Goal: Information Seeking & Learning: Learn about a topic

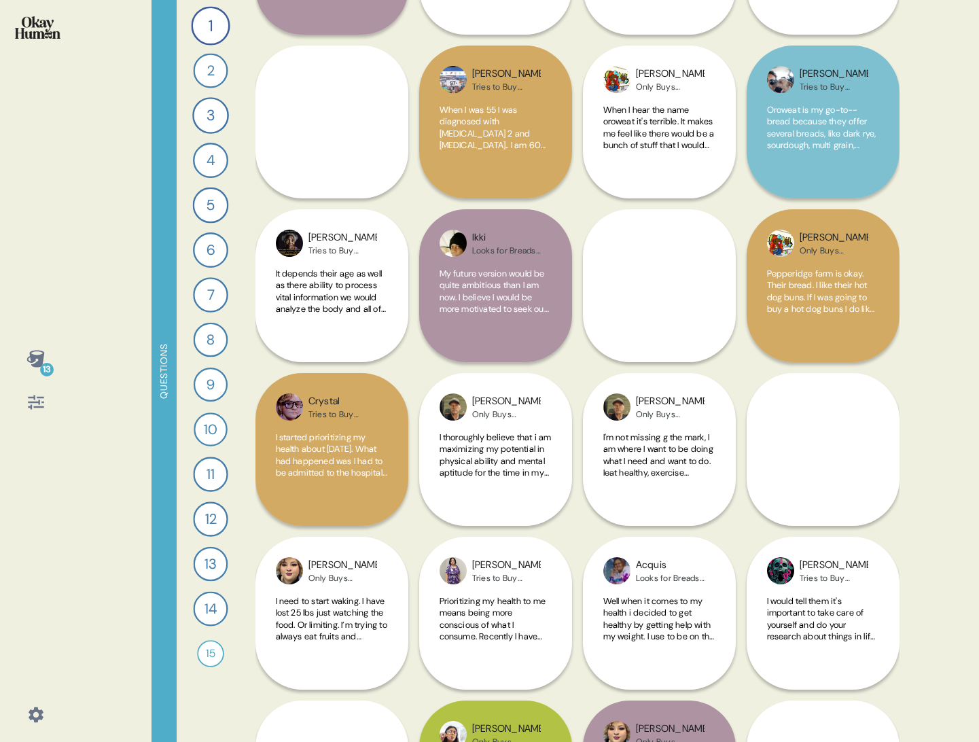
scroll to position [1848, 0]
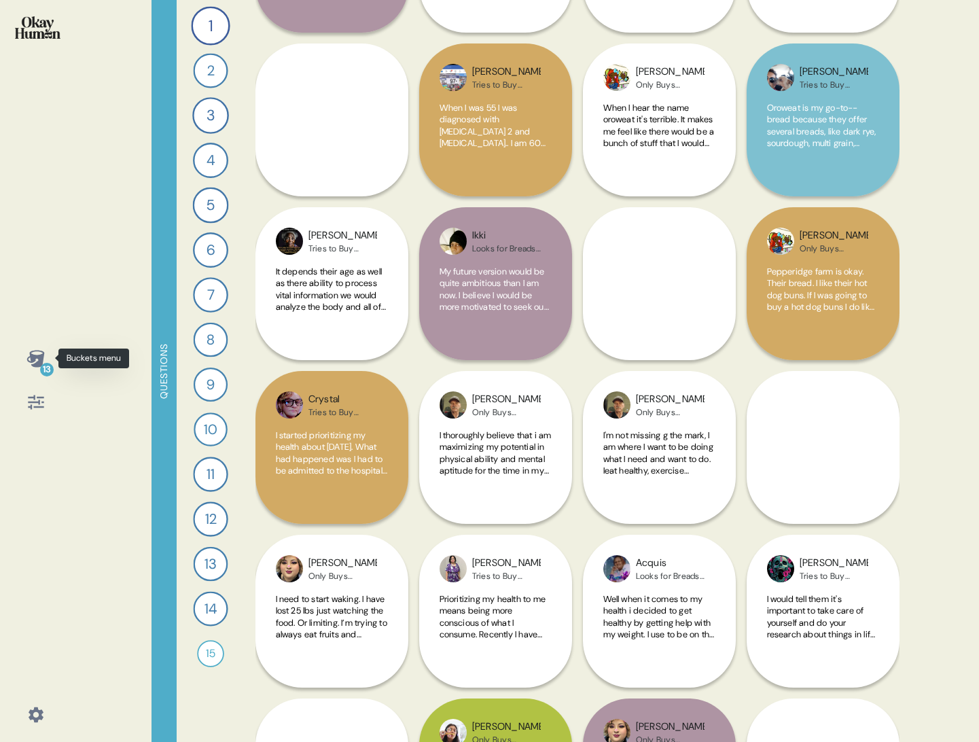
click at [48, 372] on div "13" at bounding box center [47, 370] width 14 height 14
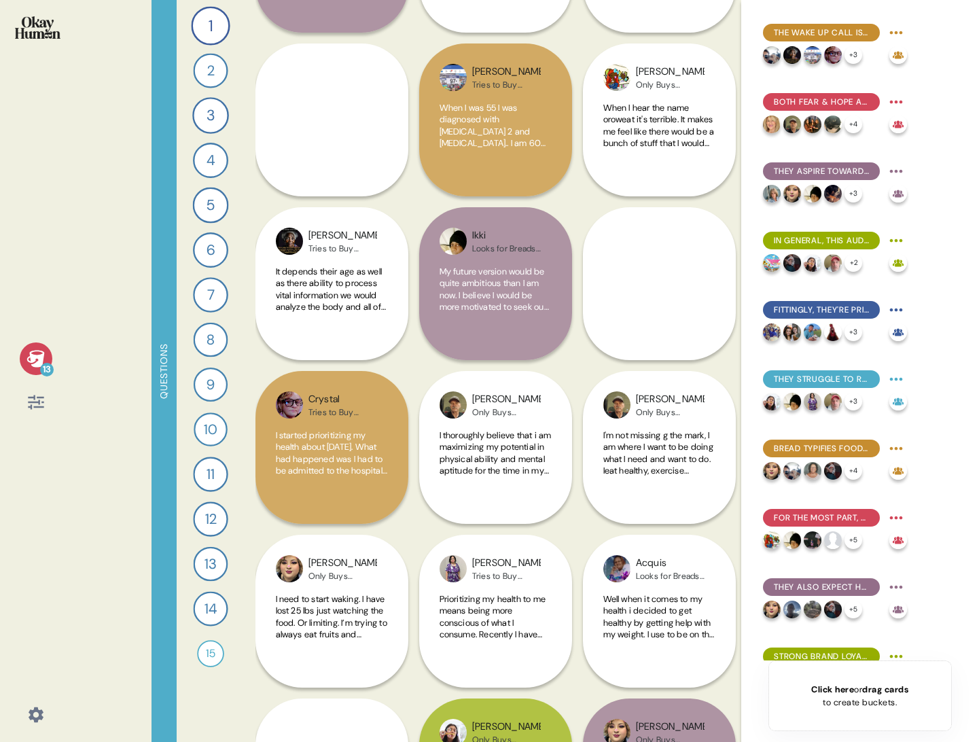
click at [36, 403] on icon at bounding box center [35, 402] width 19 height 19
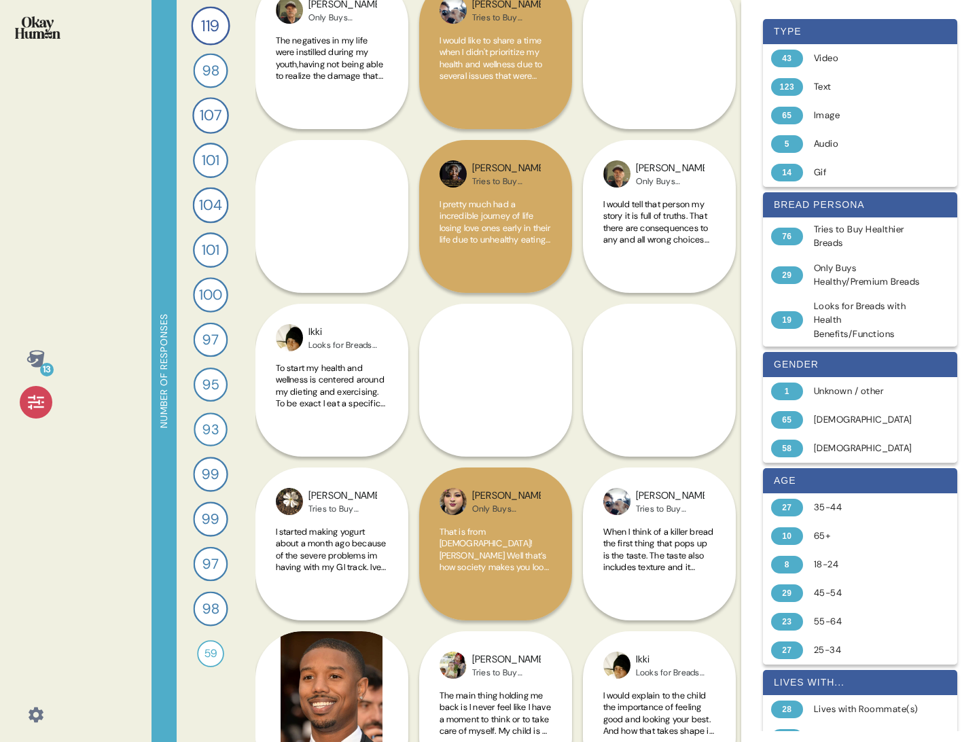
scroll to position [0, 0]
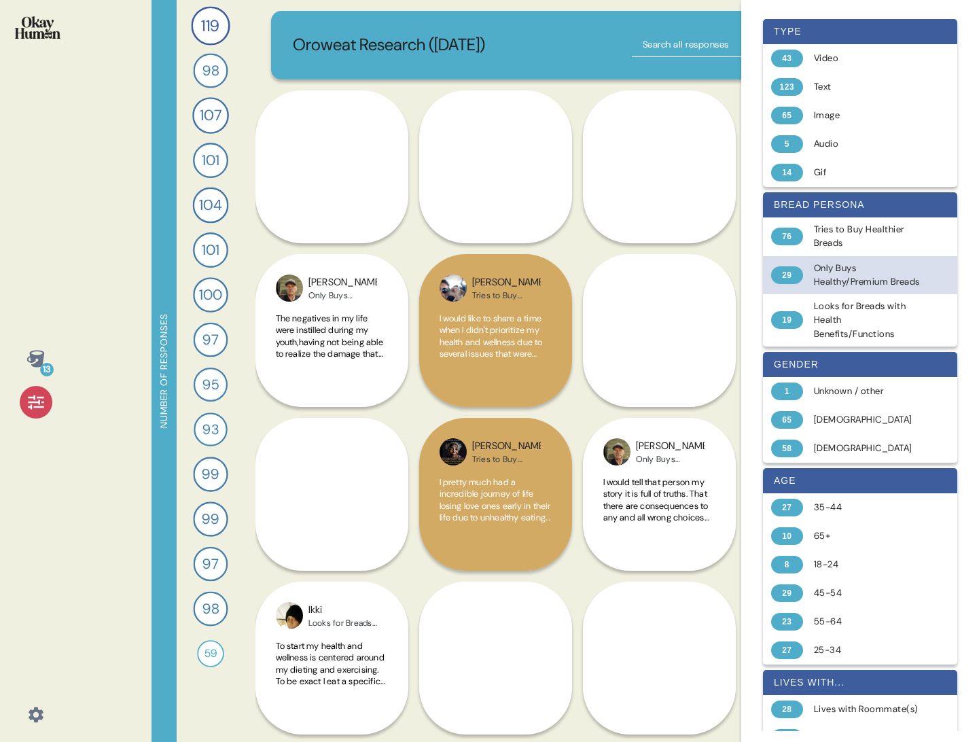
click at [842, 280] on div "Only Buys Healthy/Premium Breads" at bounding box center [868, 276] width 108 height 28
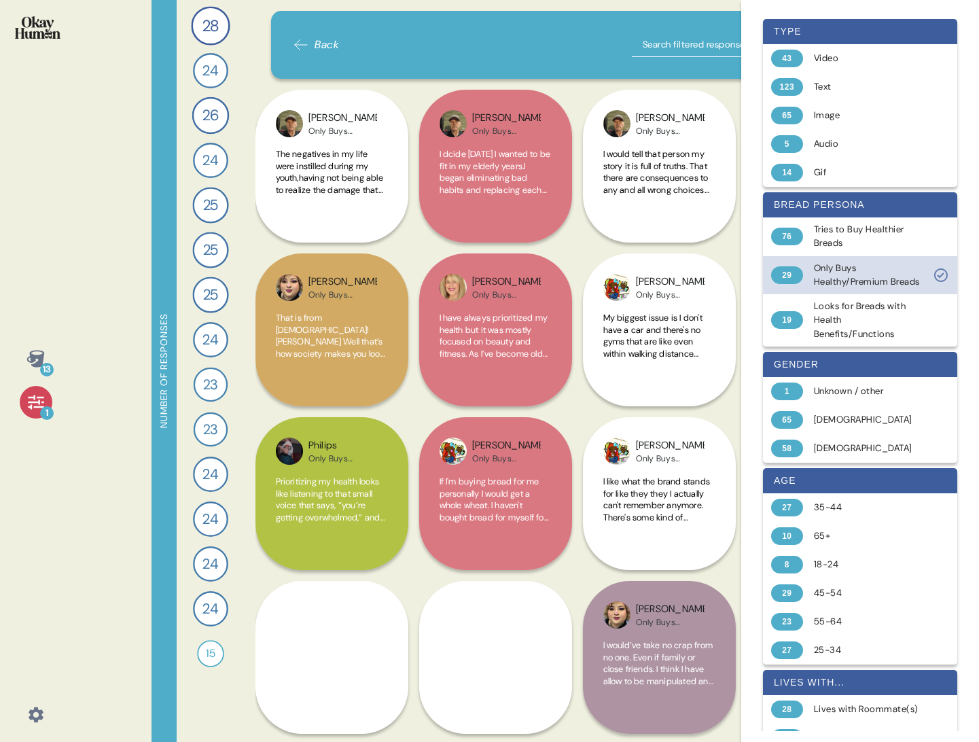
click at [938, 279] on icon at bounding box center [941, 275] width 16 height 16
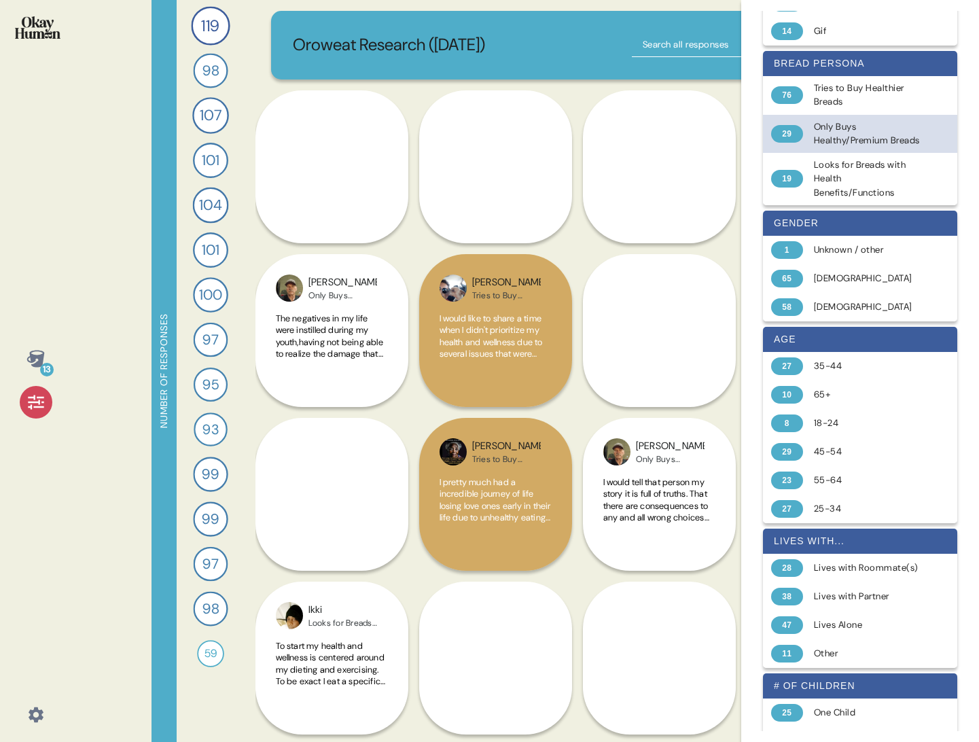
scroll to position [143, 0]
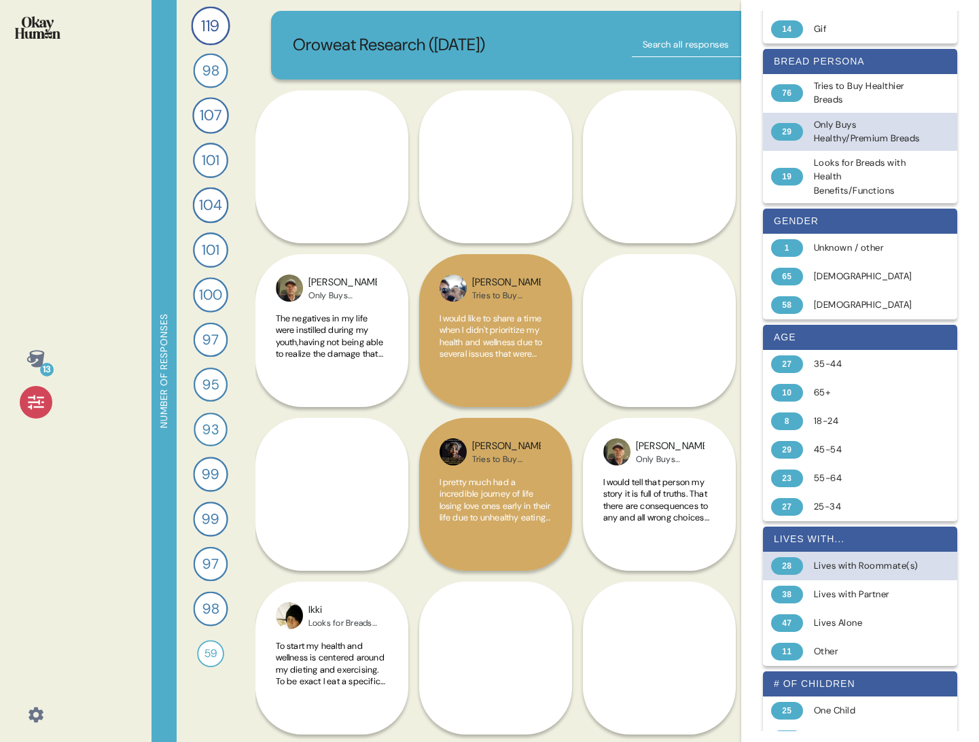
click at [842, 573] on div "Lives with Roommate(s)" at bounding box center [868, 566] width 108 height 14
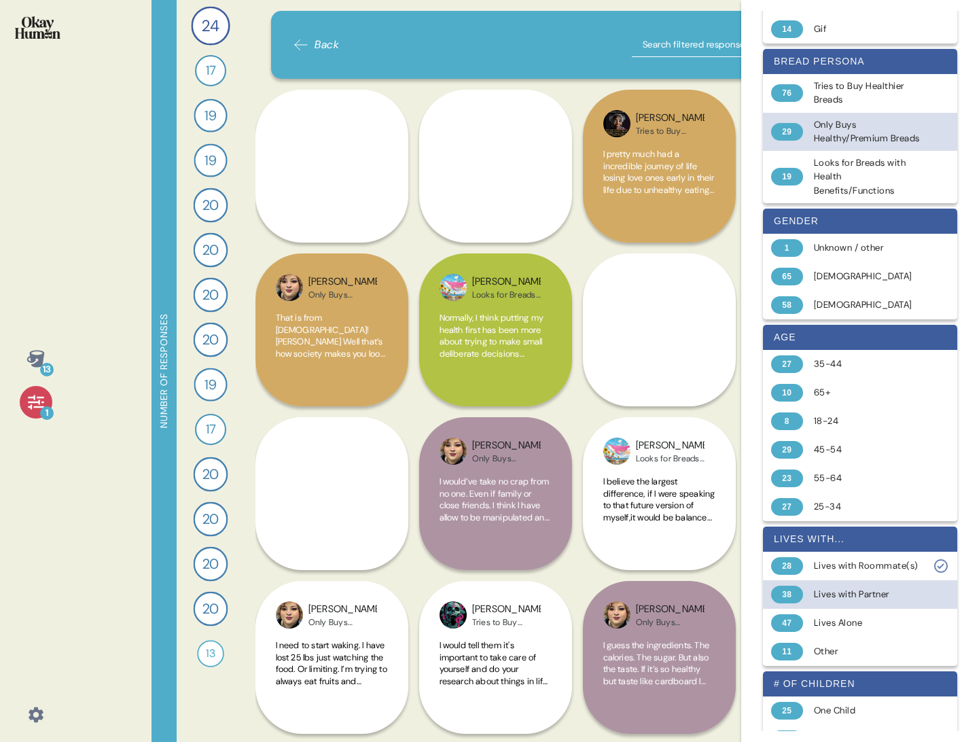
click at [834, 609] on div "38 Lives with Partner" at bounding box center [860, 594] width 194 height 29
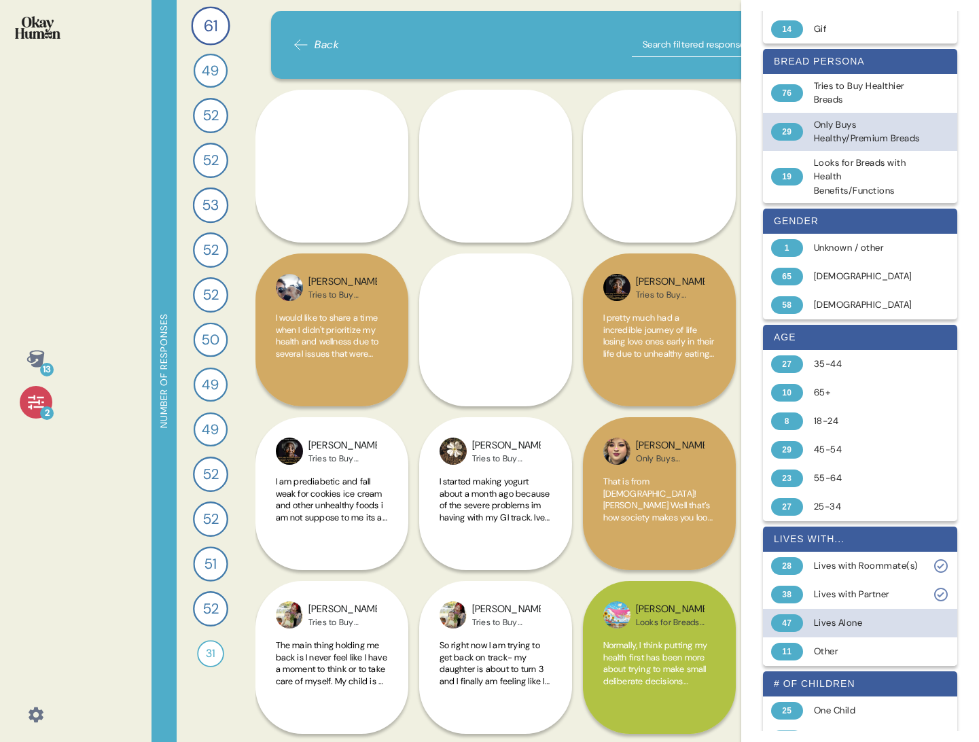
click at [830, 630] on div "Lives Alone" at bounding box center [868, 623] width 108 height 14
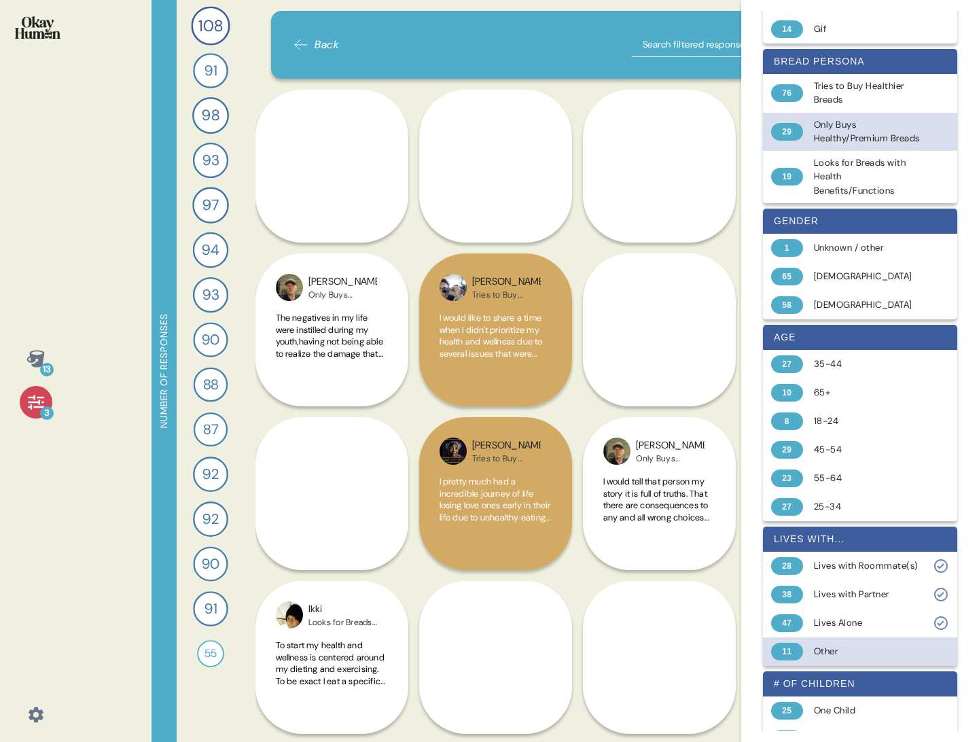
click at [831, 658] on div "Other" at bounding box center [868, 652] width 108 height 14
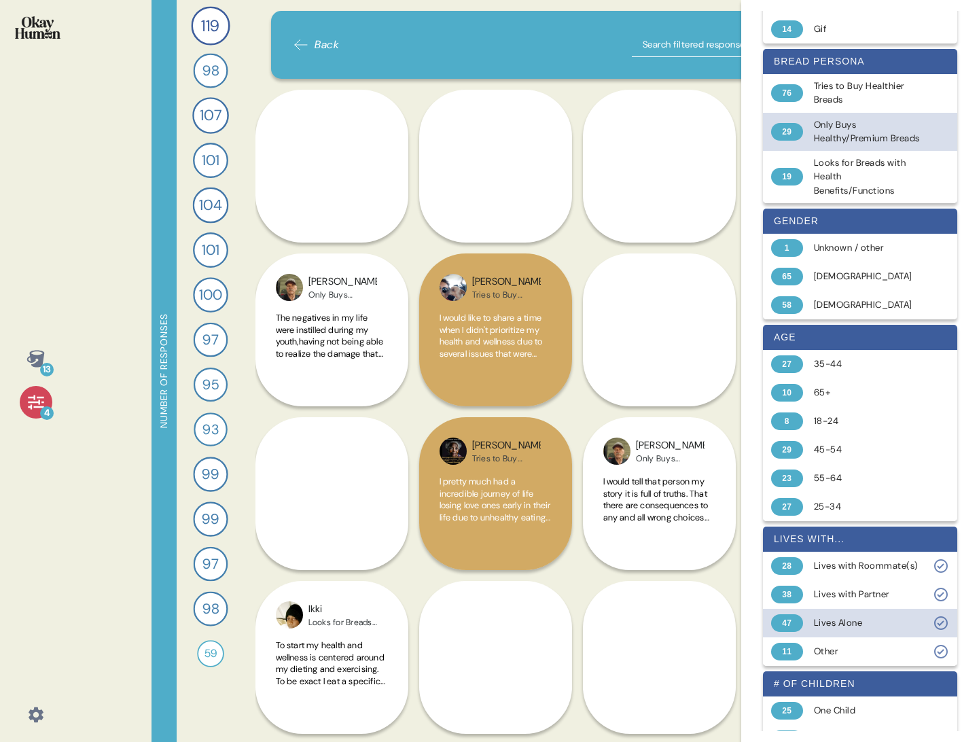
click at [837, 630] on div "Lives Alone" at bounding box center [868, 623] width 108 height 14
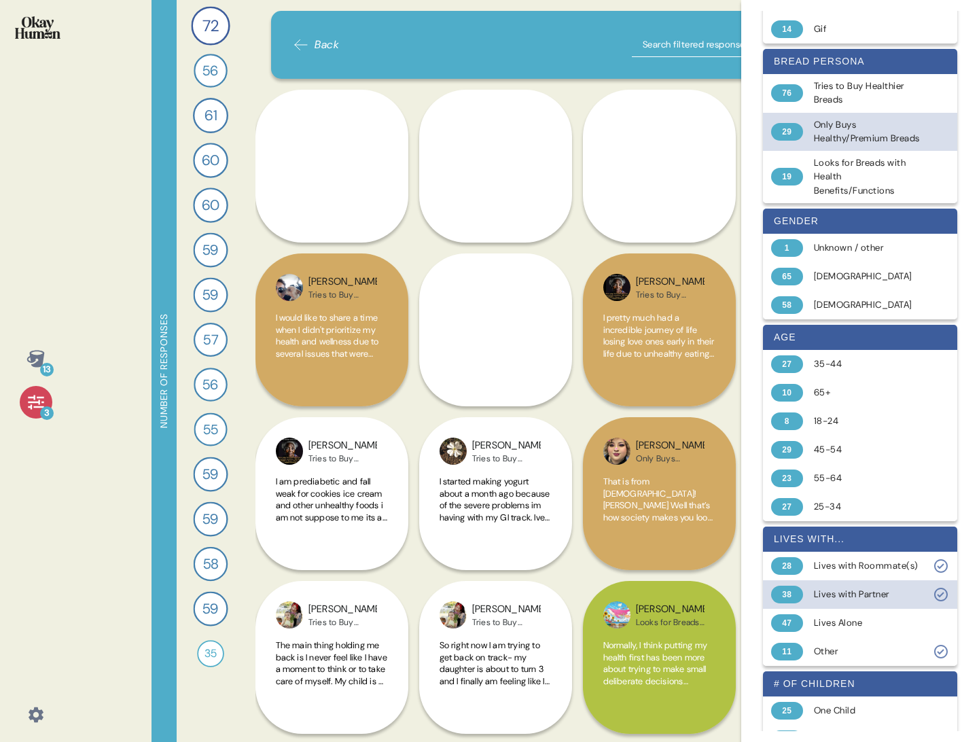
click at [945, 601] on icon at bounding box center [941, 595] width 14 height 14
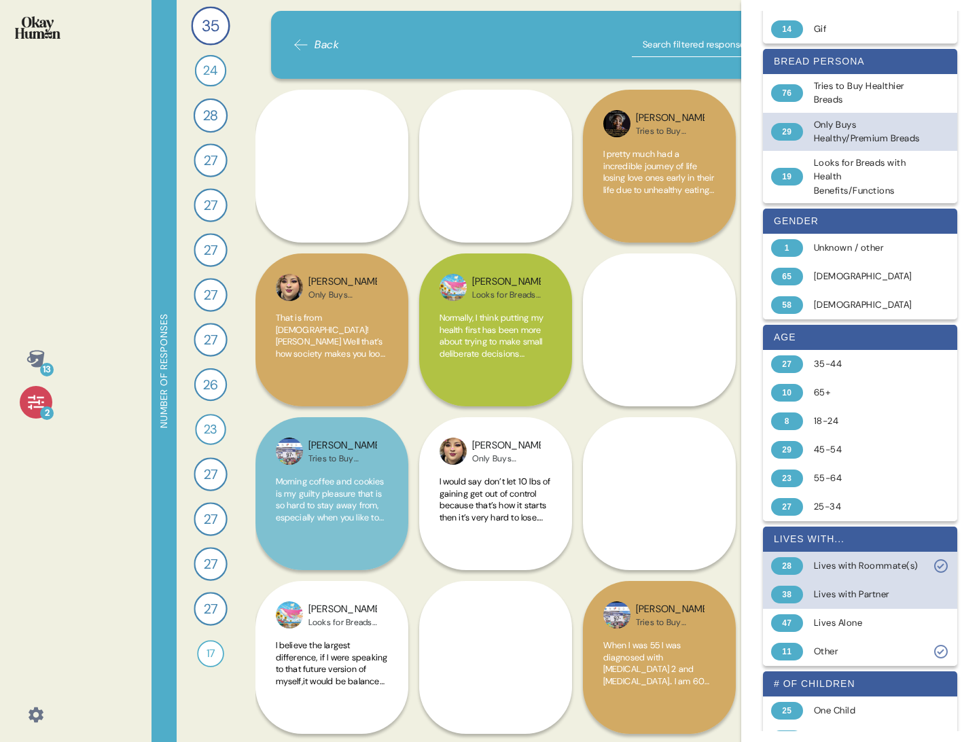
click at [940, 574] on icon at bounding box center [941, 566] width 16 height 16
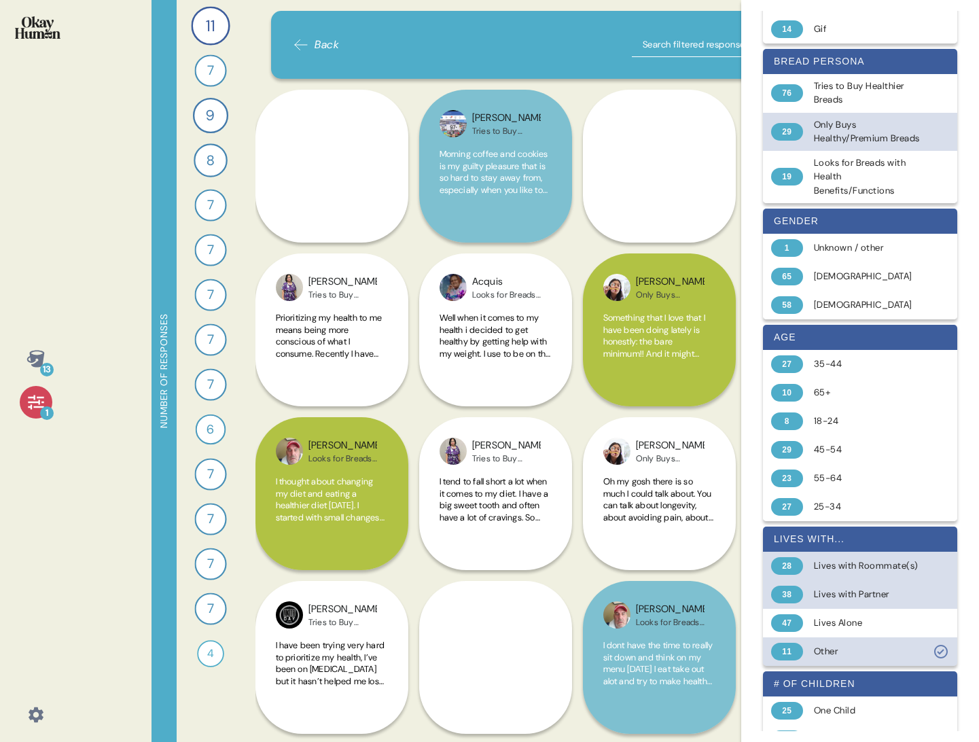
click at [944, 660] on icon at bounding box center [941, 651] width 16 height 16
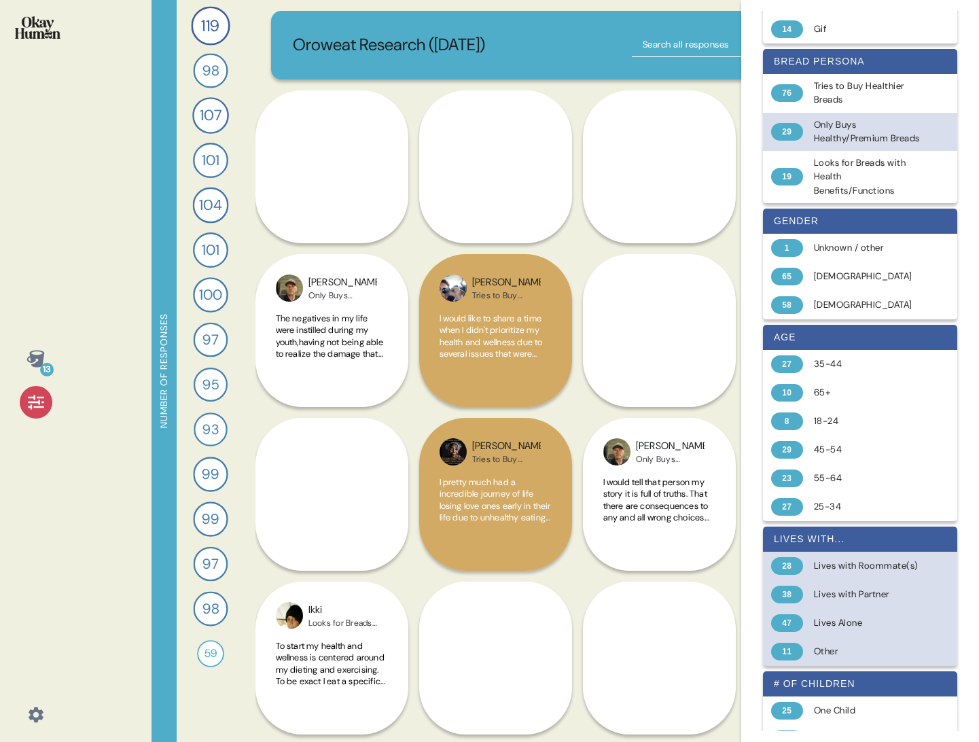
click at [903, 630] on div "Lives Alone" at bounding box center [868, 623] width 108 height 14
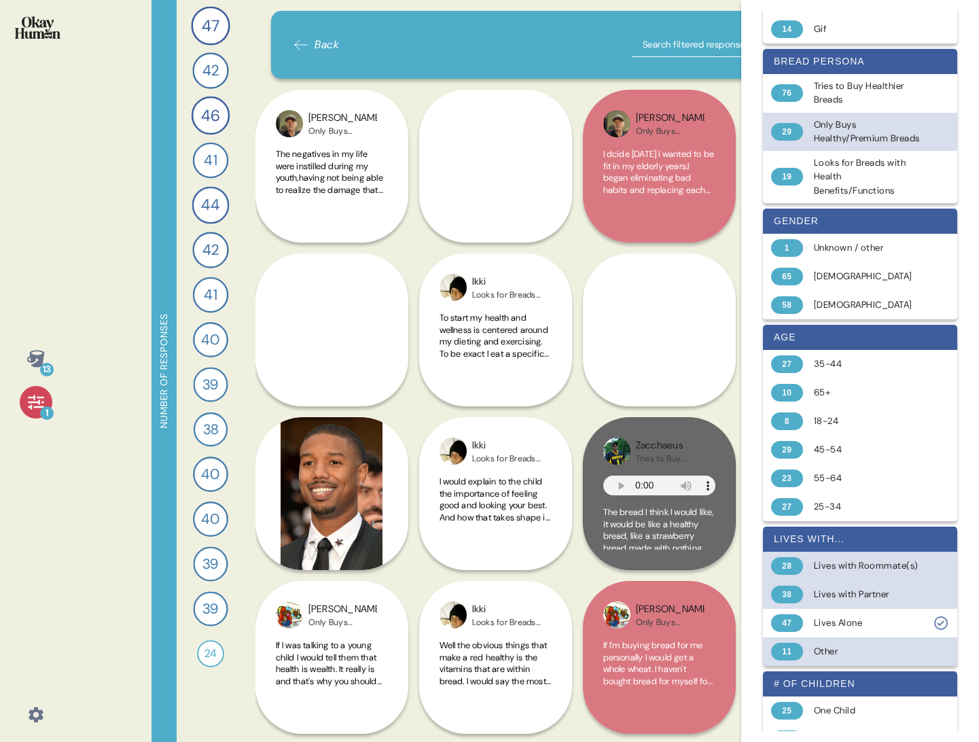
click at [321, 42] on span "Back" at bounding box center [327, 45] width 24 height 16
click at [31, 411] on icon at bounding box center [35, 402] width 19 height 19
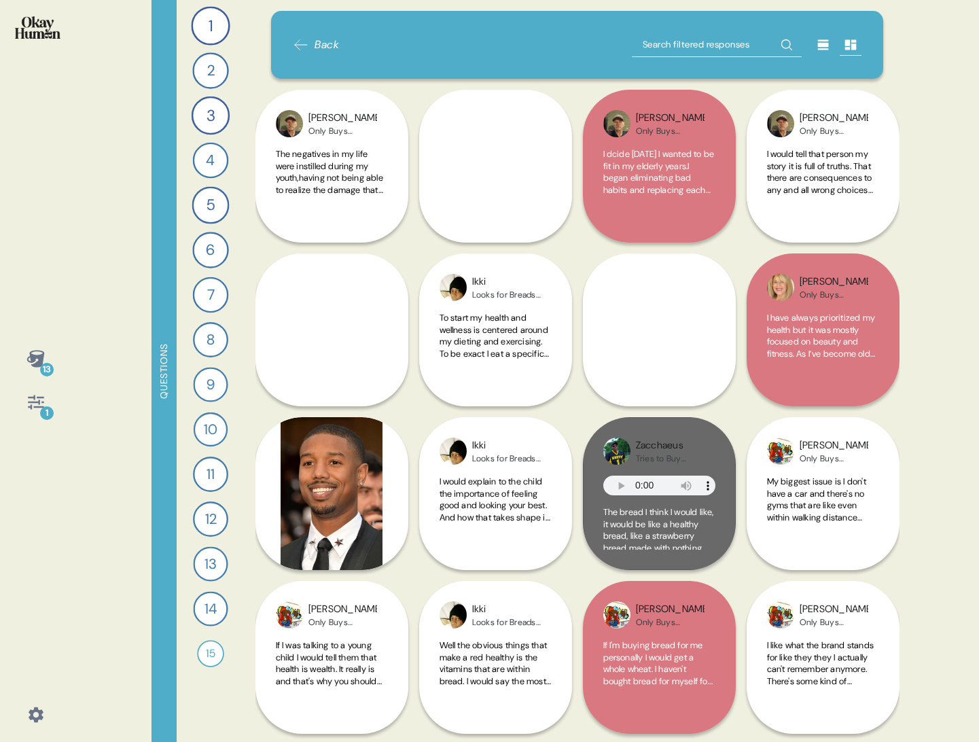
click at [31, 411] on icon at bounding box center [35, 402] width 19 height 19
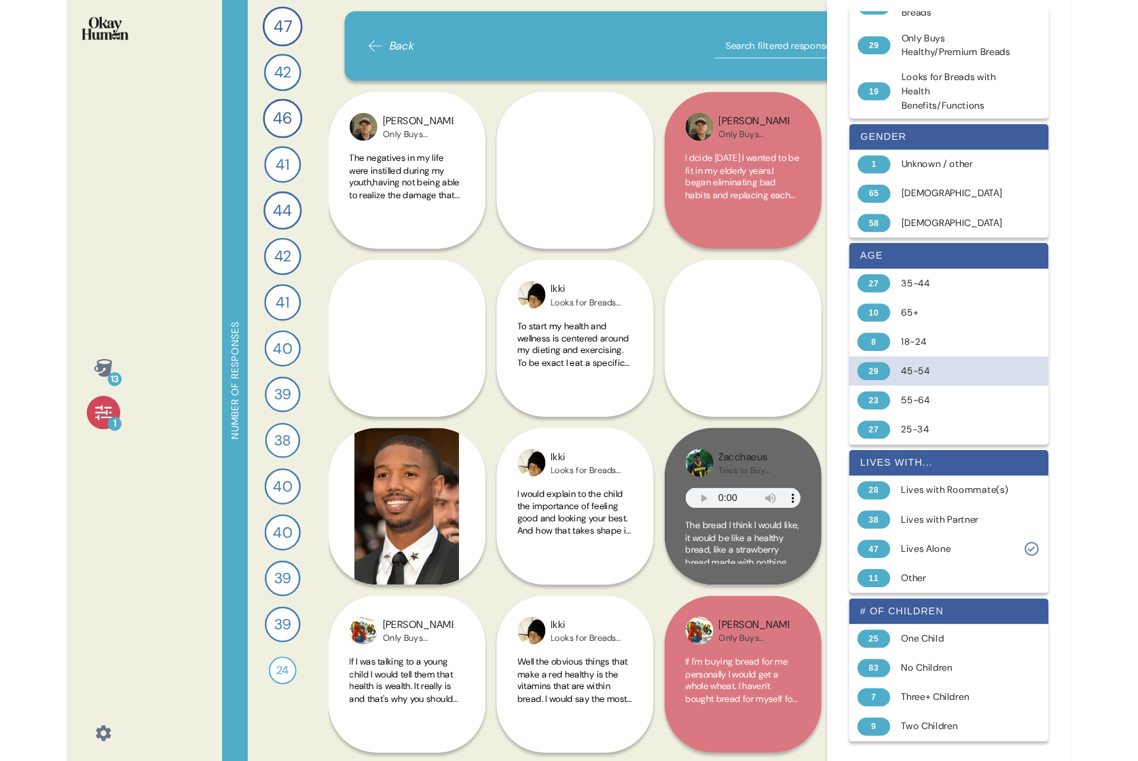
scroll to position [255, 0]
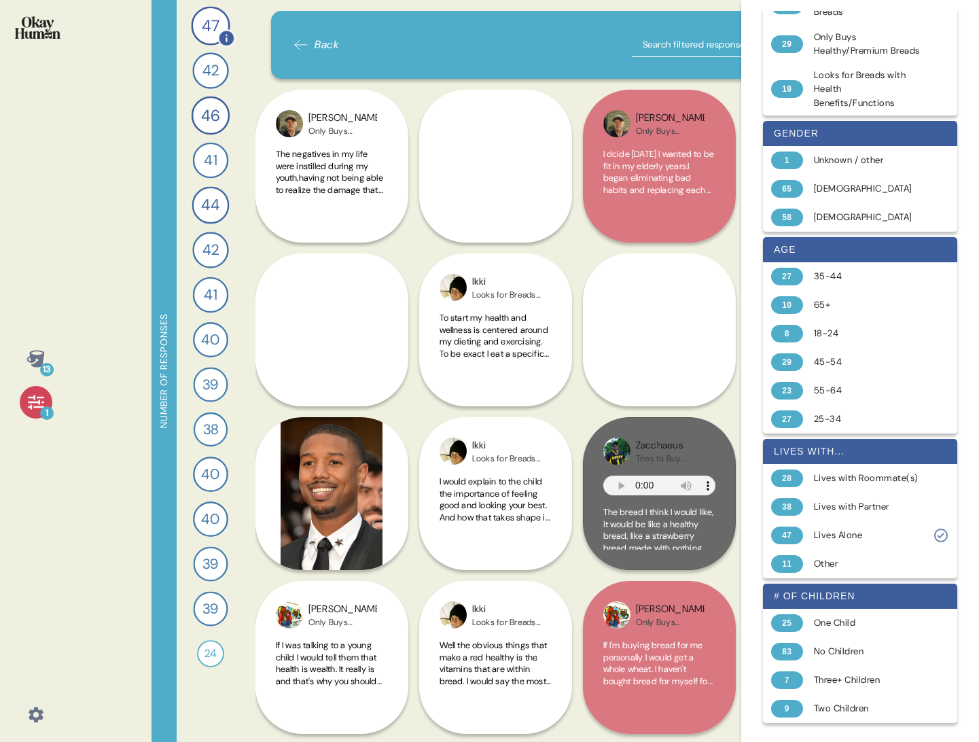
click at [212, 25] on span "47" at bounding box center [211, 26] width 18 height 24
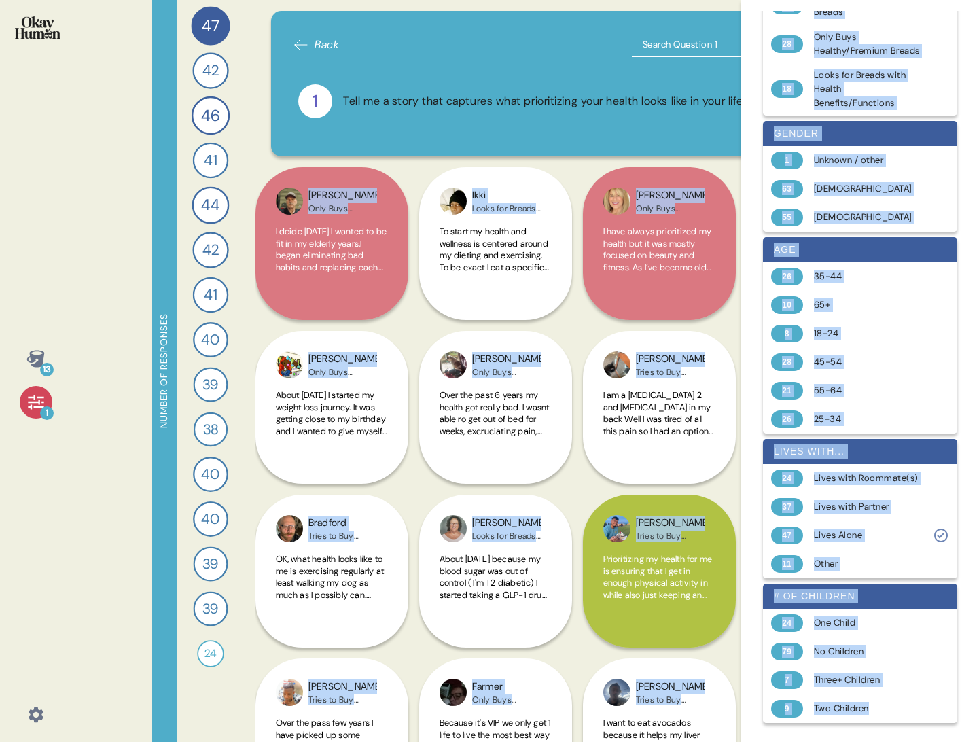
drag, startPoint x: 969, startPoint y: 735, endPoint x: 1158, endPoint y: 758, distance: 190.9
click at [978, 741] on html "13 1 Number of responses 47 Tell me a story that captures what prioritizing you…" at bounding box center [489, 371] width 979 height 742
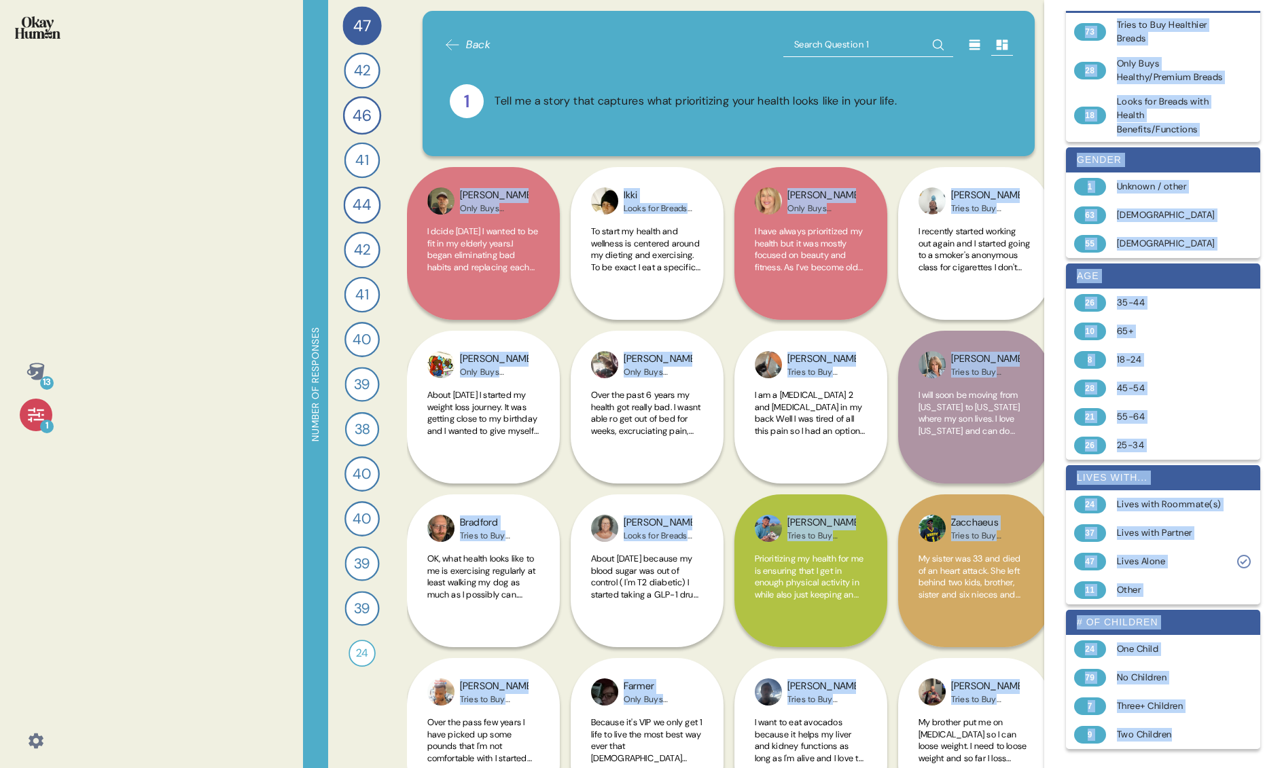
scroll to position [228, 0]
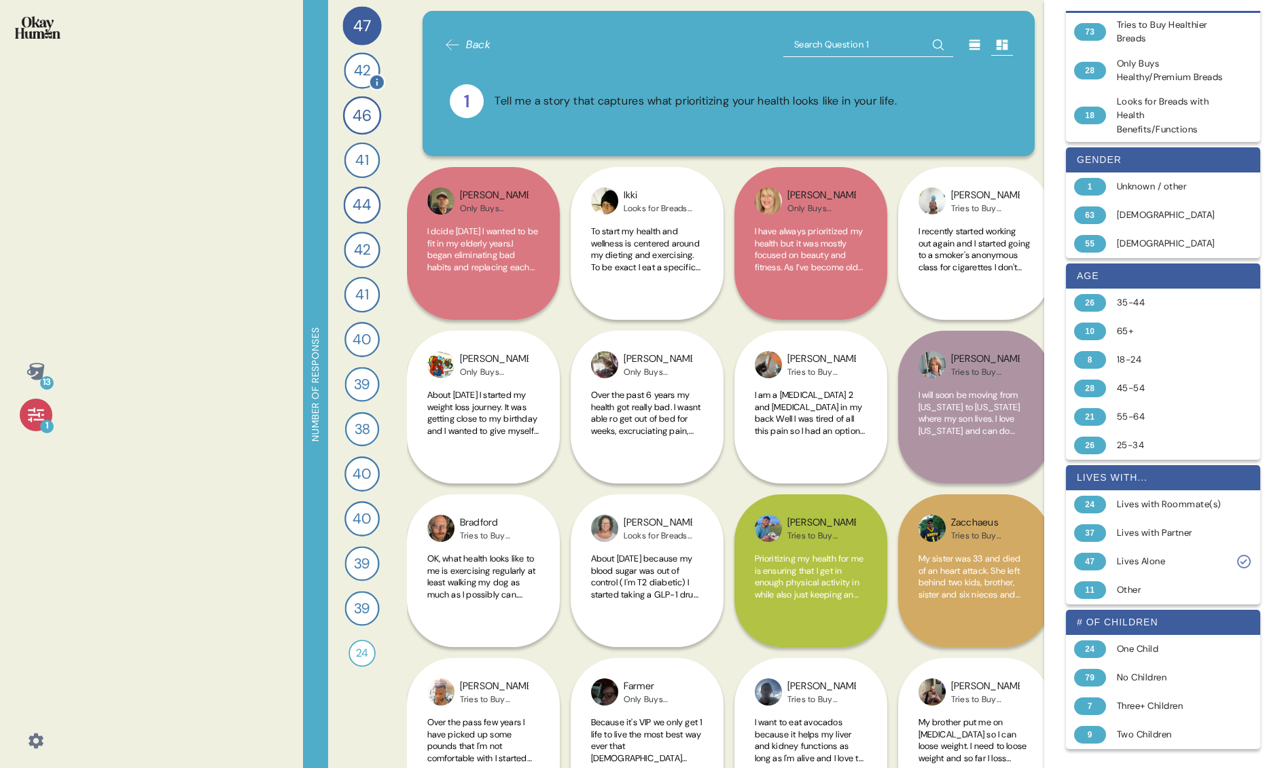
click at [358, 69] on span "42" at bounding box center [361, 71] width 16 height 22
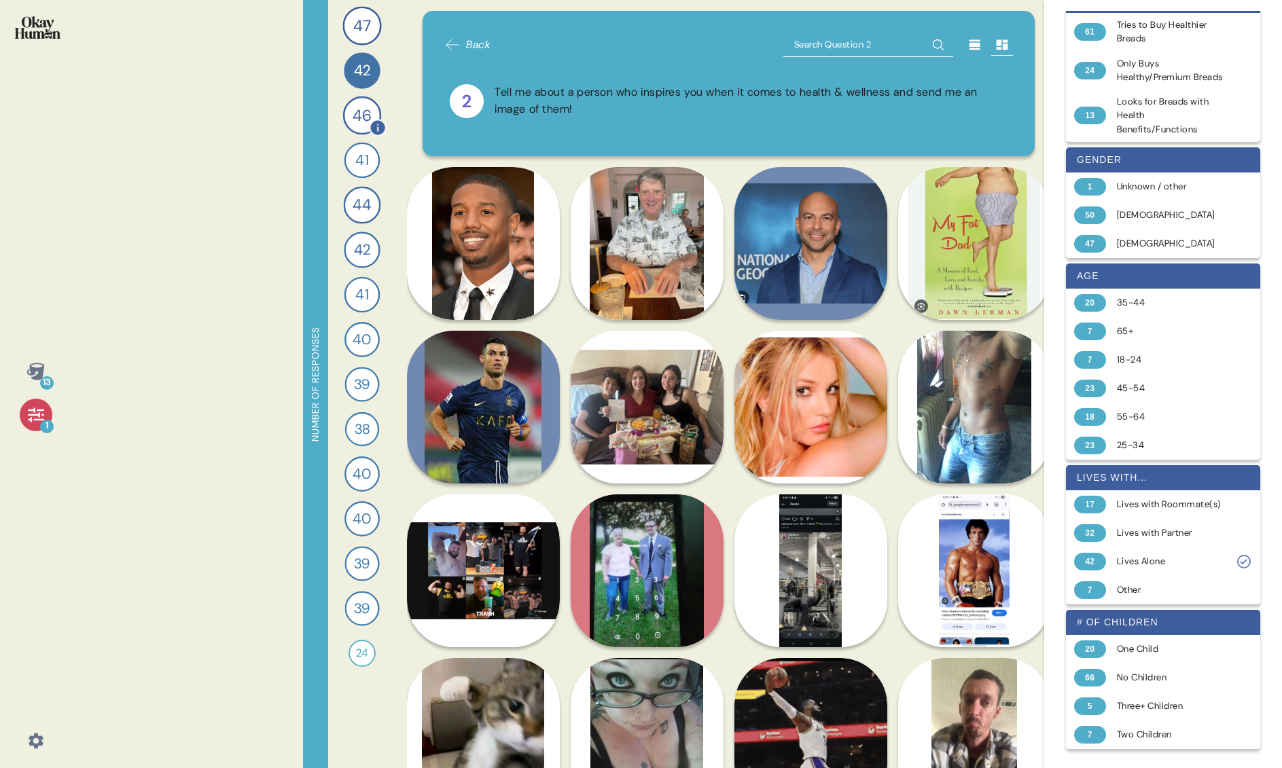
click at [359, 120] on span "46" at bounding box center [361, 116] width 19 height 24
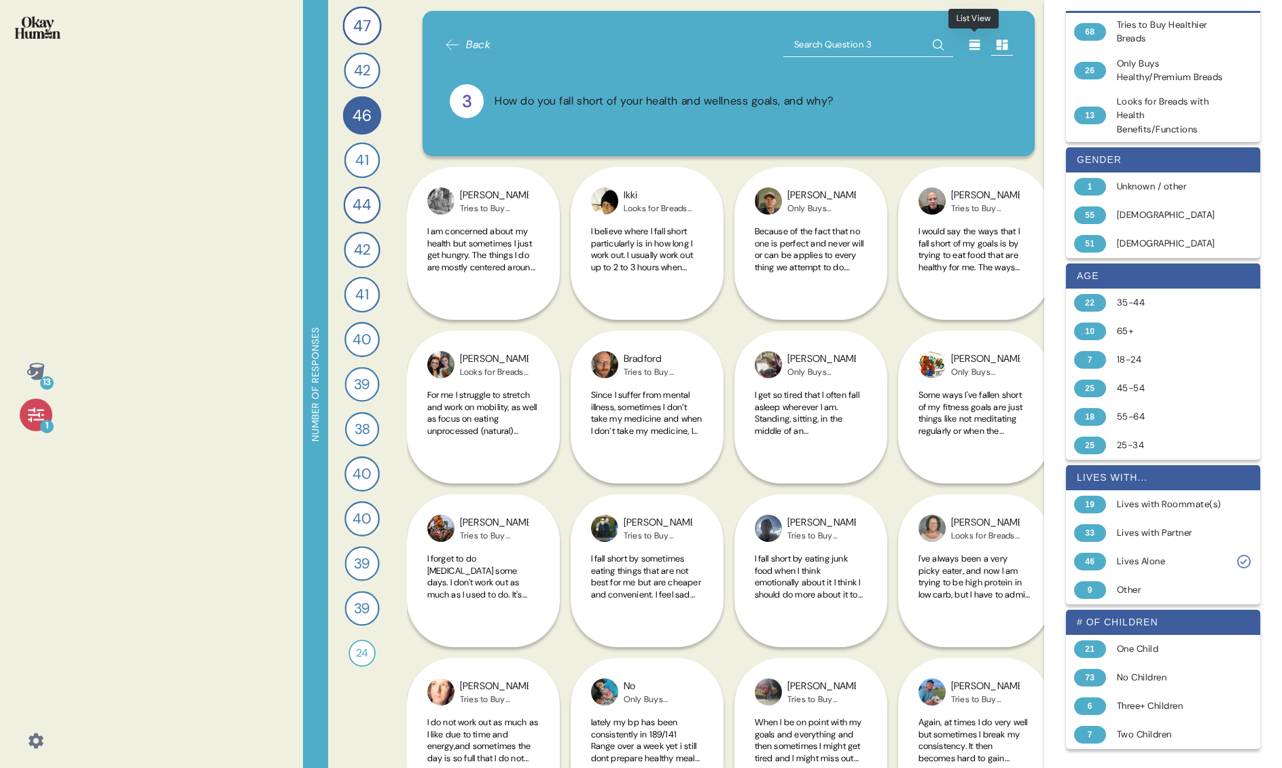
click at [972, 48] on icon at bounding box center [975, 45] width 14 height 14
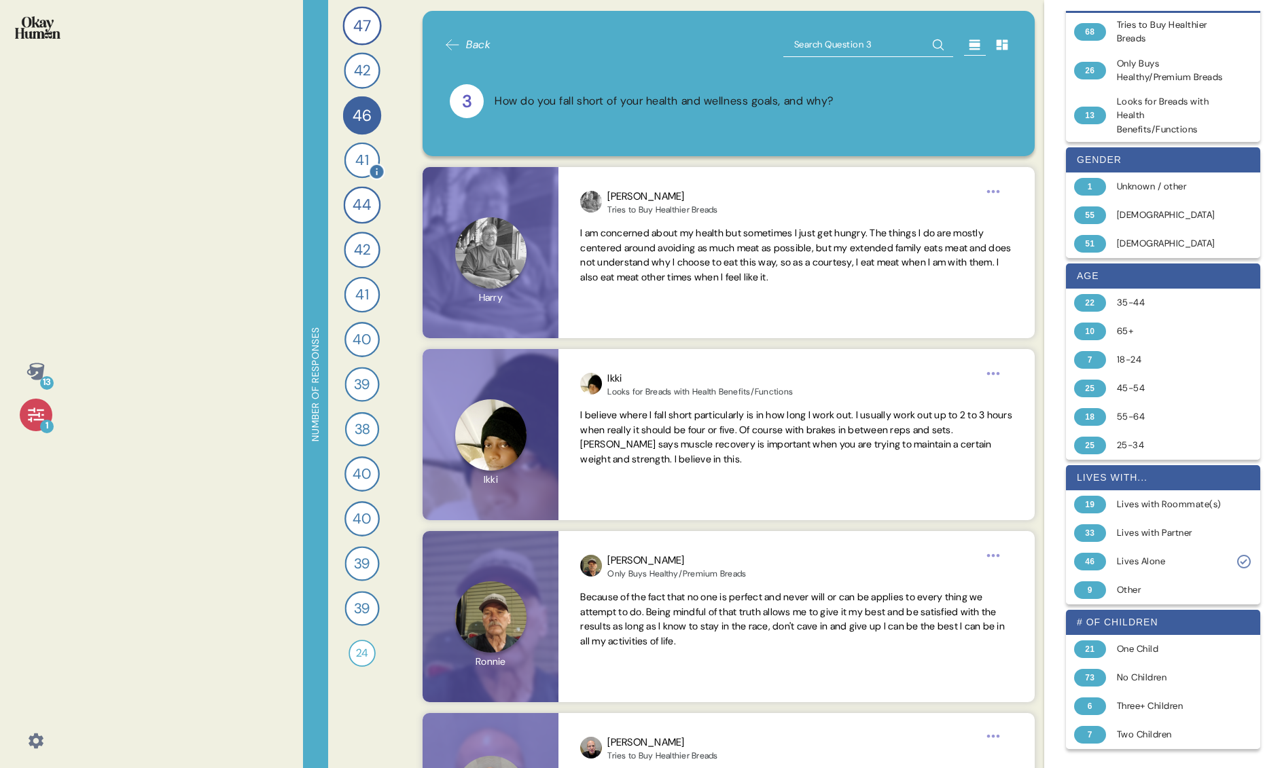
click at [363, 162] on span "41" at bounding box center [361, 160] width 13 height 22
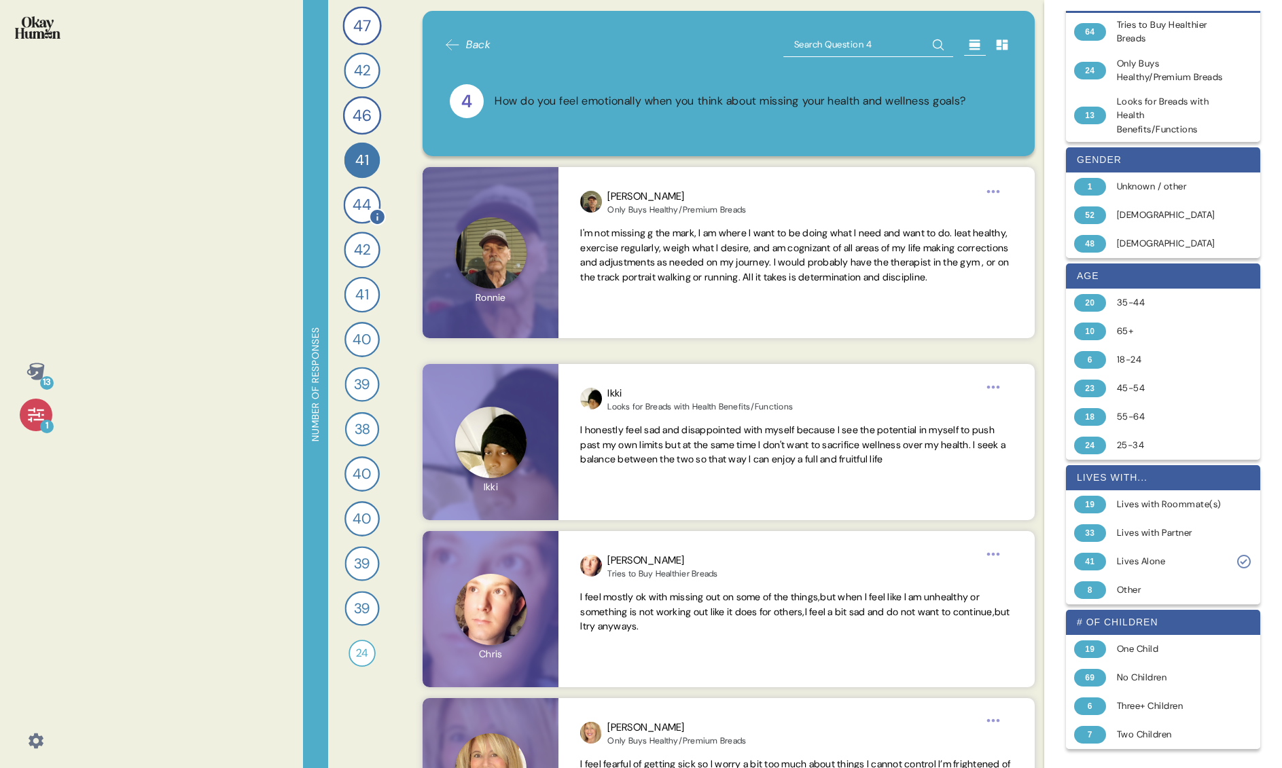
click at [362, 210] on span "44" at bounding box center [362, 205] width 18 height 23
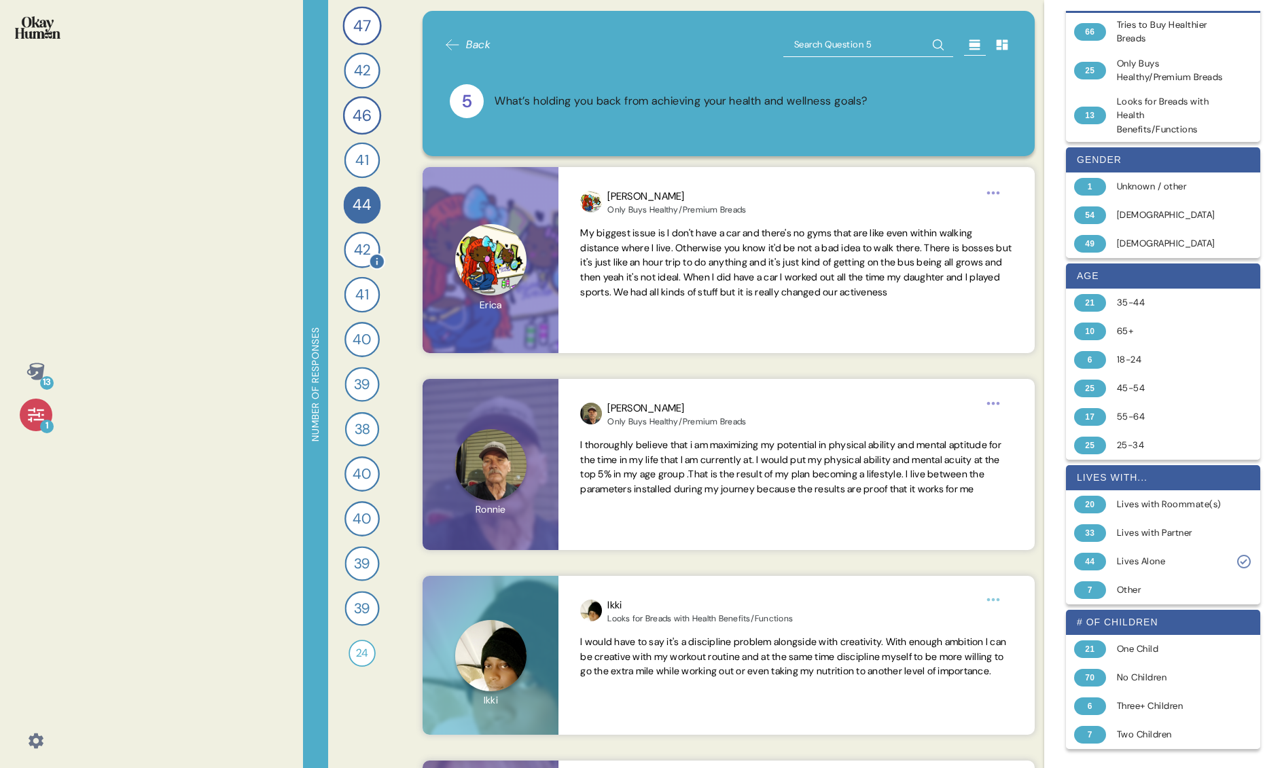
click at [366, 255] on span "42" at bounding box center [361, 250] width 16 height 22
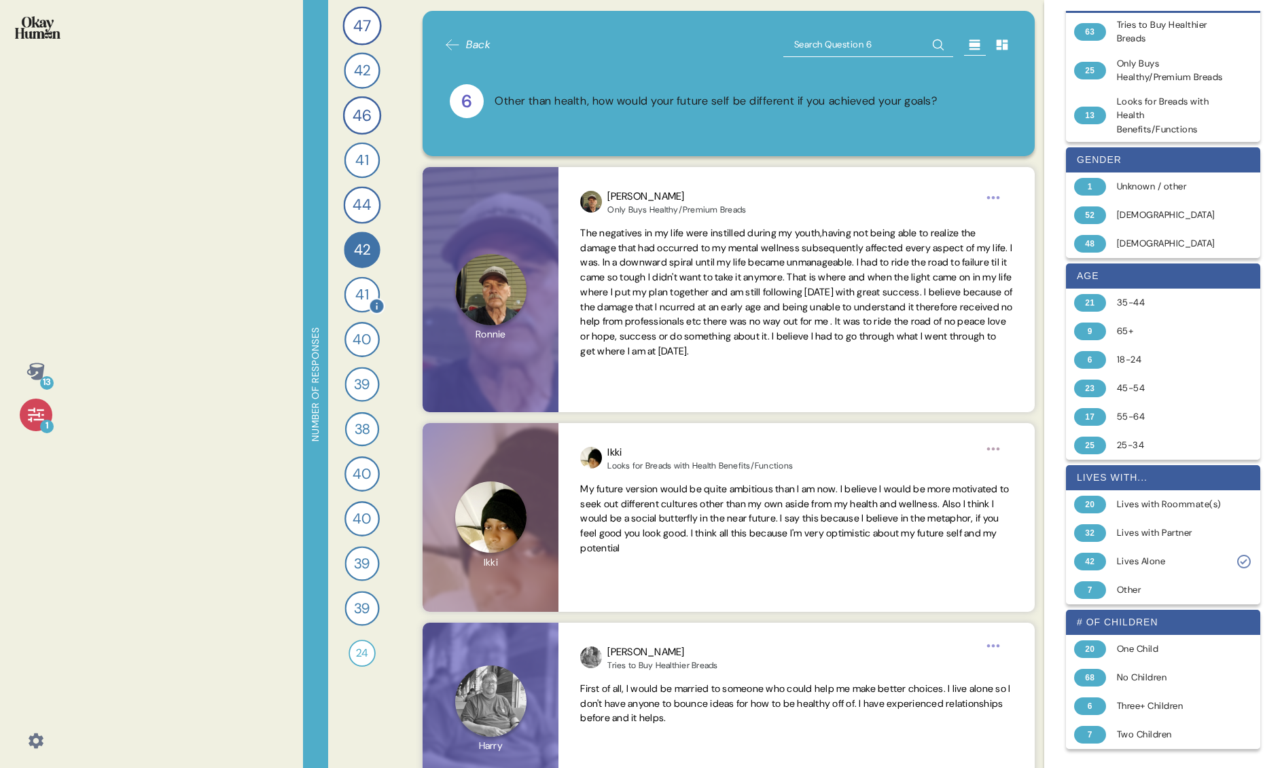
click at [366, 300] on span "41" at bounding box center [361, 295] width 13 height 22
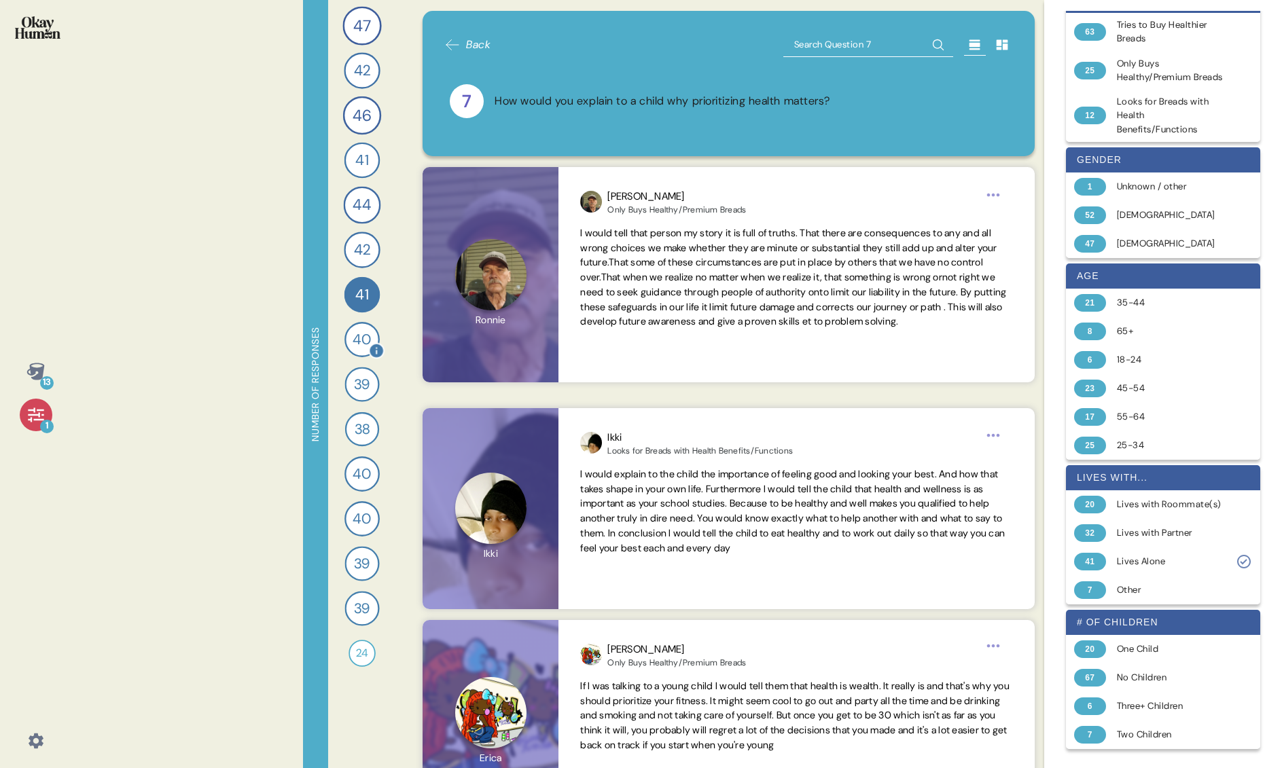
click at [363, 336] on span "40" at bounding box center [362, 340] width 18 height 22
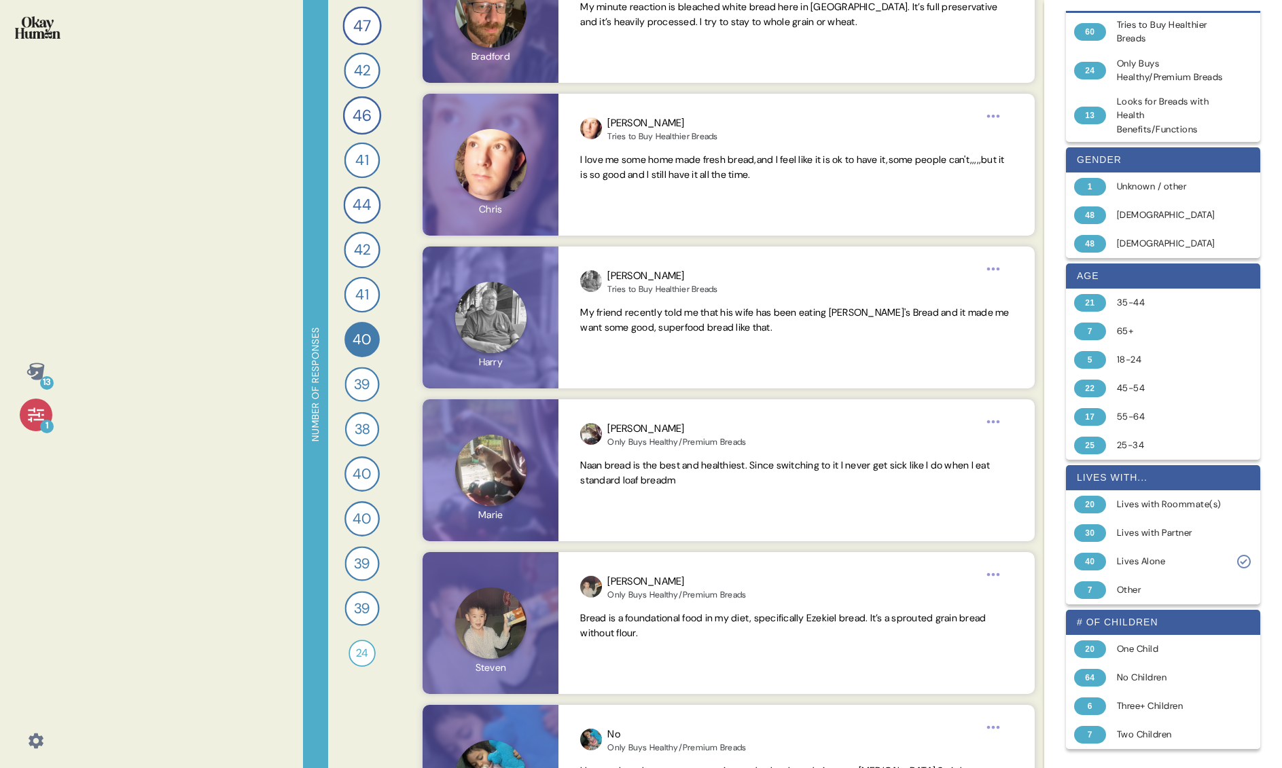
scroll to position [624, 0]
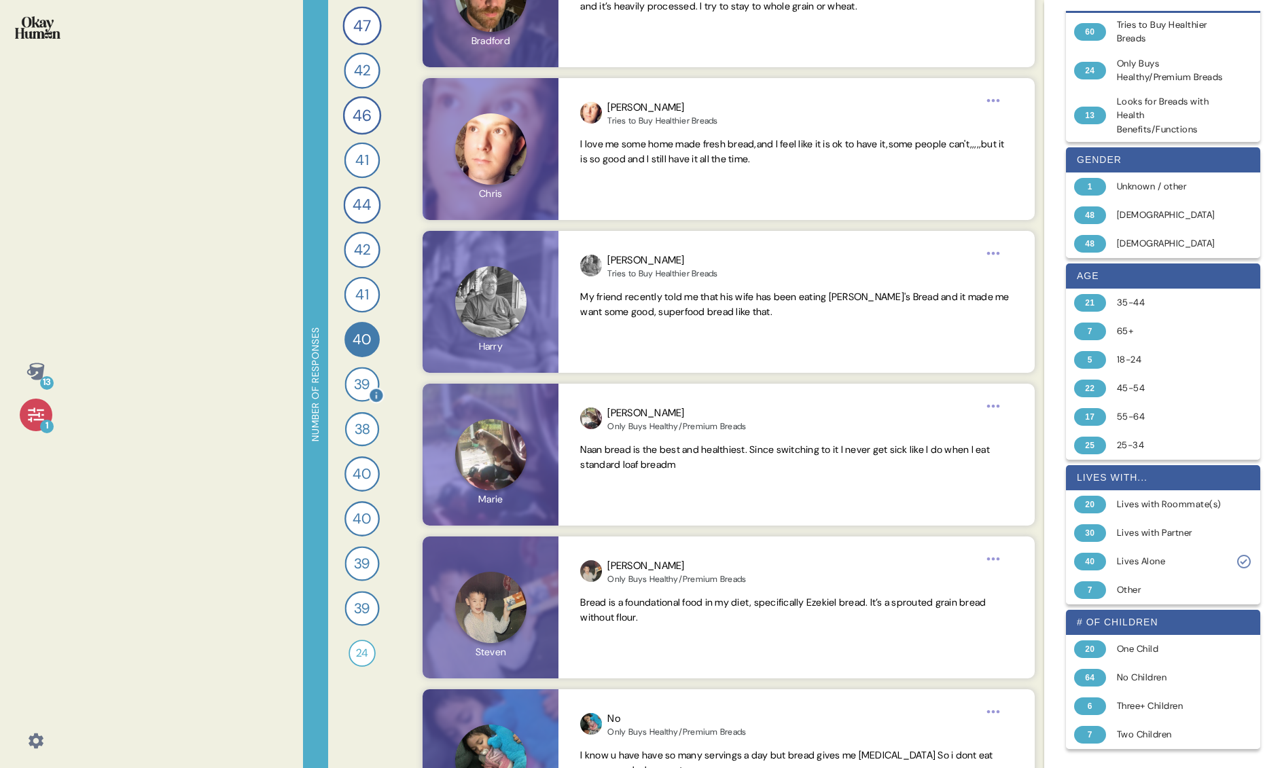
click at [353, 382] on span "39" at bounding box center [361, 384] width 16 height 21
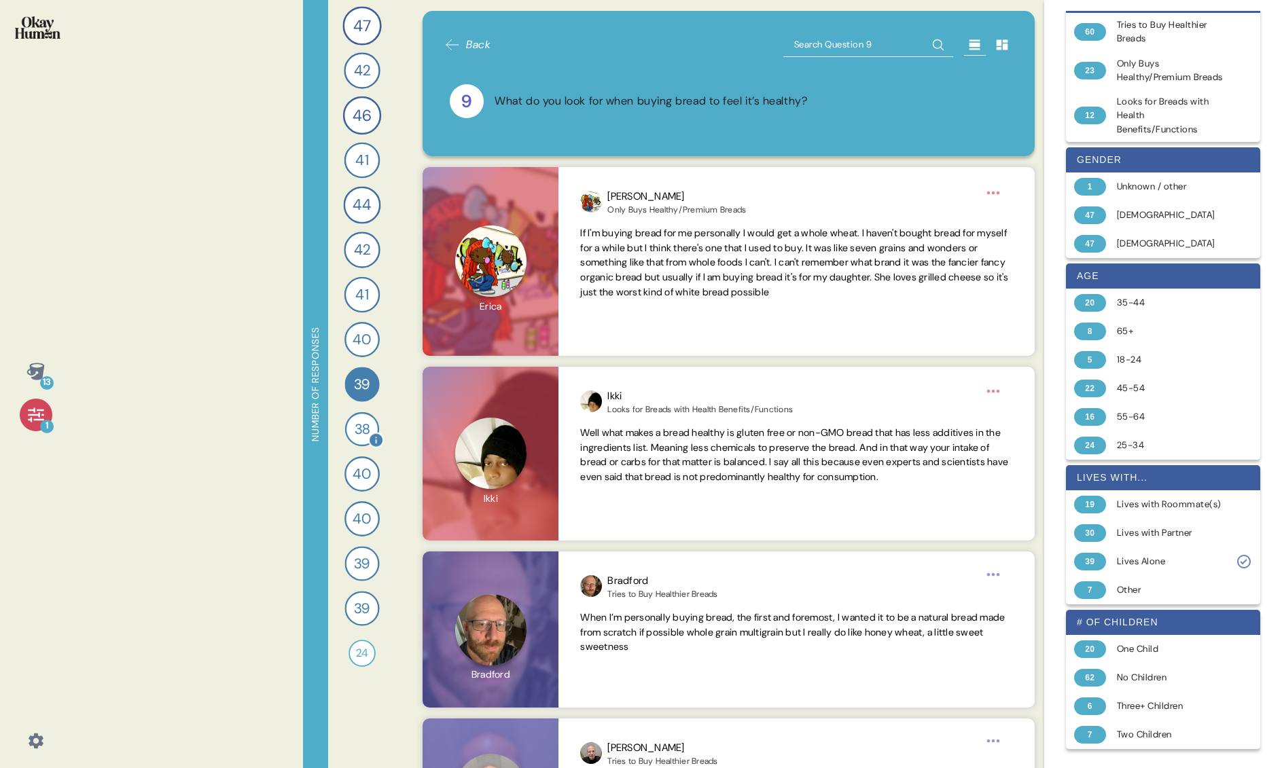
click at [358, 429] on span "38" at bounding box center [362, 429] width 16 height 21
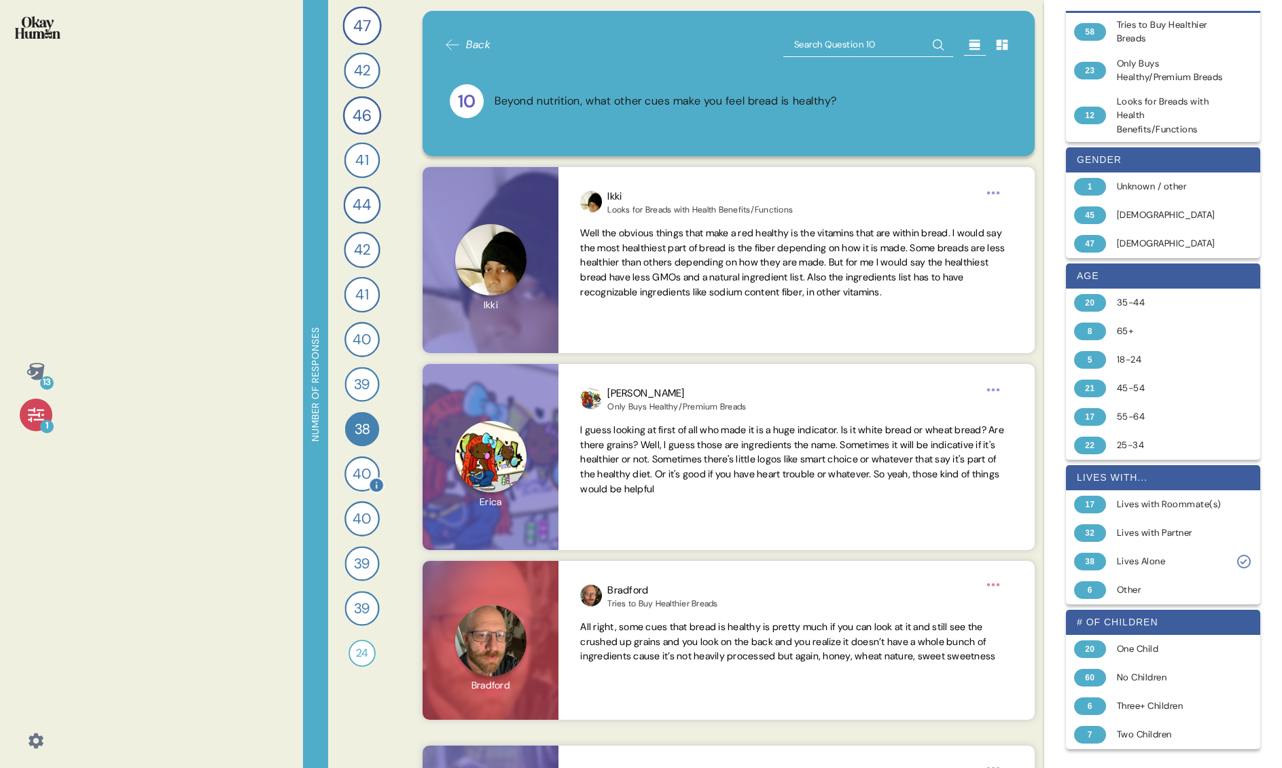
click at [362, 482] on span "40" at bounding box center [362, 474] width 18 height 22
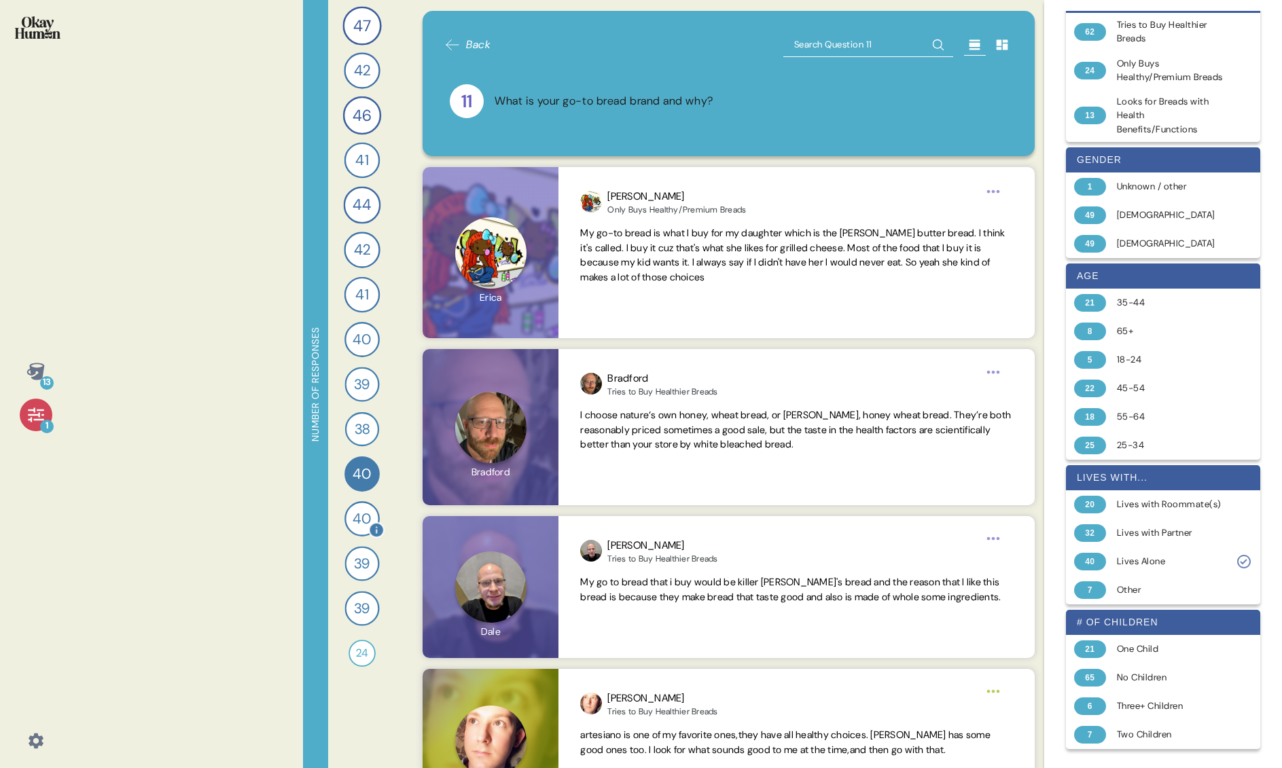
click at [369, 514] on span "40" at bounding box center [362, 519] width 18 height 22
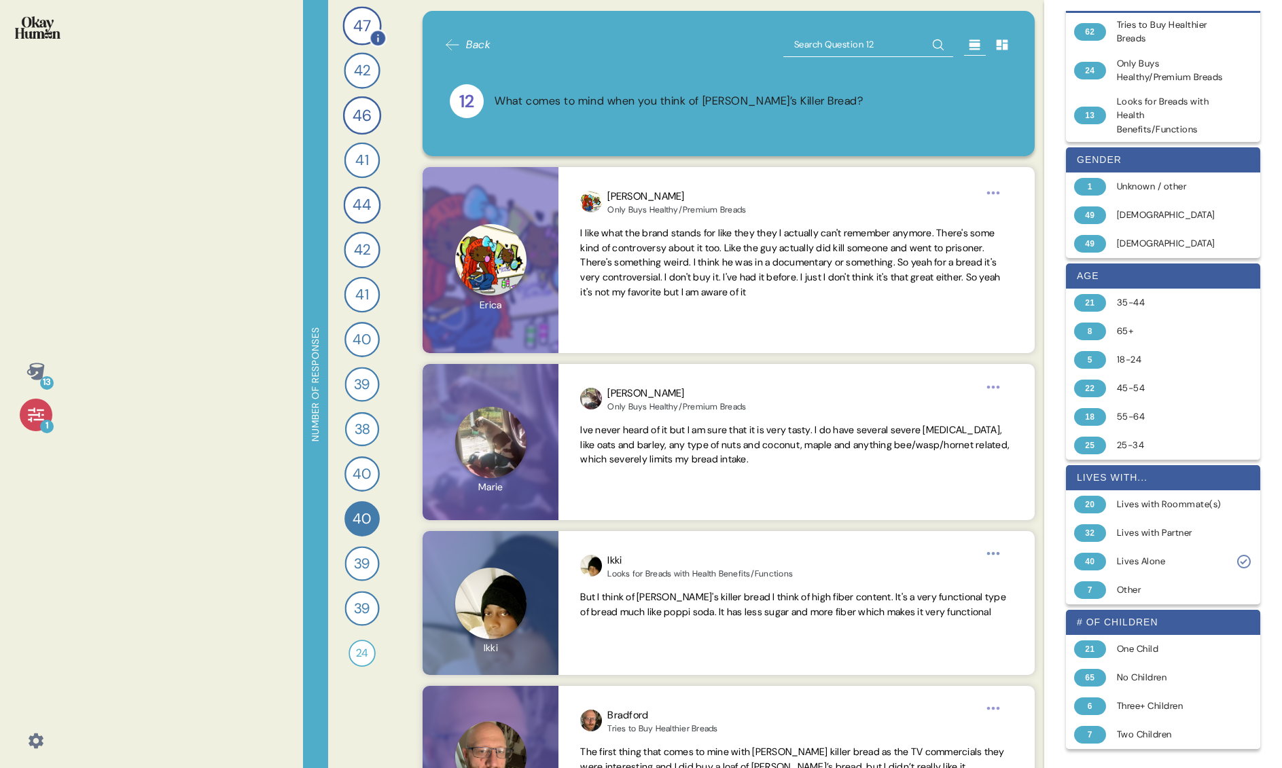
click at [355, 33] on span "47" at bounding box center [362, 26] width 18 height 24
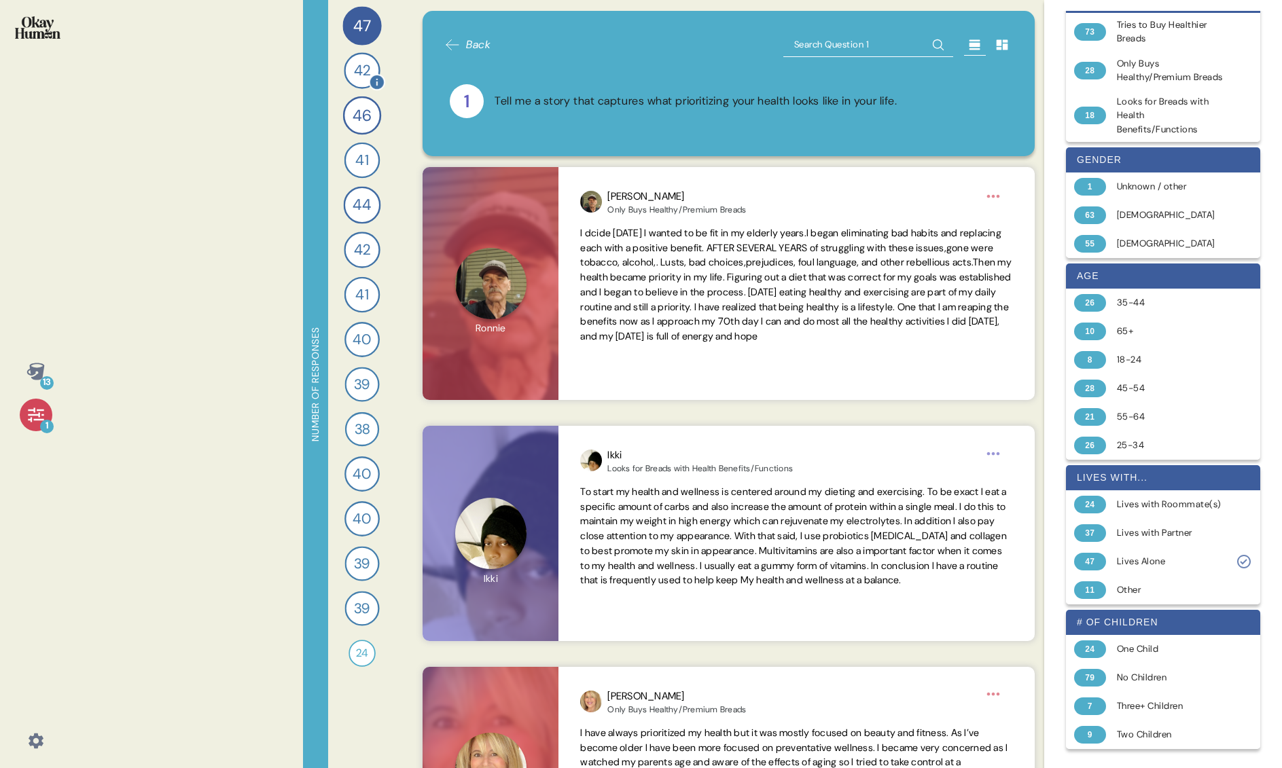
click at [361, 74] on span "42" at bounding box center [361, 71] width 16 height 22
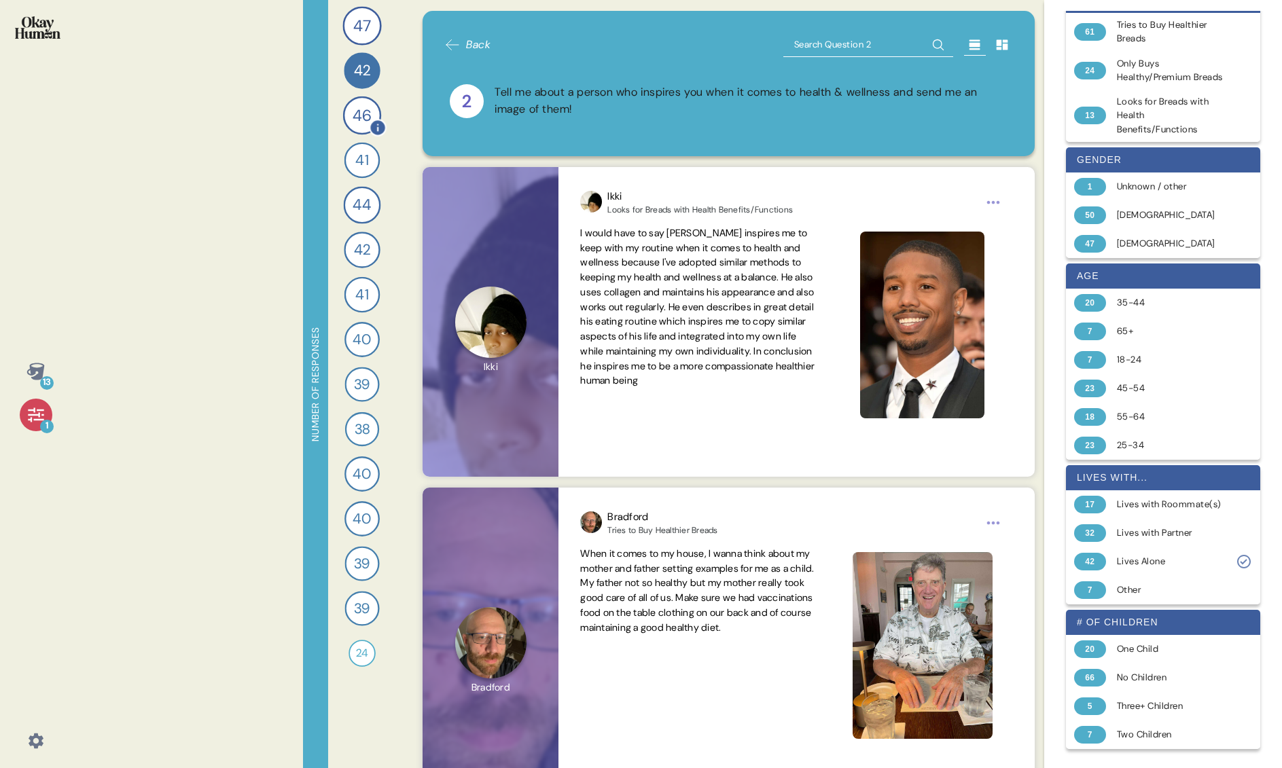
click at [370, 113] on span "46" at bounding box center [361, 116] width 19 height 24
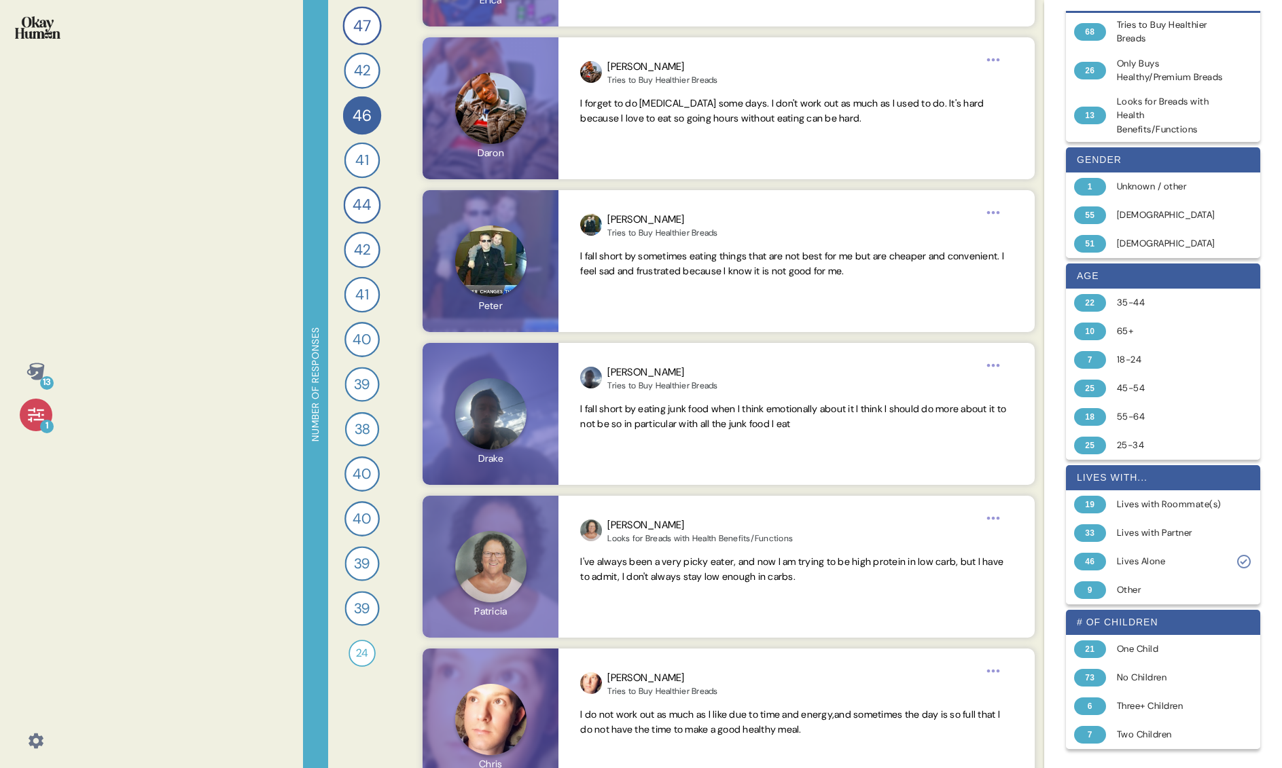
scroll to position [1509, 0]
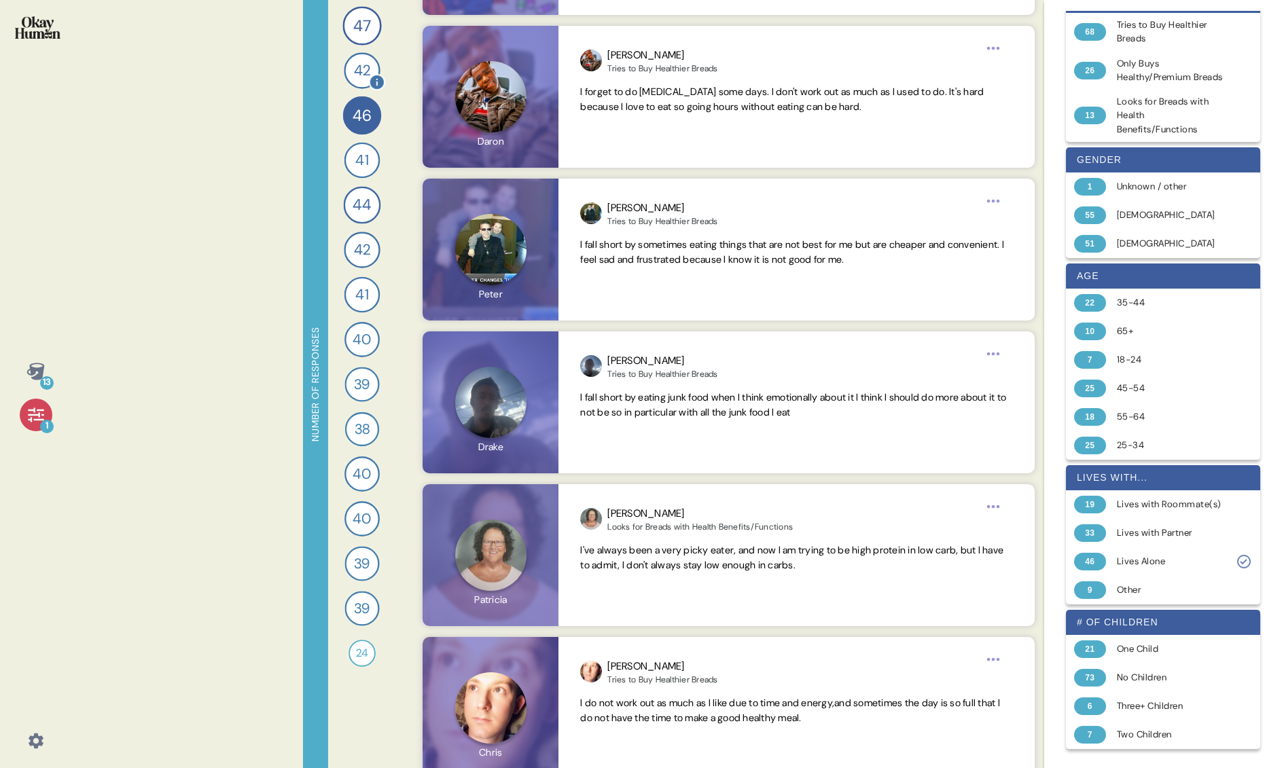
click at [361, 76] on span "42" at bounding box center [361, 71] width 16 height 22
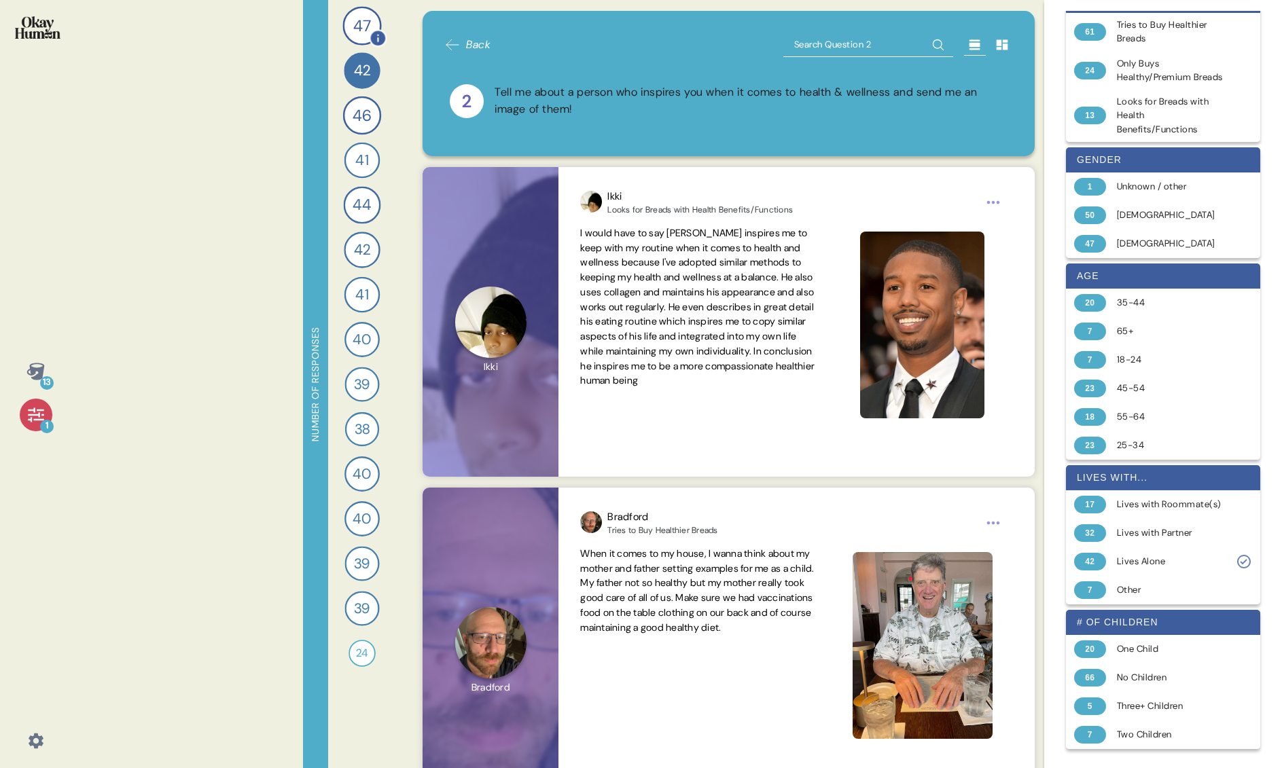
click at [367, 32] on span "47" at bounding box center [362, 26] width 18 height 24
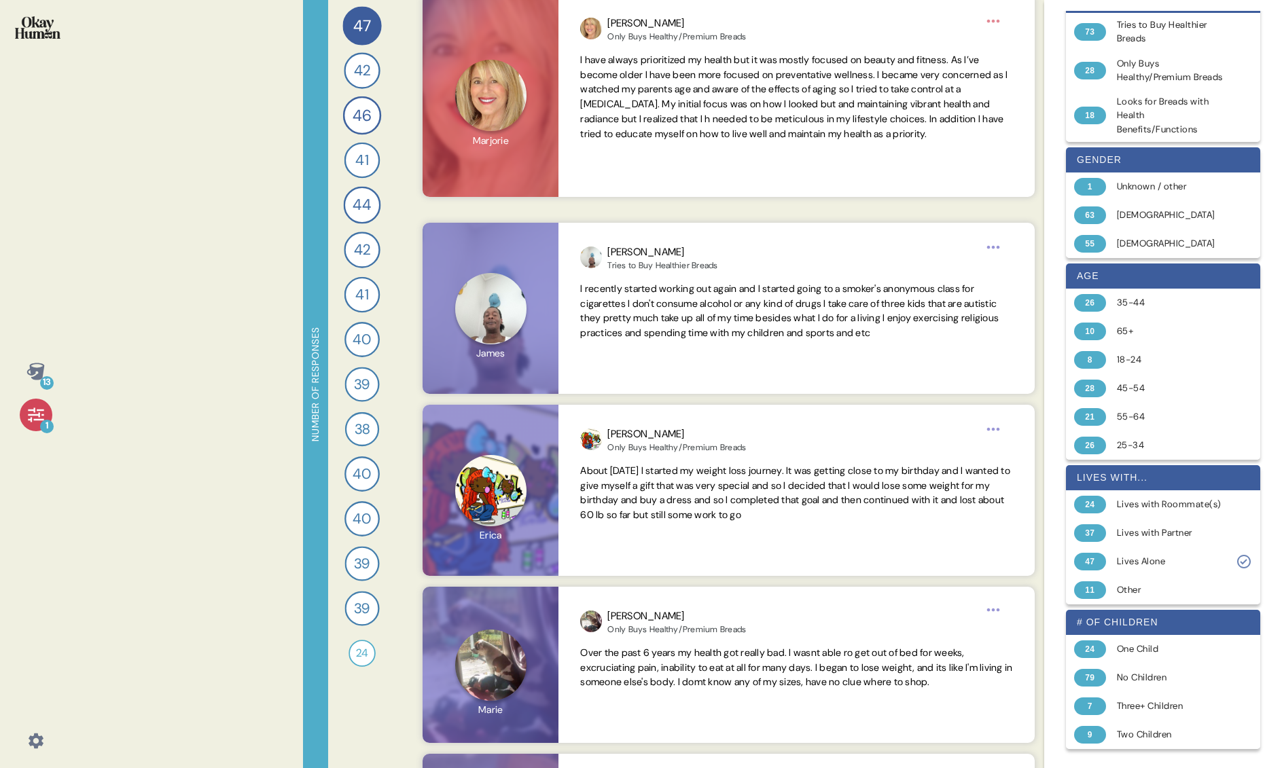
scroll to position [675, 0]
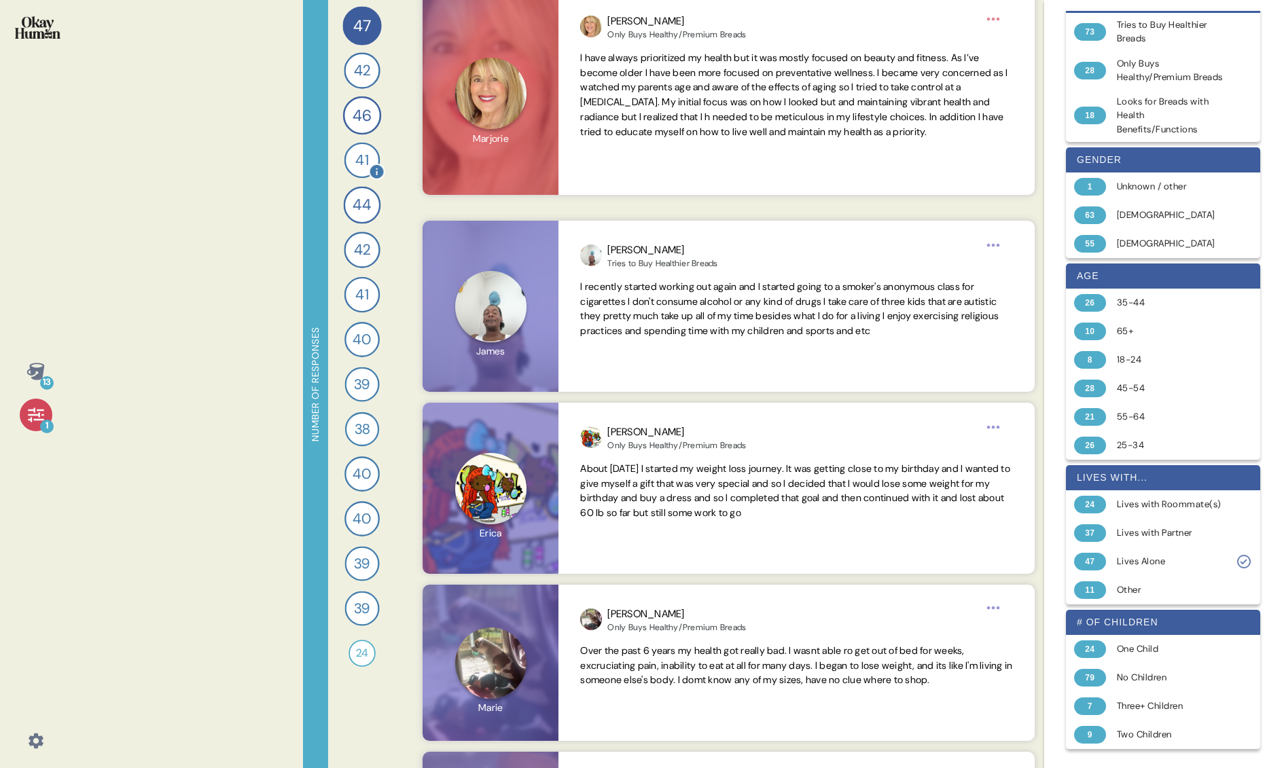
click at [361, 168] on span "41" at bounding box center [361, 160] width 13 height 22
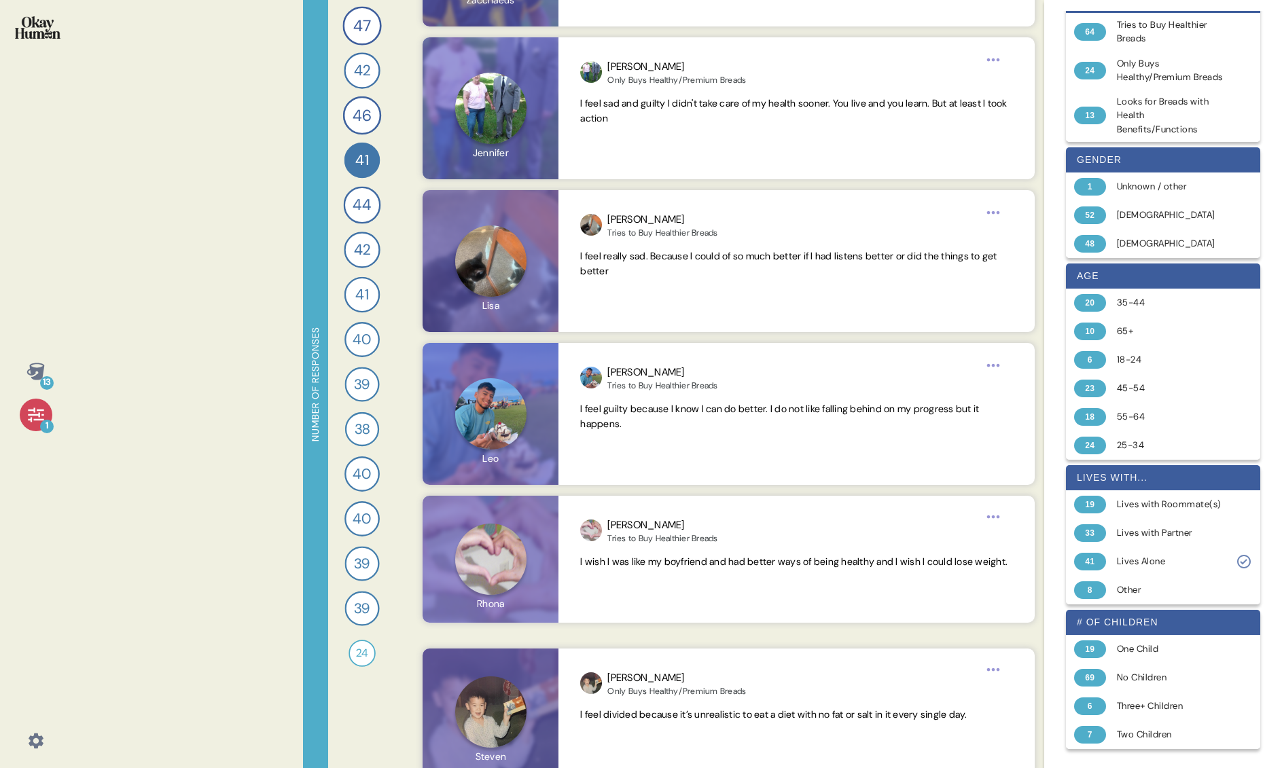
scroll to position [1458, 0]
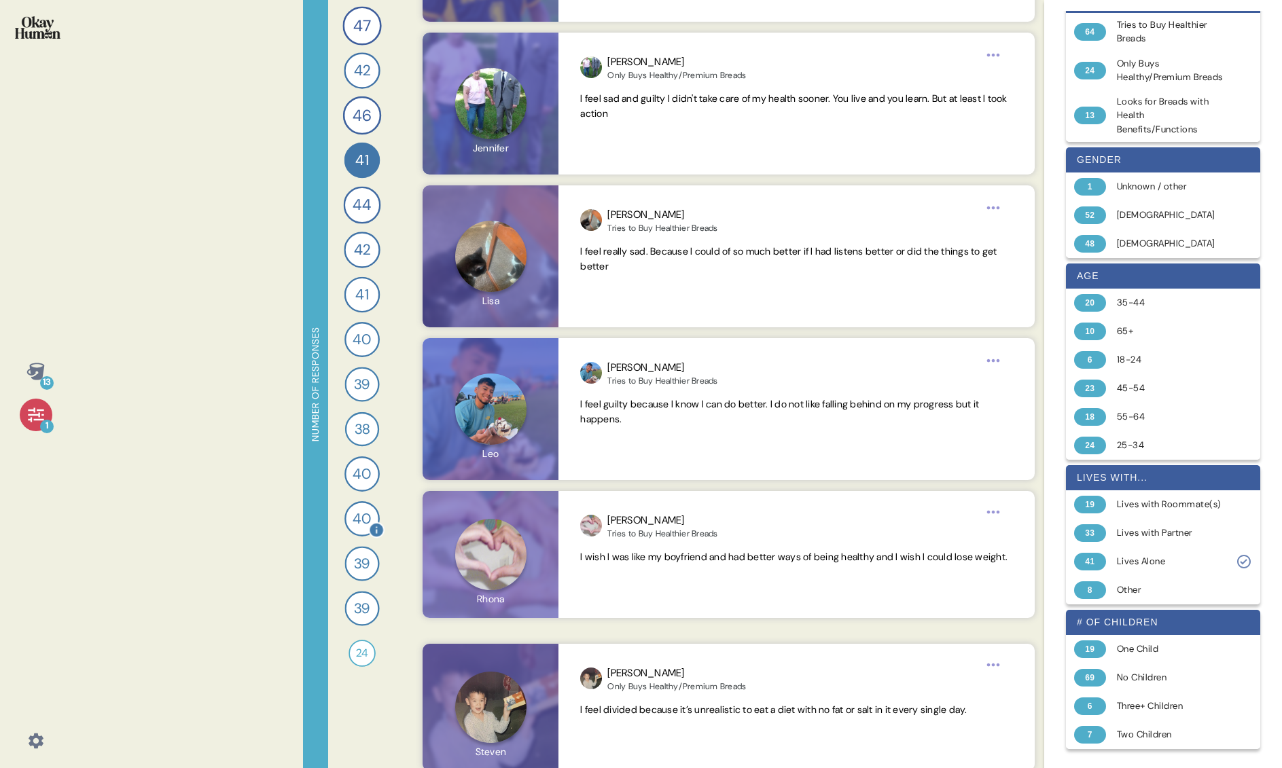
click at [364, 521] on span "40" at bounding box center [362, 519] width 18 height 22
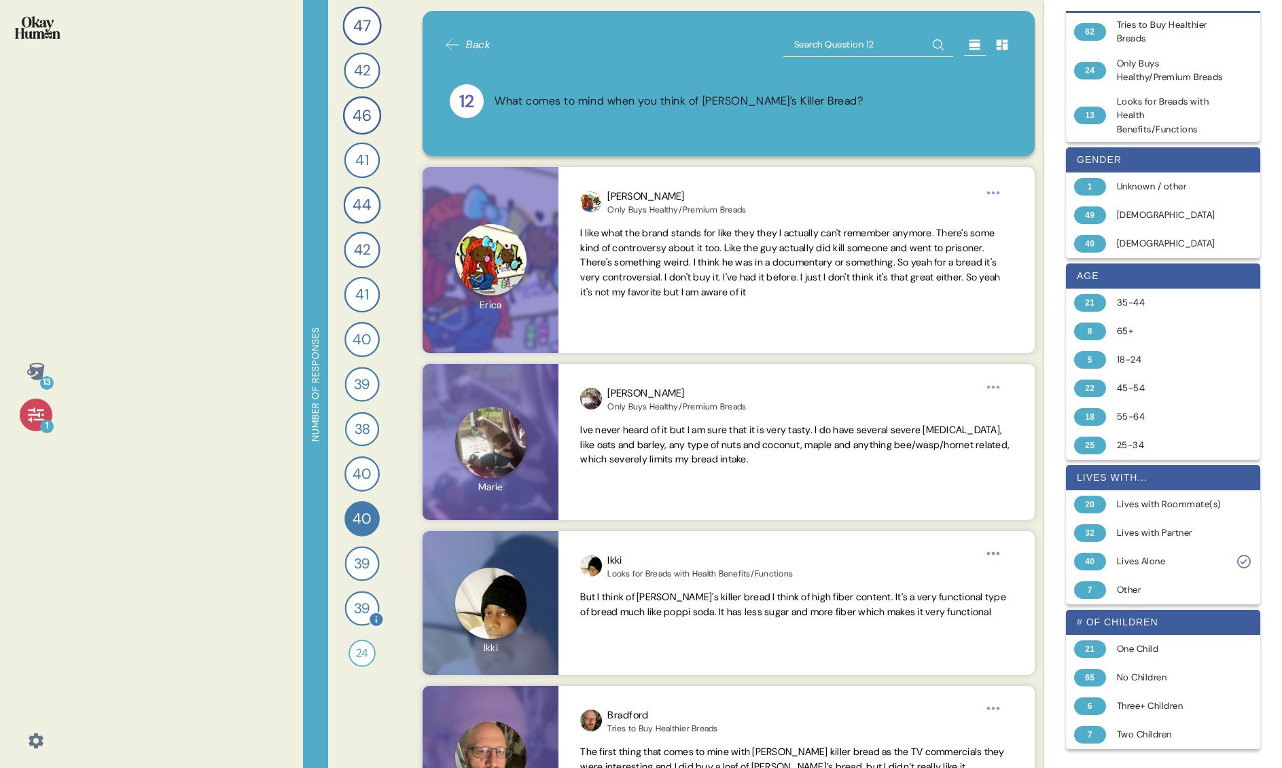
click at [362, 604] on span "39" at bounding box center [361, 608] width 16 height 21
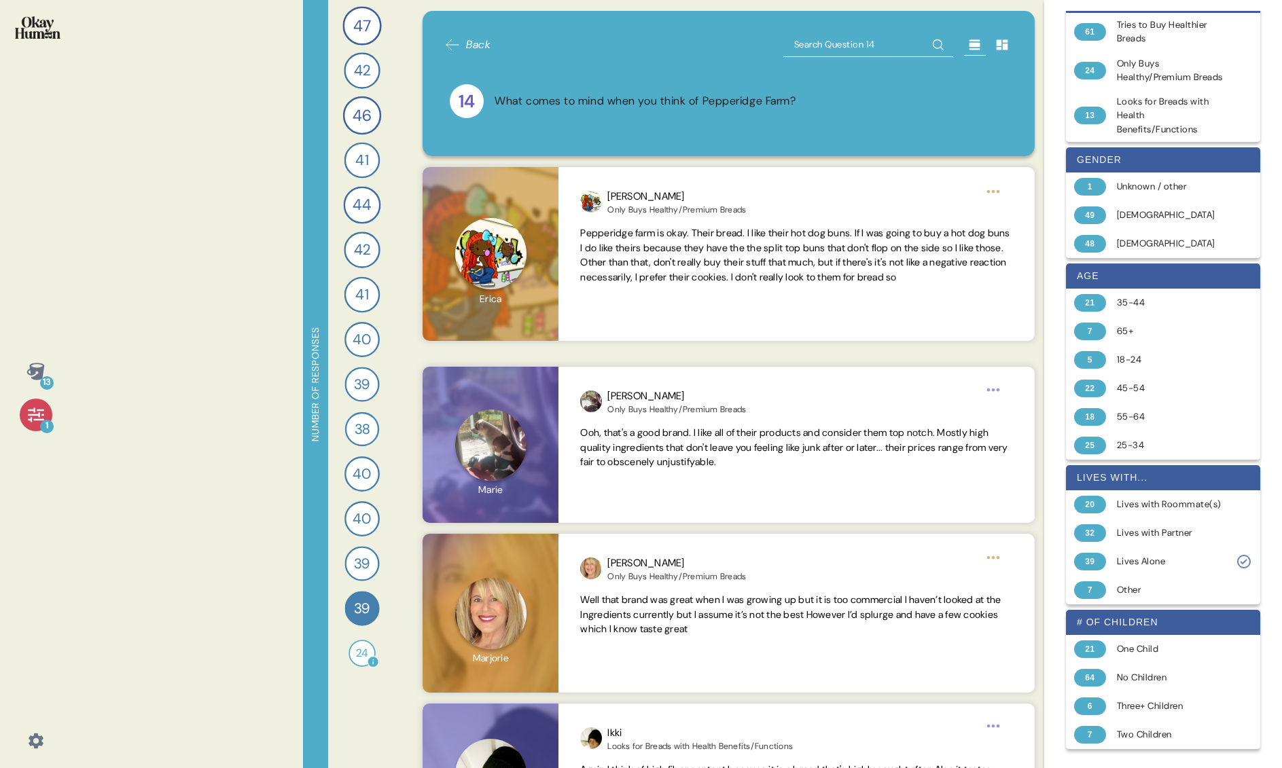
click at [357, 654] on span "24" at bounding box center [362, 653] width 12 height 16
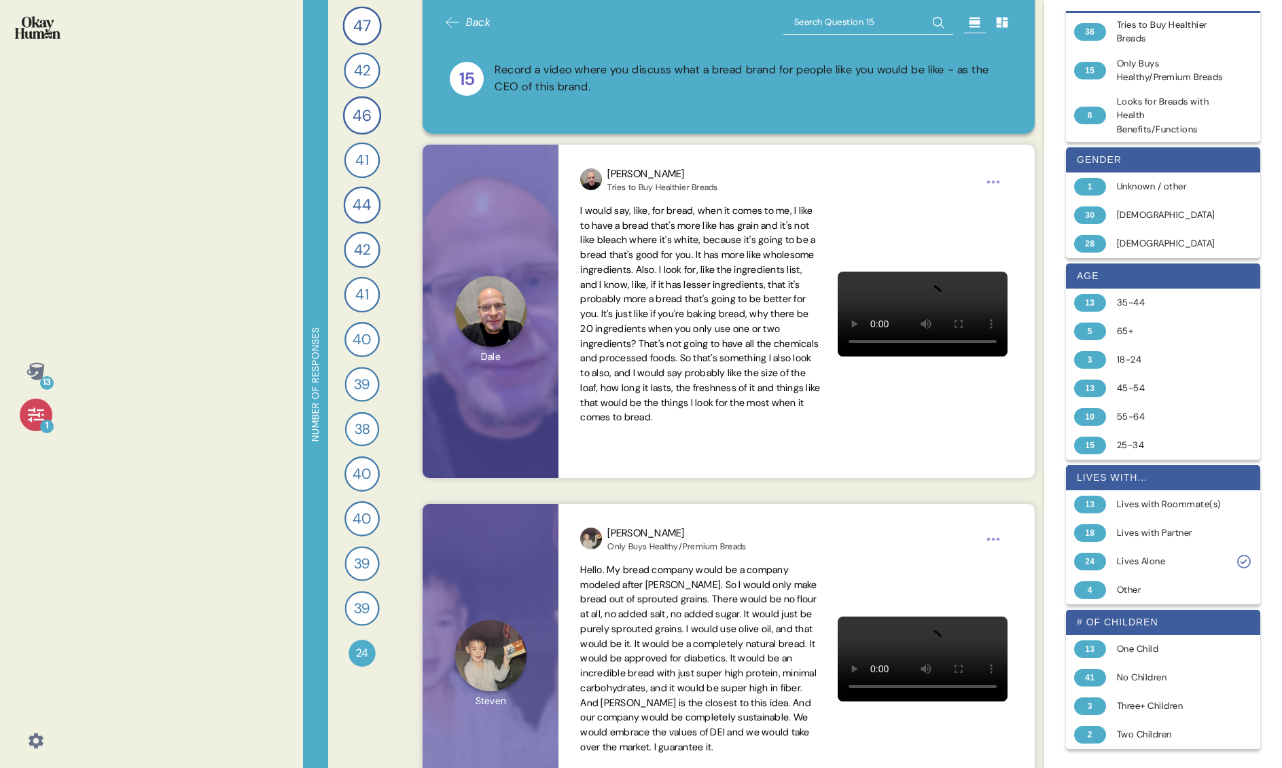
scroll to position [0, 0]
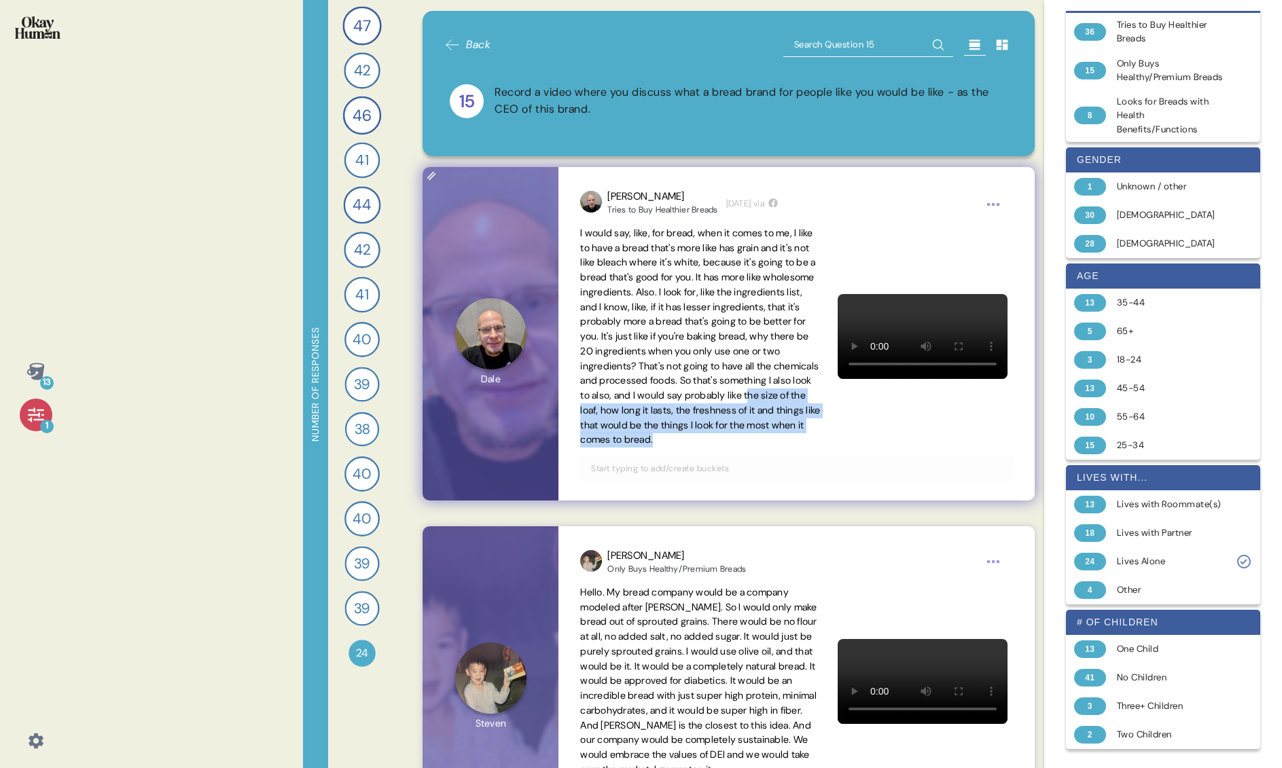
drag, startPoint x: 696, startPoint y: 412, endPoint x: 656, endPoint y: 459, distance: 60.7
click at [656, 446] on span "I would say, like, for bread, when it comes to me, I like to have a bread that'…" at bounding box center [700, 336] width 240 height 219
copy span "he size of the loaf, how long it lasts, the freshness of it and things like tha…"
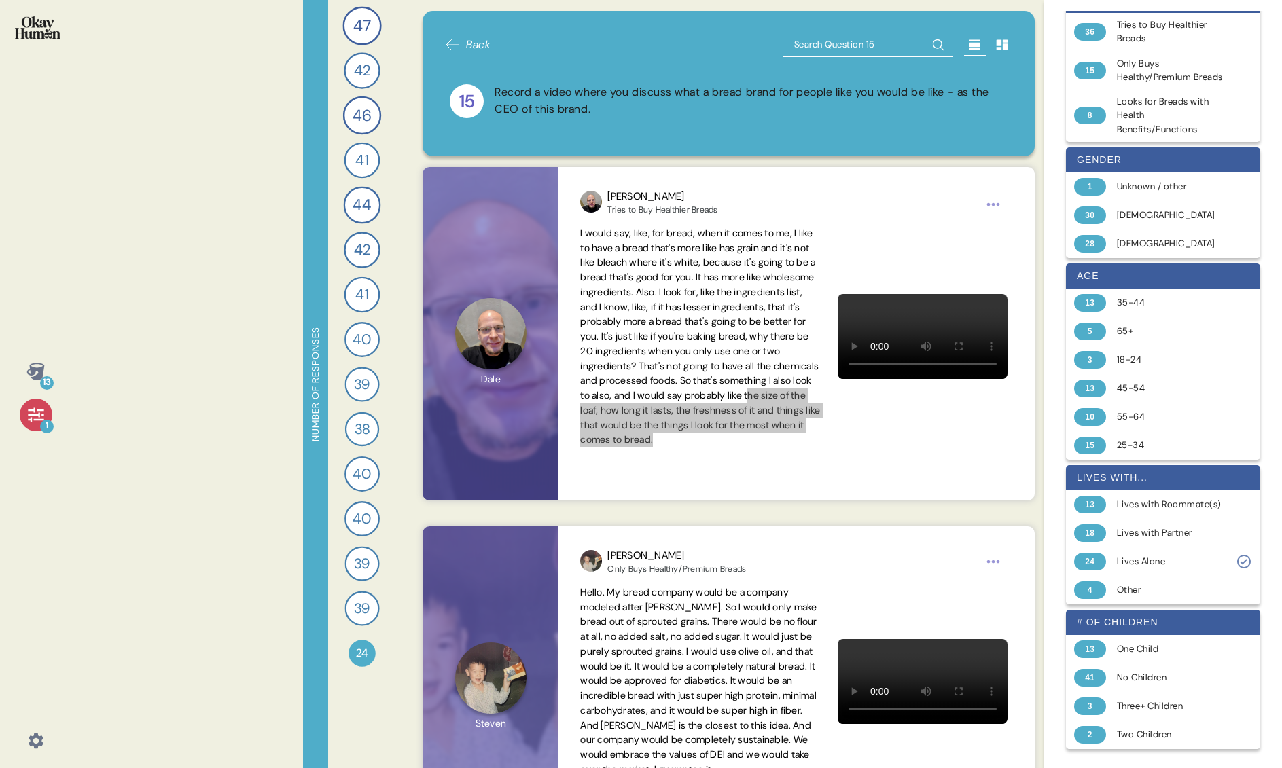
scroll to position [226, 0]
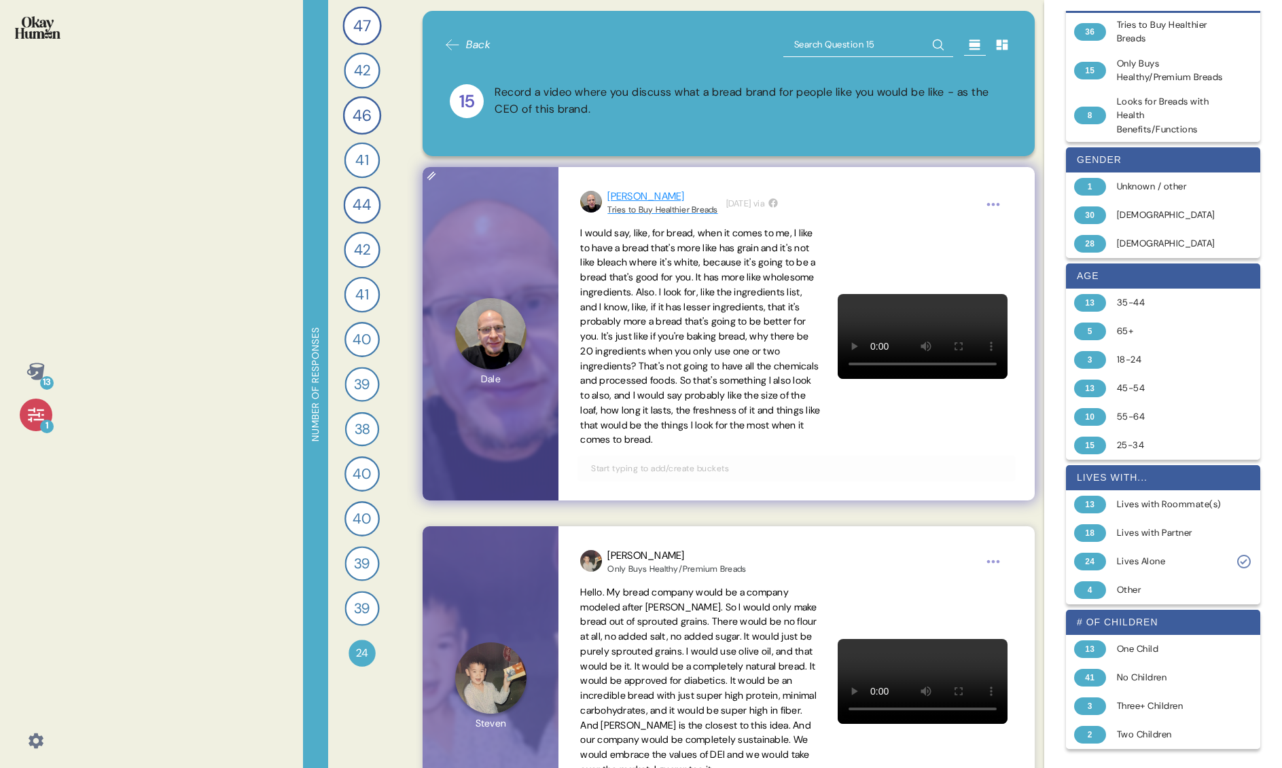
click at [615, 197] on div "[PERSON_NAME]" at bounding box center [662, 197] width 110 height 16
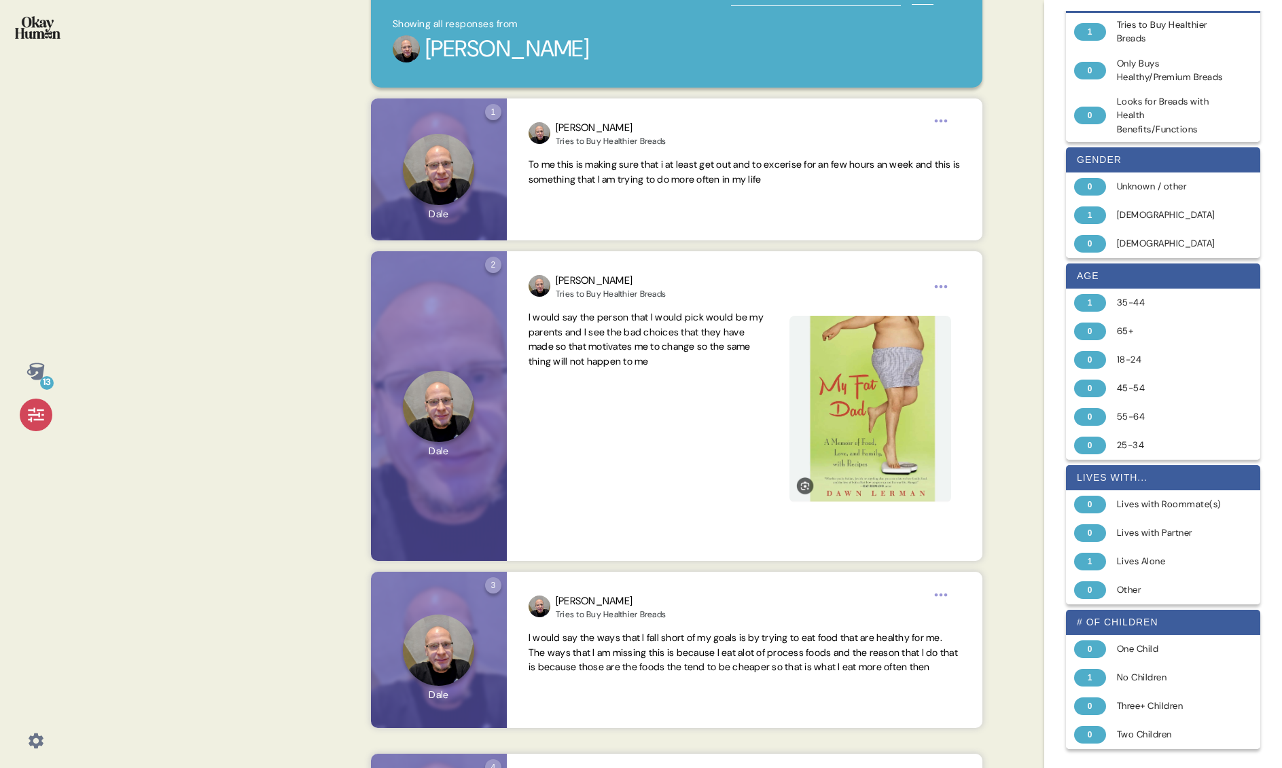
scroll to position [0, 0]
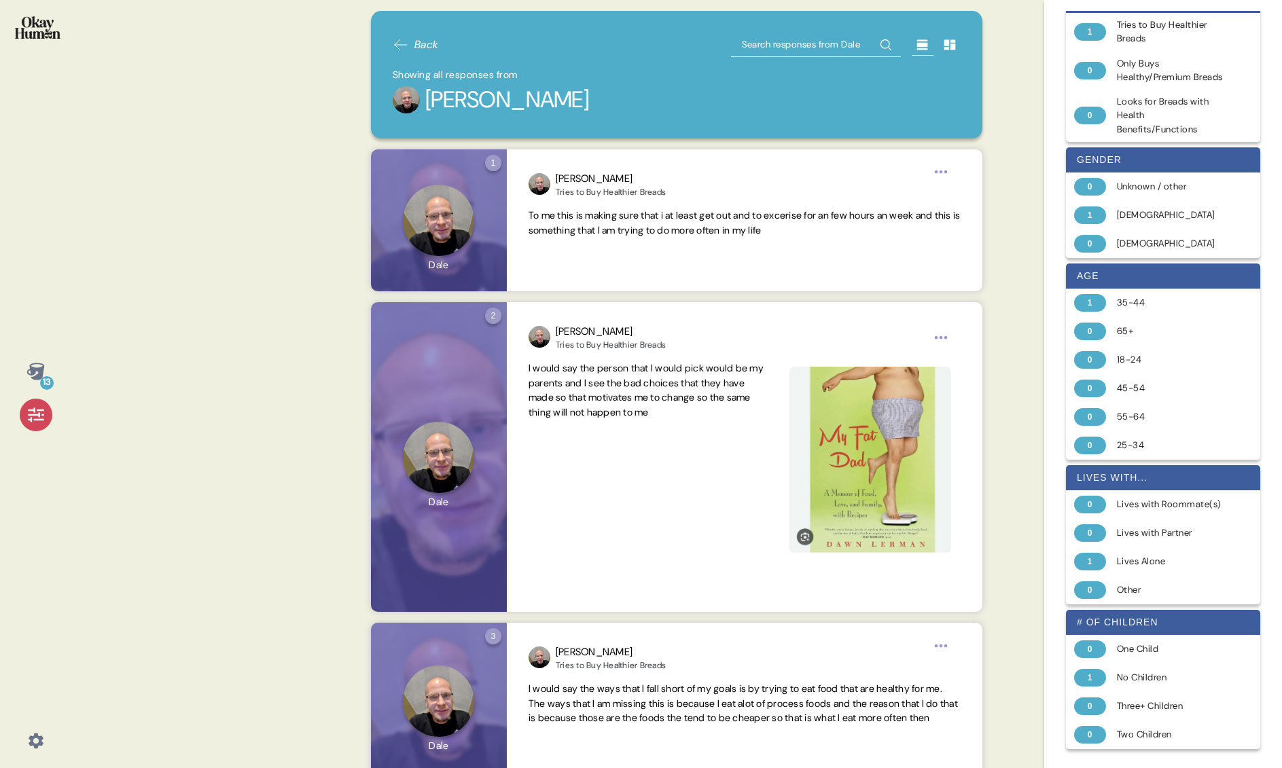
click at [412, 44] on span "Back" at bounding box center [416, 45] width 46 height 16
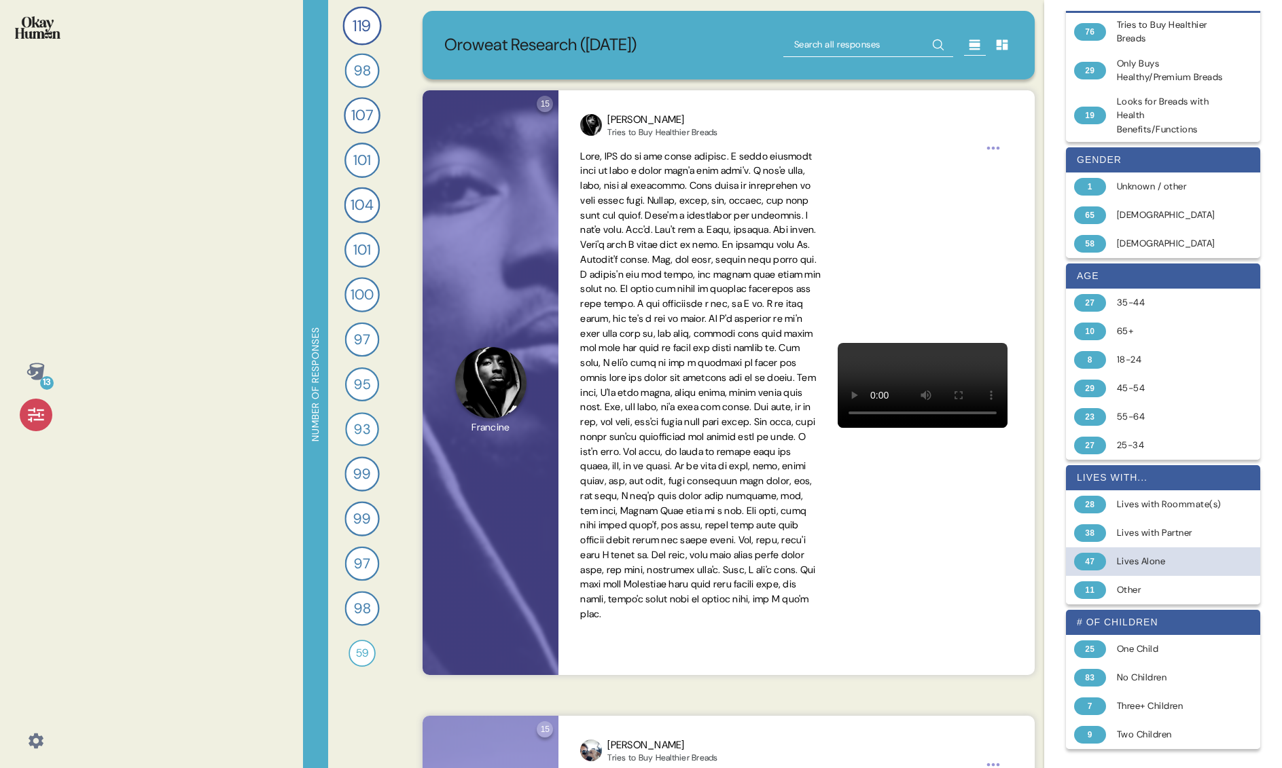
click at [978, 561] on div "Lives Alone" at bounding box center [1171, 562] width 108 height 14
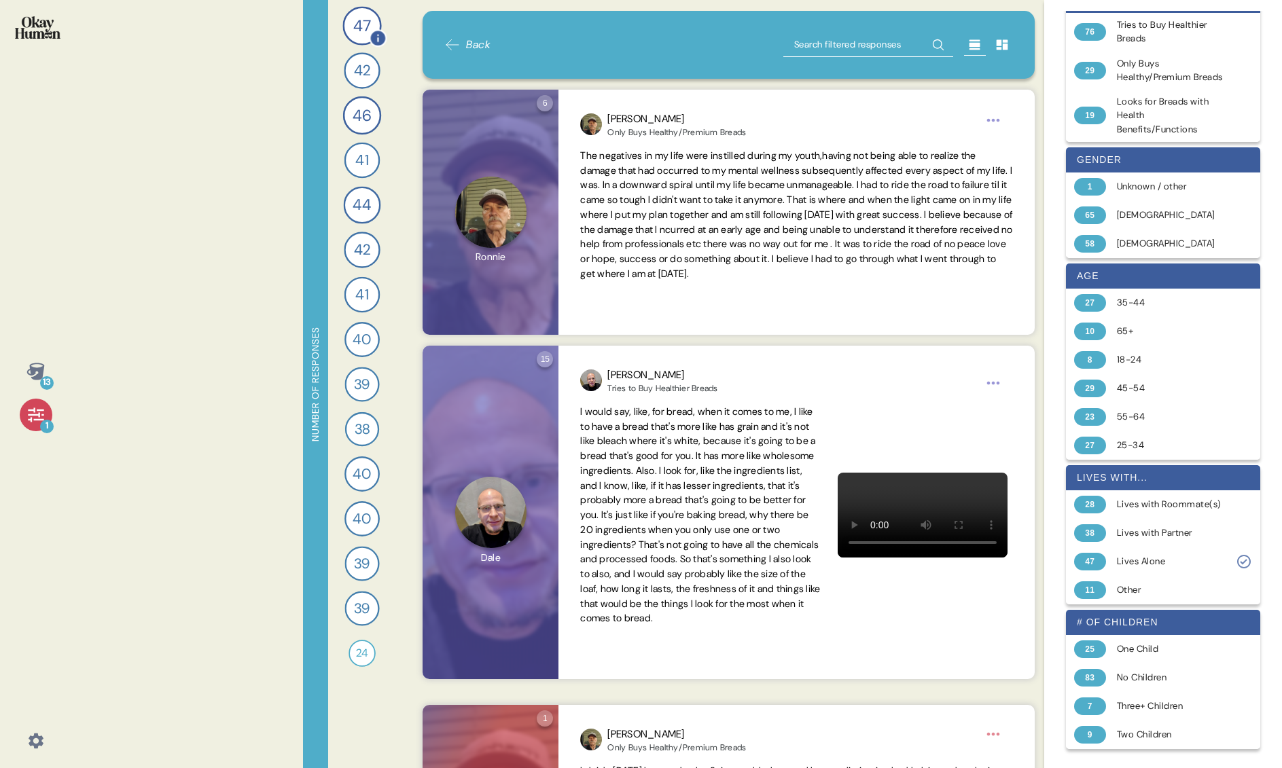
click at [363, 24] on span "47" at bounding box center [362, 26] width 18 height 24
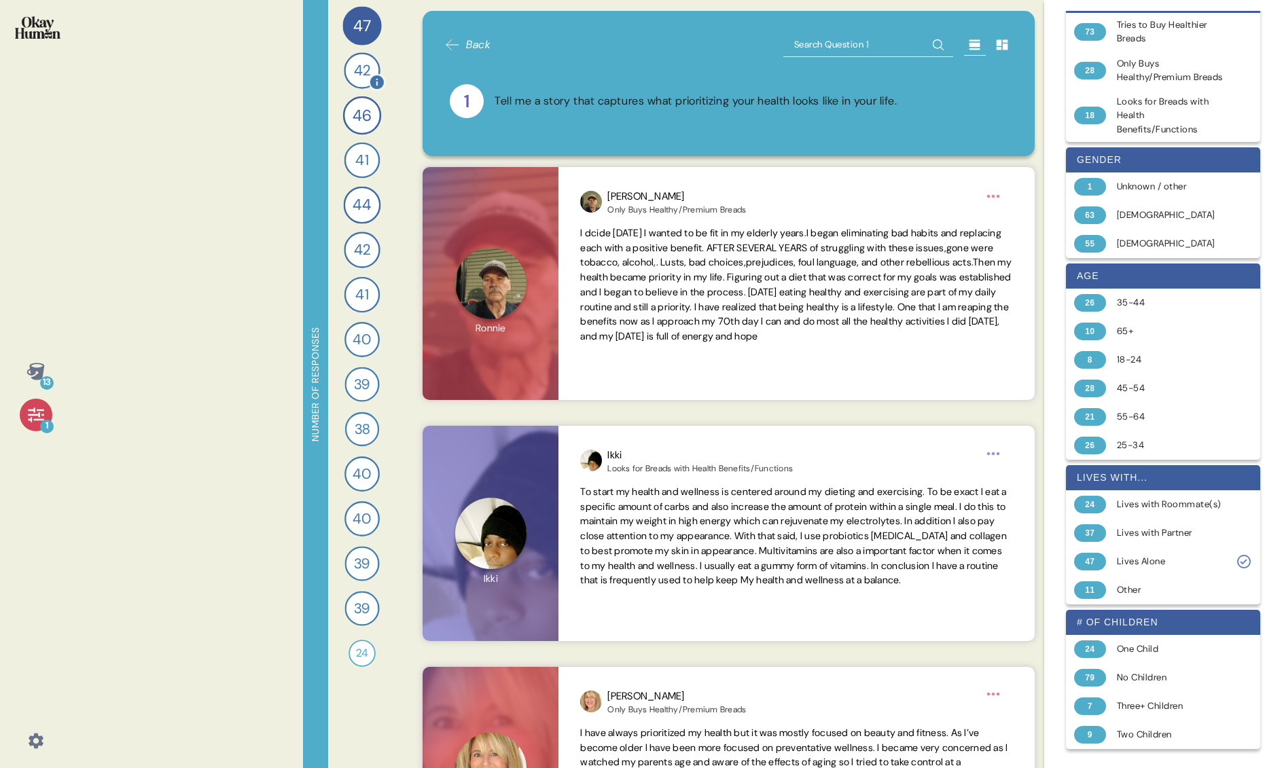
click at [366, 71] on span "42" at bounding box center [361, 71] width 16 height 22
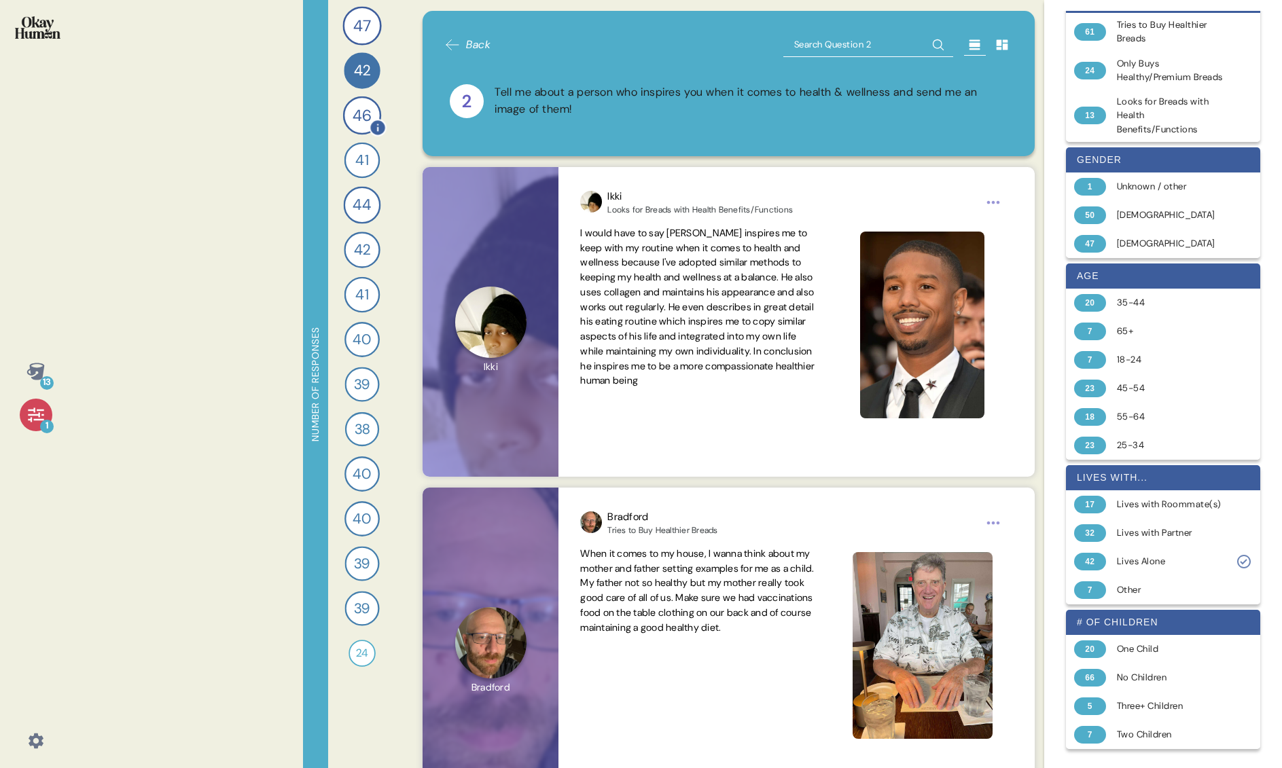
click at [367, 120] on span "46" at bounding box center [361, 116] width 19 height 24
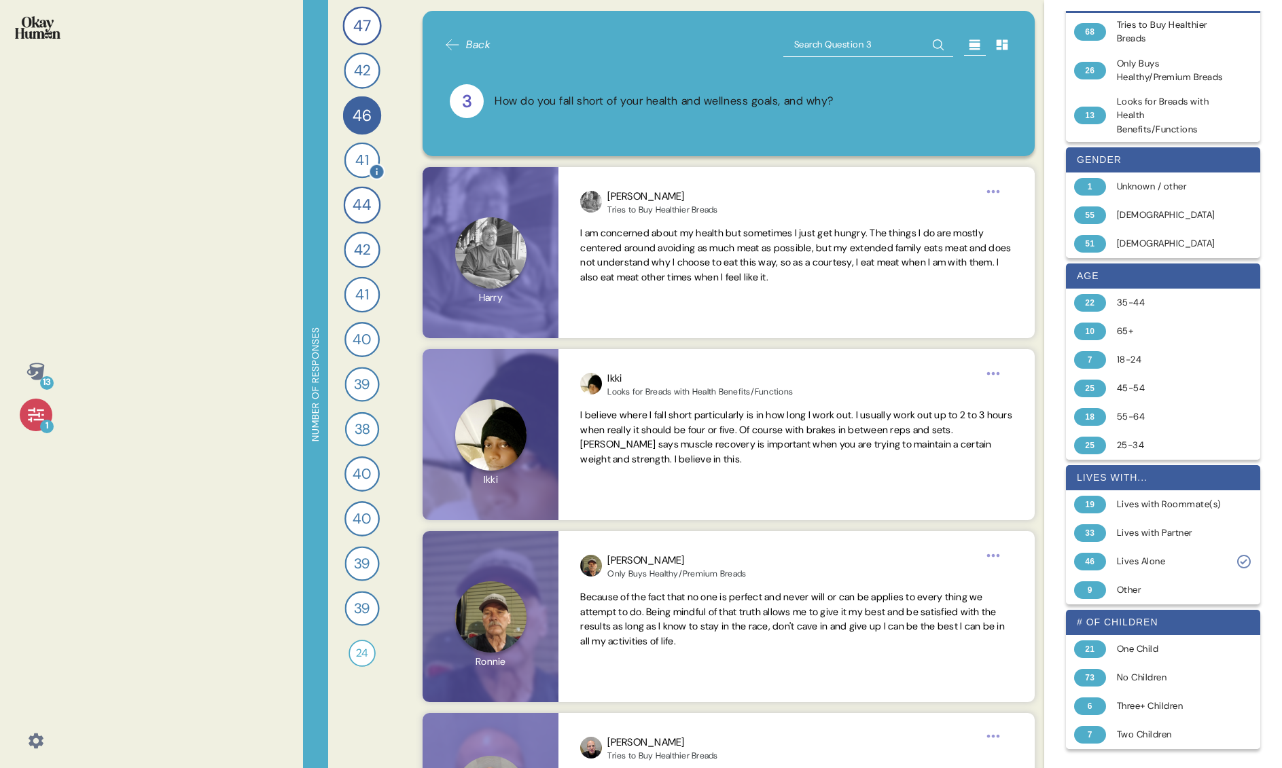
click at [365, 158] on span "41" at bounding box center [361, 160] width 13 height 22
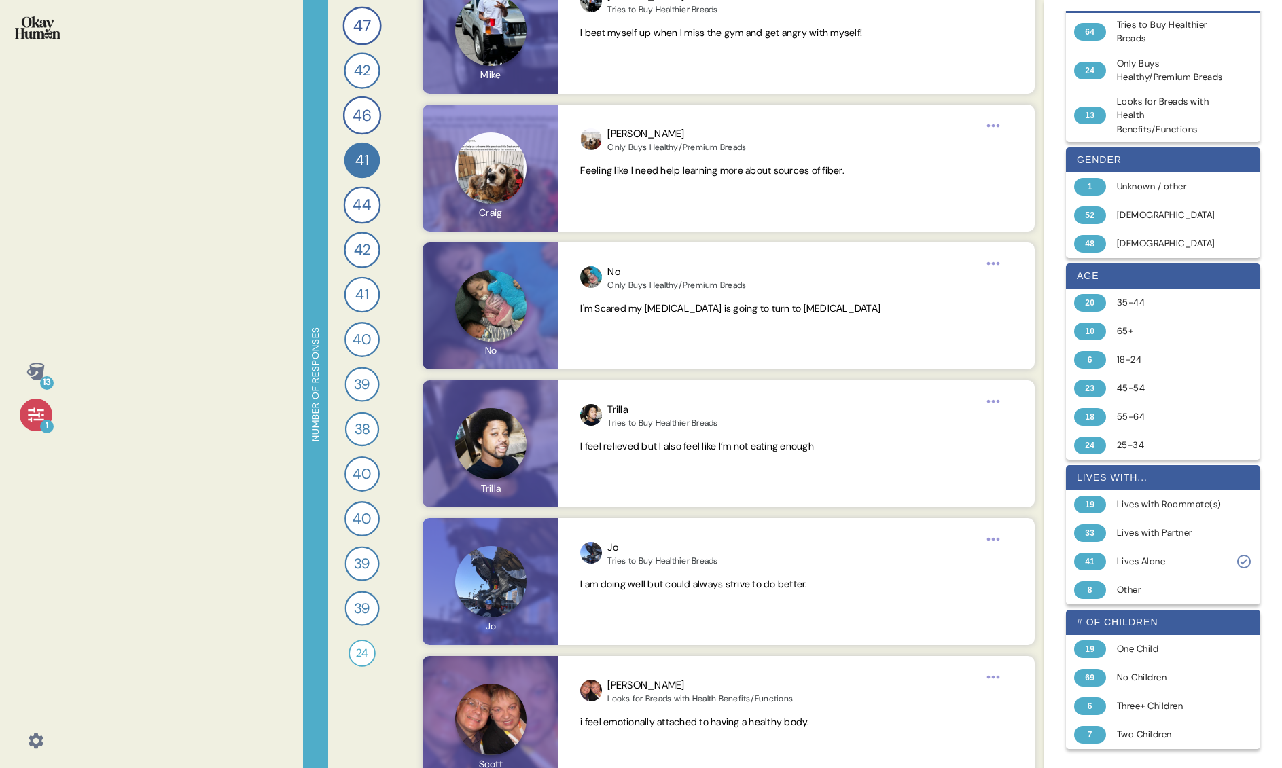
scroll to position [3953, 0]
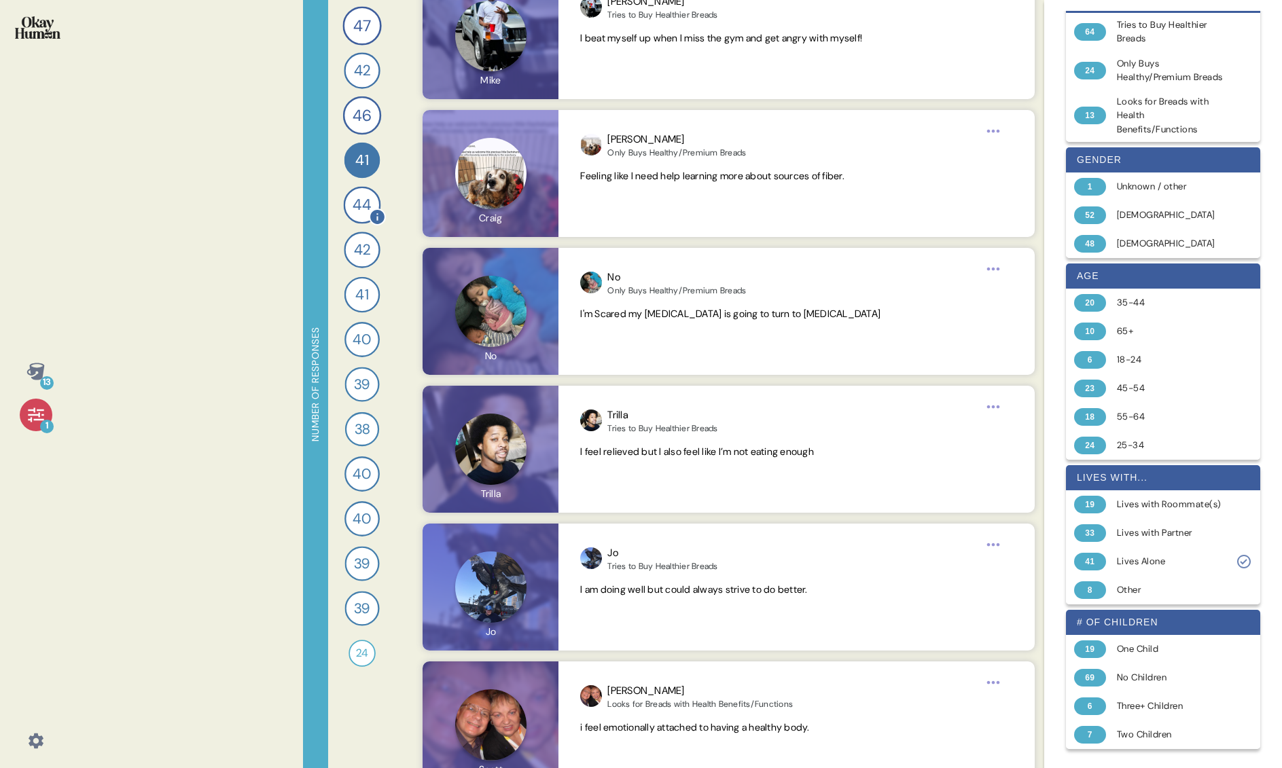
click at [365, 207] on span "44" at bounding box center [362, 205] width 18 height 23
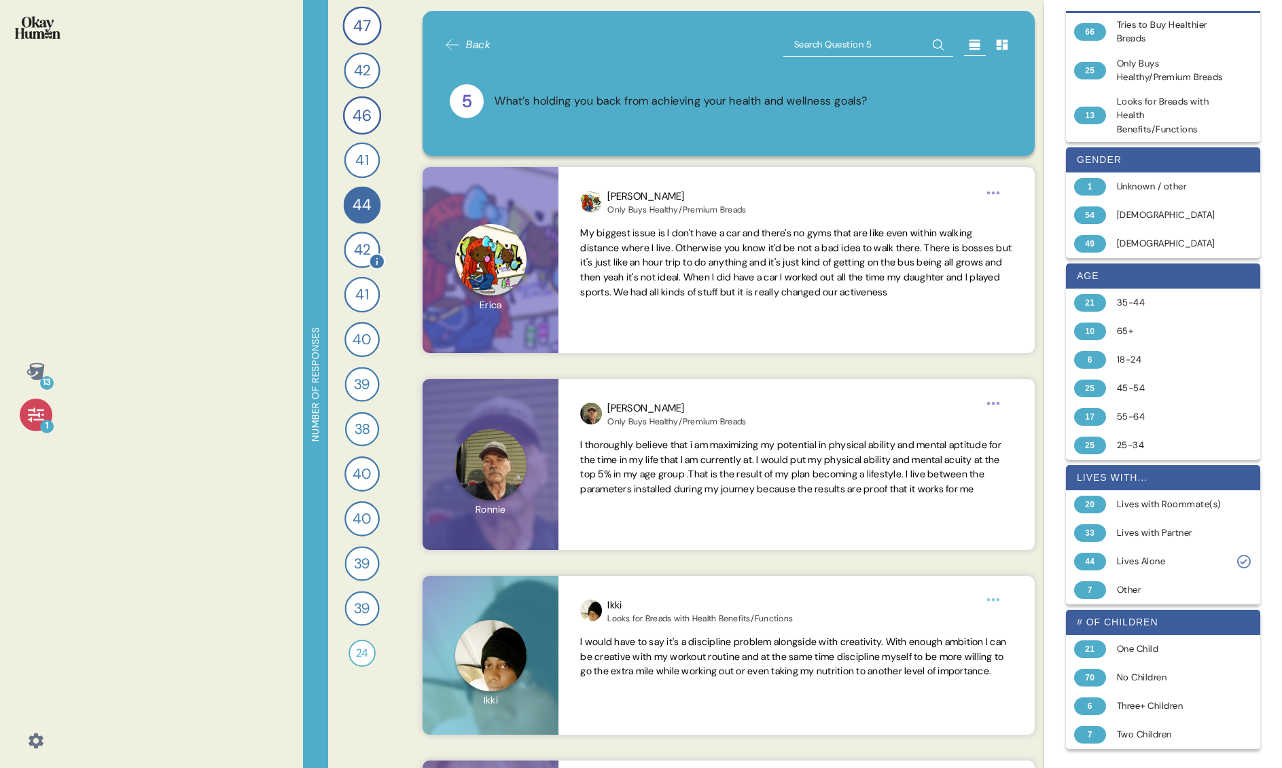
click at [369, 251] on span "42" at bounding box center [361, 250] width 16 height 22
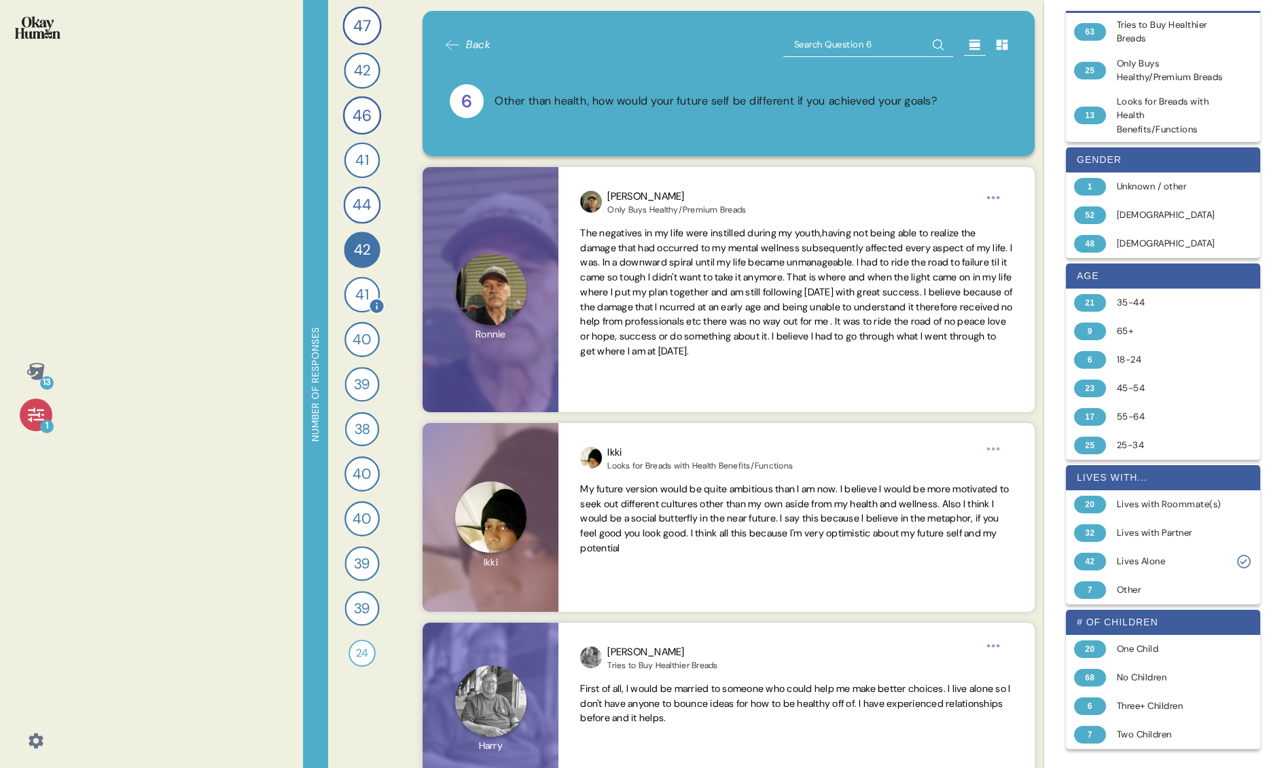
click at [361, 295] on span "41" at bounding box center [361, 295] width 13 height 22
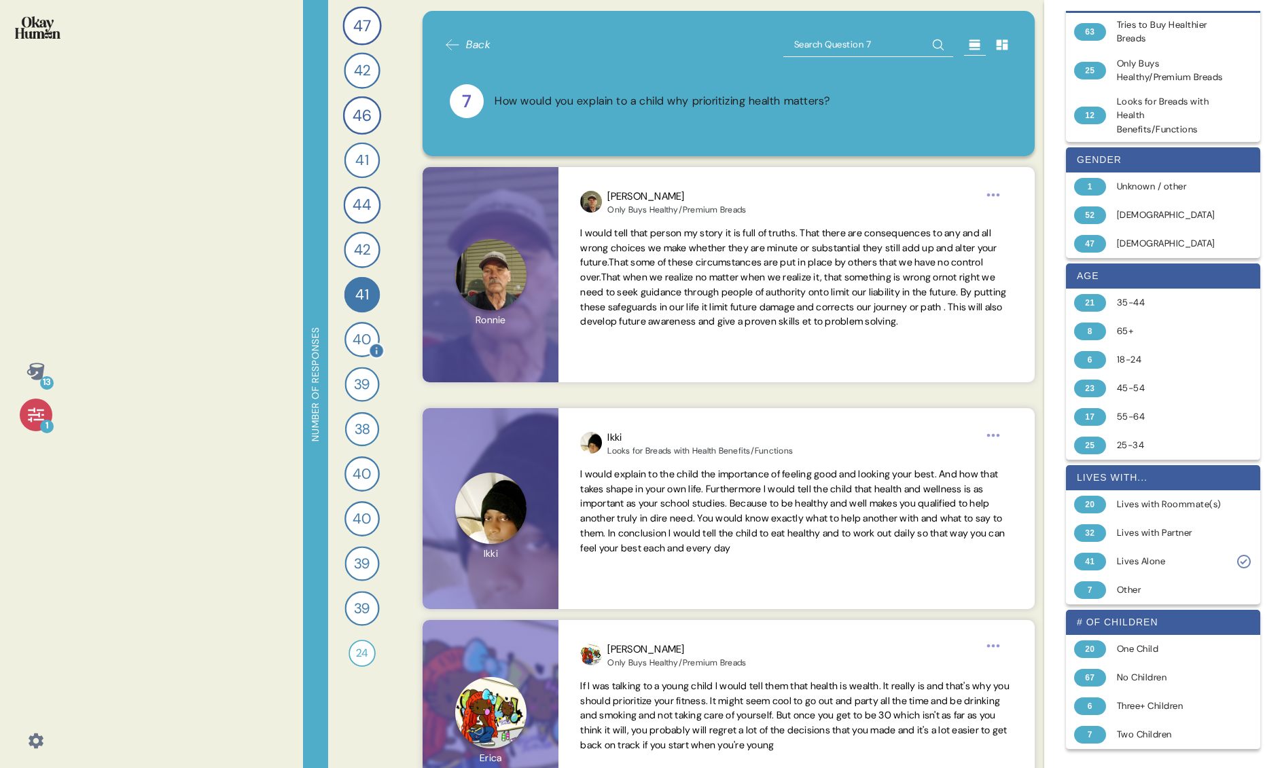
click at [357, 342] on span "40" at bounding box center [362, 340] width 18 height 22
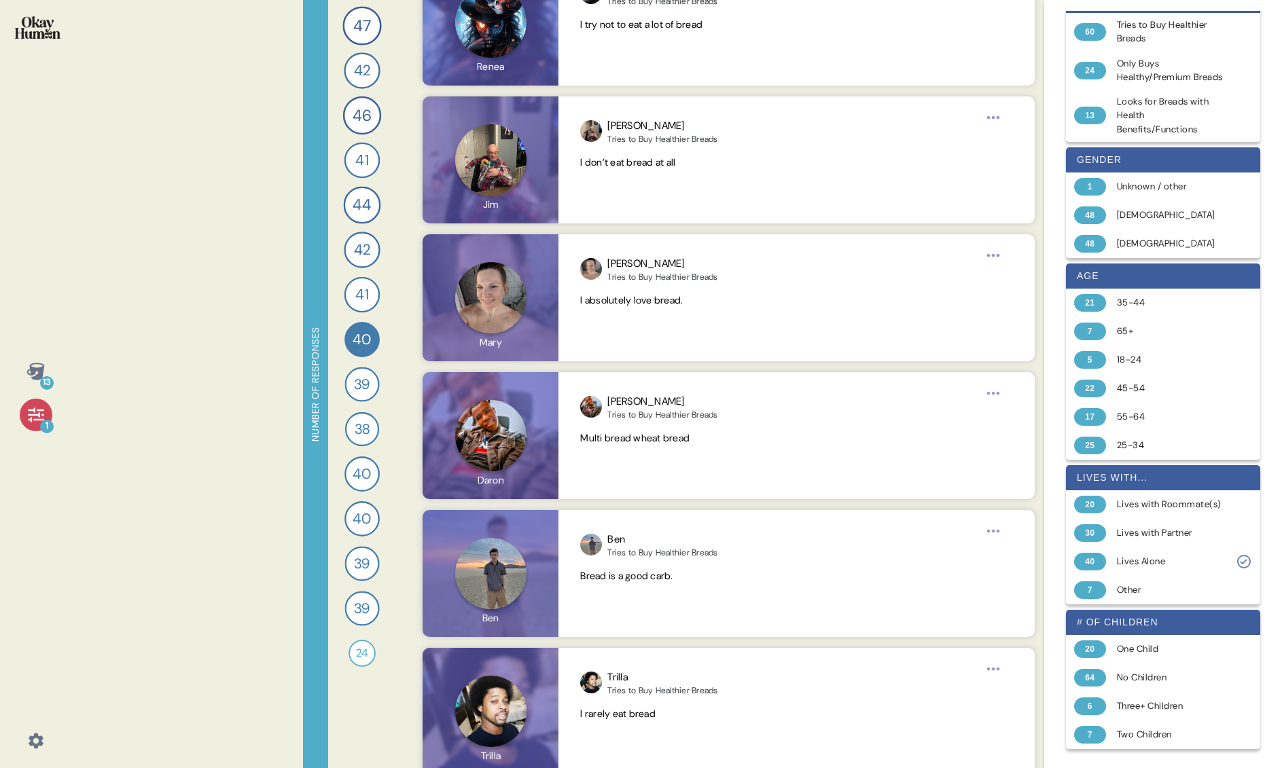
scroll to position [5172, 0]
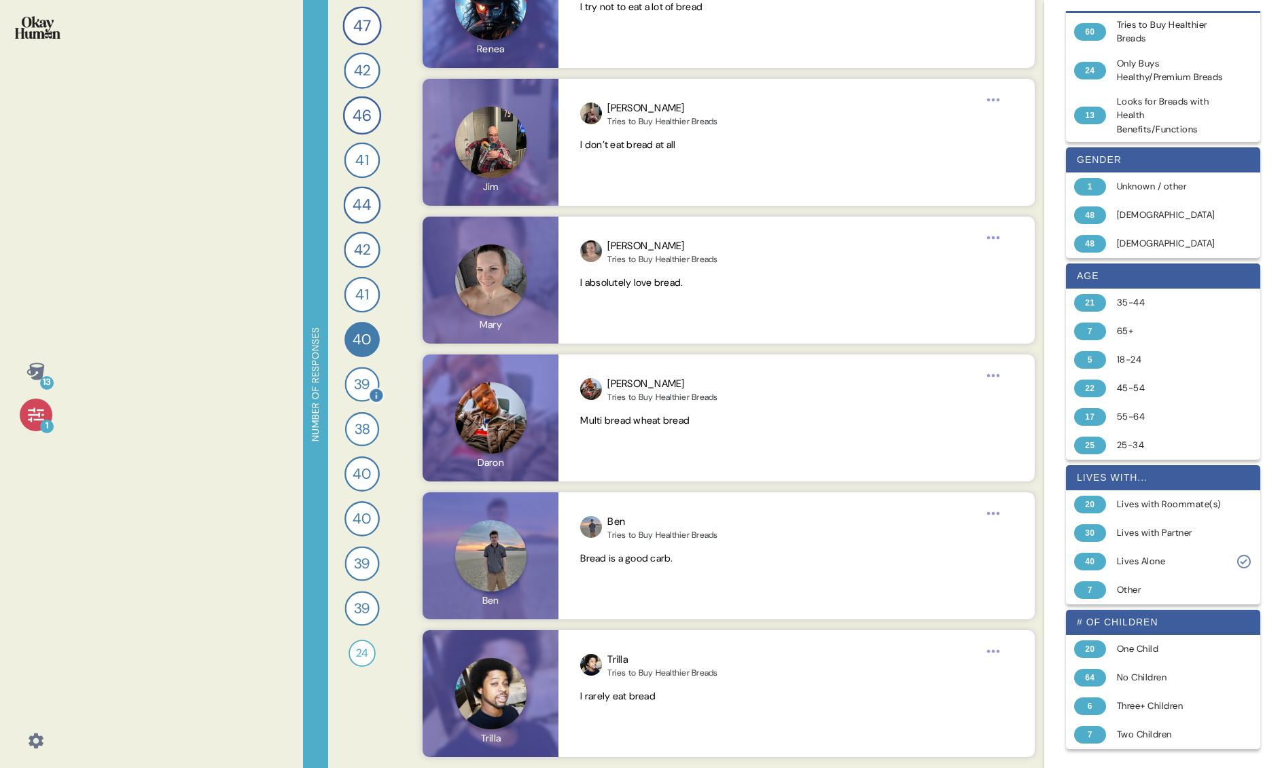
click at [360, 391] on span "39" at bounding box center [361, 384] width 16 height 21
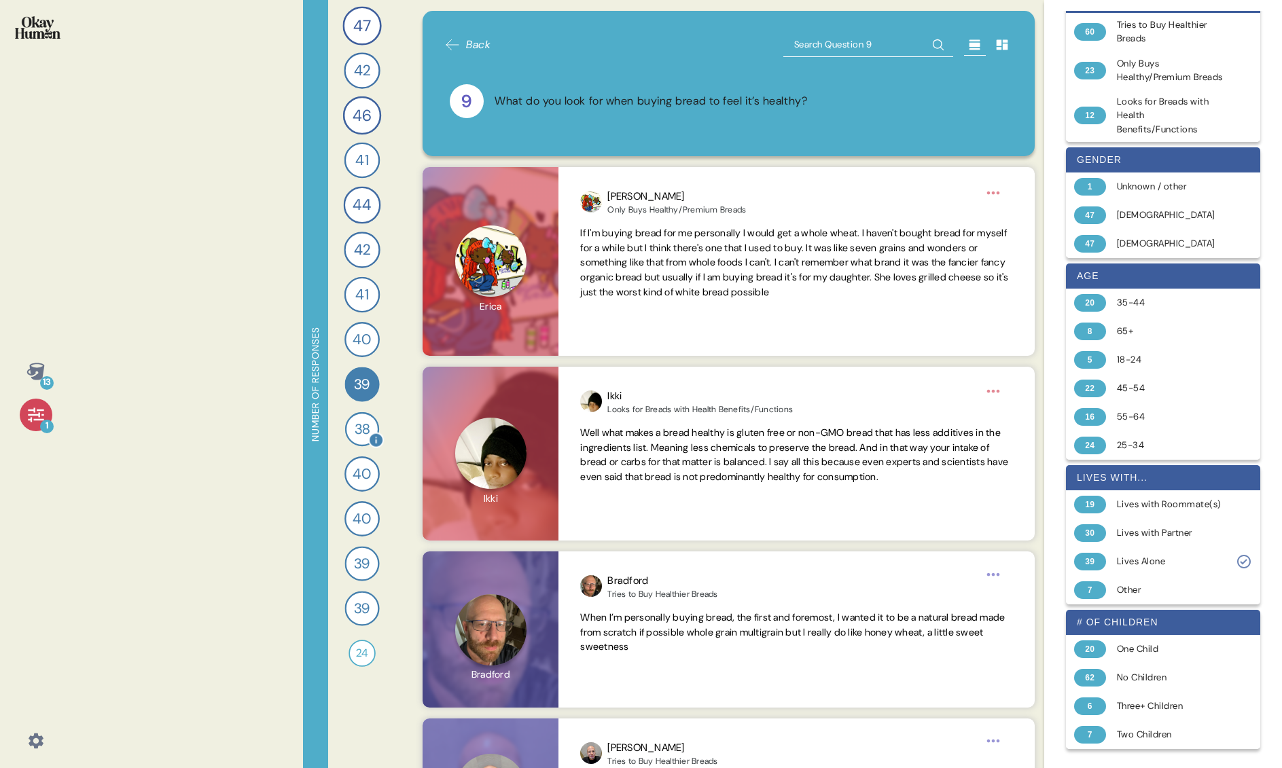
click at [364, 429] on span "38" at bounding box center [362, 429] width 16 height 21
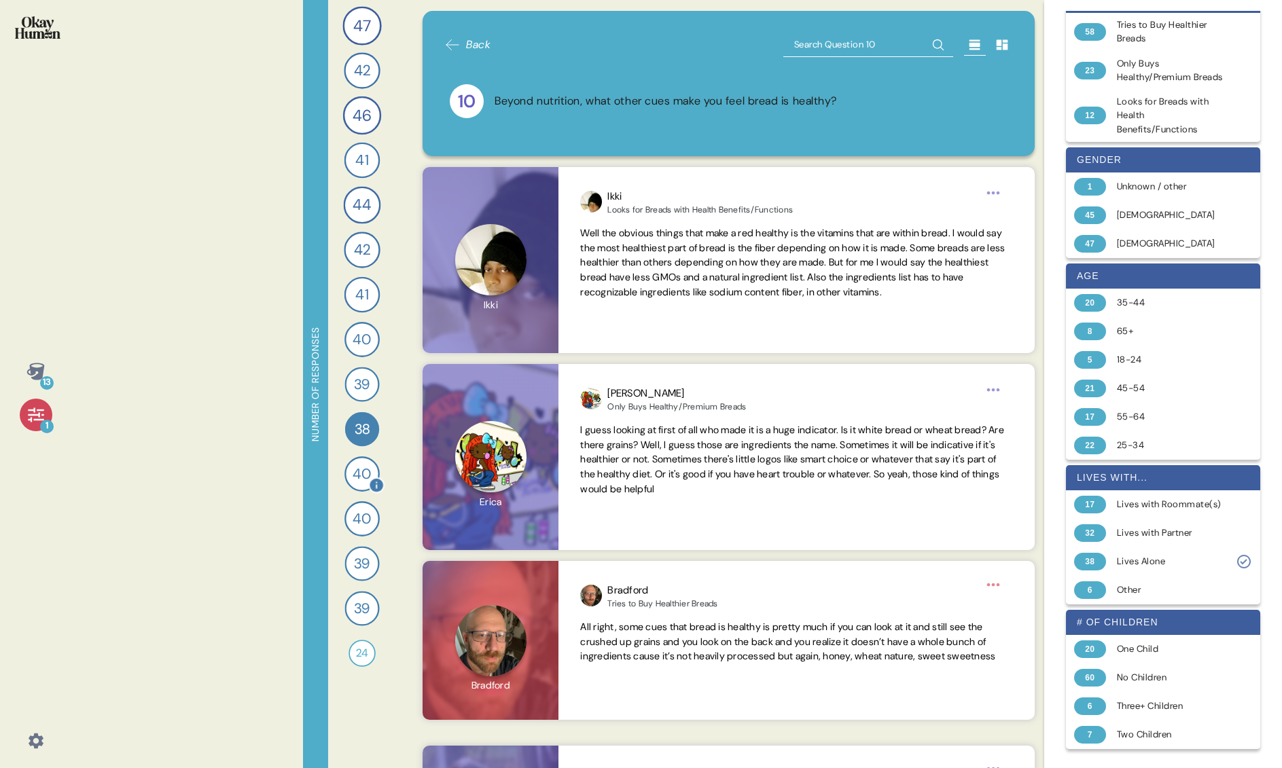
click at [359, 480] on span "40" at bounding box center [362, 474] width 18 height 22
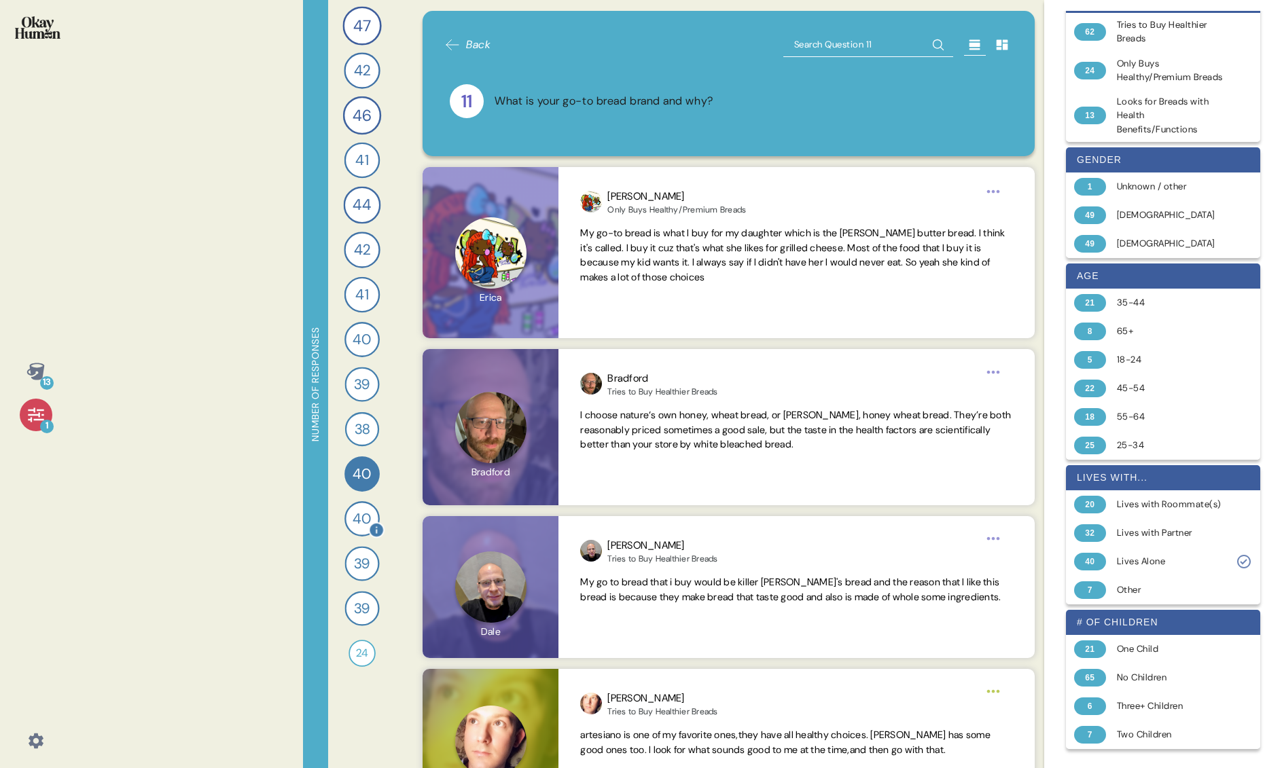
click at [366, 523] on span "40" at bounding box center [362, 519] width 18 height 22
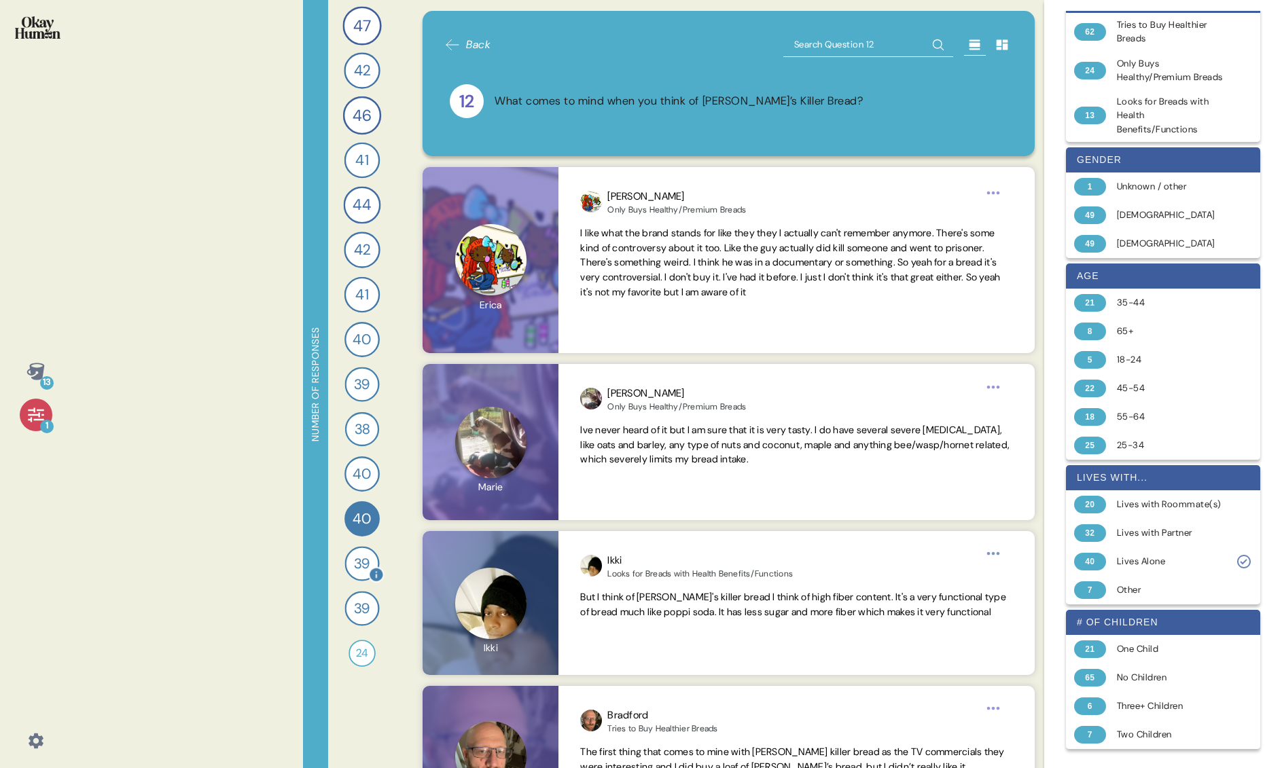
click at [362, 558] on span "39" at bounding box center [361, 563] width 16 height 21
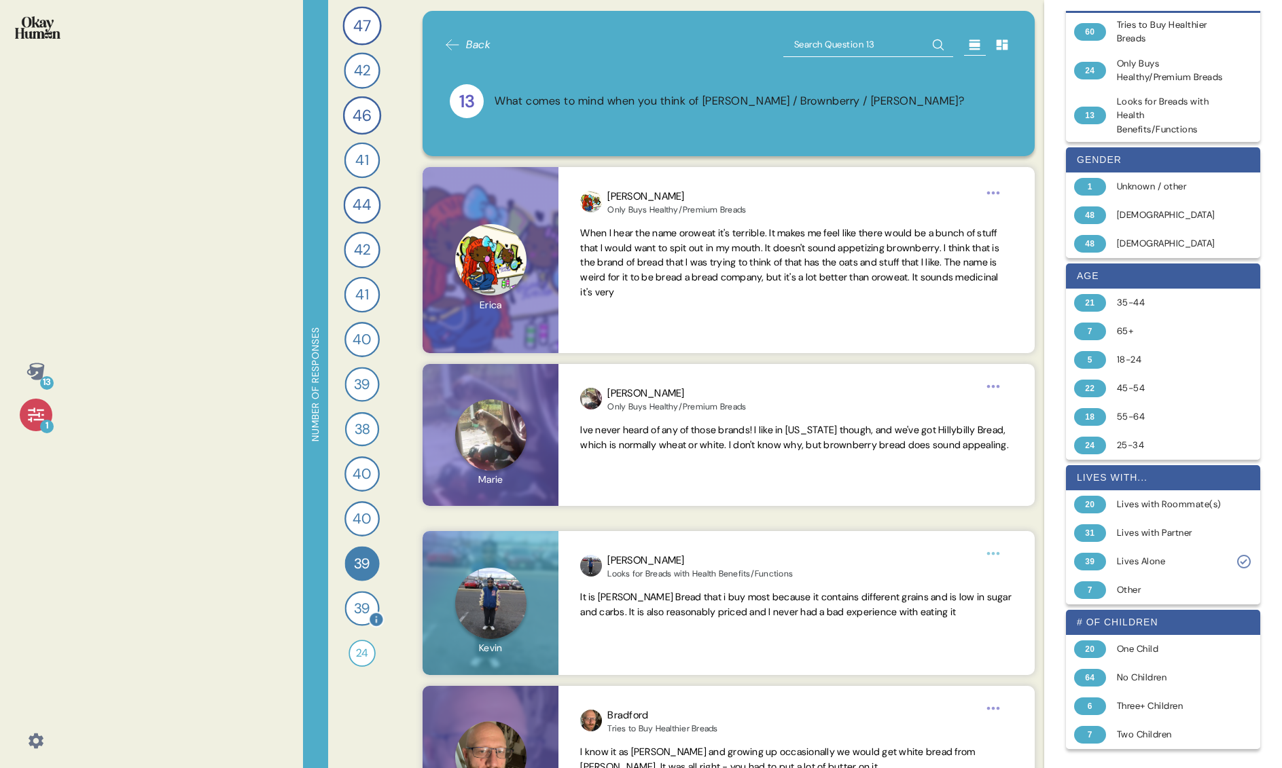
click at [361, 605] on span "39" at bounding box center [361, 608] width 16 height 21
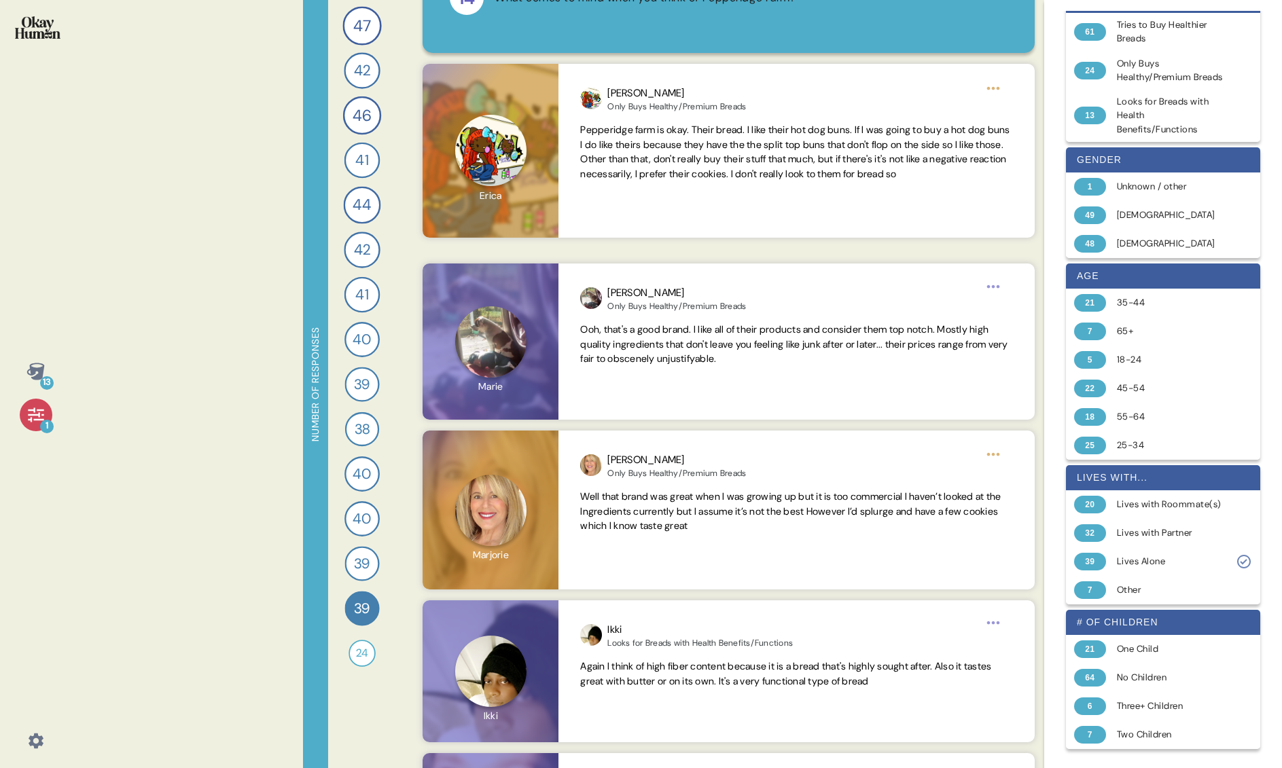
scroll to position [106, 0]
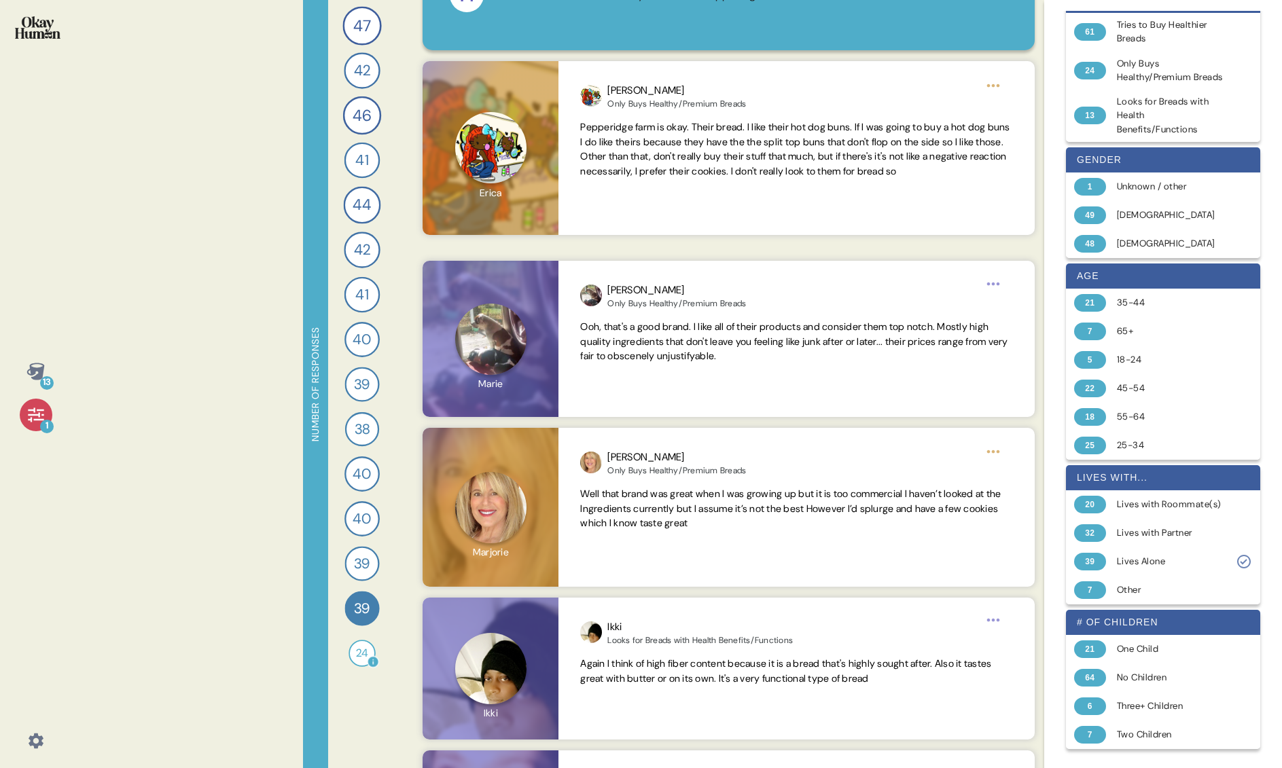
click at [360, 658] on span "24" at bounding box center [362, 653] width 12 height 16
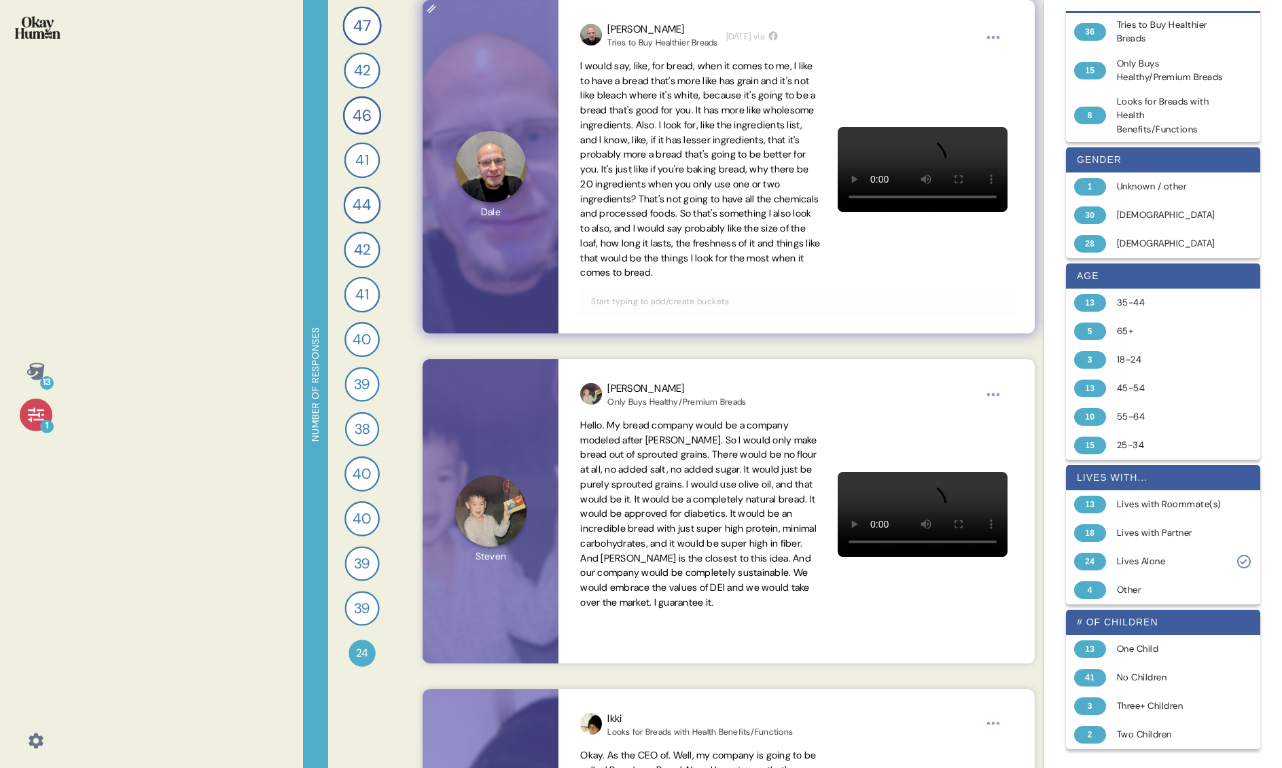
scroll to position [0, 0]
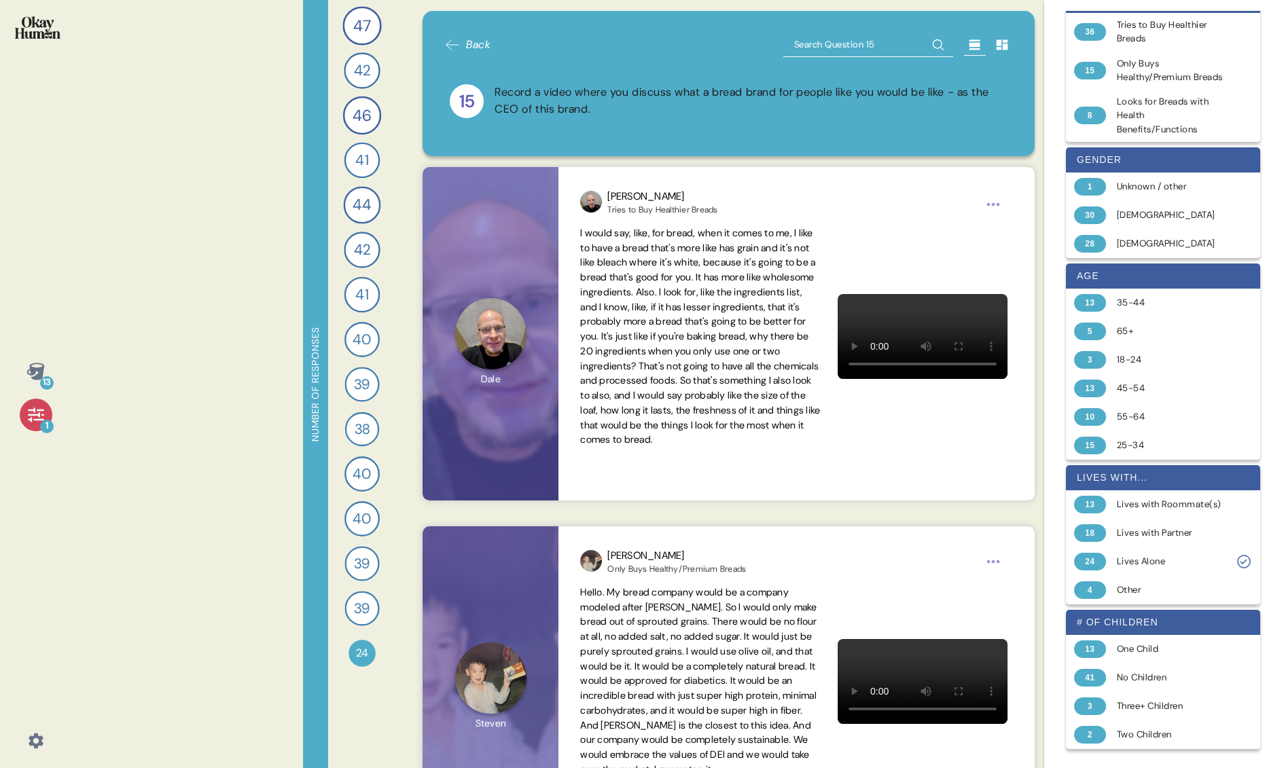
click at [474, 44] on span "Back" at bounding box center [478, 45] width 24 height 16
click at [978, 566] on icon at bounding box center [1244, 562] width 16 height 16
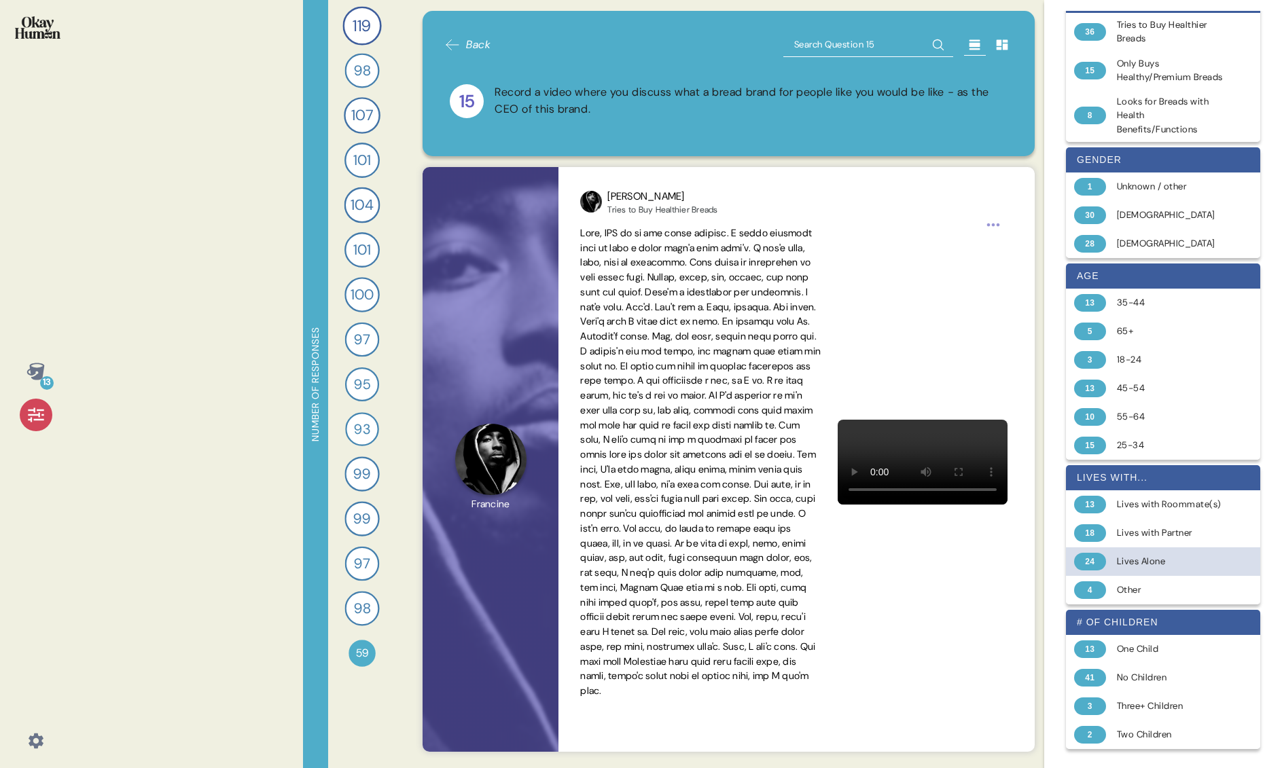
click at [478, 39] on span "Back" at bounding box center [478, 45] width 24 height 16
click at [36, 416] on icon at bounding box center [35, 415] width 19 height 19
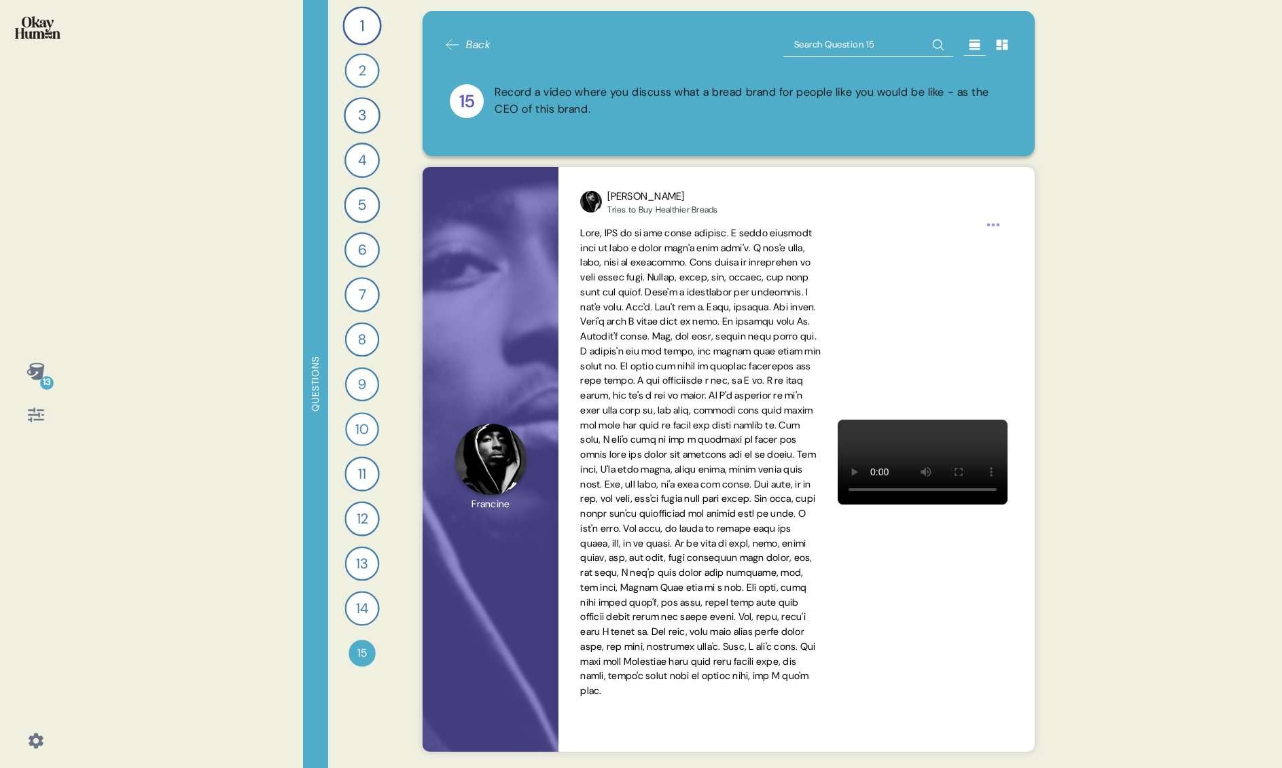
click at [36, 416] on icon at bounding box center [35, 415] width 19 height 19
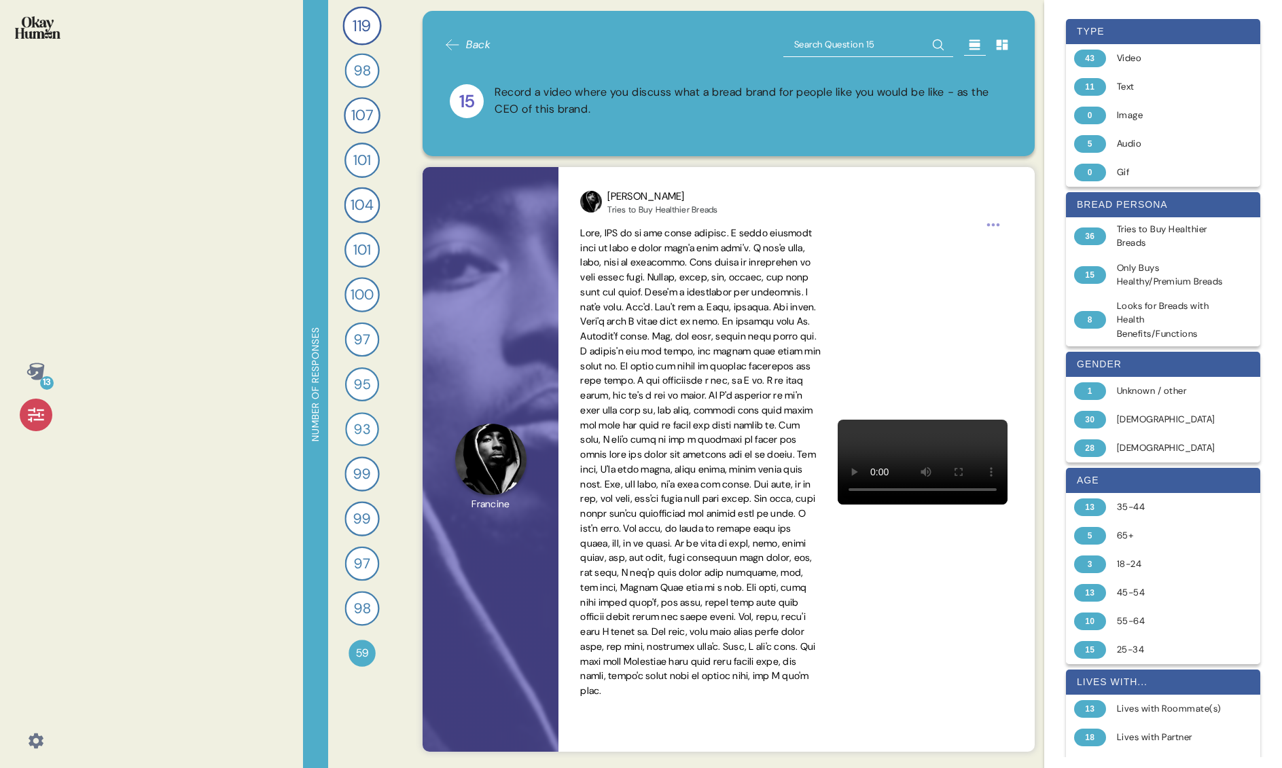
click at [36, 416] on icon at bounding box center [35, 415] width 19 height 19
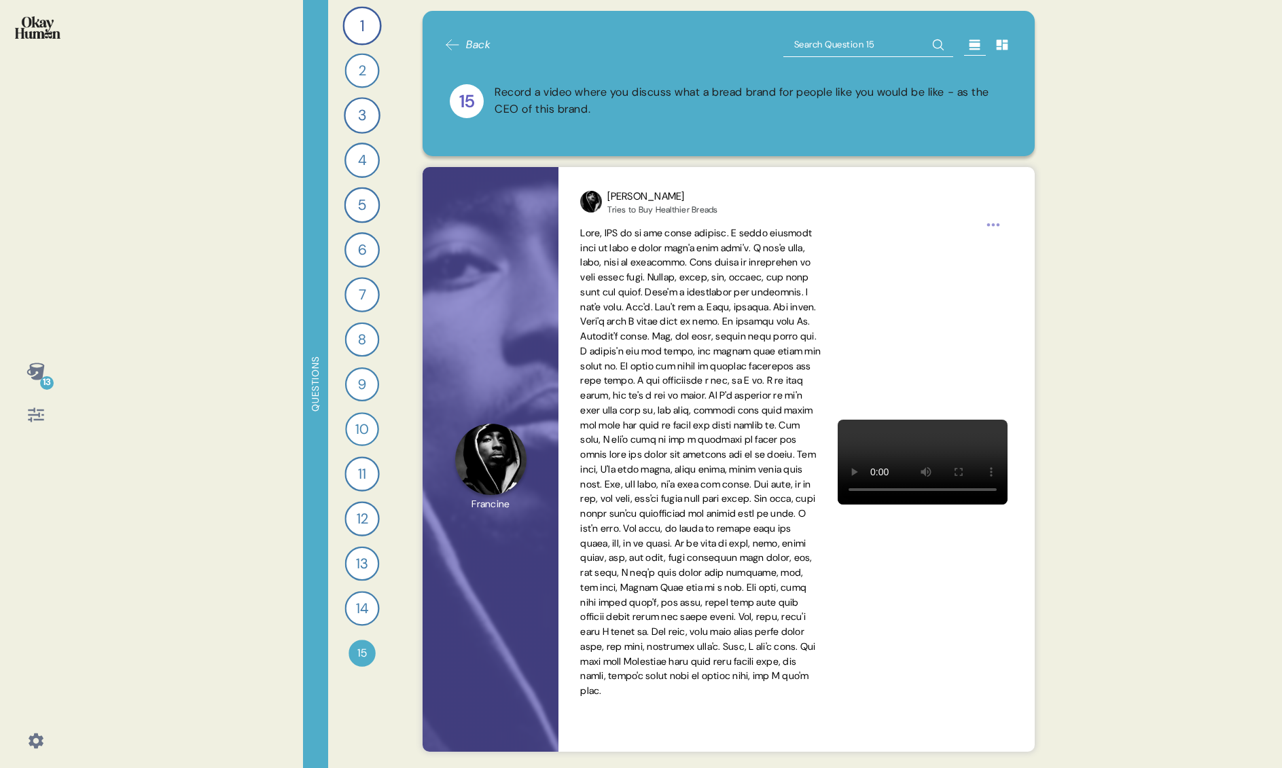
click at [44, 378] on div "13" at bounding box center [47, 383] width 14 height 14
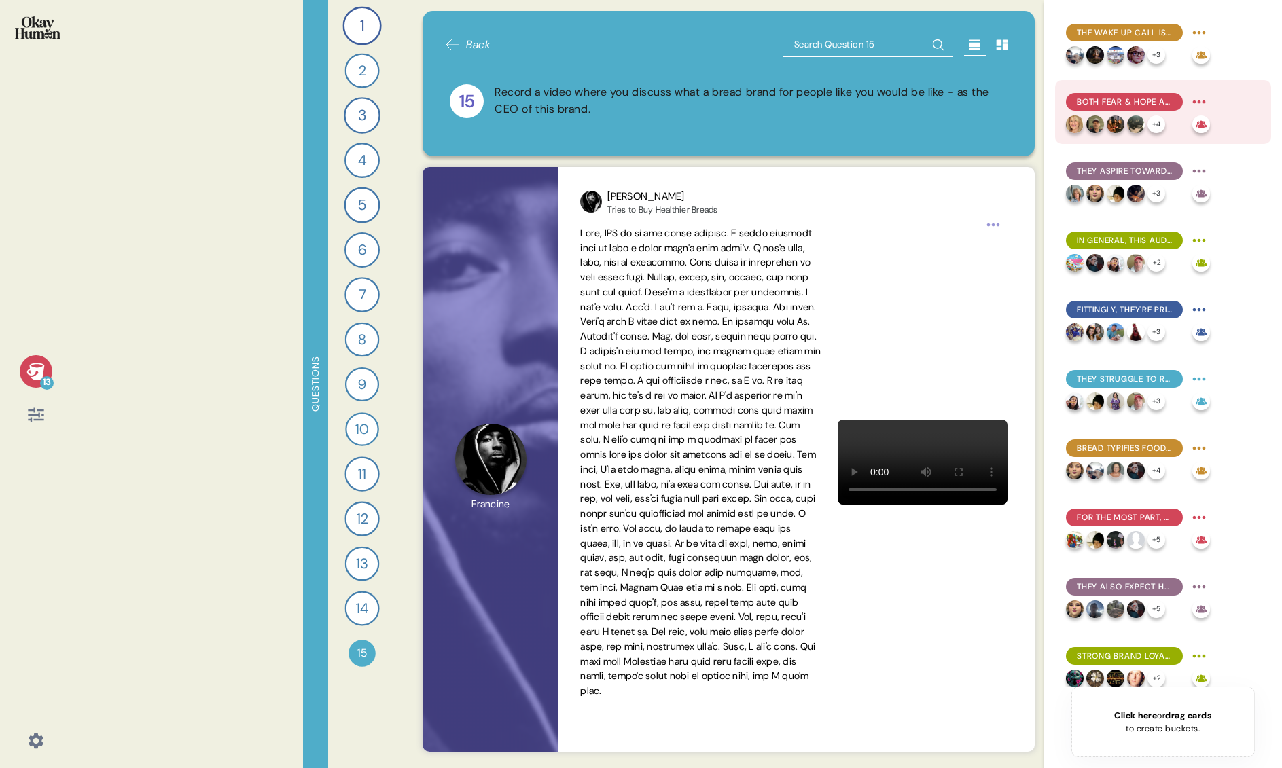
click at [978, 98] on span "Both fear & hope are key motivators, and they're often highly intertwined." at bounding box center [1124, 102] width 95 height 12
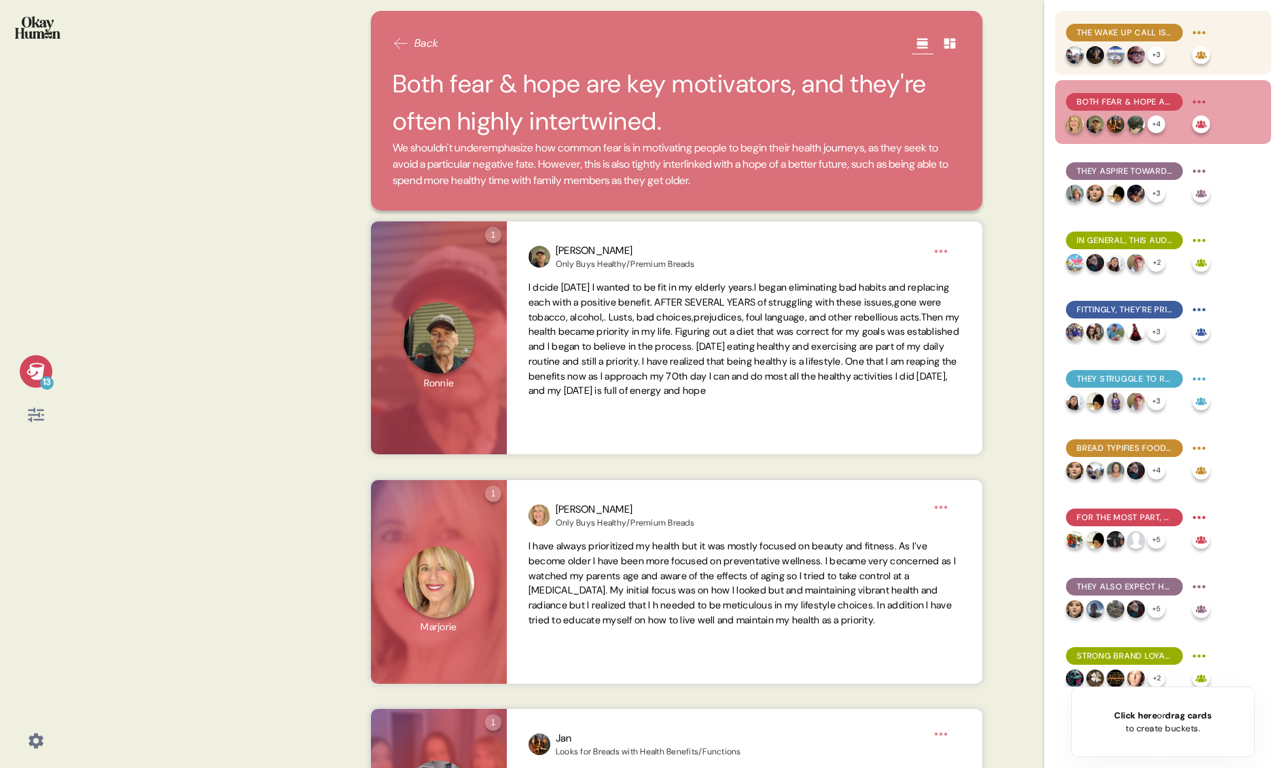
click at [978, 29] on span "The wake up call is central to many people's health journeys, both initially & …" at bounding box center [1124, 32] width 95 height 12
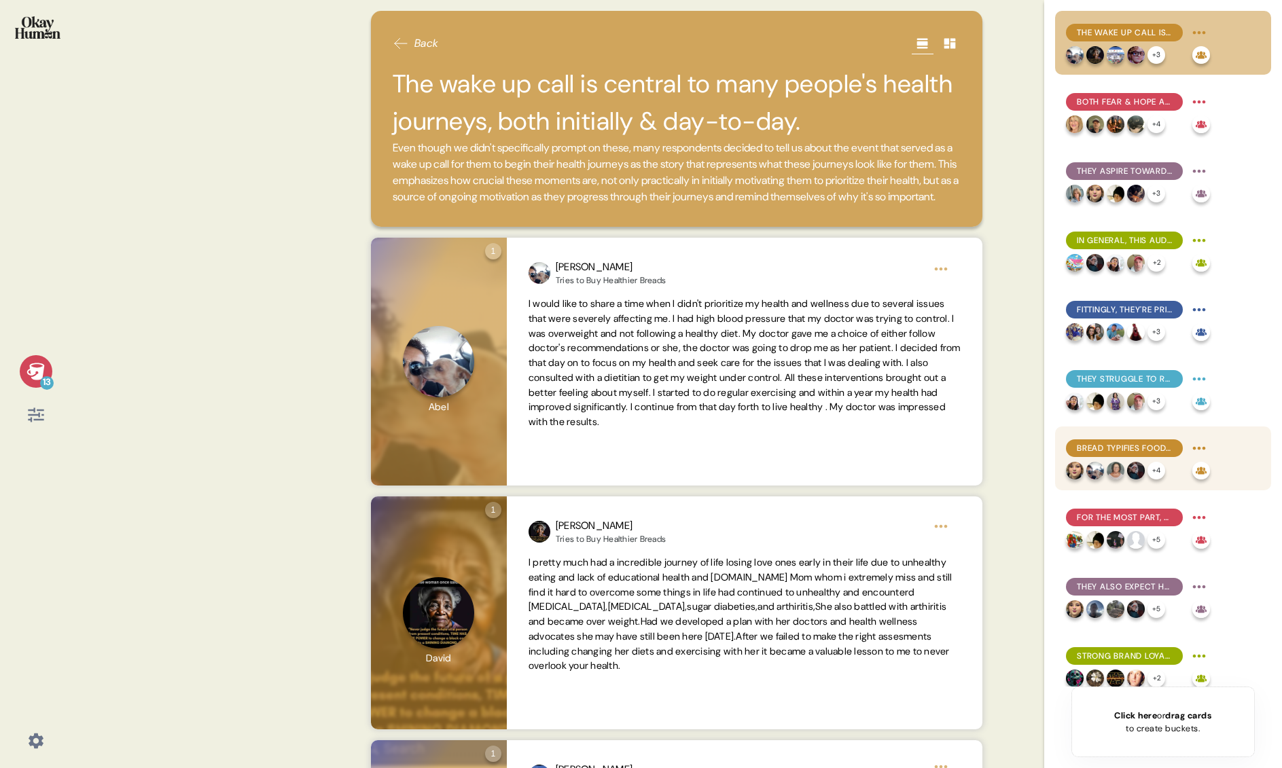
click at [978, 449] on span "Bread typifies food temptations - and there are BIG emotions around it." at bounding box center [1124, 448] width 95 height 12
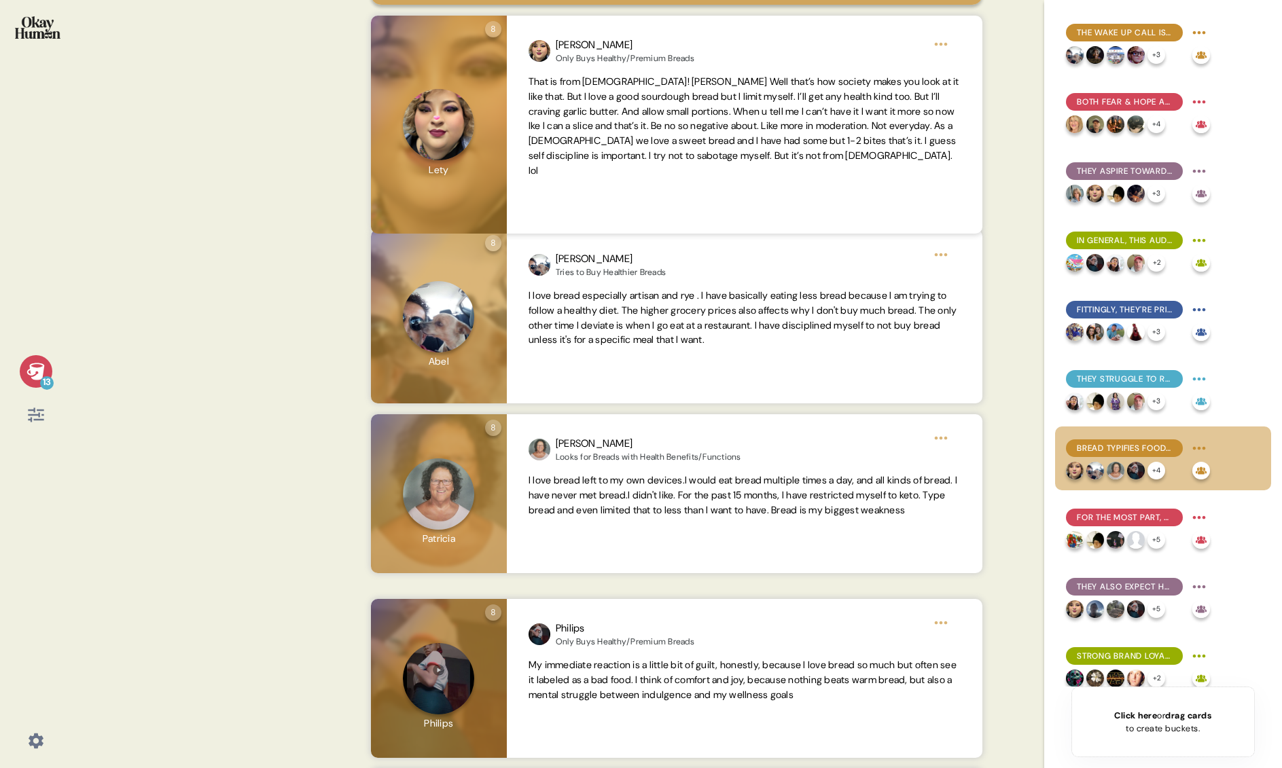
scroll to position [211, 0]
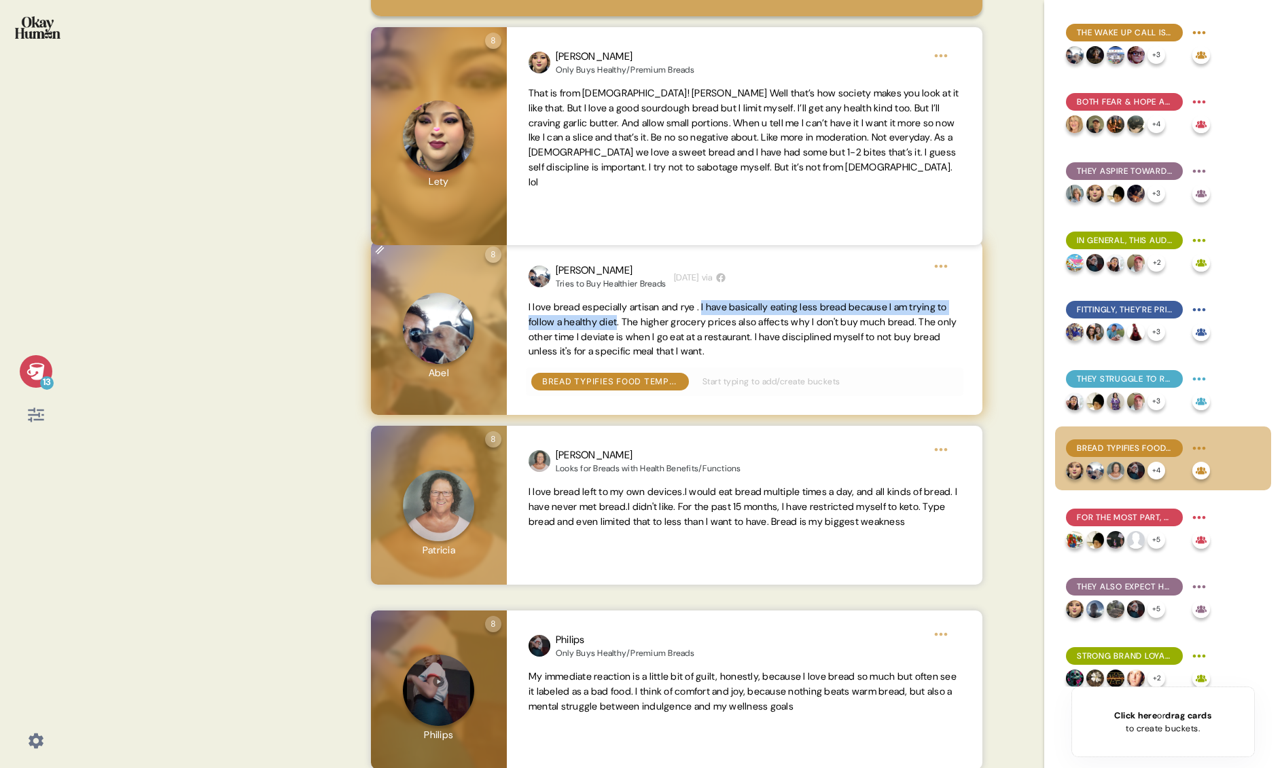
drag, startPoint x: 714, startPoint y: 323, endPoint x: 666, endPoint y: 340, distance: 51.4
click at [666, 340] on span "I love bread especially artisan and rye . I have basically eating less bread be…" at bounding box center [742, 329] width 429 height 56
copy span "I have basically eating less bread because I am trying to follow a healthy diet"
click at [934, 285] on html "13 Back Bread typifies food temptations - and there are BIG emotions around it.…" at bounding box center [641, 384] width 1282 height 768
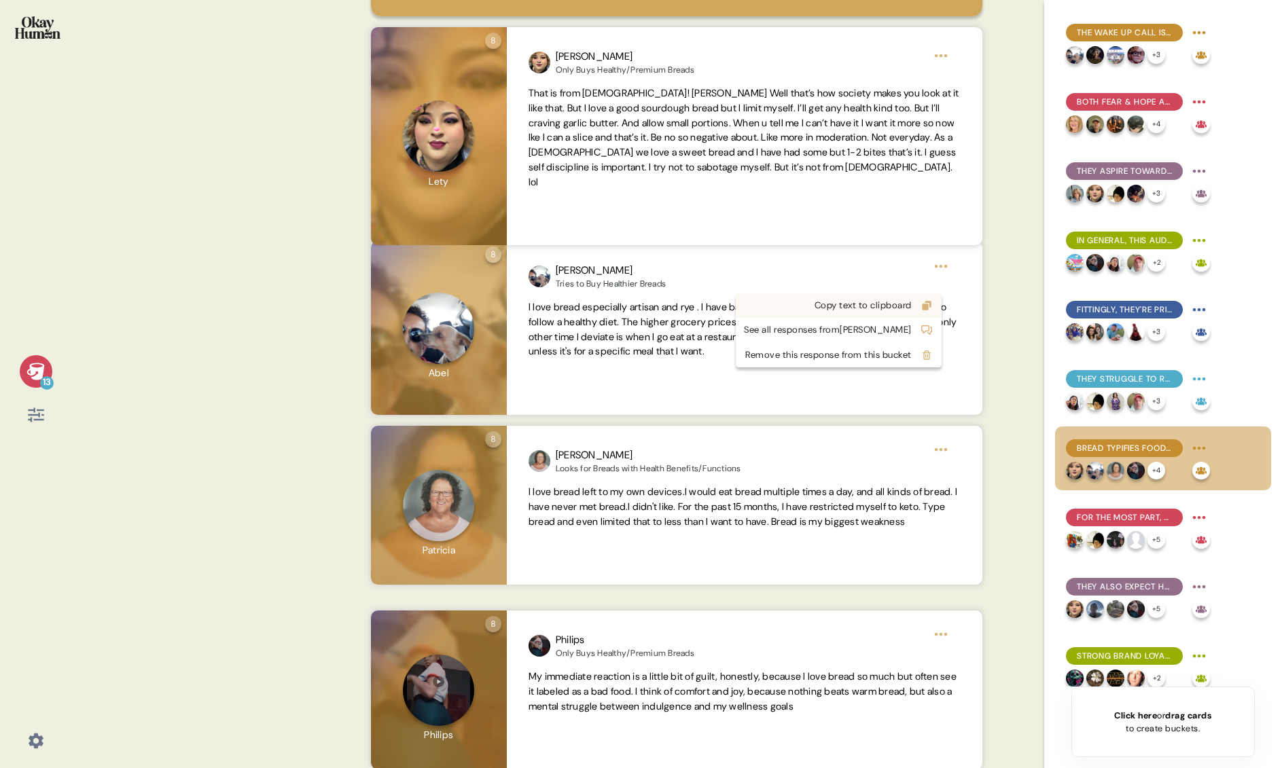
click at [905, 310] on div "Copy text to clipboard" at bounding box center [828, 306] width 168 height 14
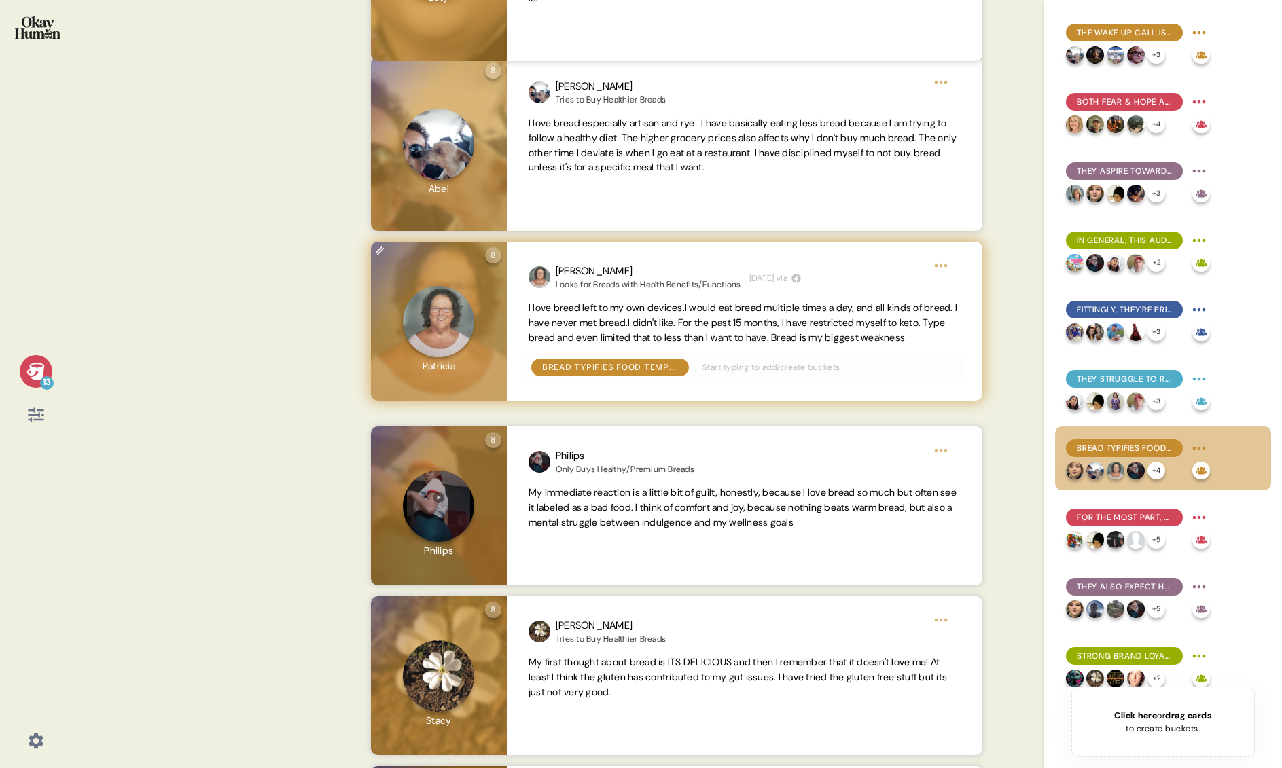
scroll to position [416, 0]
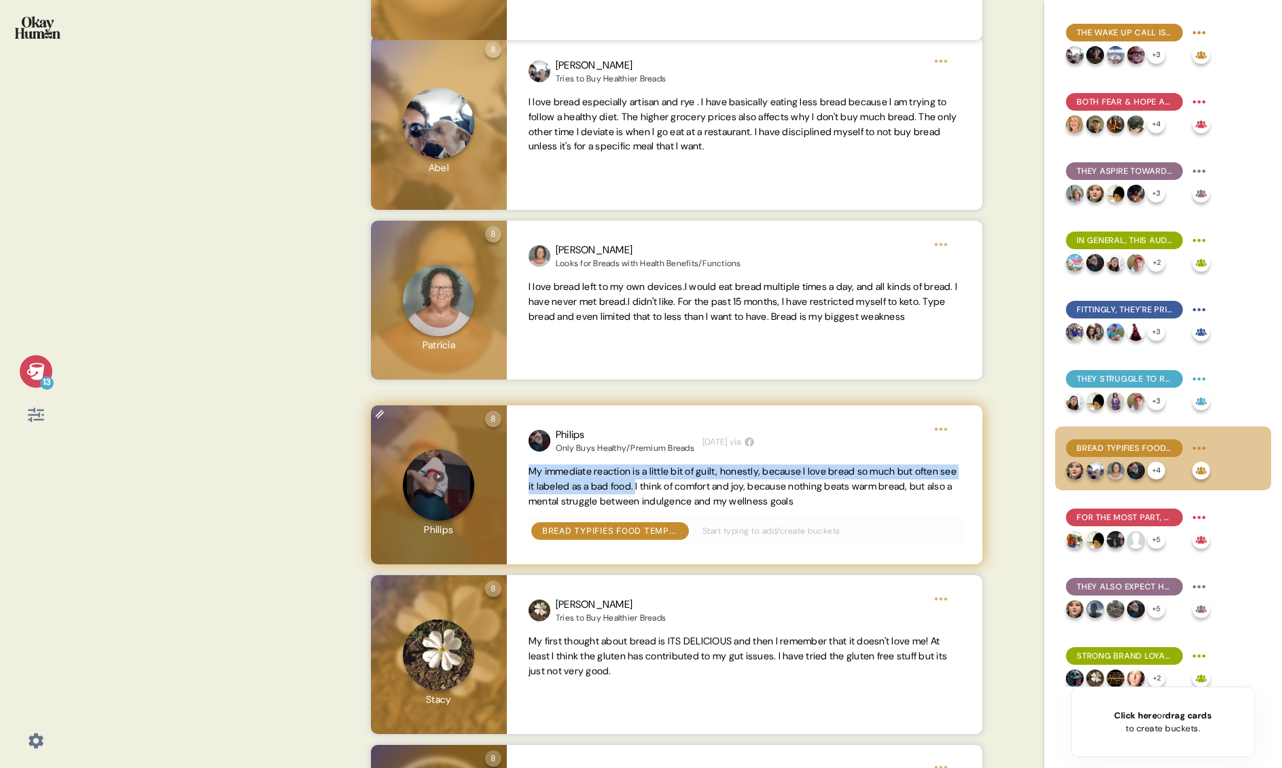
drag, startPoint x: 692, startPoint y: 505, endPoint x: 528, endPoint y: 488, distance: 164.5
click at [528, 488] on span "My immediate reaction is a little bit of guilt, honestly, because I love bread …" at bounding box center [742, 486] width 428 height 42
copy span "My immediate reaction is a little bit of guilt, honestly, because I love bread …"
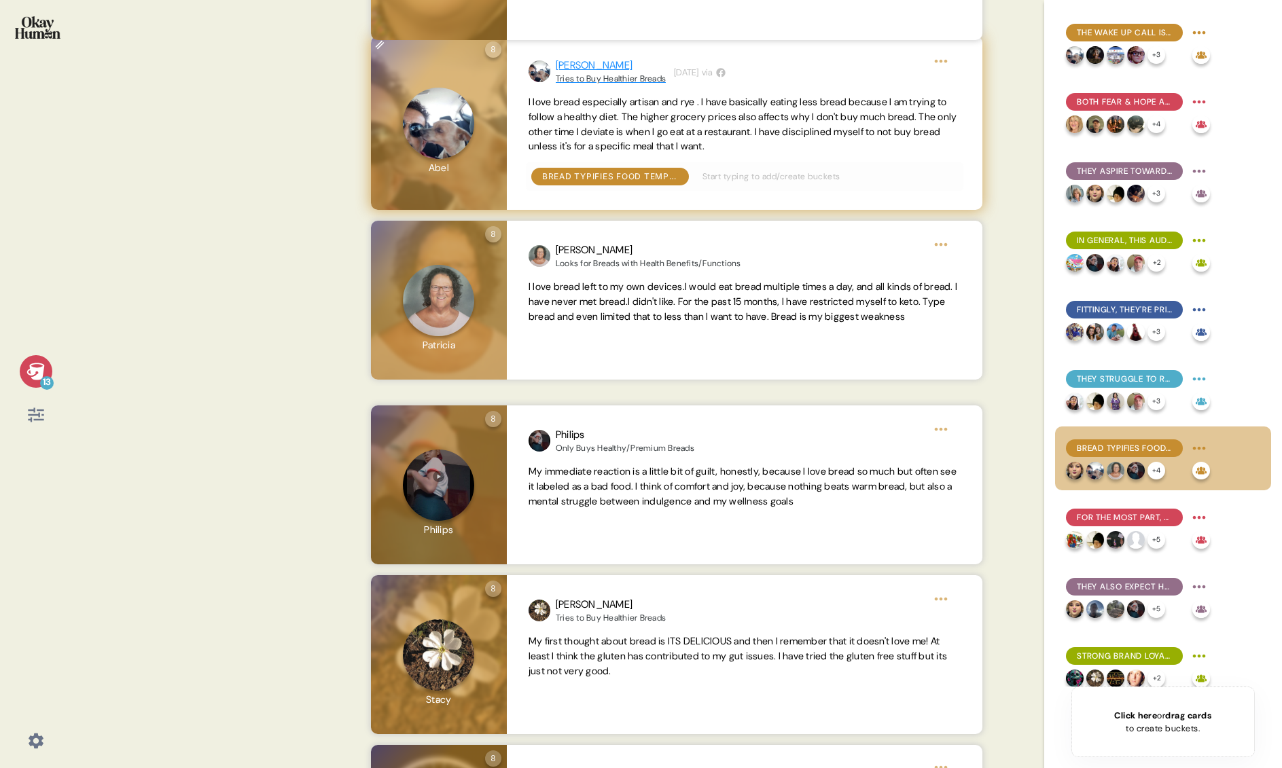
click at [567, 73] on div "[PERSON_NAME]" at bounding box center [611, 66] width 110 height 16
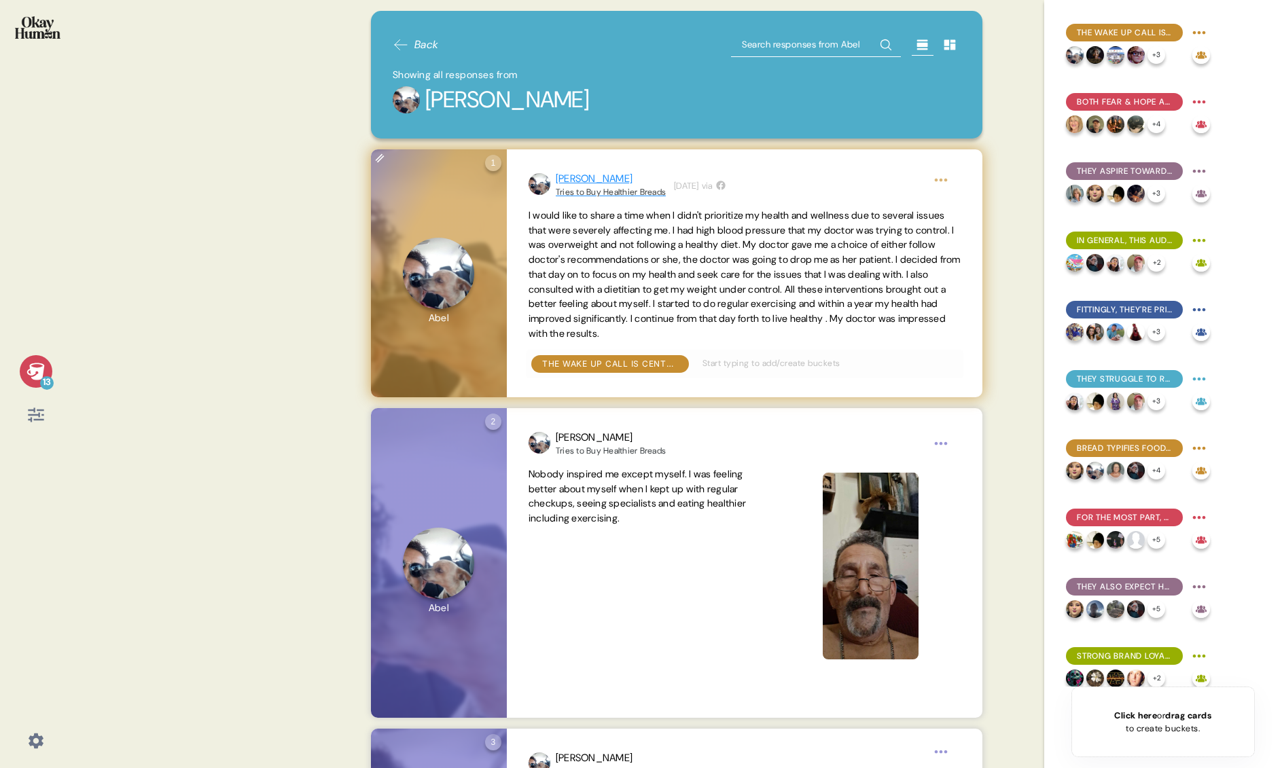
click at [574, 179] on div "[PERSON_NAME]" at bounding box center [611, 179] width 110 height 16
click at [564, 179] on div "[PERSON_NAME]" at bounding box center [611, 179] width 110 height 16
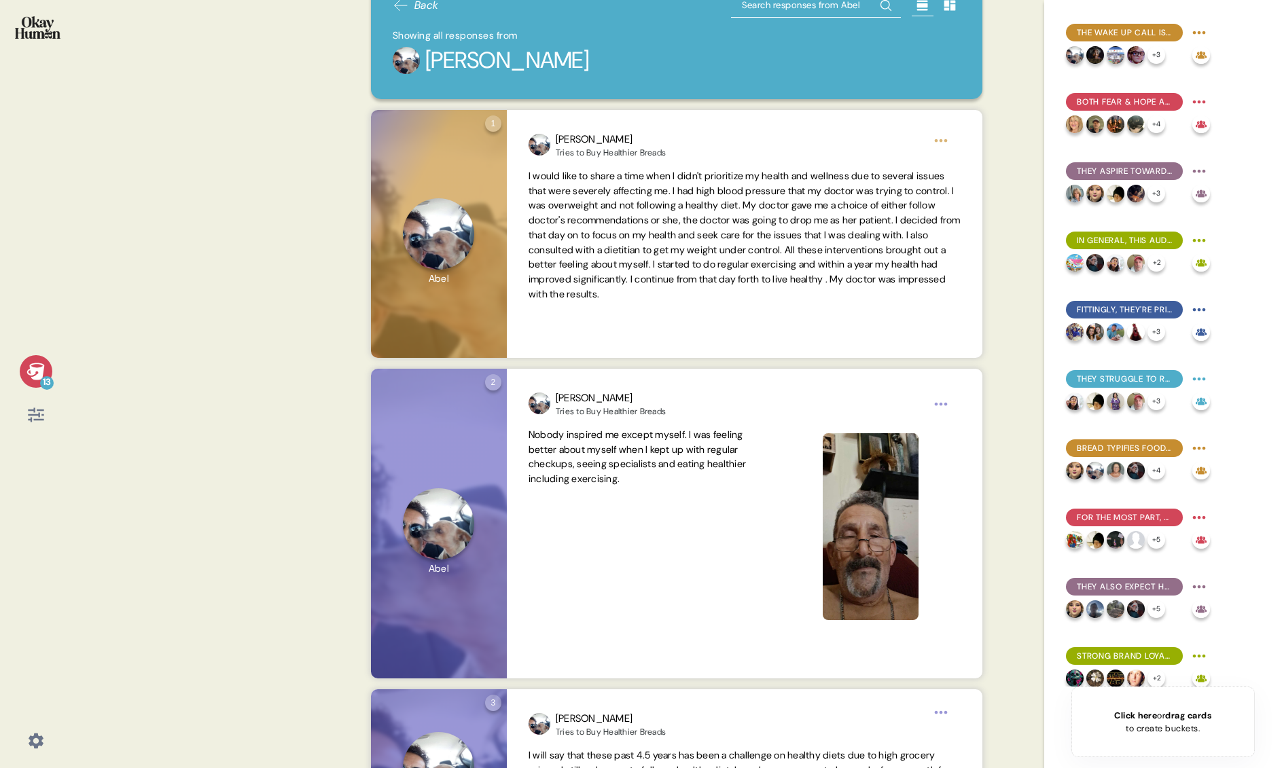
scroll to position [0, 0]
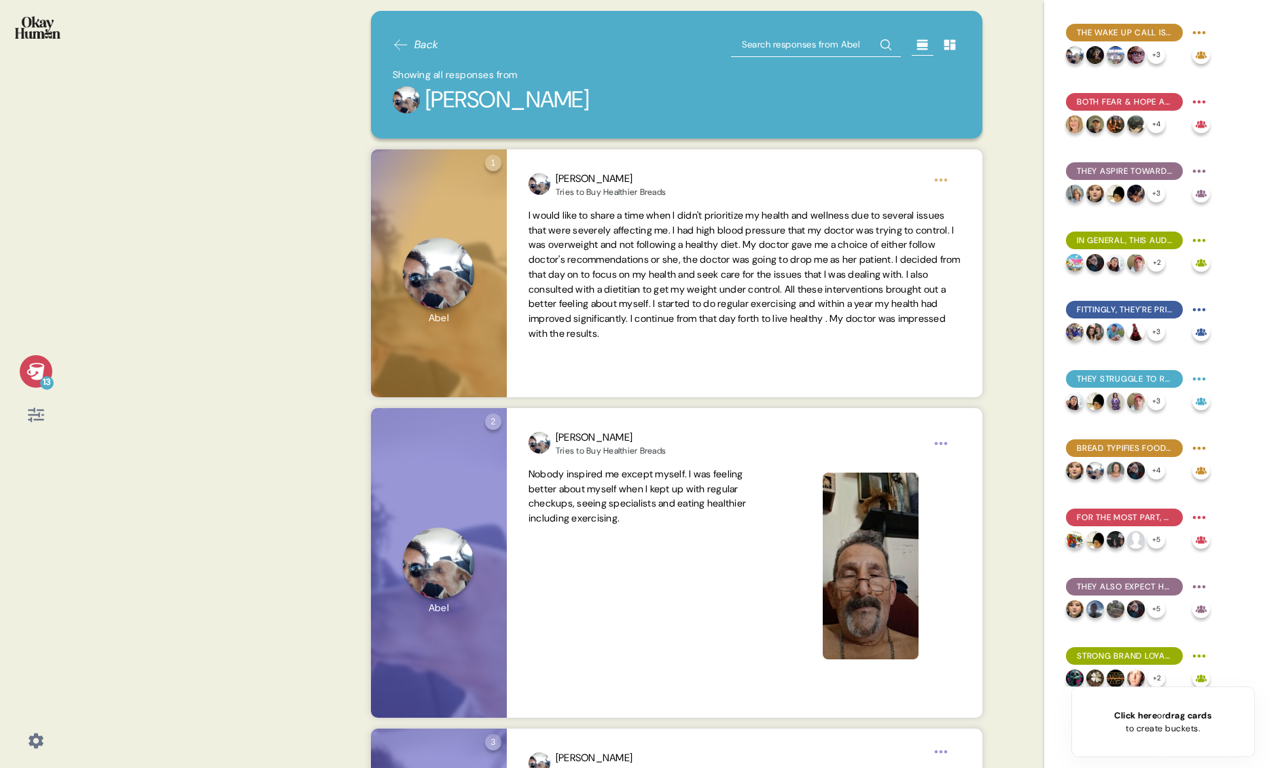
click at [420, 46] on span "Back" at bounding box center [426, 45] width 24 height 16
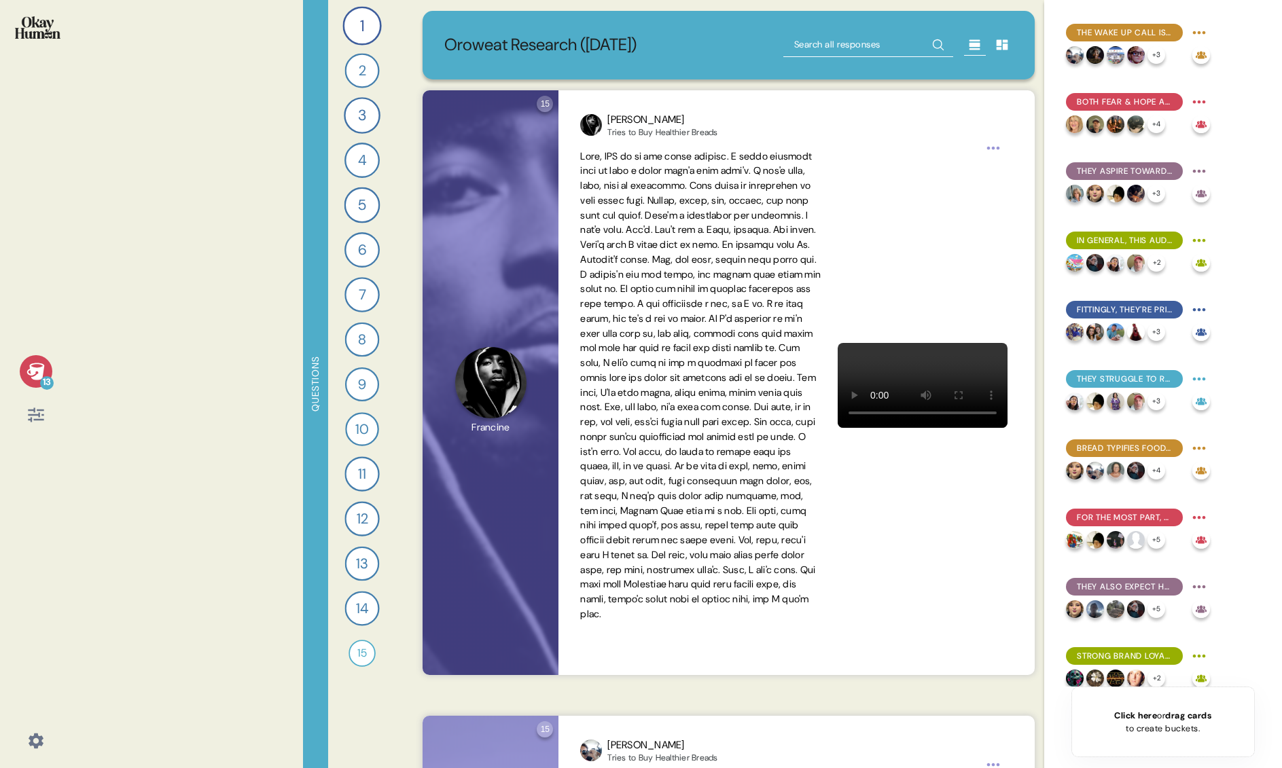
click at [36, 416] on icon at bounding box center [35, 415] width 19 height 19
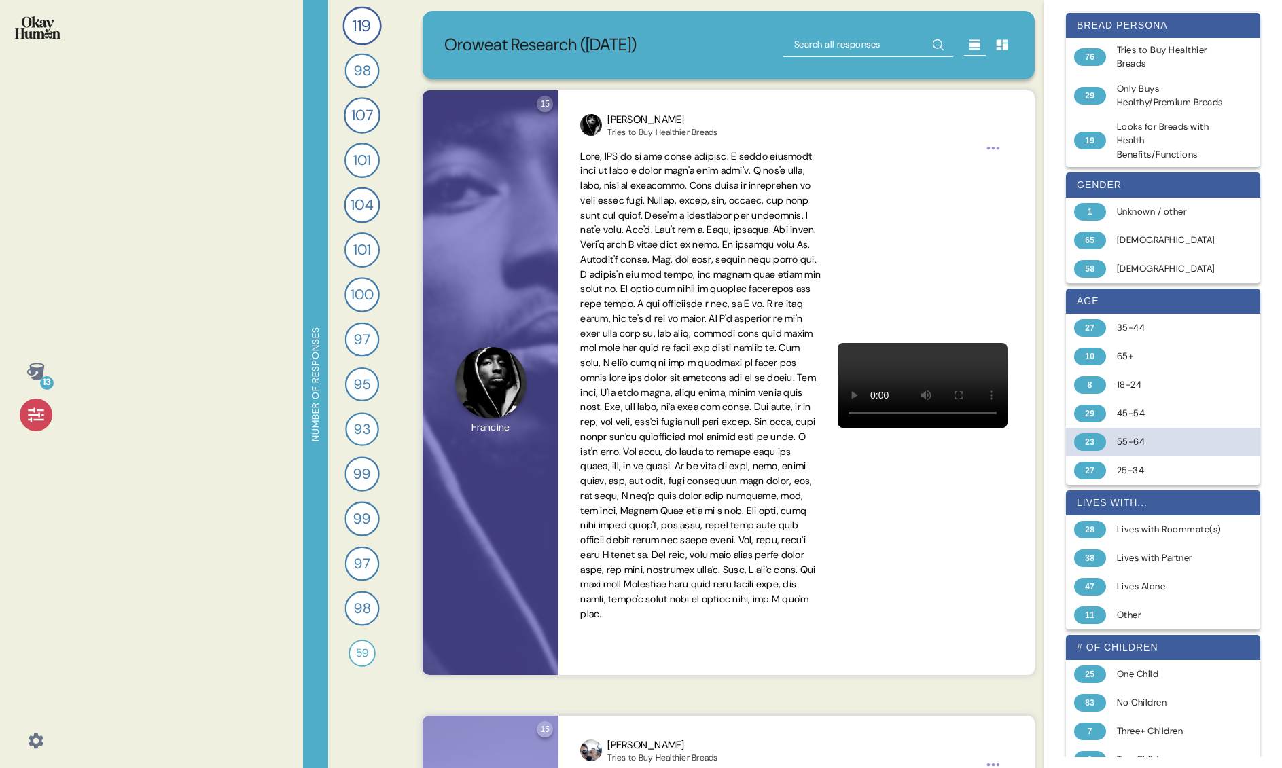
scroll to position [228, 0]
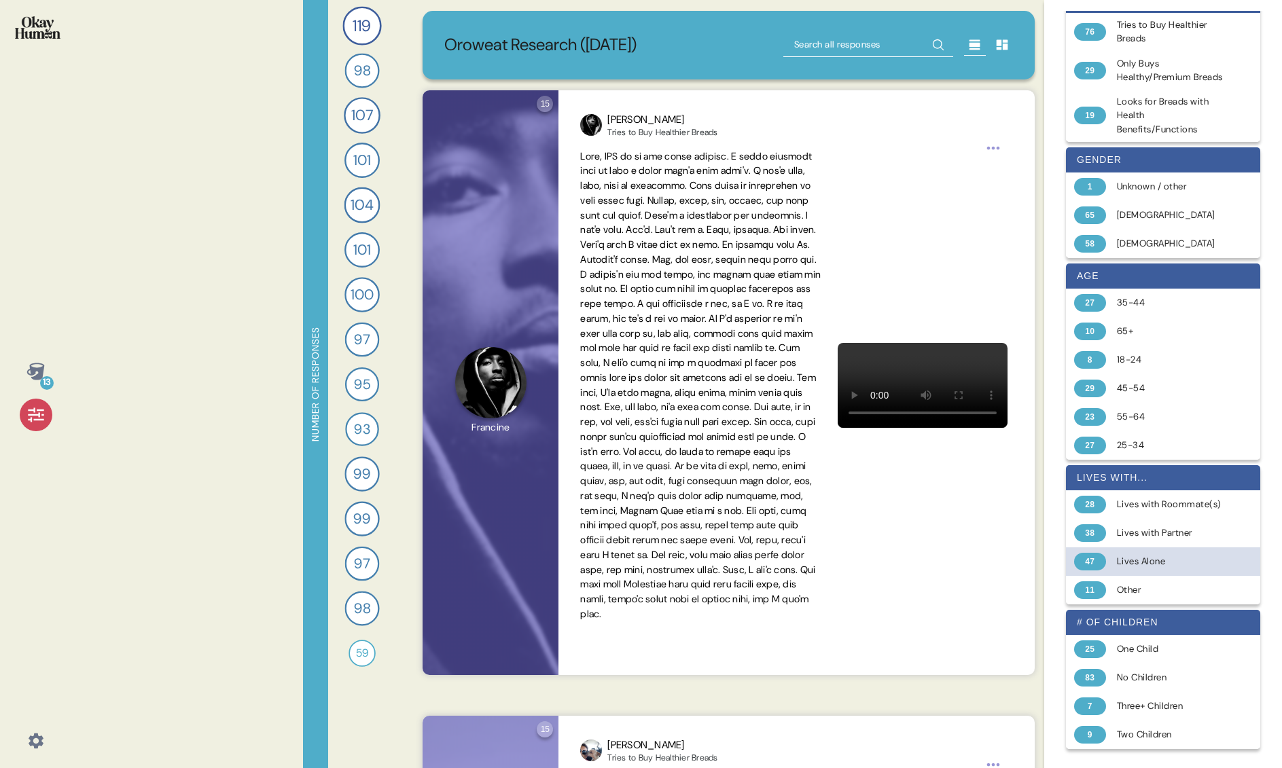
click at [978, 559] on div "47" at bounding box center [1090, 562] width 32 height 18
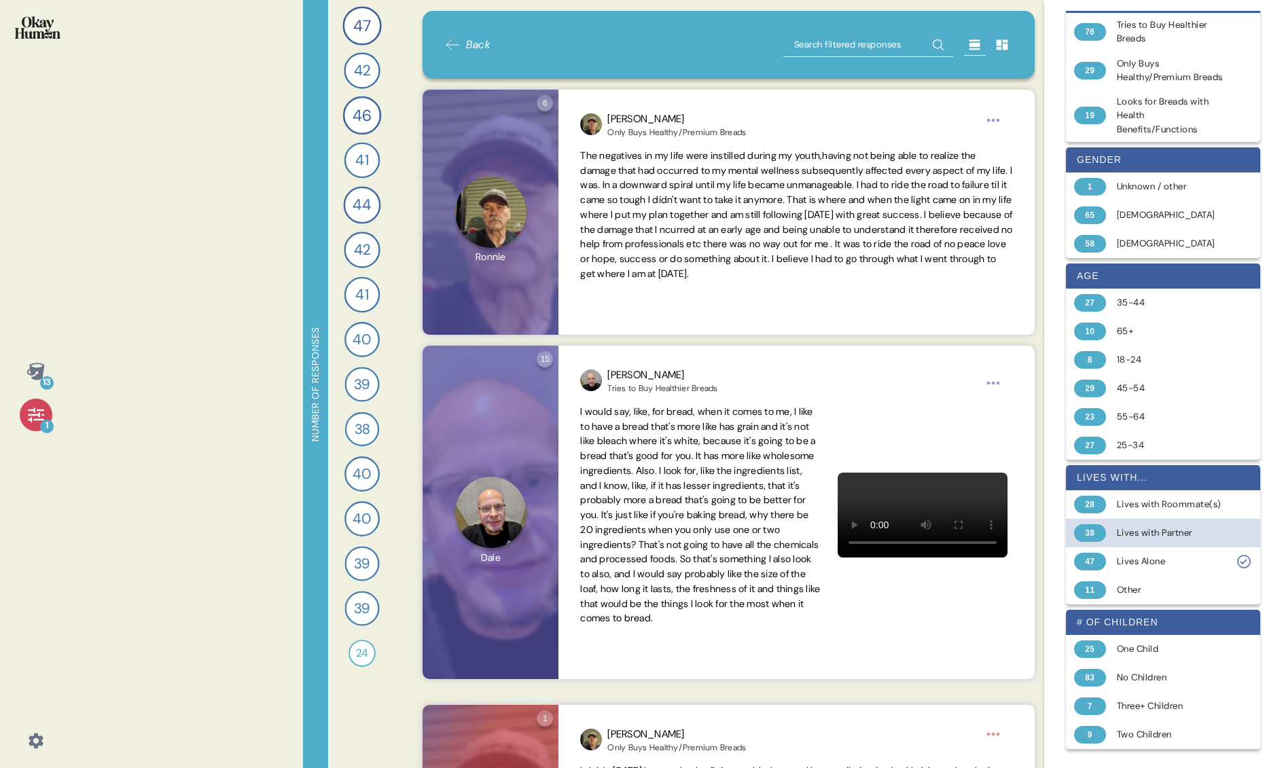
click at [978, 533] on div "38" at bounding box center [1090, 533] width 32 height 18
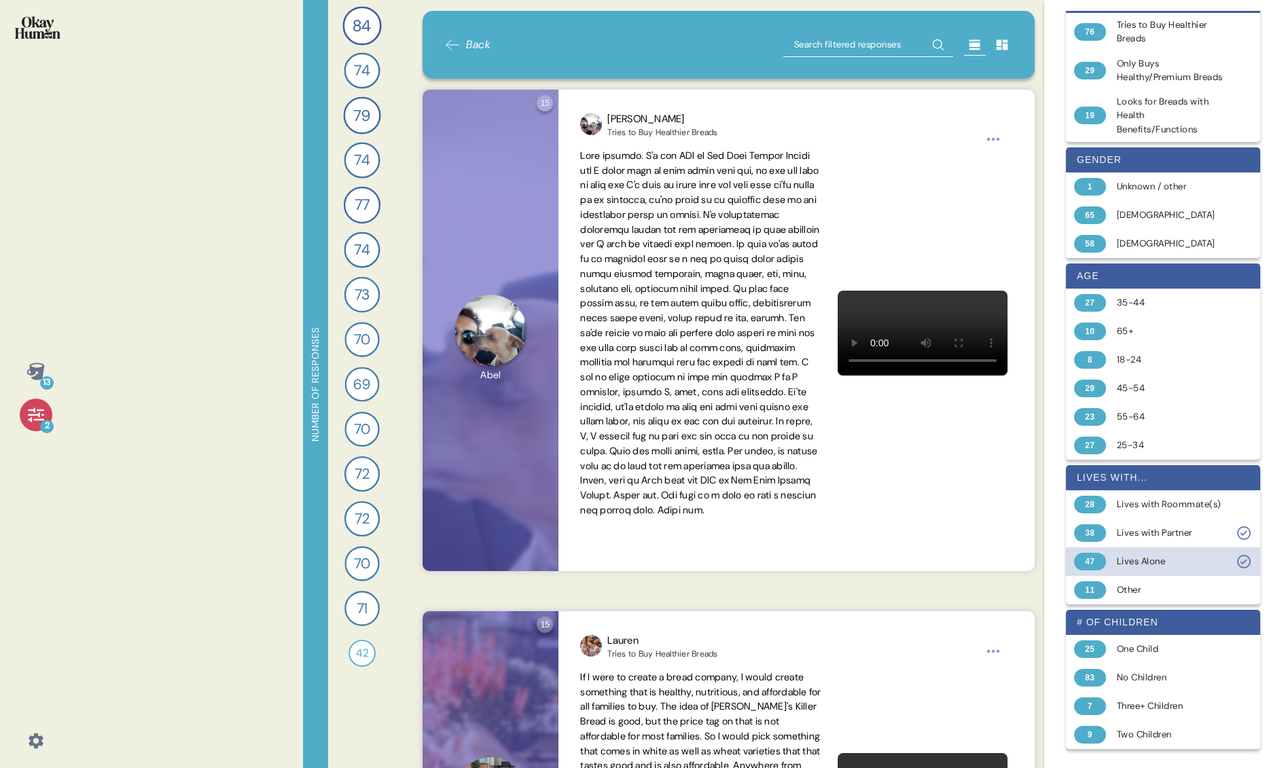
click at [978, 561] on div "47" at bounding box center [1090, 562] width 32 height 18
click at [978, 564] on div "Lives Alone" at bounding box center [1171, 562] width 108 height 14
click at [978, 532] on div "Lives with Partner" at bounding box center [1171, 533] width 108 height 14
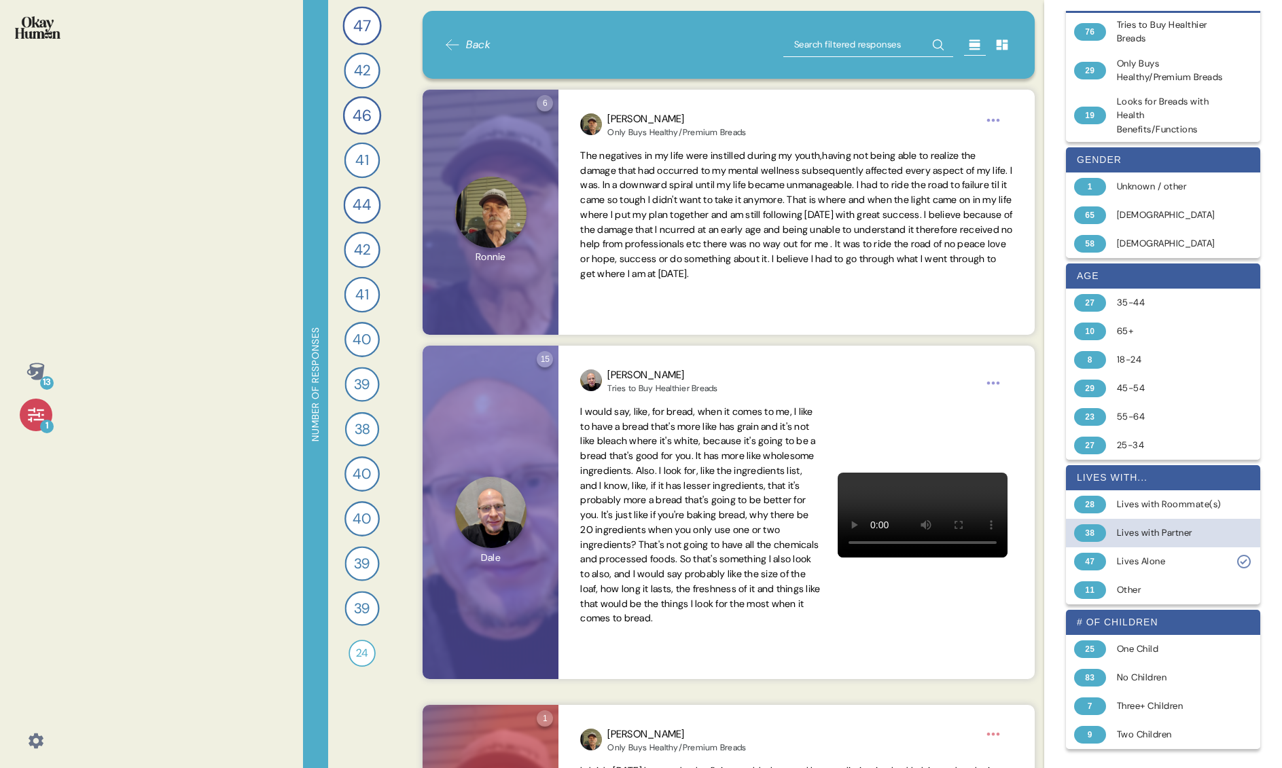
click at [978, 532] on div "Lives with Partner" at bounding box center [1171, 533] width 108 height 14
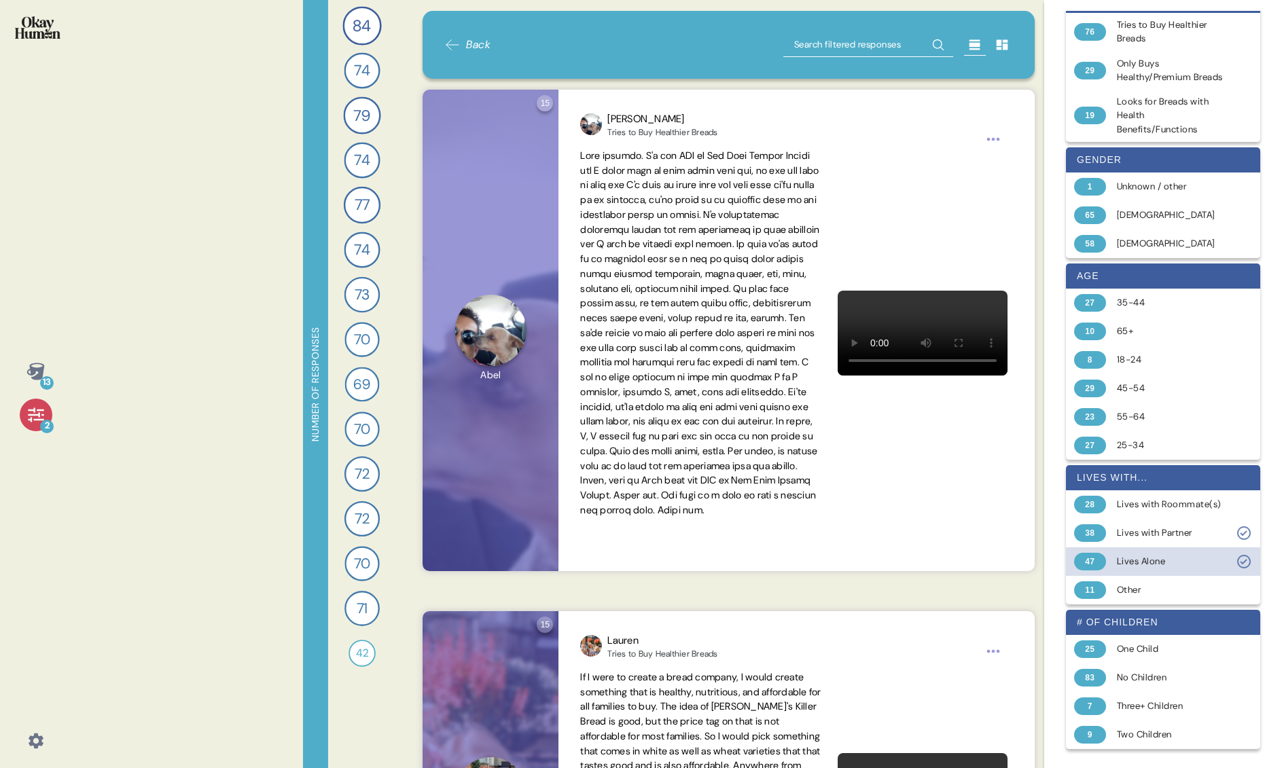
click at [978, 556] on div "Lives Alone" at bounding box center [1171, 562] width 108 height 14
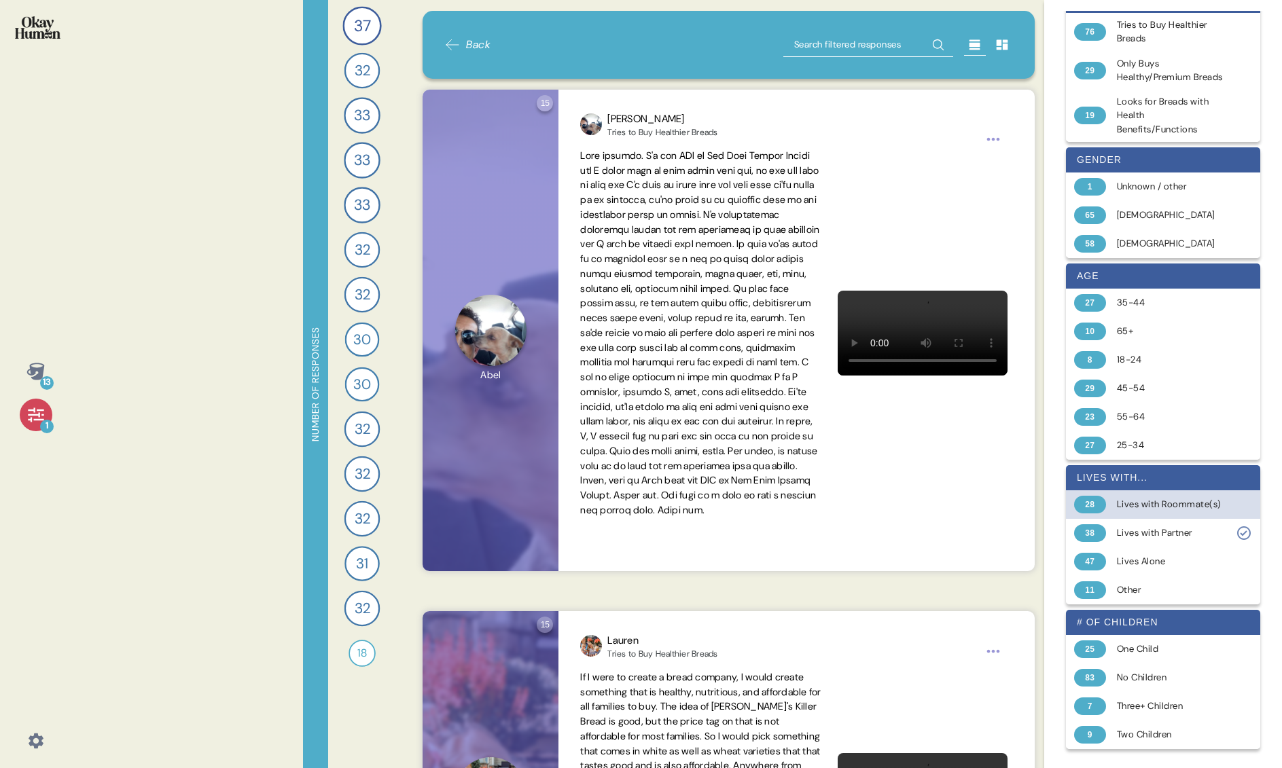
scroll to position [228, 0]
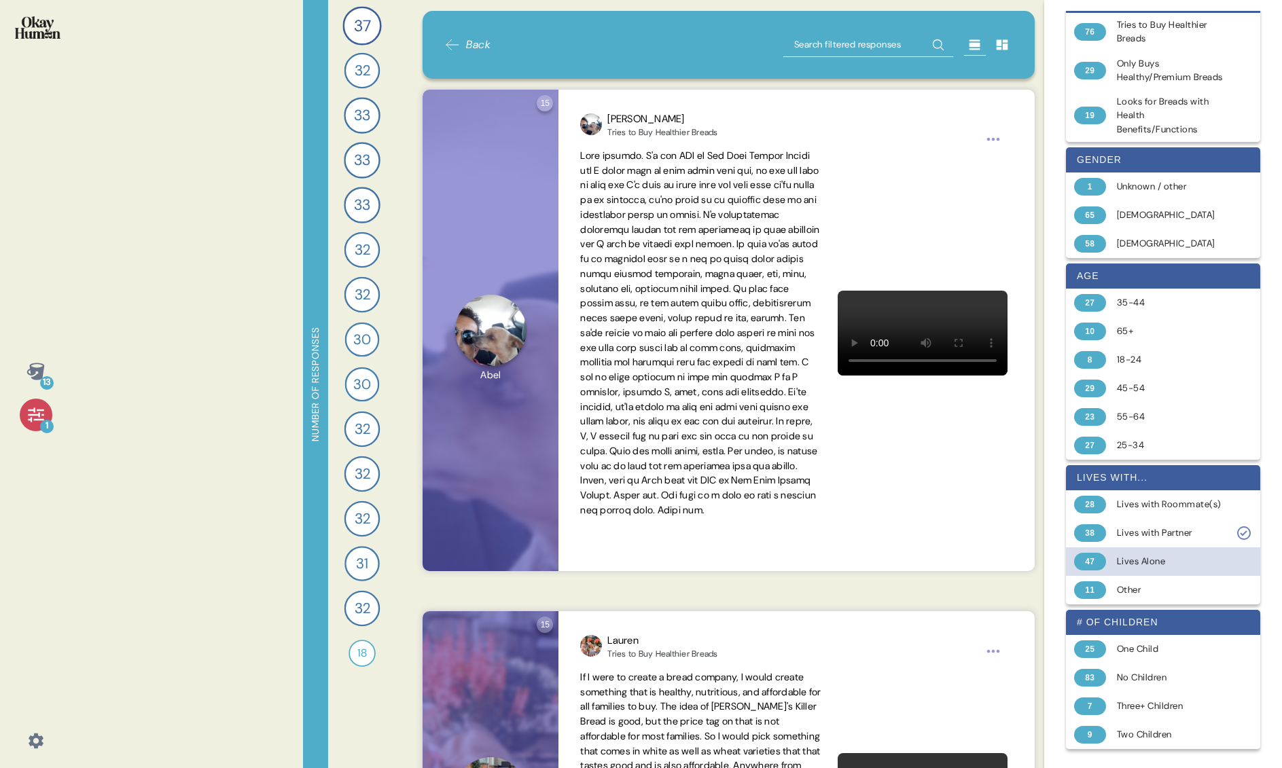
click at [978, 562] on div "Lives Alone" at bounding box center [1171, 562] width 108 height 14
click at [978, 531] on div "Lives with Partner" at bounding box center [1171, 533] width 108 height 14
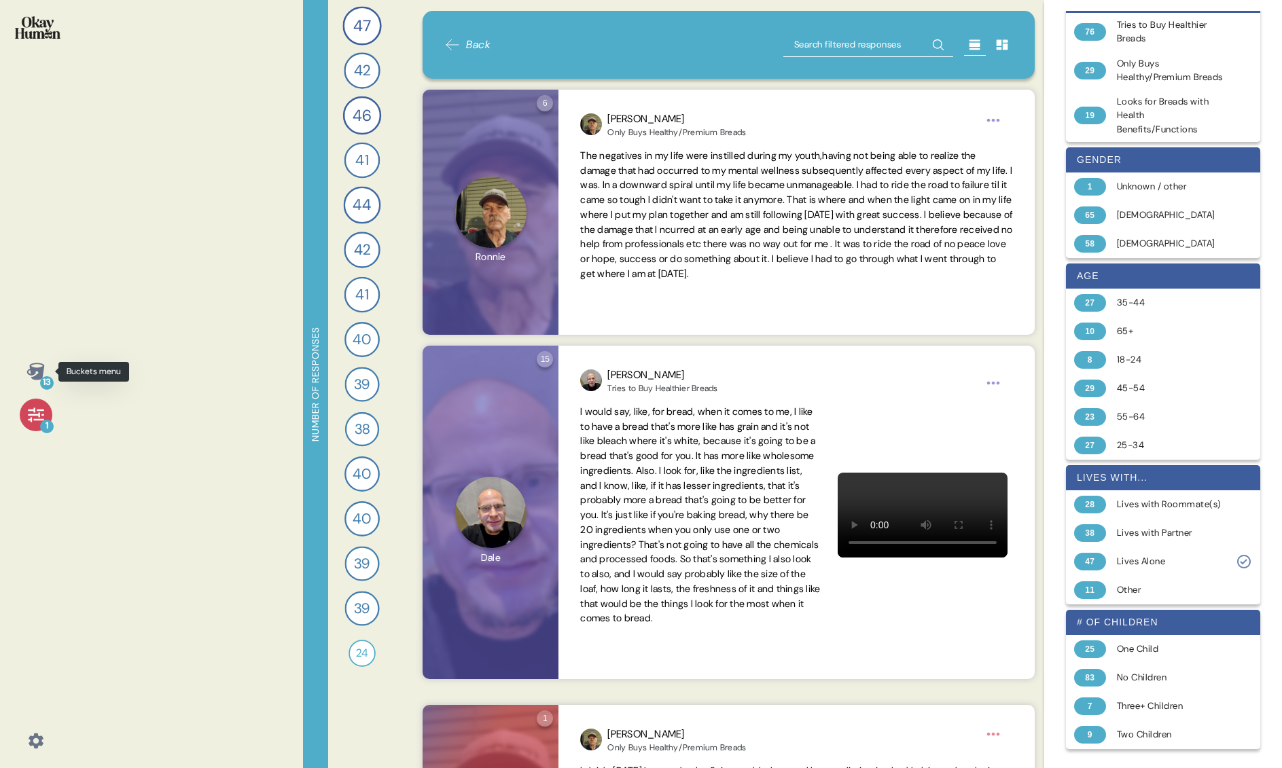
click at [46, 376] on div "13" at bounding box center [47, 383] width 14 height 14
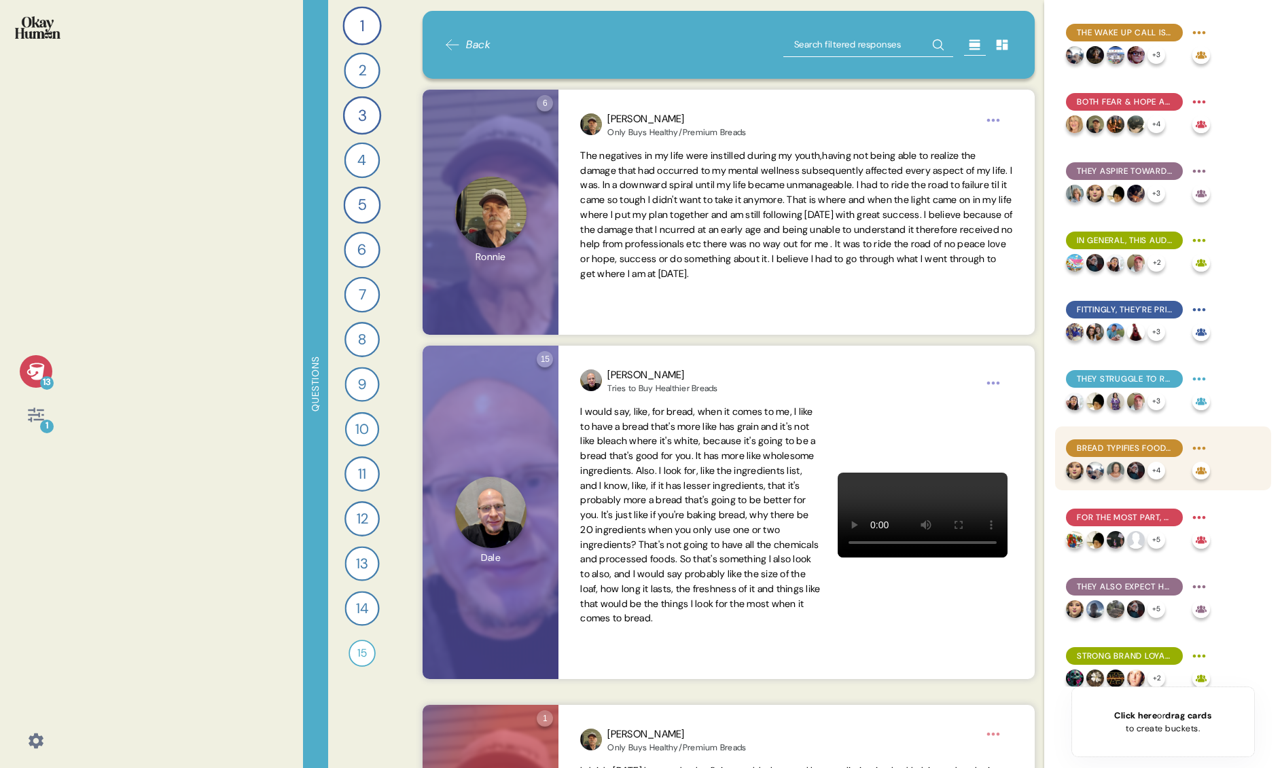
click at [978, 448] on span "Bread typifies food temptations - and there are BIG emotions around it." at bounding box center [1124, 448] width 95 height 12
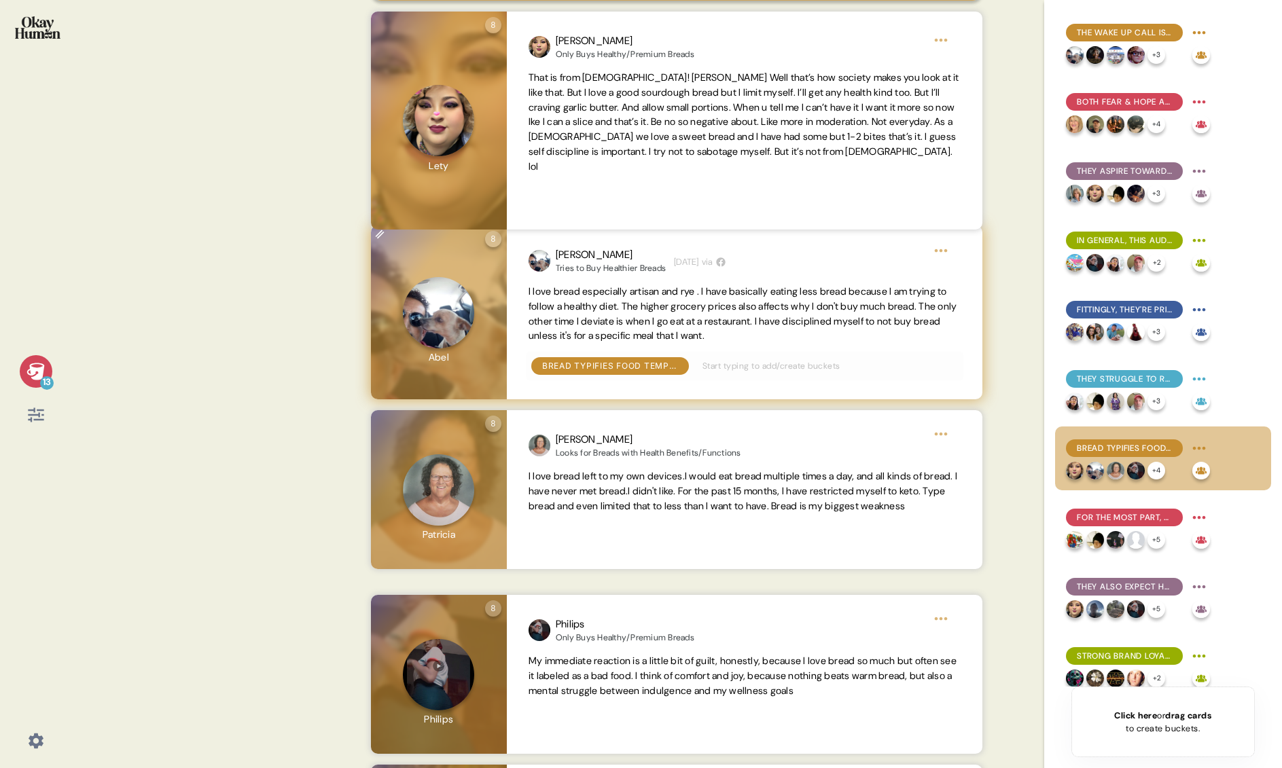
scroll to position [228, 0]
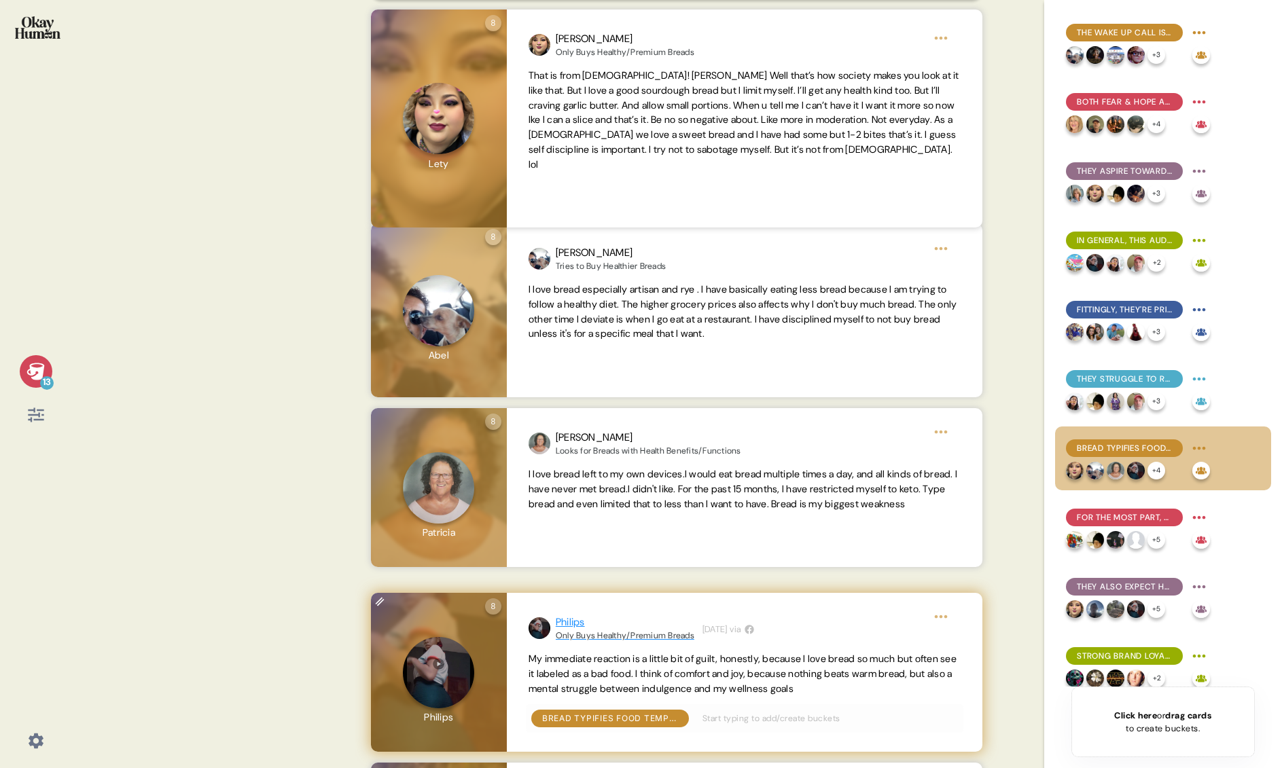
click at [577, 630] on div "Philips" at bounding box center [625, 623] width 139 height 16
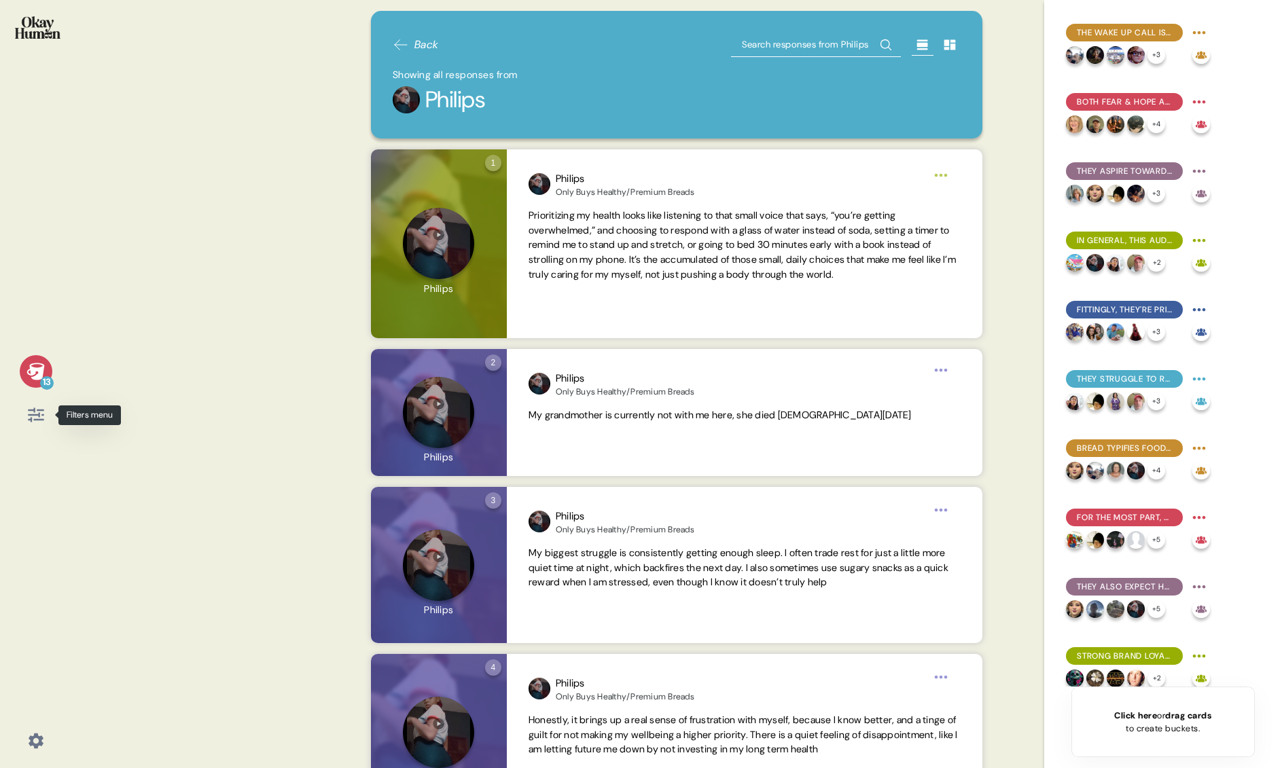
click at [41, 418] on icon at bounding box center [35, 415] width 19 height 19
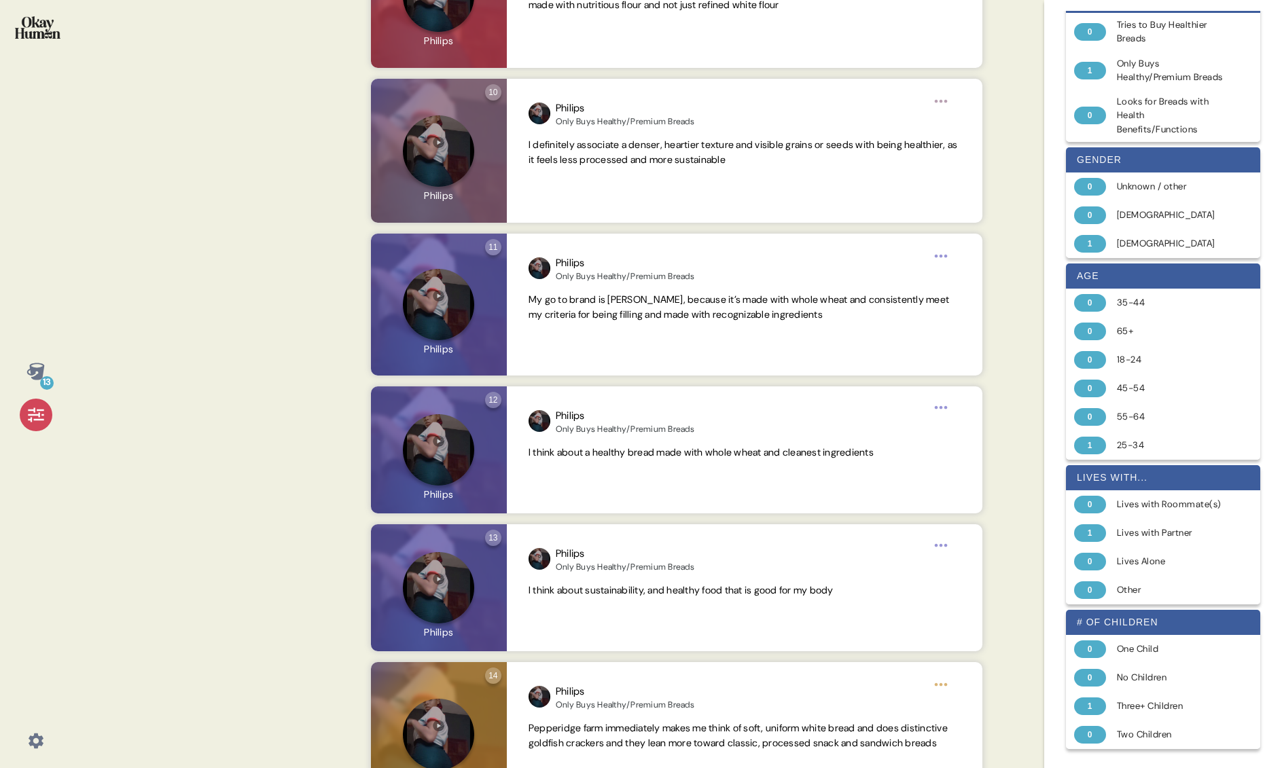
scroll to position [1590, 0]
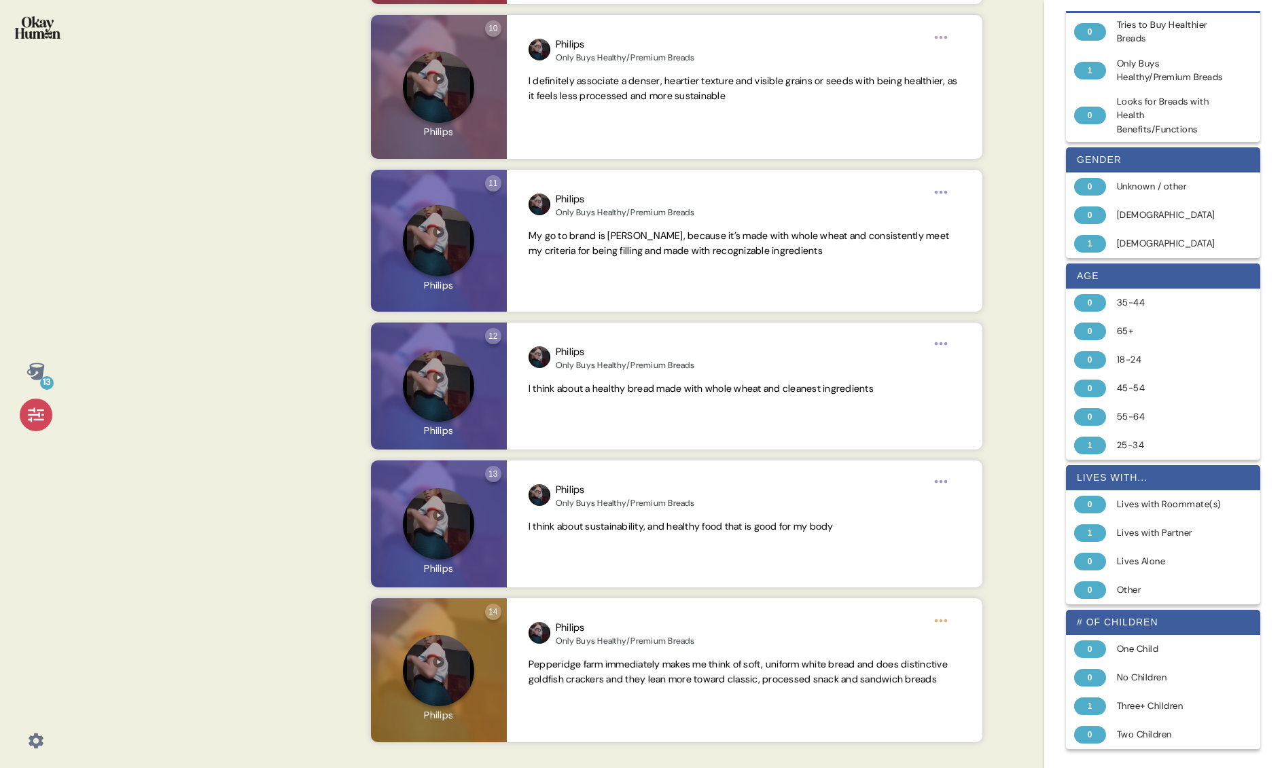
click at [33, 374] on icon at bounding box center [35, 371] width 18 height 17
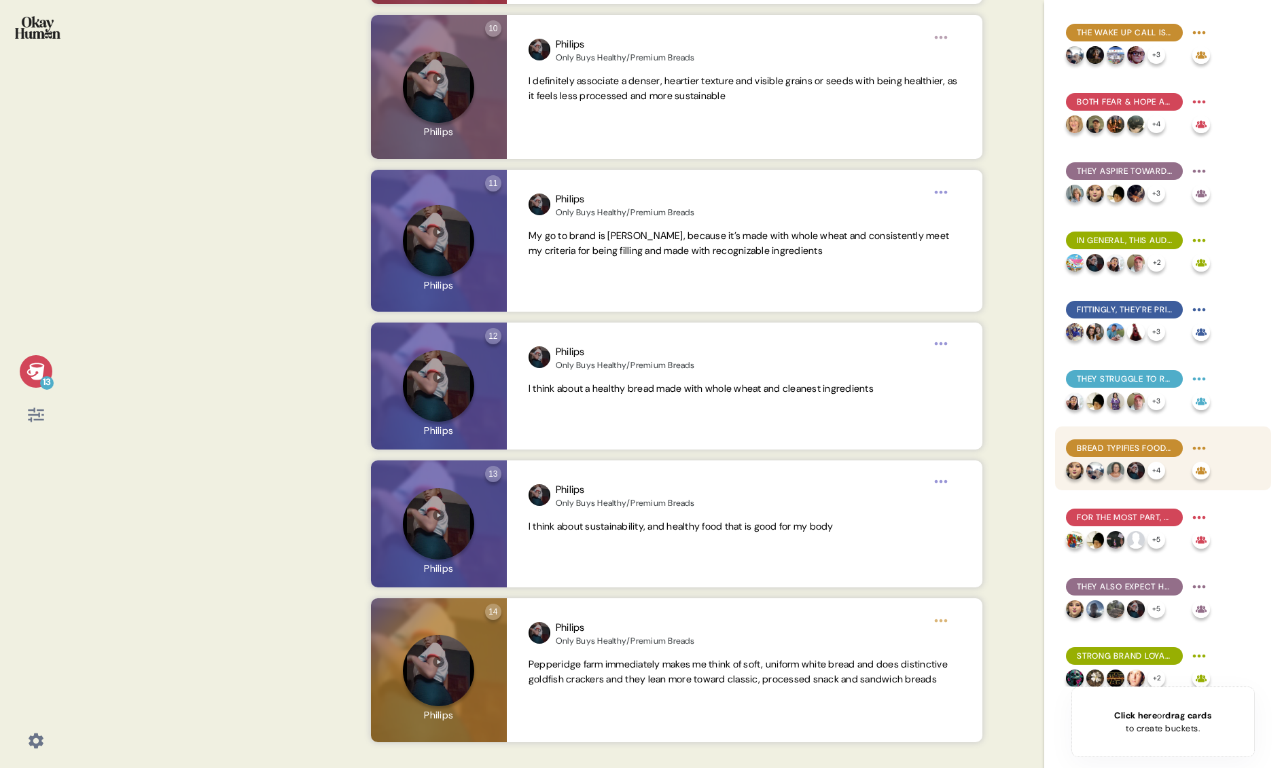
click at [978, 447] on span "Bread typifies food temptations - and there are BIG emotions around it." at bounding box center [1124, 448] width 95 height 12
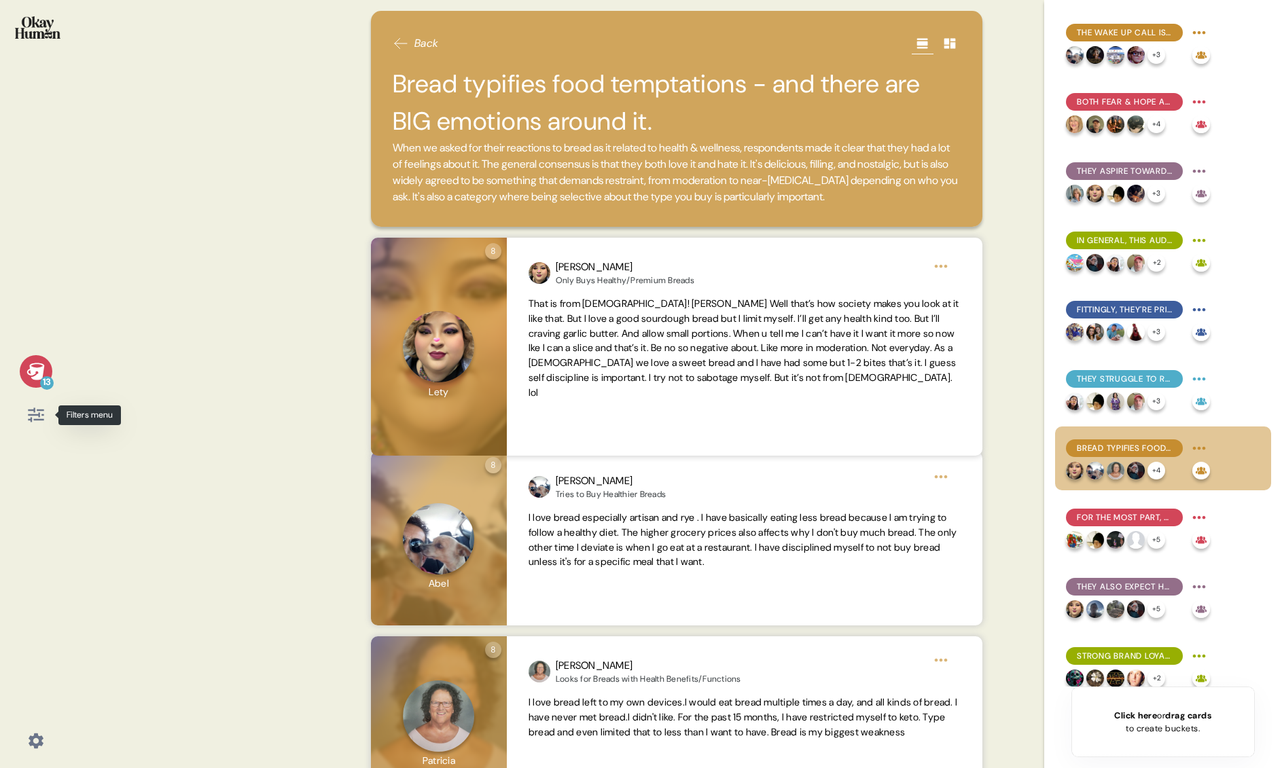
click at [35, 413] on icon at bounding box center [35, 415] width 19 height 19
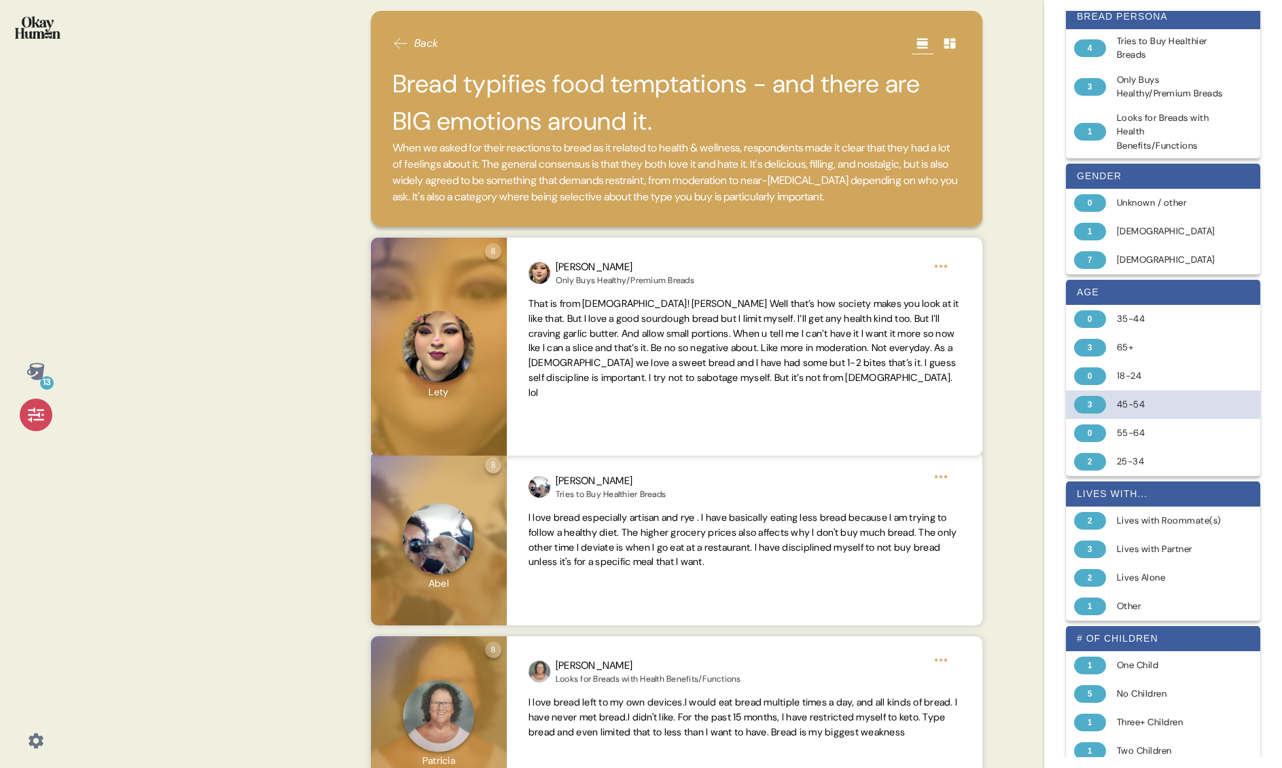
scroll to position [187, 0]
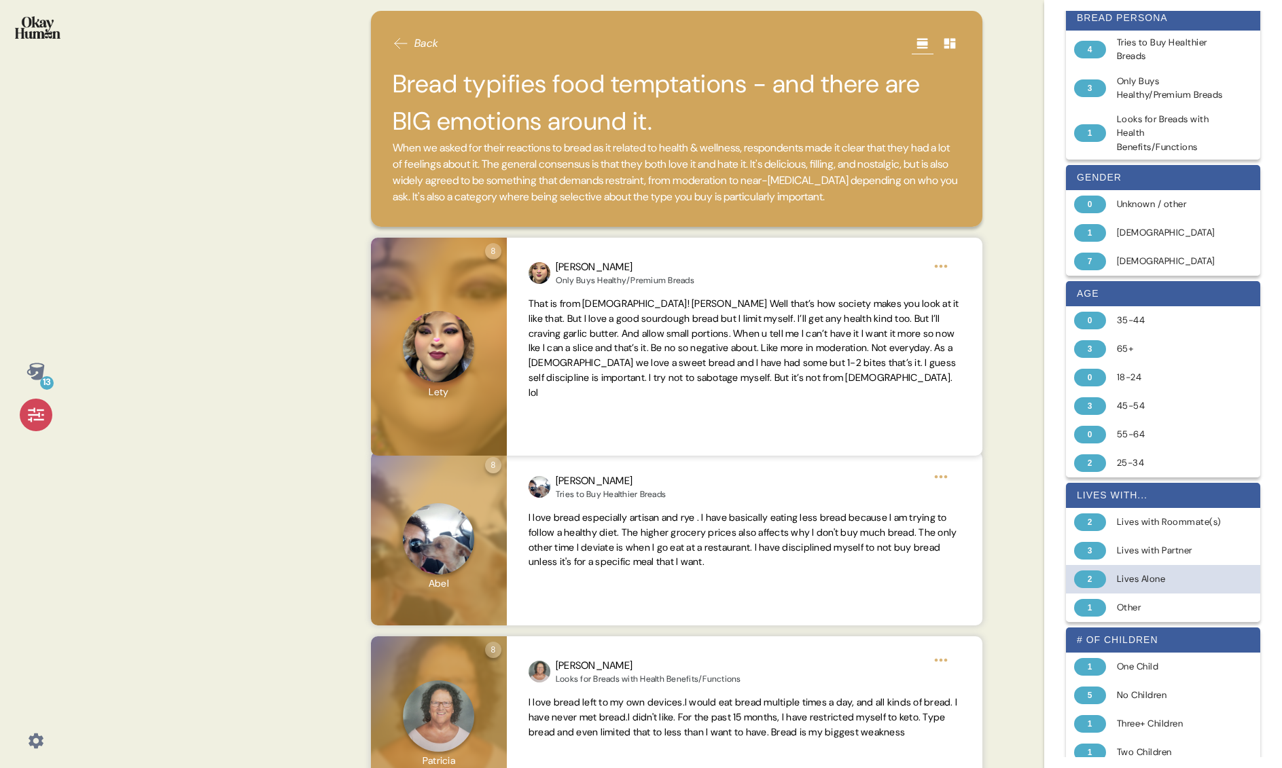
click at [978, 588] on div "2" at bounding box center [1090, 580] width 32 height 18
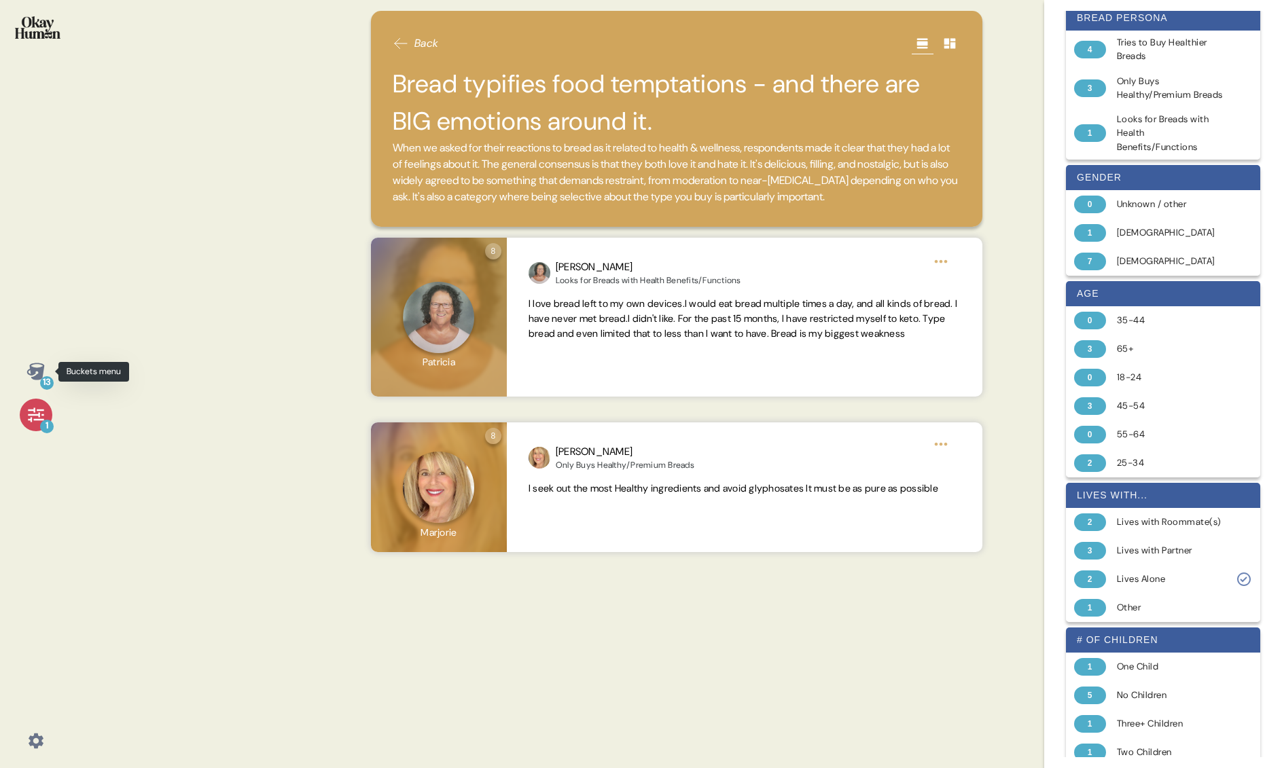
click at [40, 380] on div "13" at bounding box center [47, 383] width 14 height 14
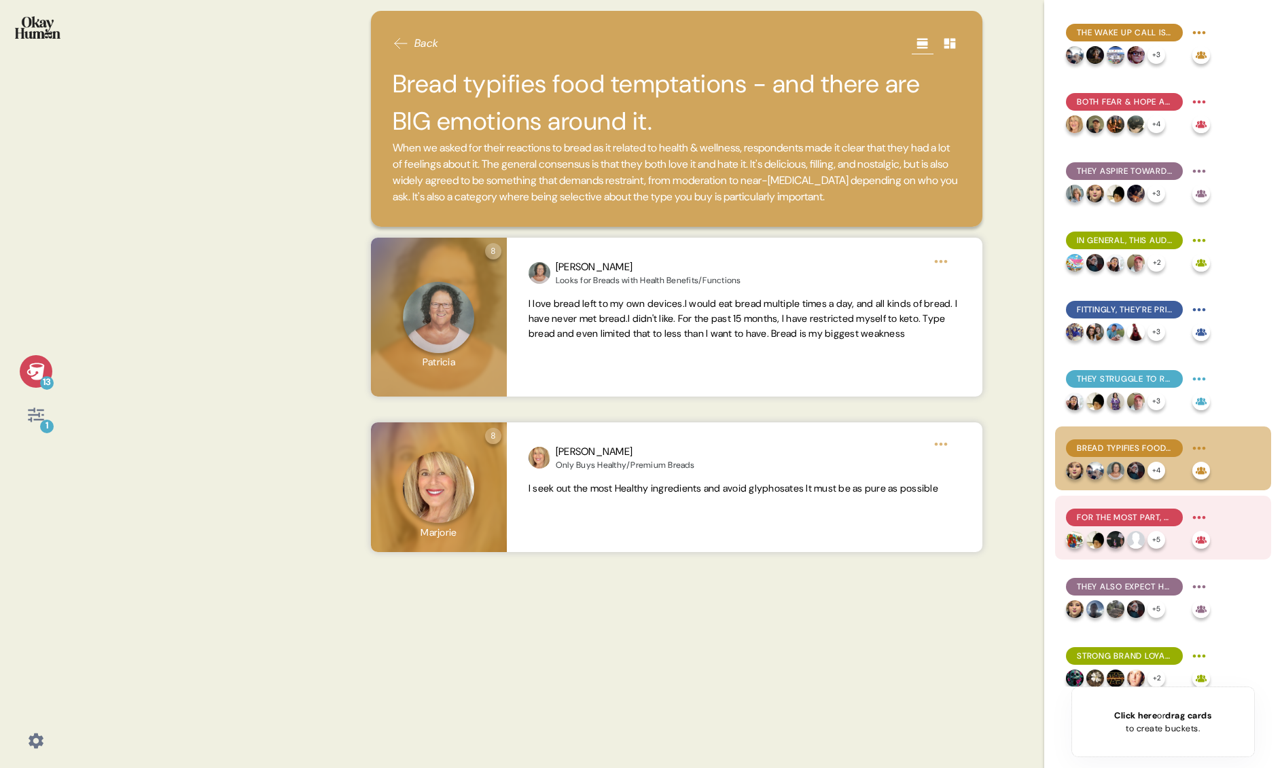
scroll to position [29, 0]
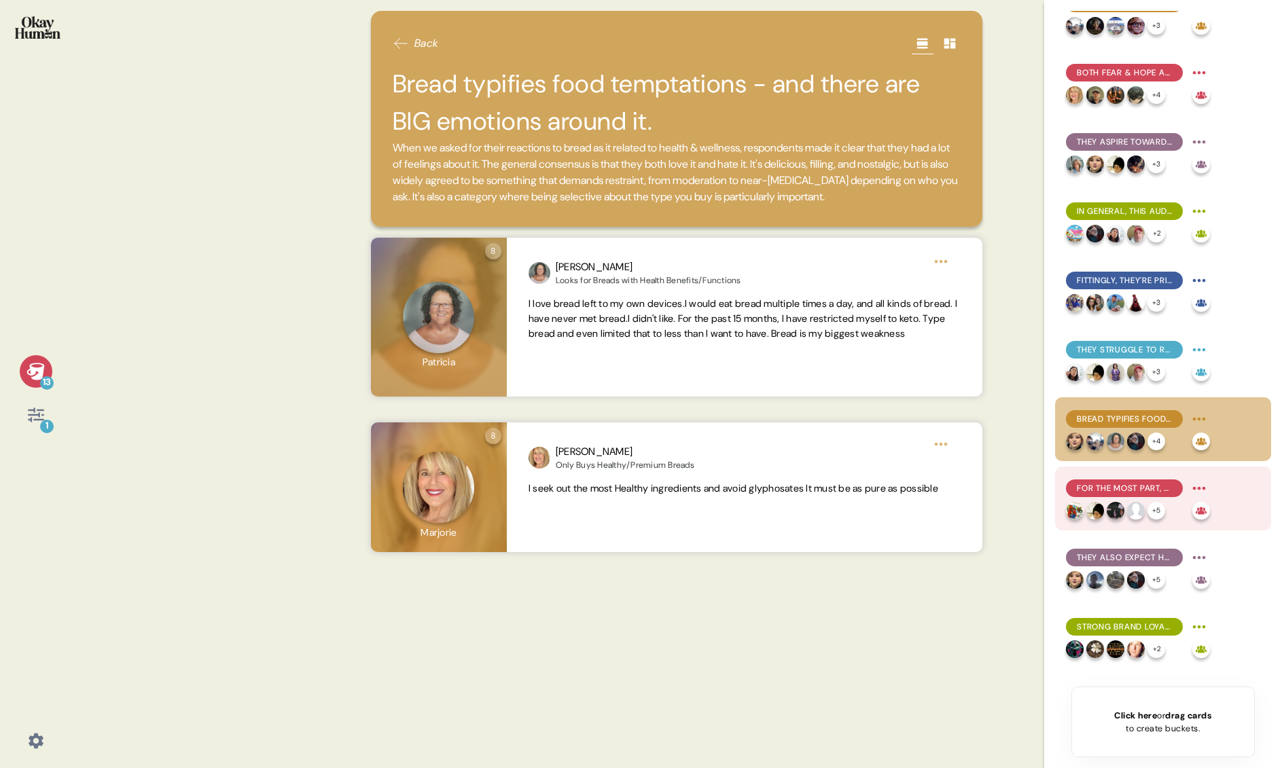
click at [978, 487] on span "For the most part, healthy bread is a question of ingredients - and mostly what…" at bounding box center [1124, 488] width 95 height 12
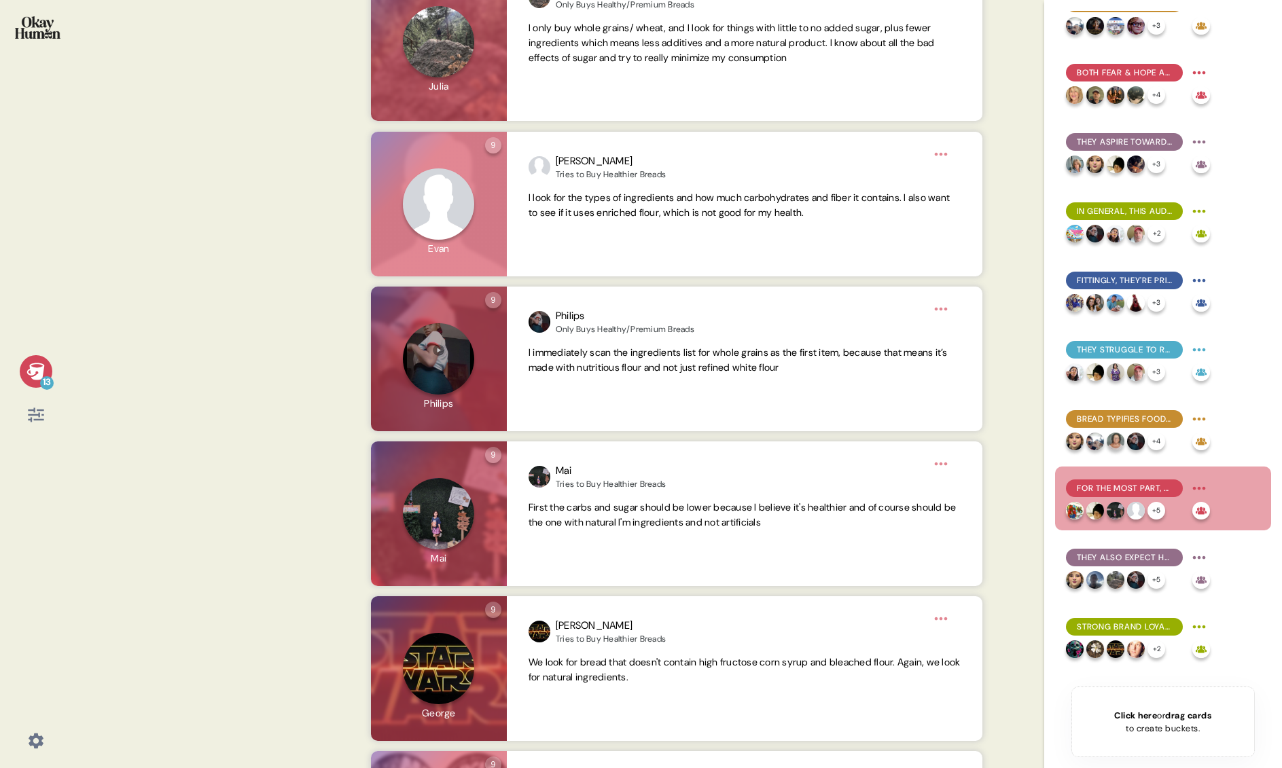
scroll to position [862, 0]
click at [978, 560] on span "They also expect healthy bread to have a different taste, texture, & price poin…" at bounding box center [1124, 558] width 95 height 12
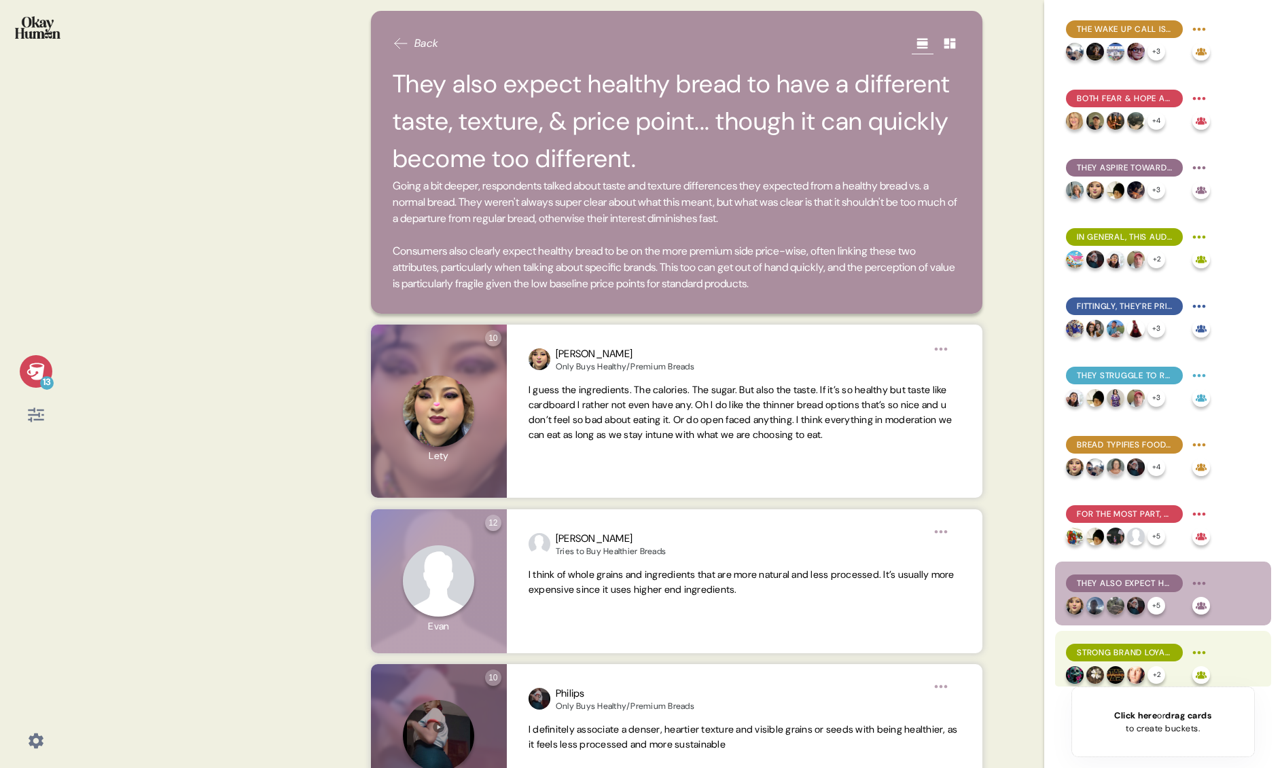
scroll to position [6, 0]
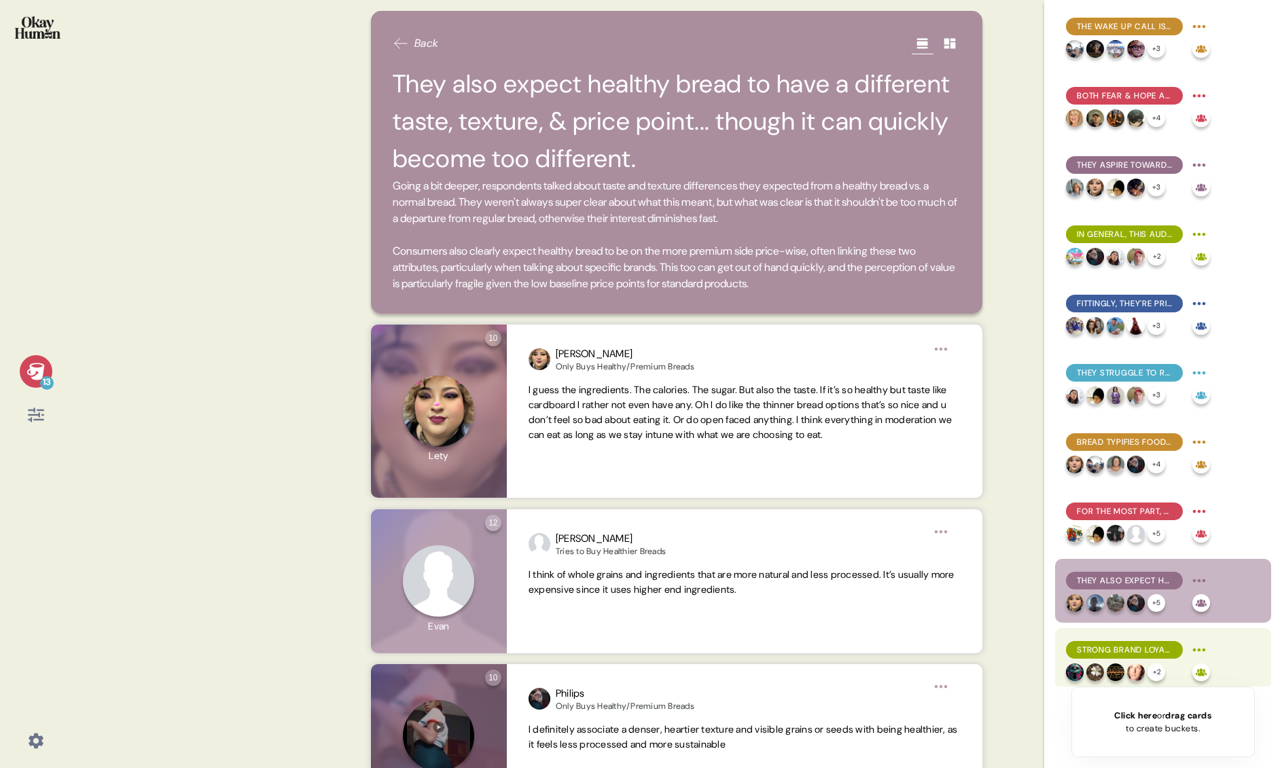
click at [978, 651] on span "Strong brand loyalty was pretty uncommon in the sample and tended to be more ab…" at bounding box center [1124, 650] width 95 height 12
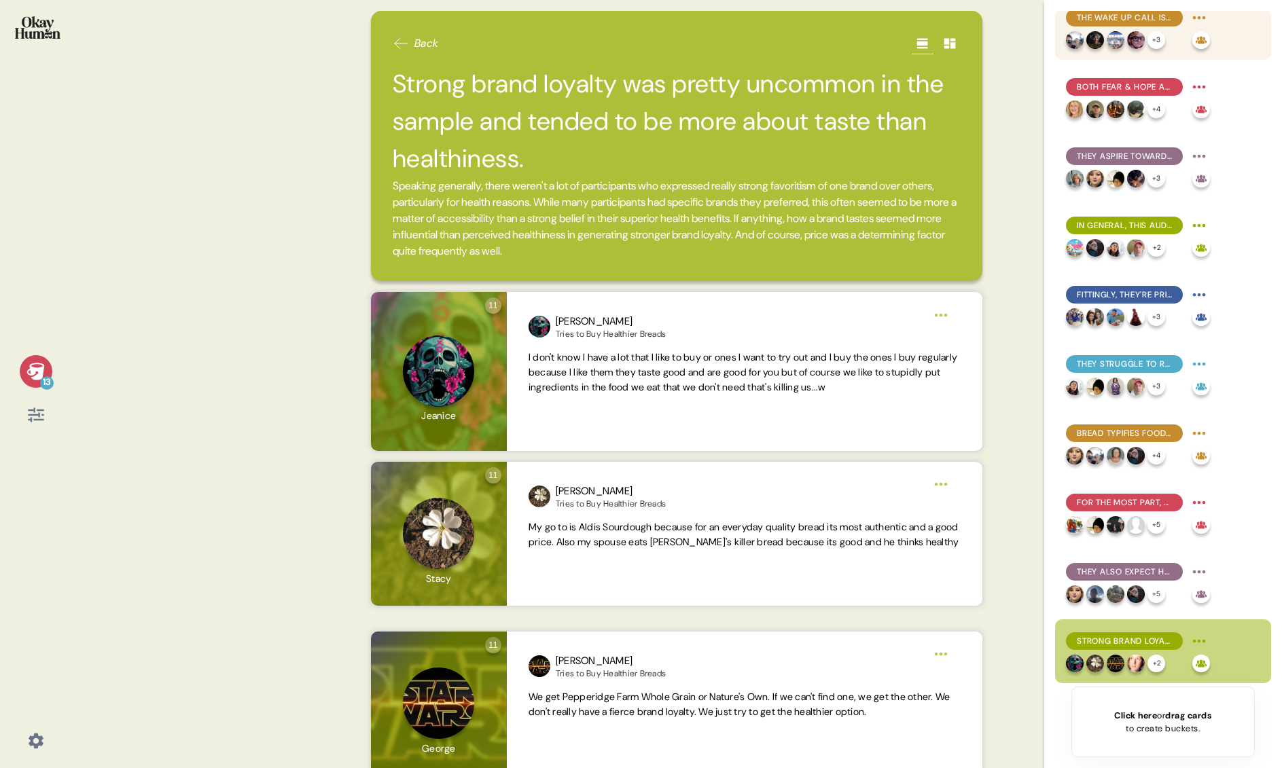
click at [978, 22] on span "The wake up call is central to many people's health journeys, both initially & …" at bounding box center [1124, 18] width 95 height 12
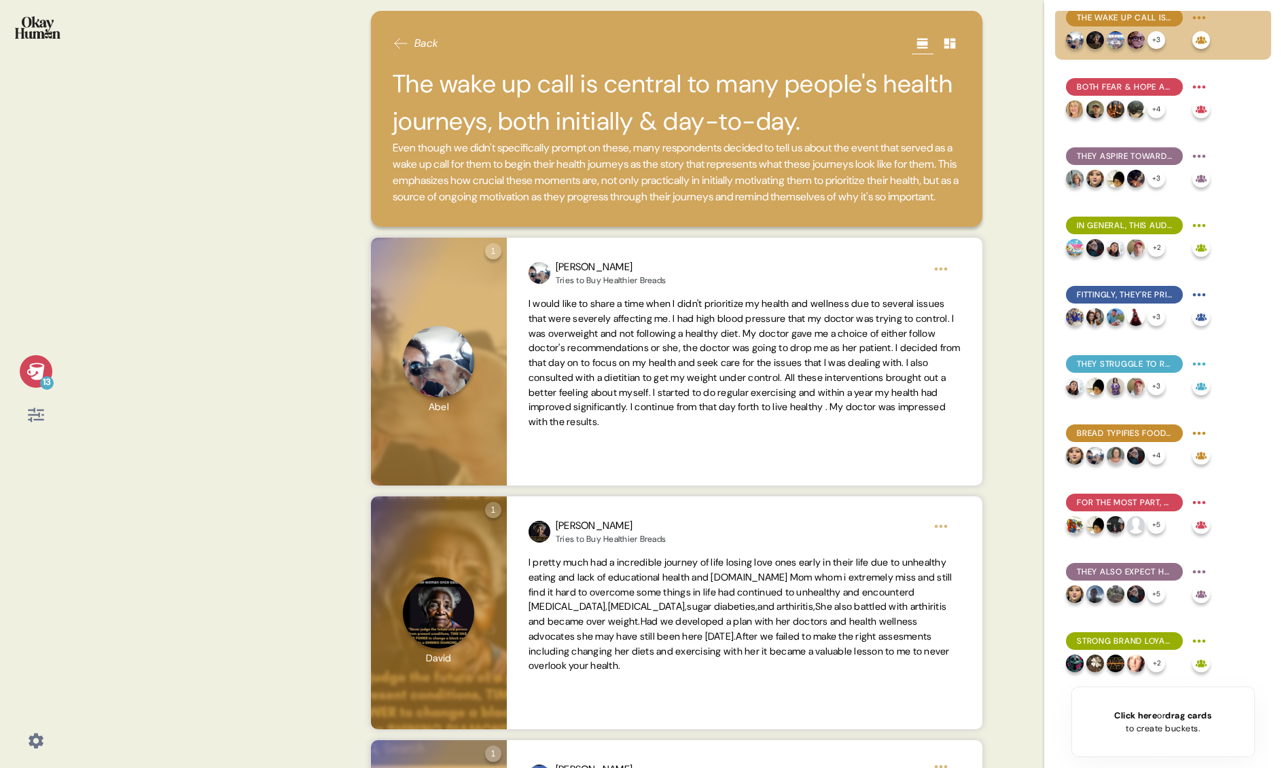
scroll to position [21, 0]
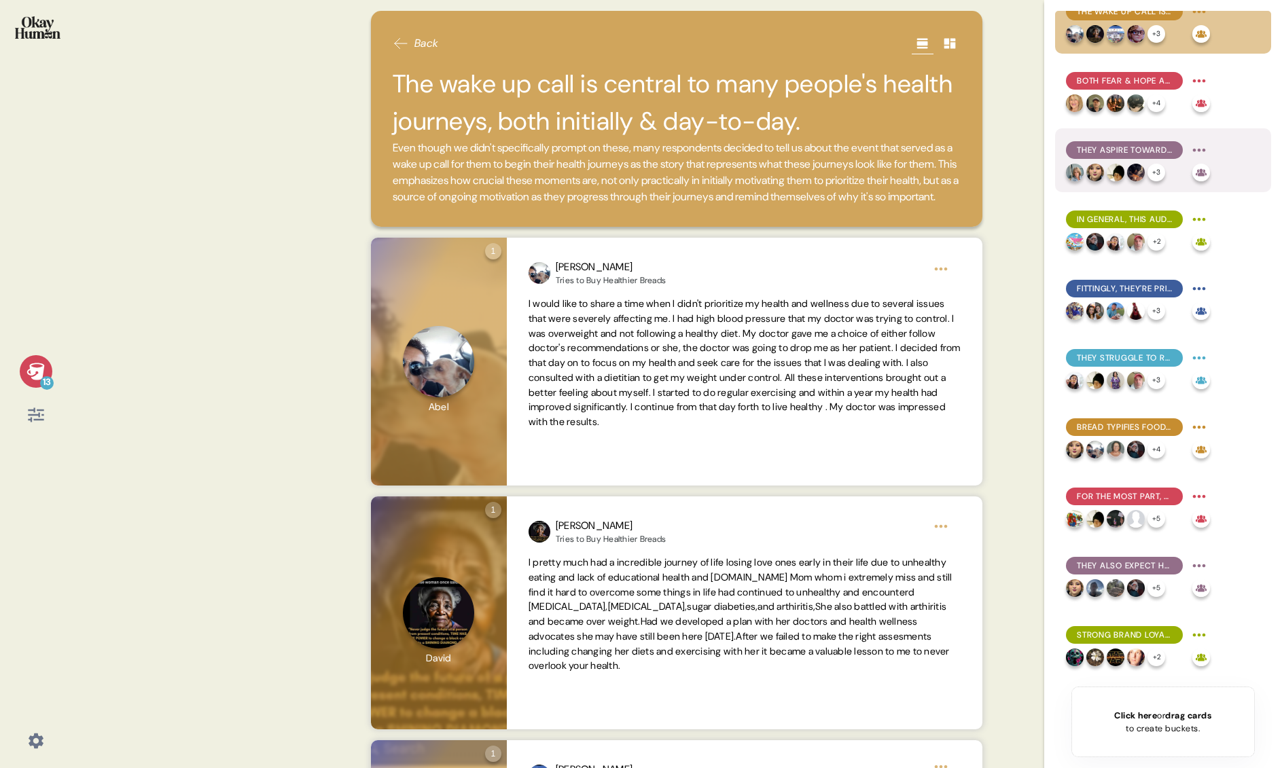
click at [978, 149] on span "They aspire towards longevity and mobility, but crucially also towards mental h…" at bounding box center [1124, 150] width 95 height 12
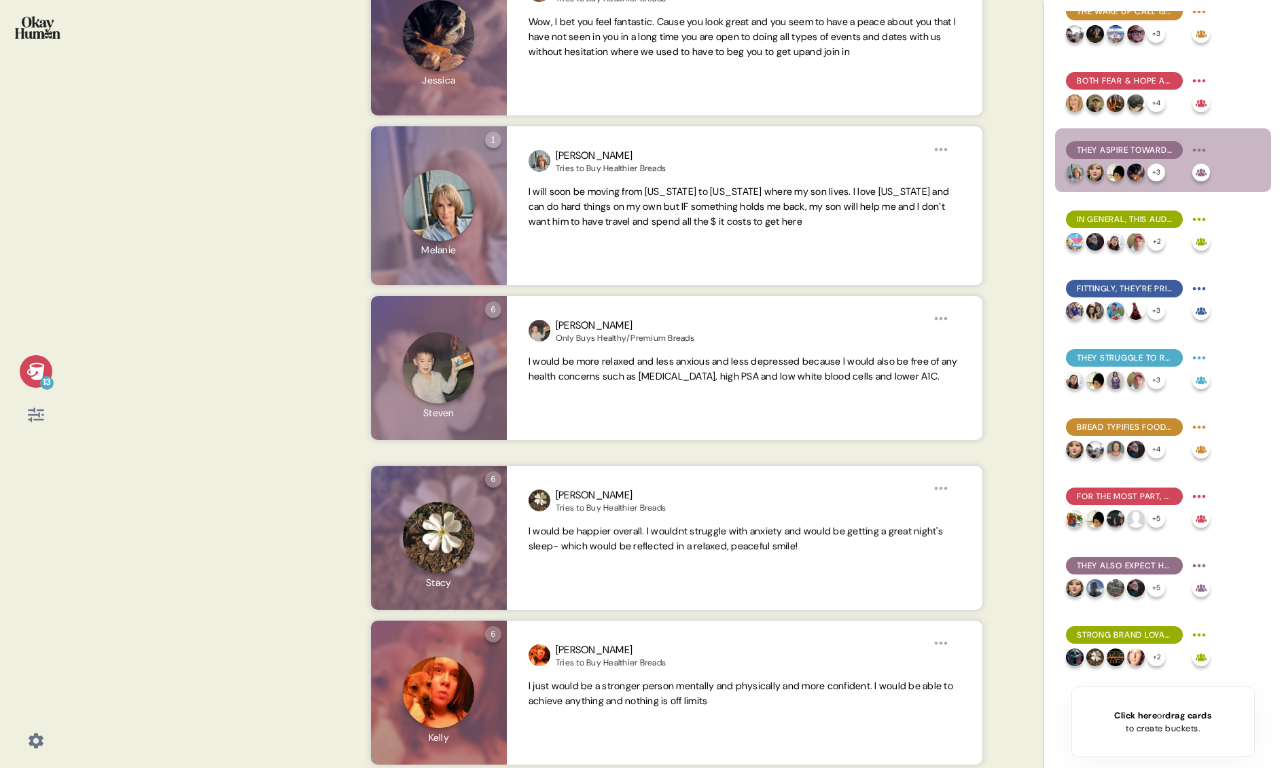
scroll to position [742, 0]
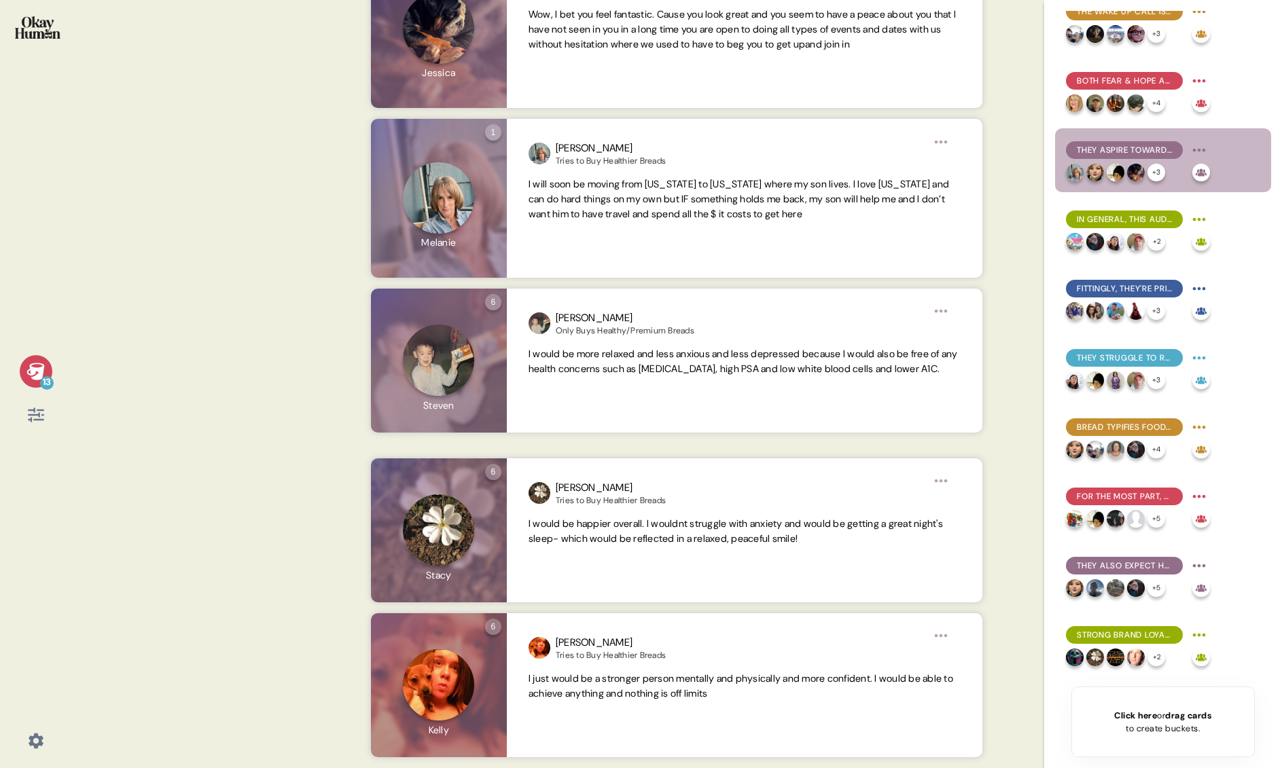
click at [32, 411] on icon at bounding box center [35, 415] width 19 height 19
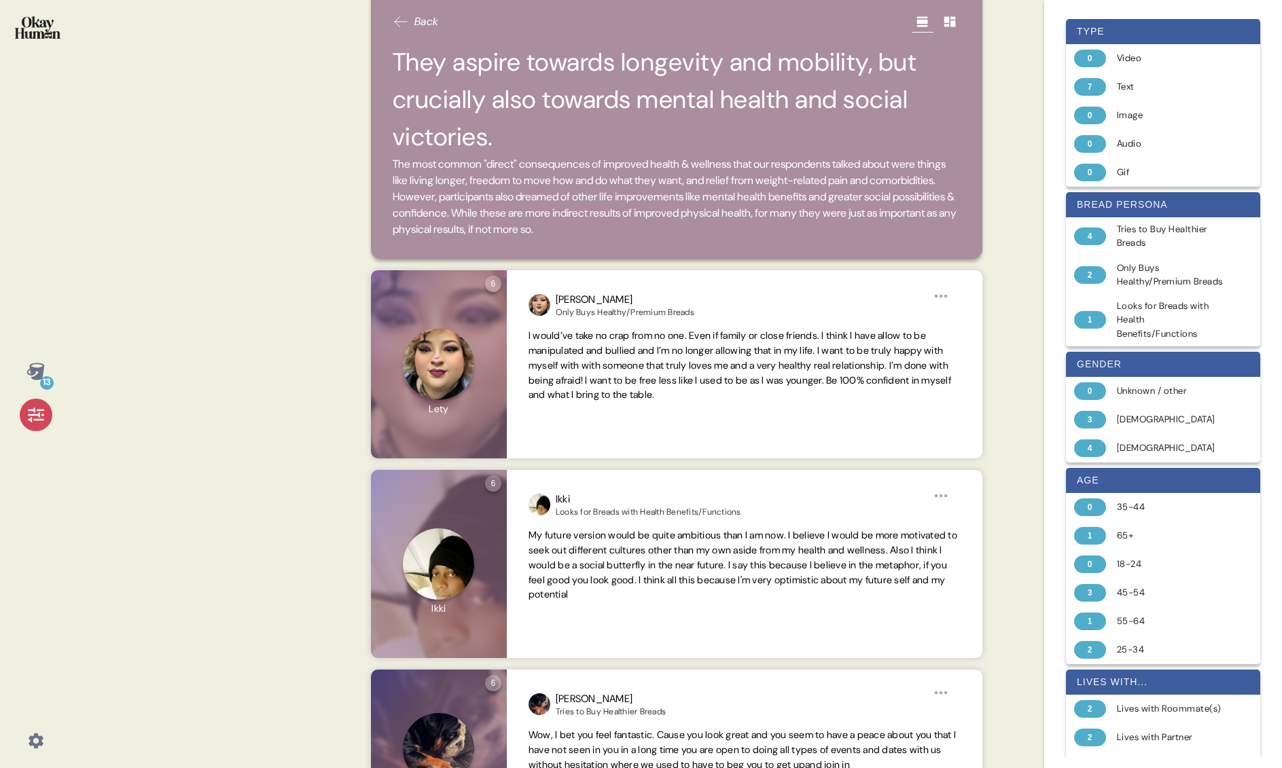
scroll to position [0, 0]
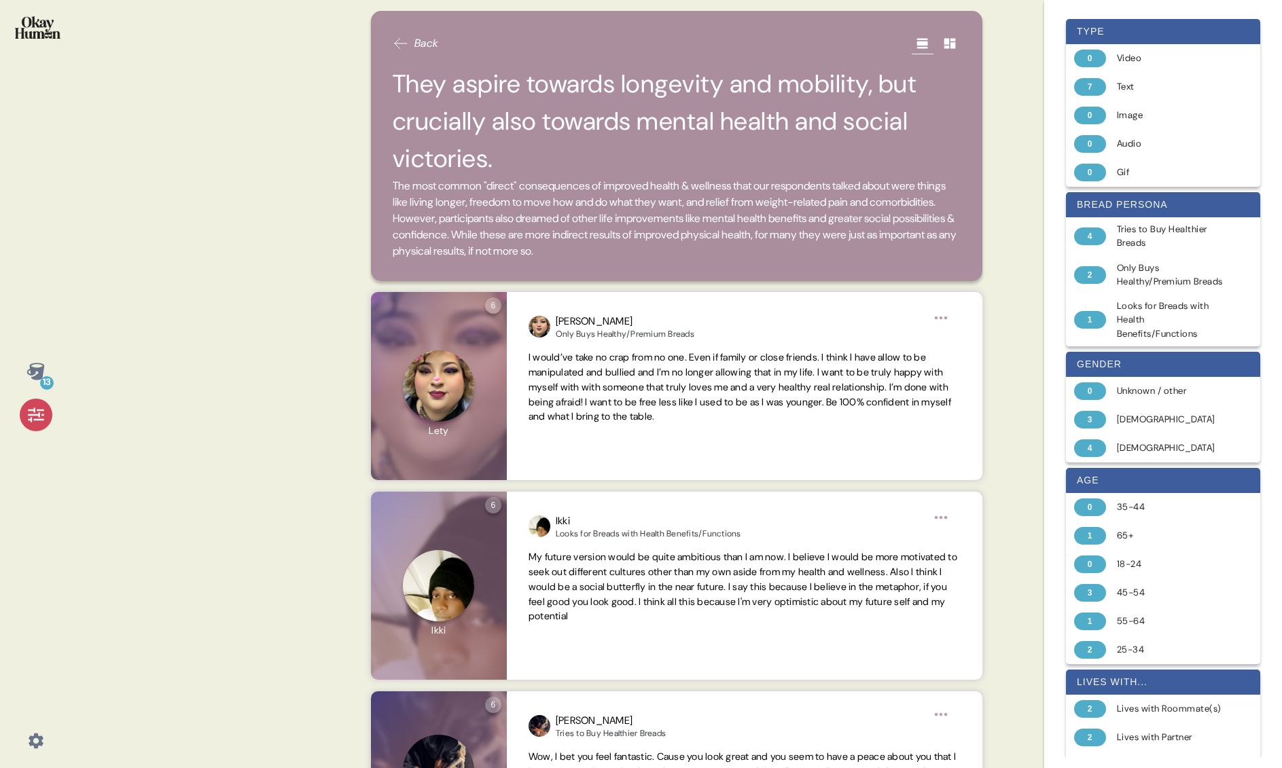
click at [427, 50] on span "Back" at bounding box center [426, 43] width 24 height 16
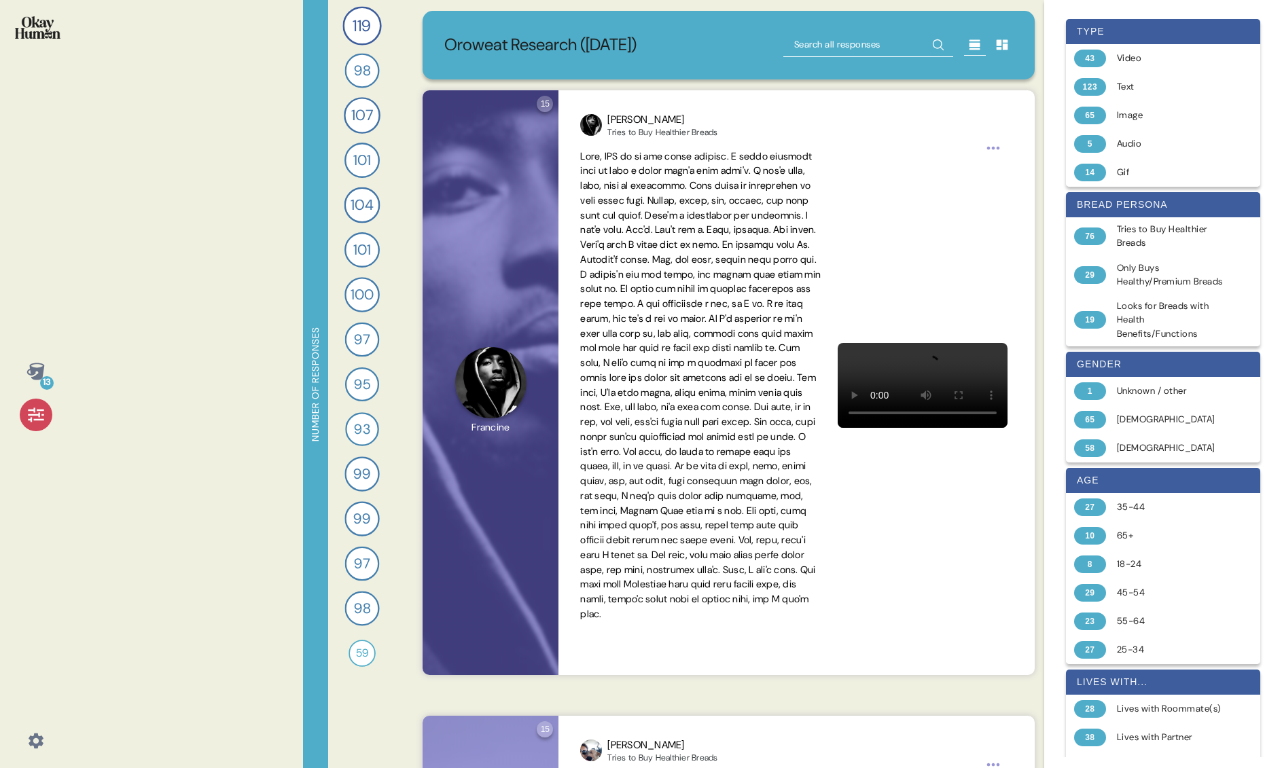
scroll to position [1, 0]
click at [810, 37] on input "text" at bounding box center [868, 44] width 170 height 24
type input "guilt"
click at [940, 42] on icon at bounding box center [937, 44] width 11 height 11
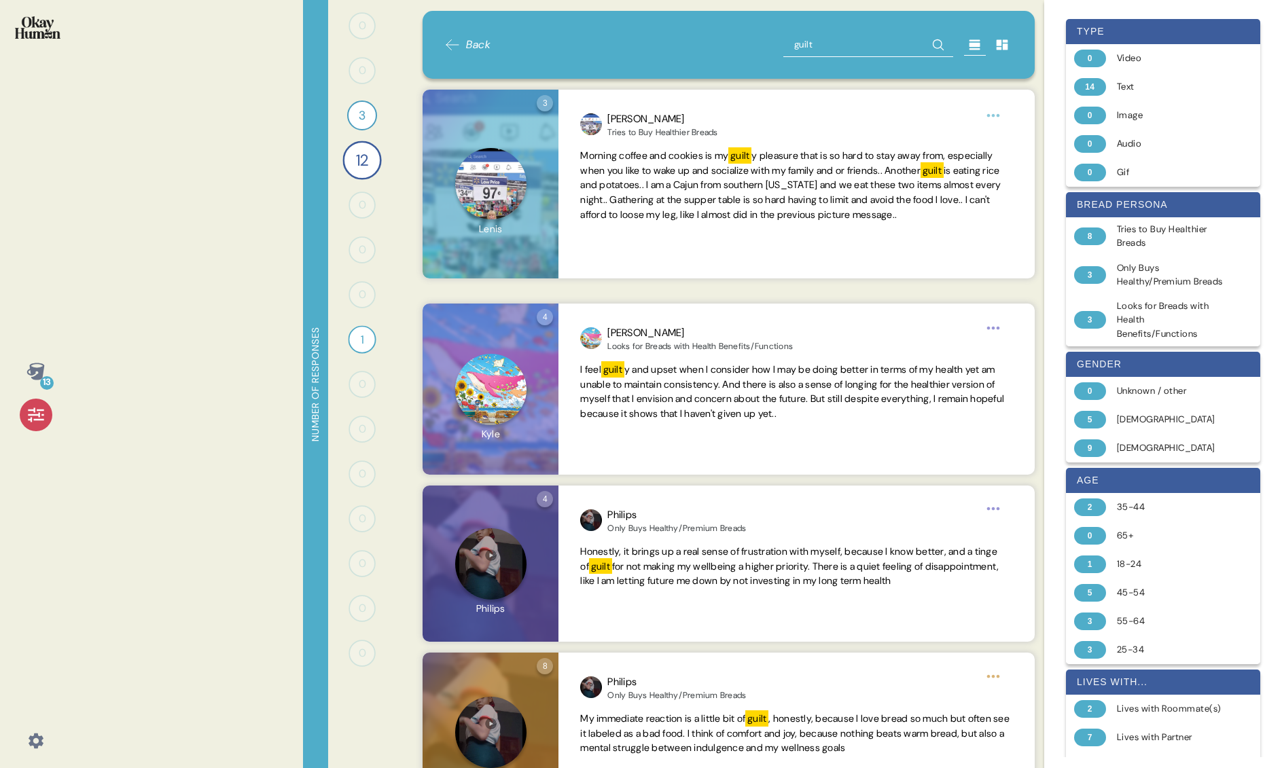
click at [831, 40] on input "guilt" at bounding box center [868, 45] width 170 height 24
click at [790, 39] on input "guilt" at bounding box center [868, 45] width 170 height 24
type input "waste"
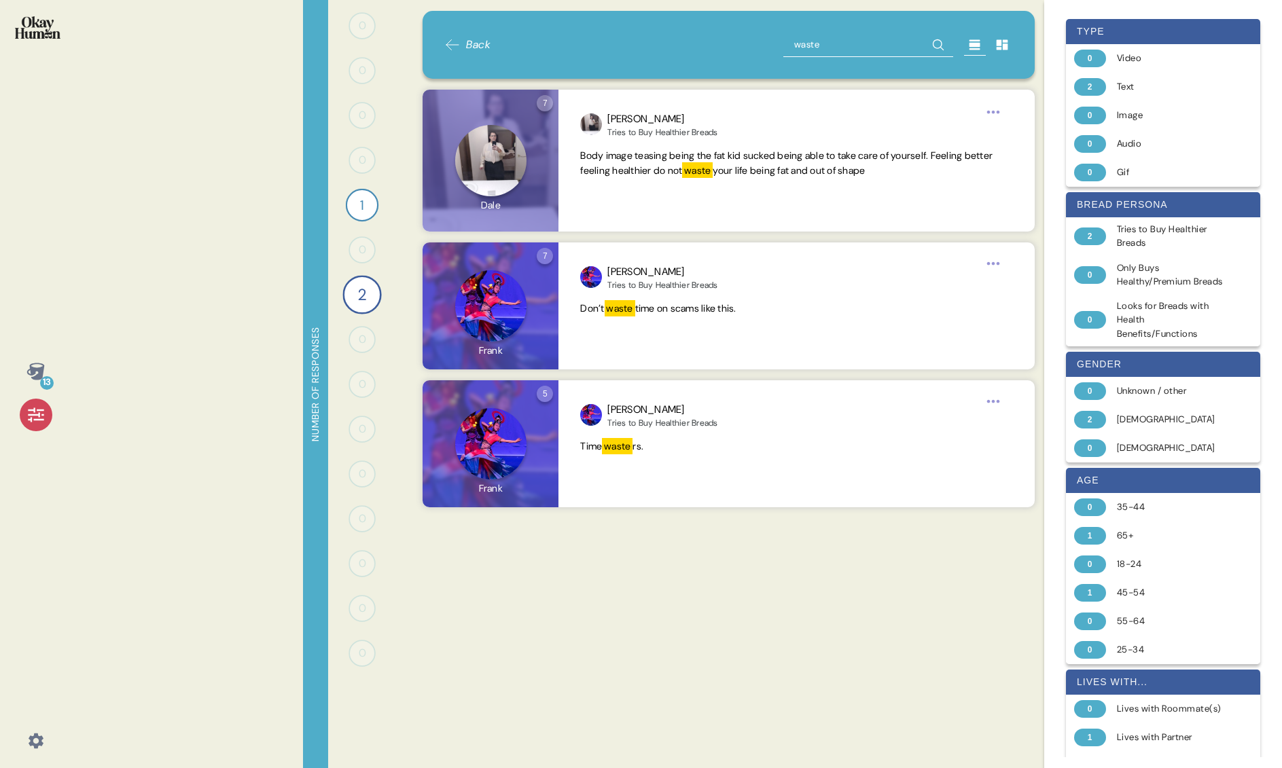
click at [823, 48] on input "waste" at bounding box center [868, 45] width 170 height 24
drag, startPoint x: 824, startPoint y: 46, endPoint x: 797, endPoint y: 43, distance: 27.3
click at [797, 43] on input "waste" at bounding box center [868, 45] width 170 height 24
type input "restrict"
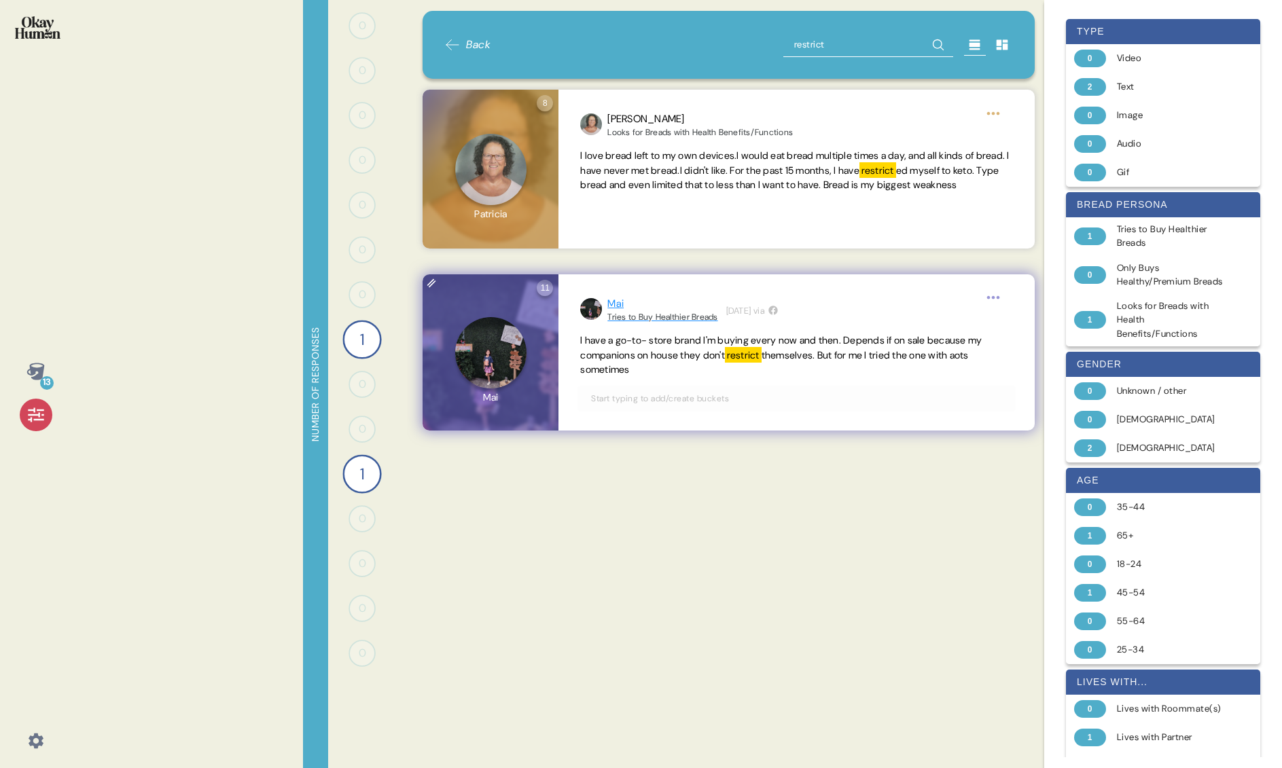
click at [622, 308] on div "Mai" at bounding box center [662, 304] width 110 height 16
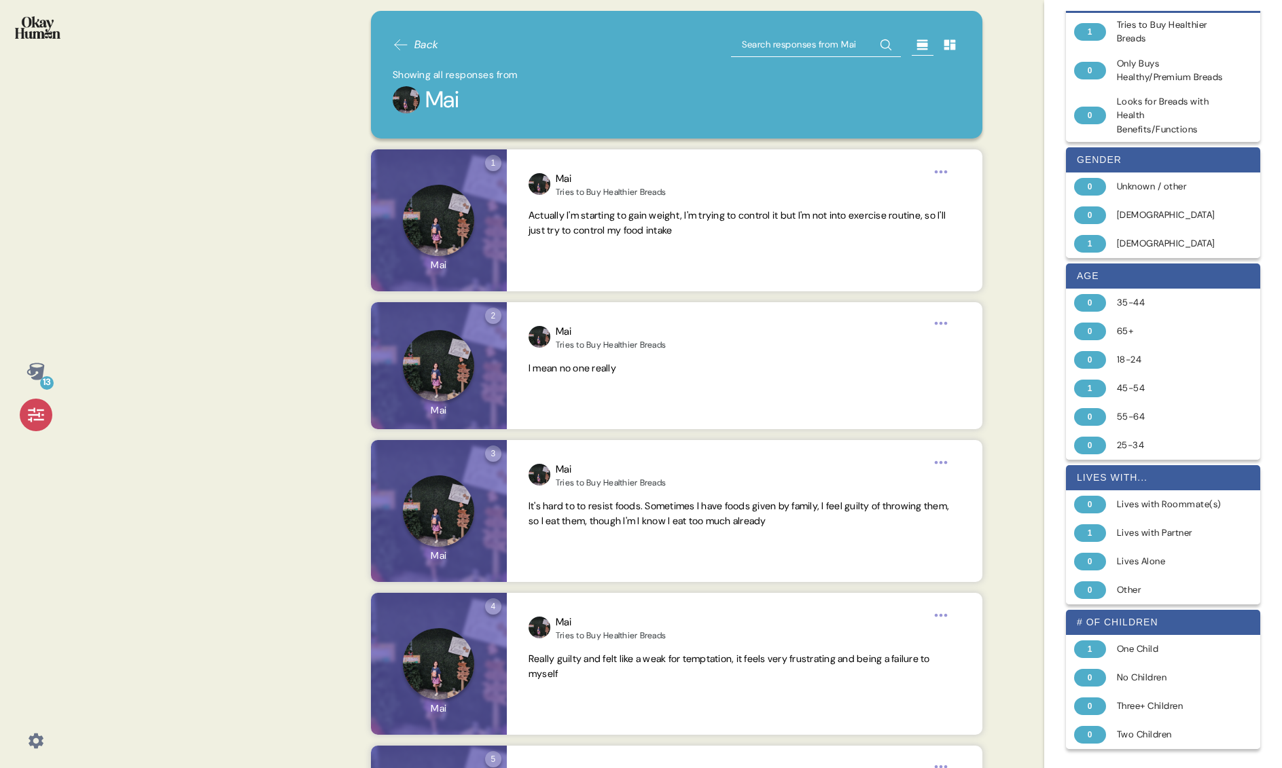
click at [429, 44] on span "Back" at bounding box center [426, 45] width 24 height 16
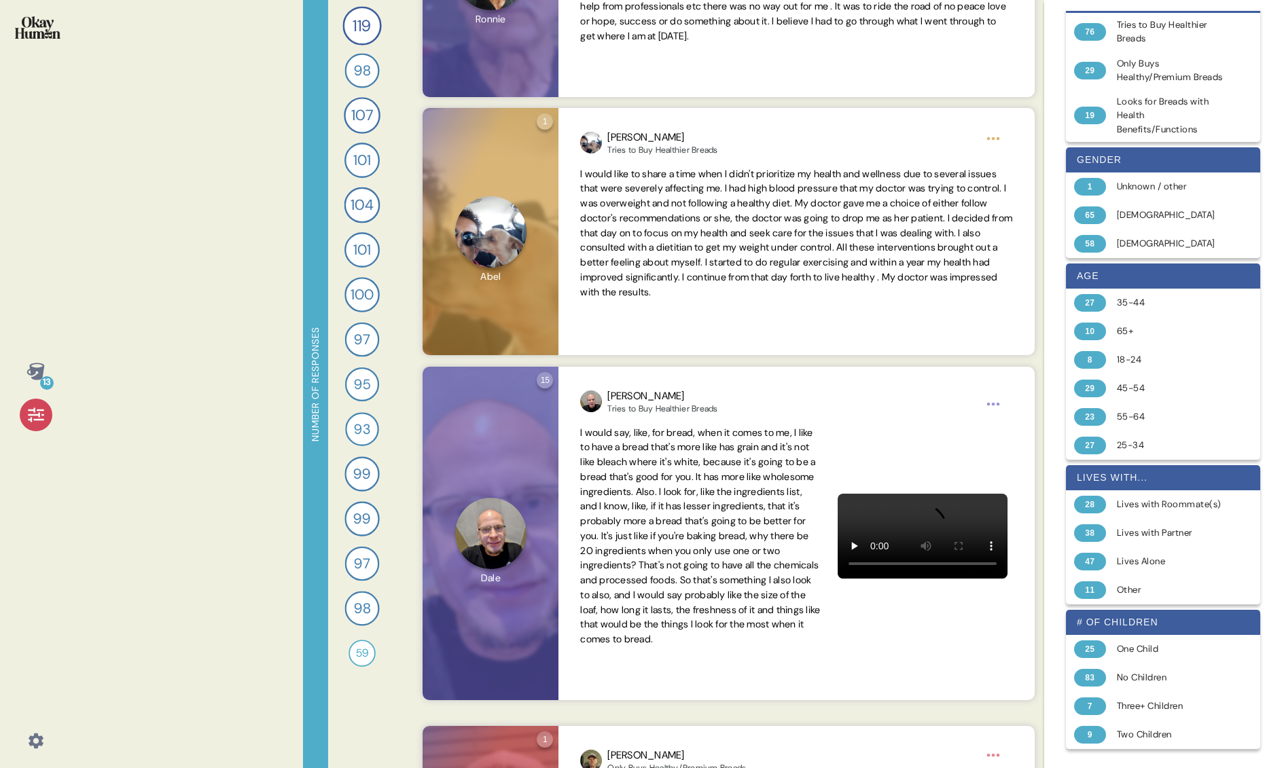
scroll to position [2152, 0]
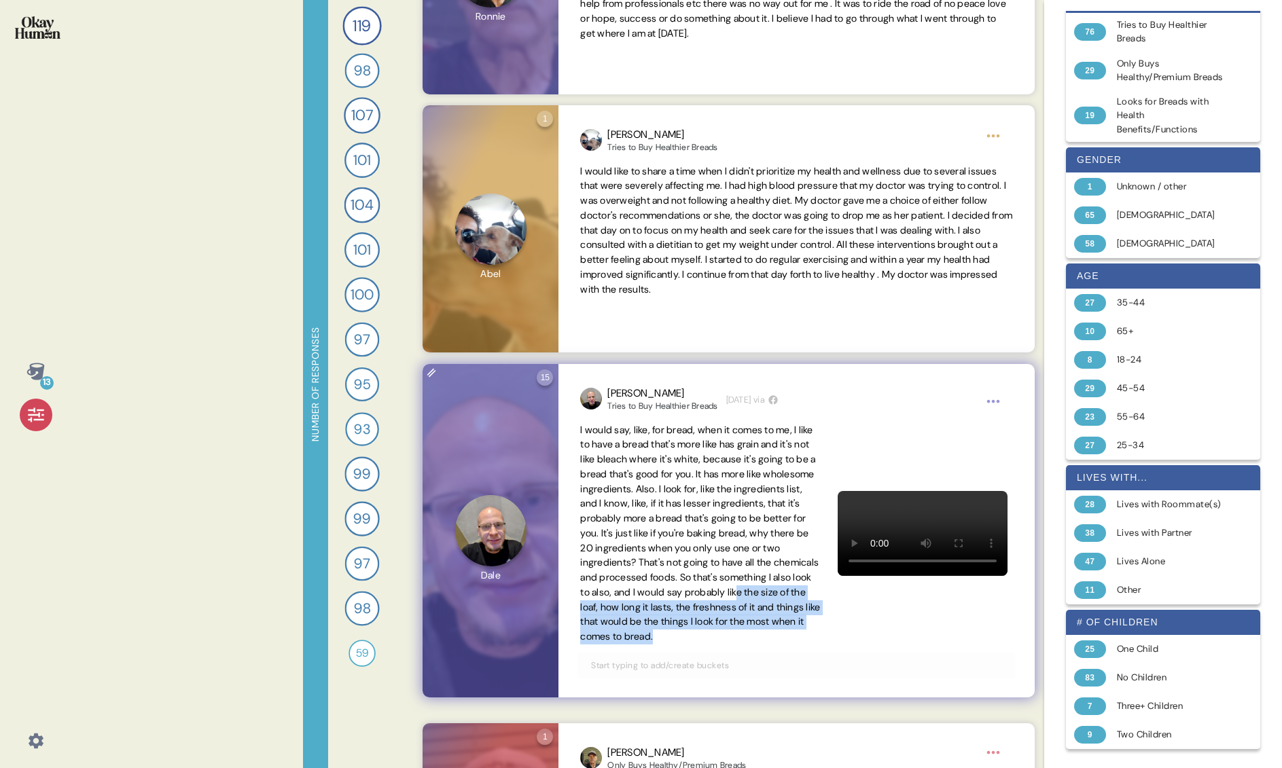
drag, startPoint x: 663, startPoint y: 649, endPoint x: 681, endPoint y: 611, distance: 42.2
click at [684, 611] on span "I would say, like, for bread, when it comes to me, I like to have a bread that'…" at bounding box center [700, 533] width 240 height 221
click at [681, 611] on span "I would say, like, for bread, when it comes to me, I like to have a bread that'…" at bounding box center [700, 533] width 240 height 219
drag, startPoint x: 695, startPoint y: 608, endPoint x: 692, endPoint y: 649, distance: 41.6
click at [692, 645] on span "I would say, like, for bread, when it comes to me, I like to have a bread that'…" at bounding box center [700, 533] width 240 height 221
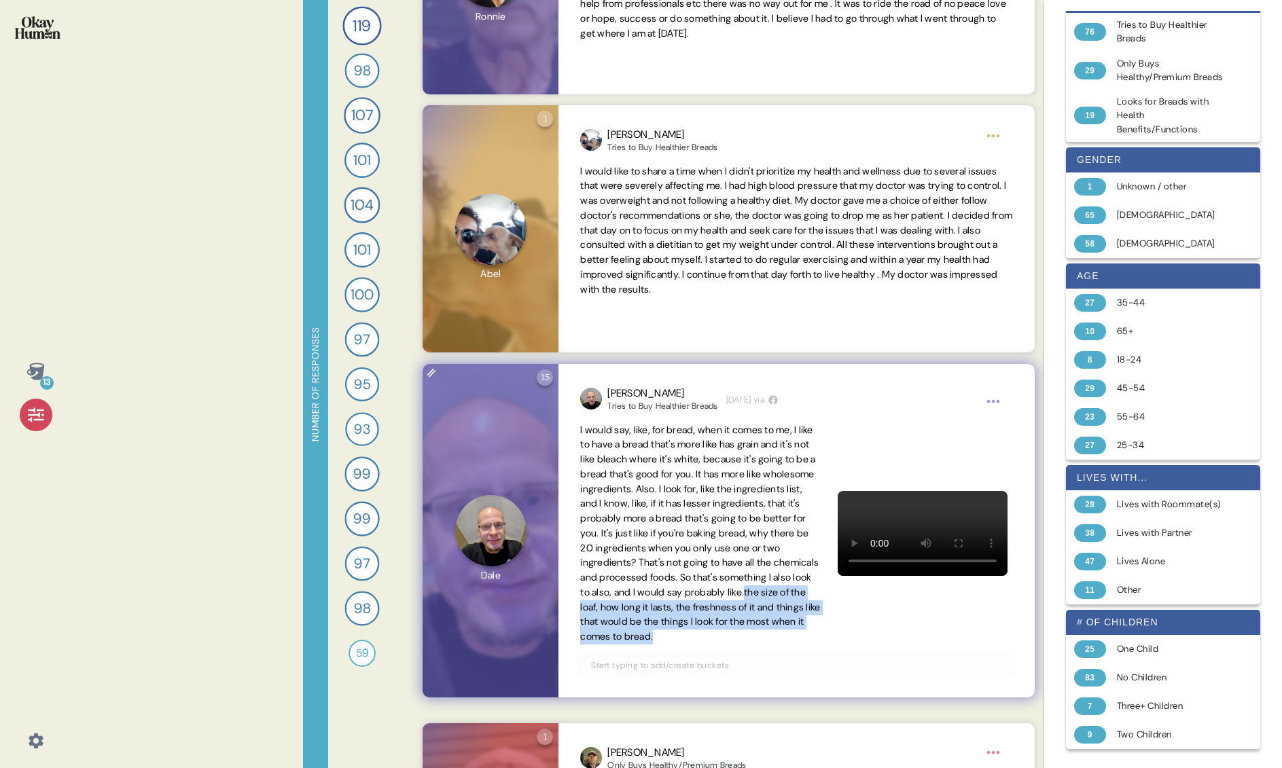
copy span "the size of the loaf, how long it lasts, the freshness of it and things like th…"
click at [616, 395] on div "[PERSON_NAME]" at bounding box center [662, 394] width 110 height 16
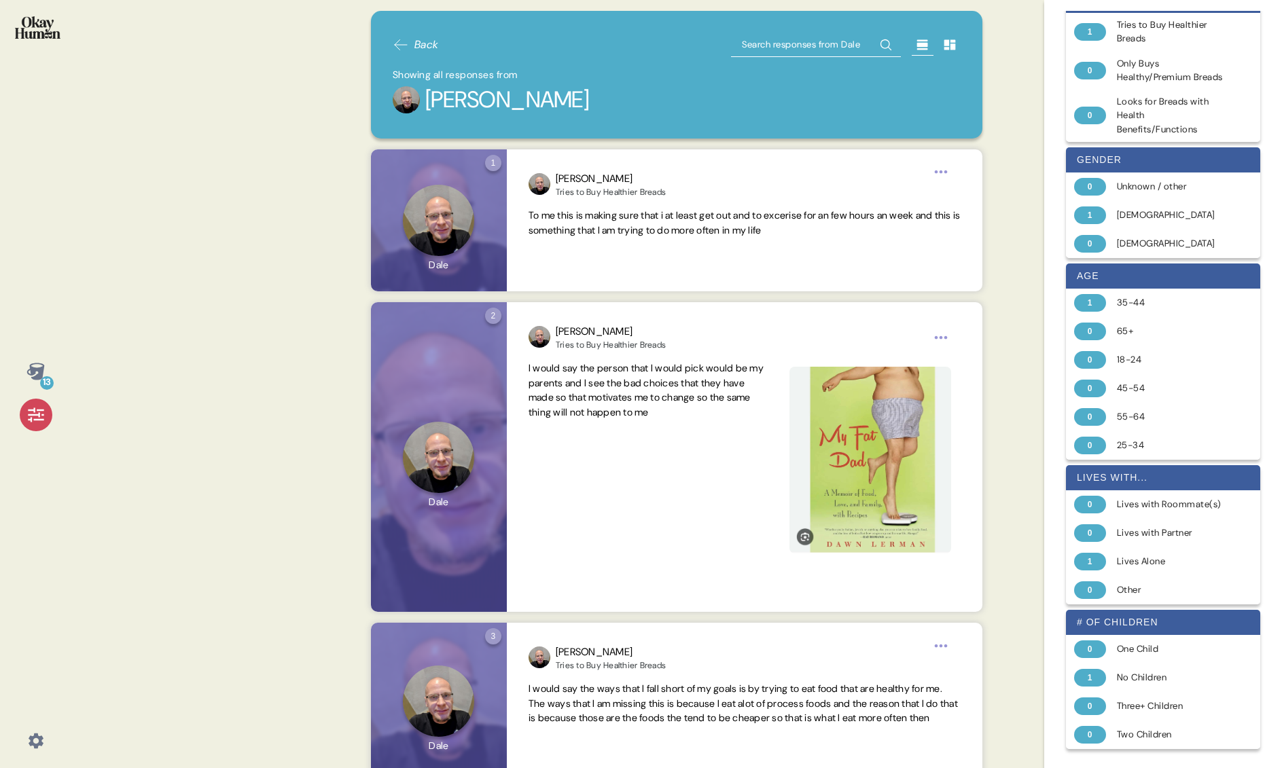
click at [423, 43] on span "Back" at bounding box center [426, 45] width 24 height 16
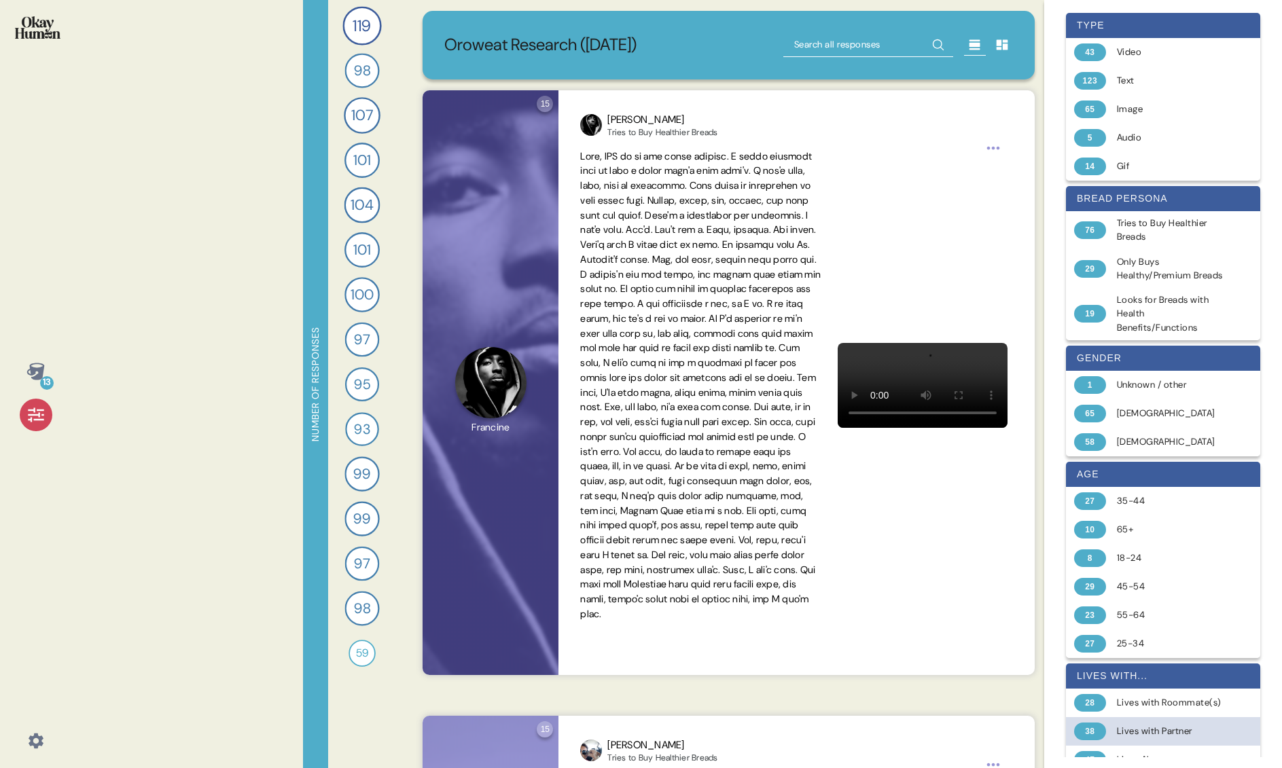
scroll to position [0, 0]
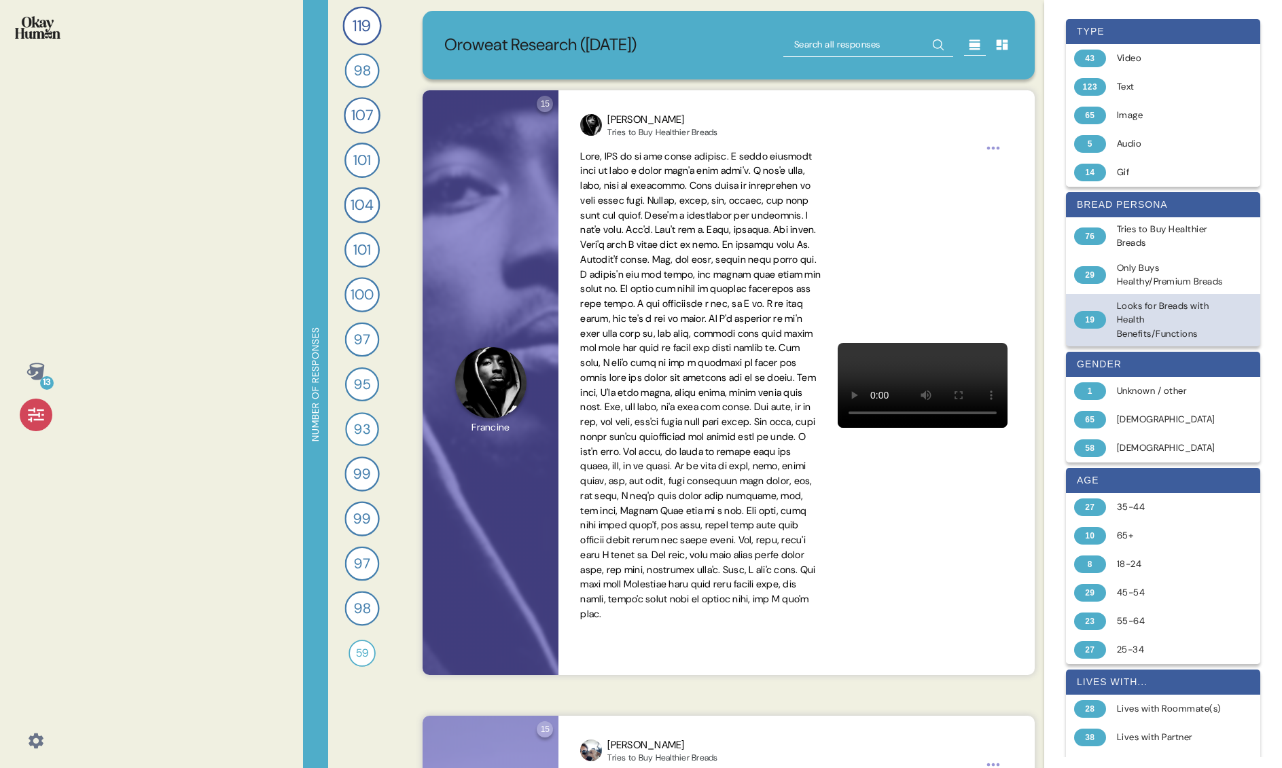
click at [978, 331] on div "Looks for Breads with Health Benefits/Functions" at bounding box center [1171, 320] width 108 height 41
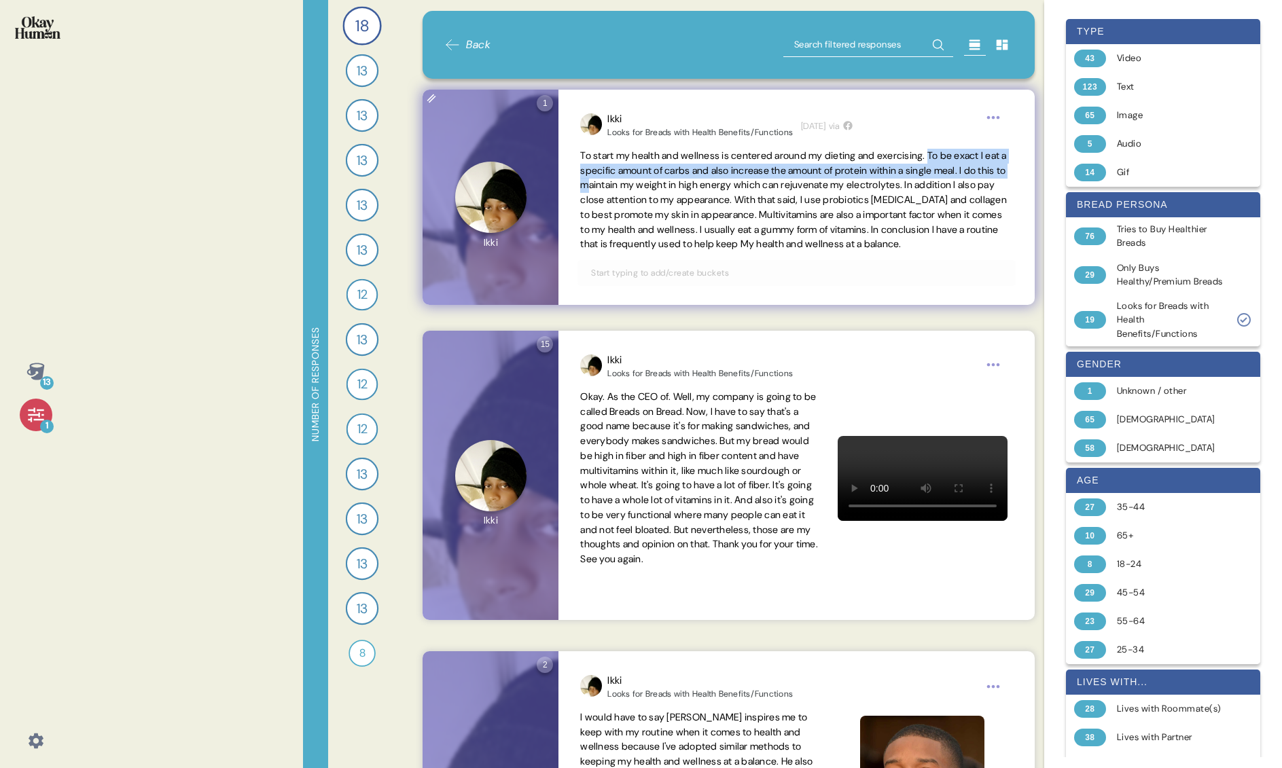
drag, startPoint x: 948, startPoint y: 156, endPoint x: 652, endPoint y: 179, distance: 296.4
click at [664, 181] on span "To start my health and wellness is centered around my dieting and exercising. T…" at bounding box center [793, 199] width 427 height 101
click at [611, 187] on span "To start my health and wellness is centered around my dieting and exercising. T…" at bounding box center [793, 199] width 427 height 101
drag, startPoint x: 609, startPoint y: 185, endPoint x: 1005, endPoint y: 159, distance: 397.5
click at [978, 159] on span "To start my health and wellness is centered around my dieting and exercising. T…" at bounding box center [793, 199] width 427 height 101
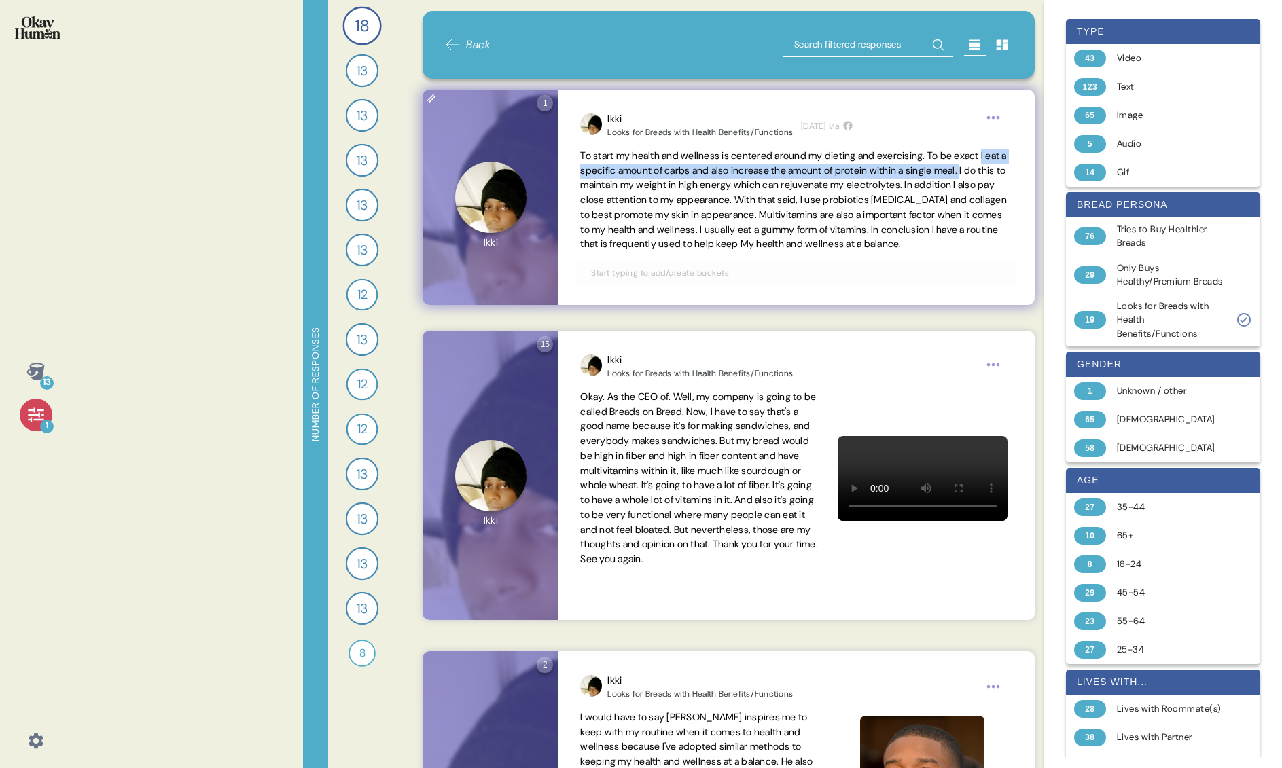
copy span "I eat a specific amount of carbs and also increase the amount of protein within…"
click at [618, 119] on div "Ikki" at bounding box center [699, 119] width 185 height 16
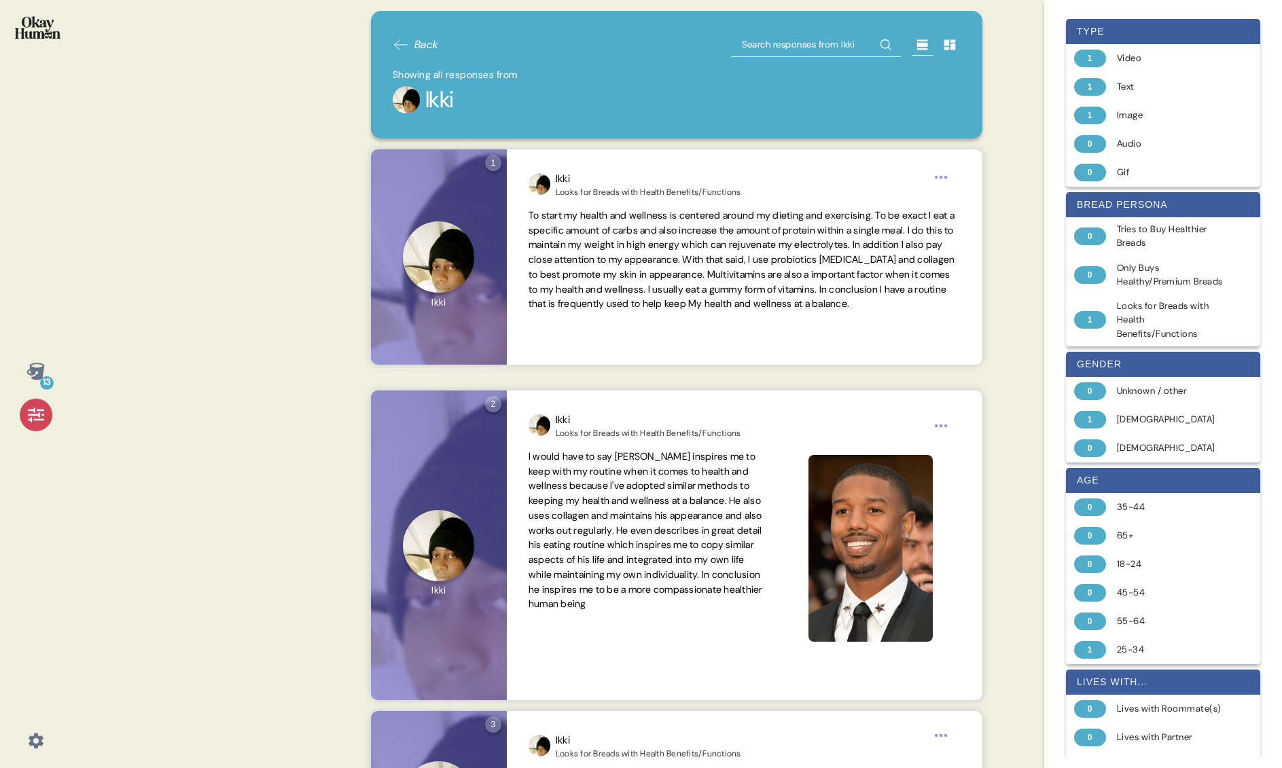
click at [425, 46] on span "Back" at bounding box center [426, 45] width 24 height 16
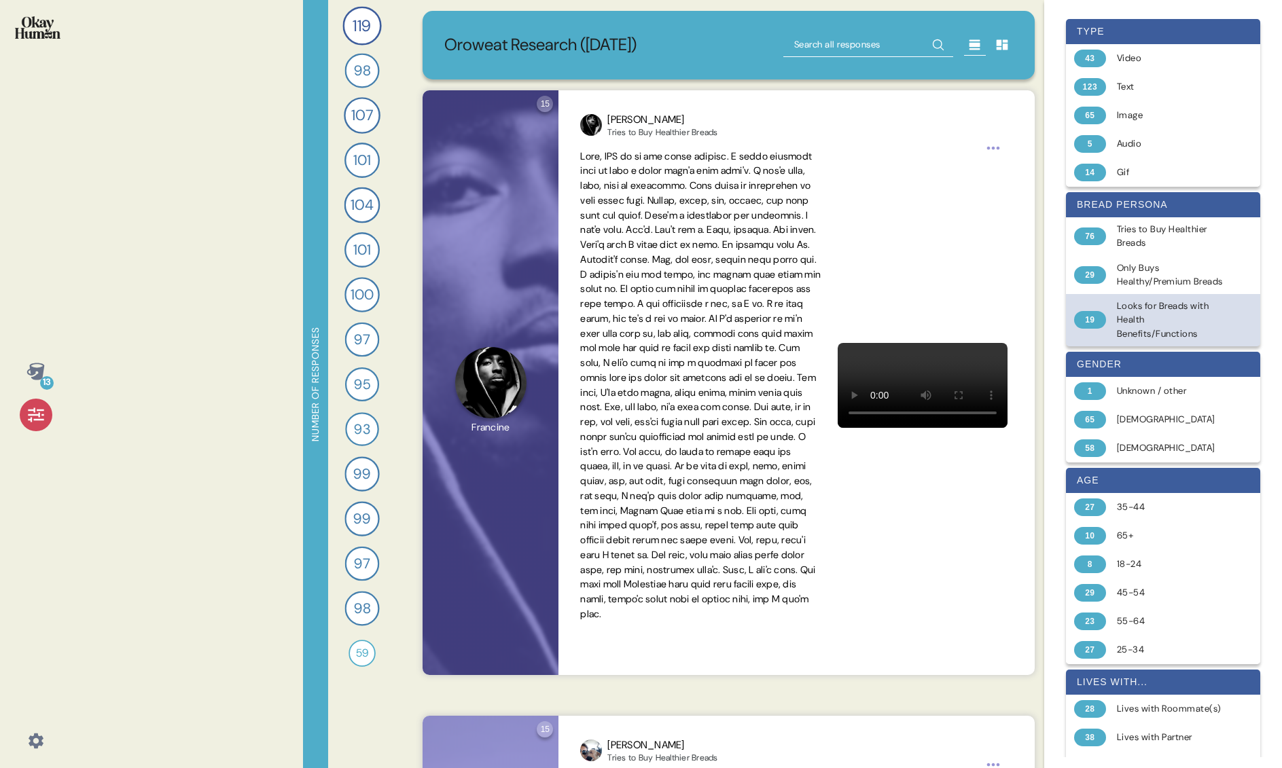
click at [978, 336] on div "Looks for Breads with Health Benefits/Functions" at bounding box center [1171, 320] width 108 height 41
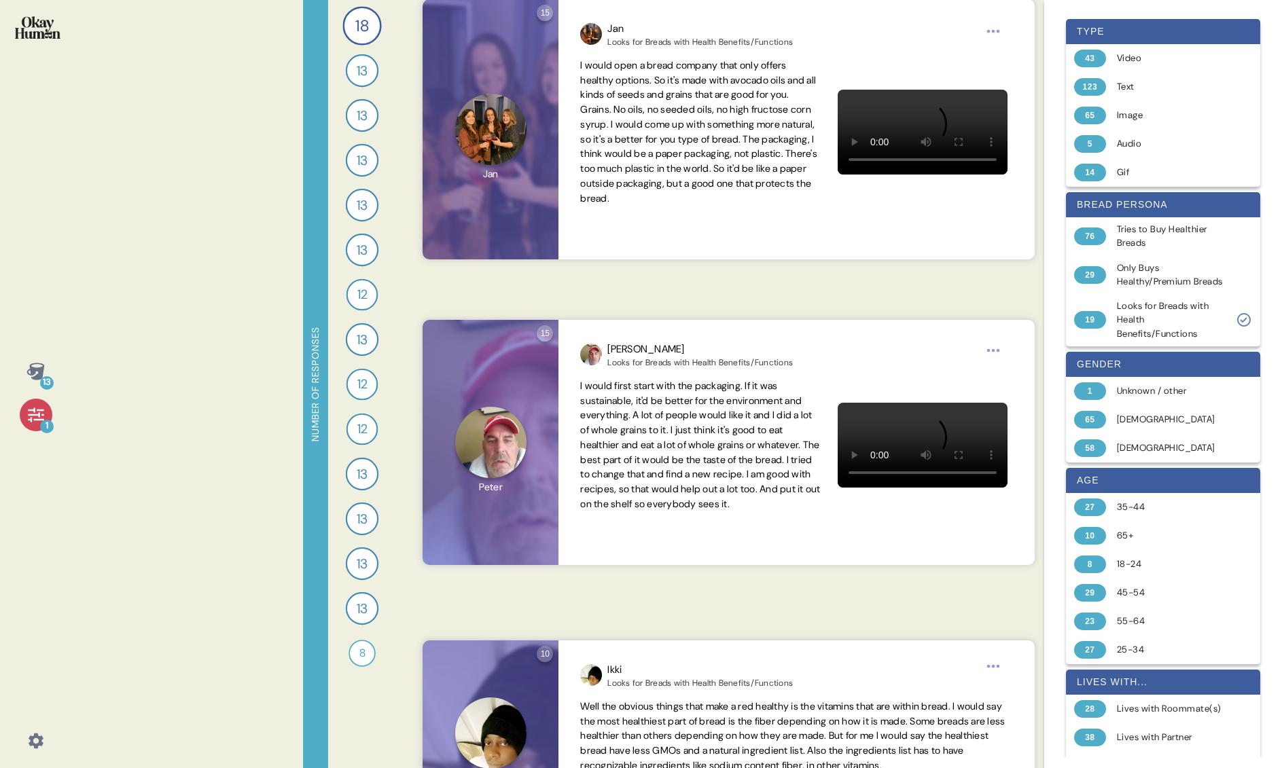
scroll to position [1391, 0]
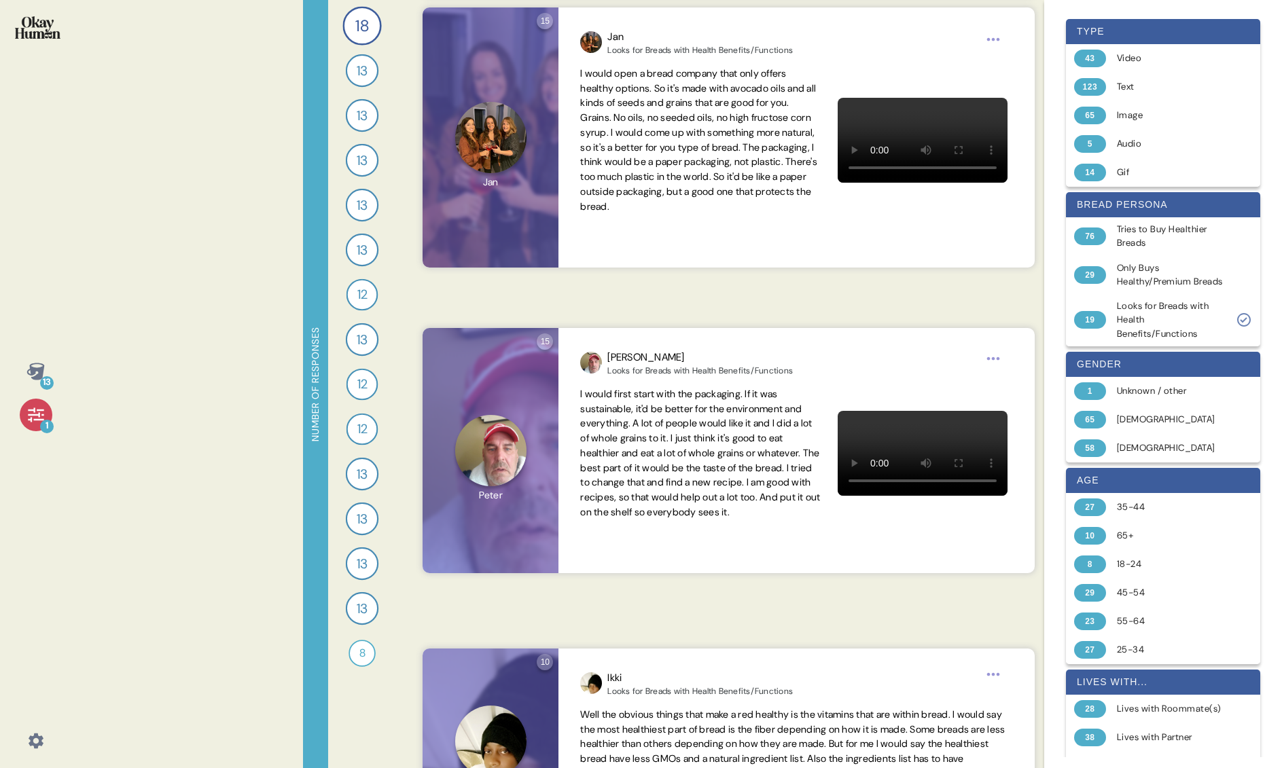
click at [49, 381] on div "13" at bounding box center [47, 383] width 14 height 14
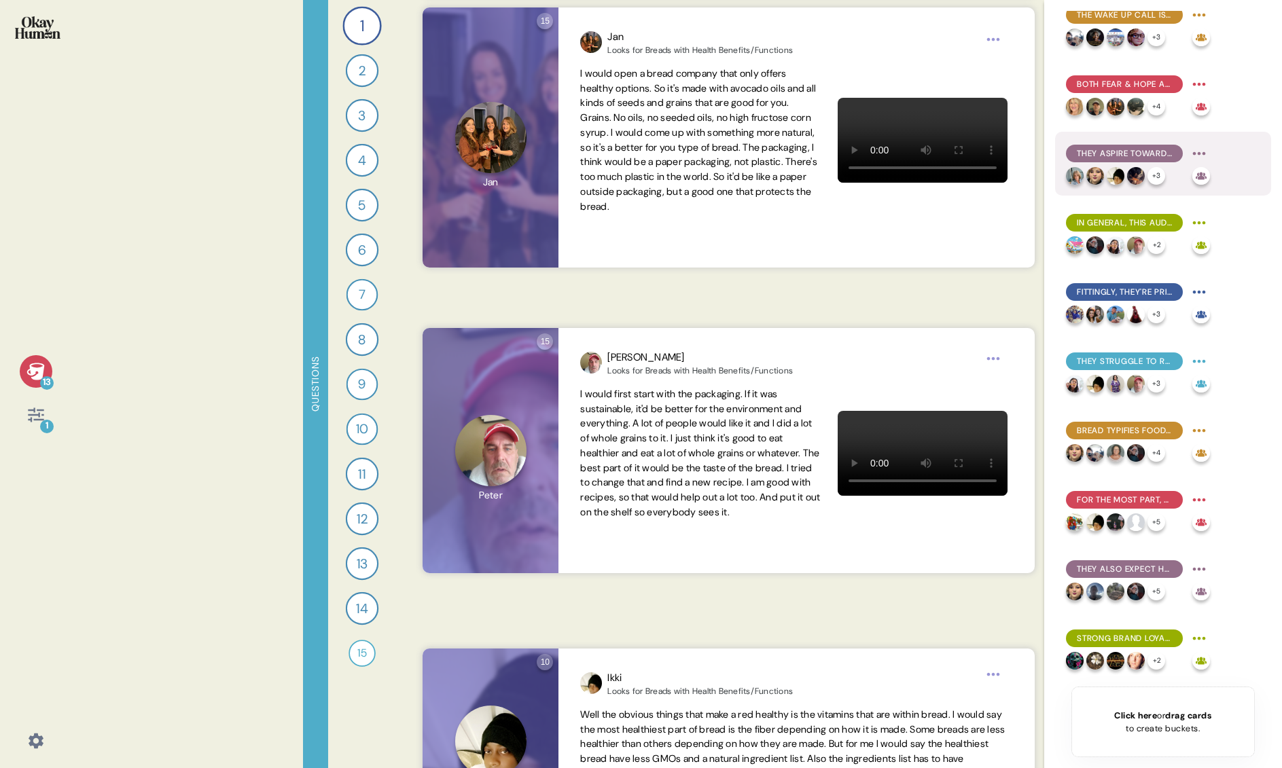
scroll to position [16, 0]
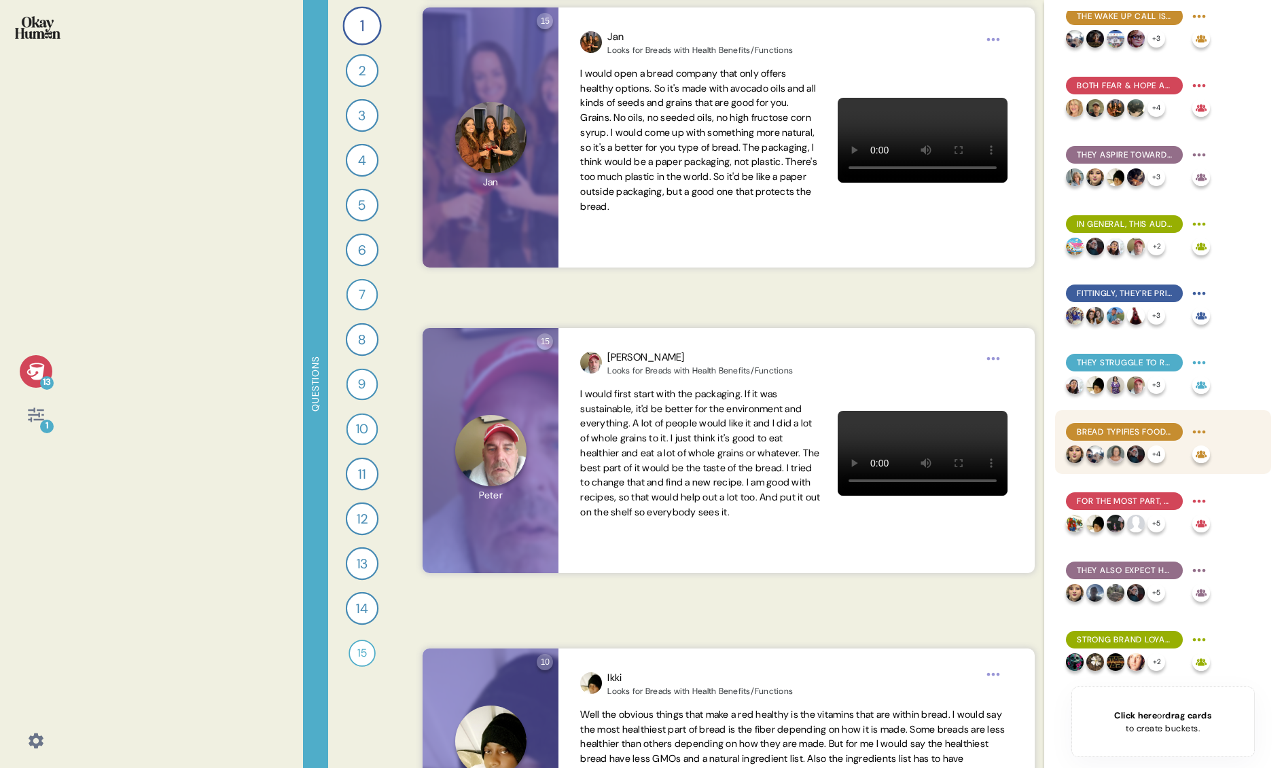
click at [978, 437] on span "Bread typifies food temptations - and there are BIG emotions around it." at bounding box center [1124, 432] width 95 height 12
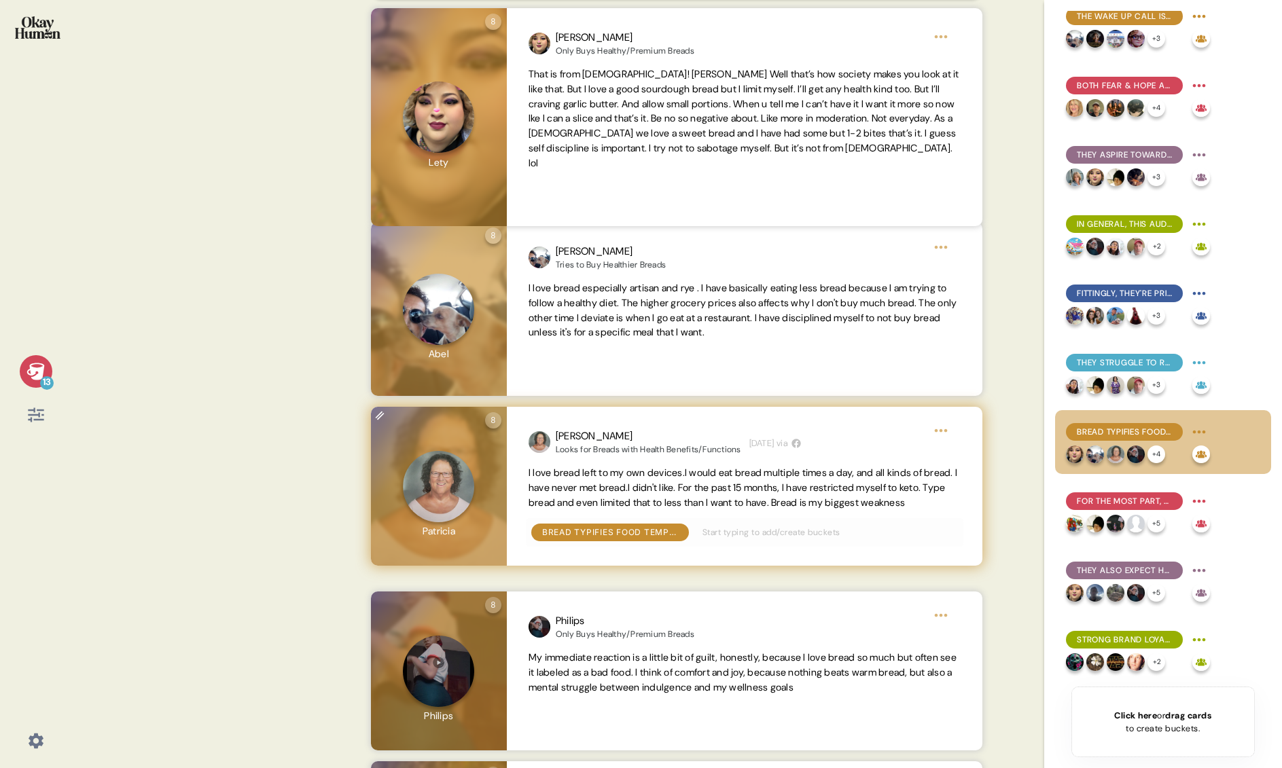
scroll to position [230, 0]
click at [652, 504] on span "I love bread left to my own devices.I would eat bread multiple times a day, and…" at bounding box center [742, 487] width 429 height 42
click at [939, 452] on html "13 Back Bread typifies food temptations - and there are BIG emotions around it.…" at bounding box center [641, 384] width 1282 height 768
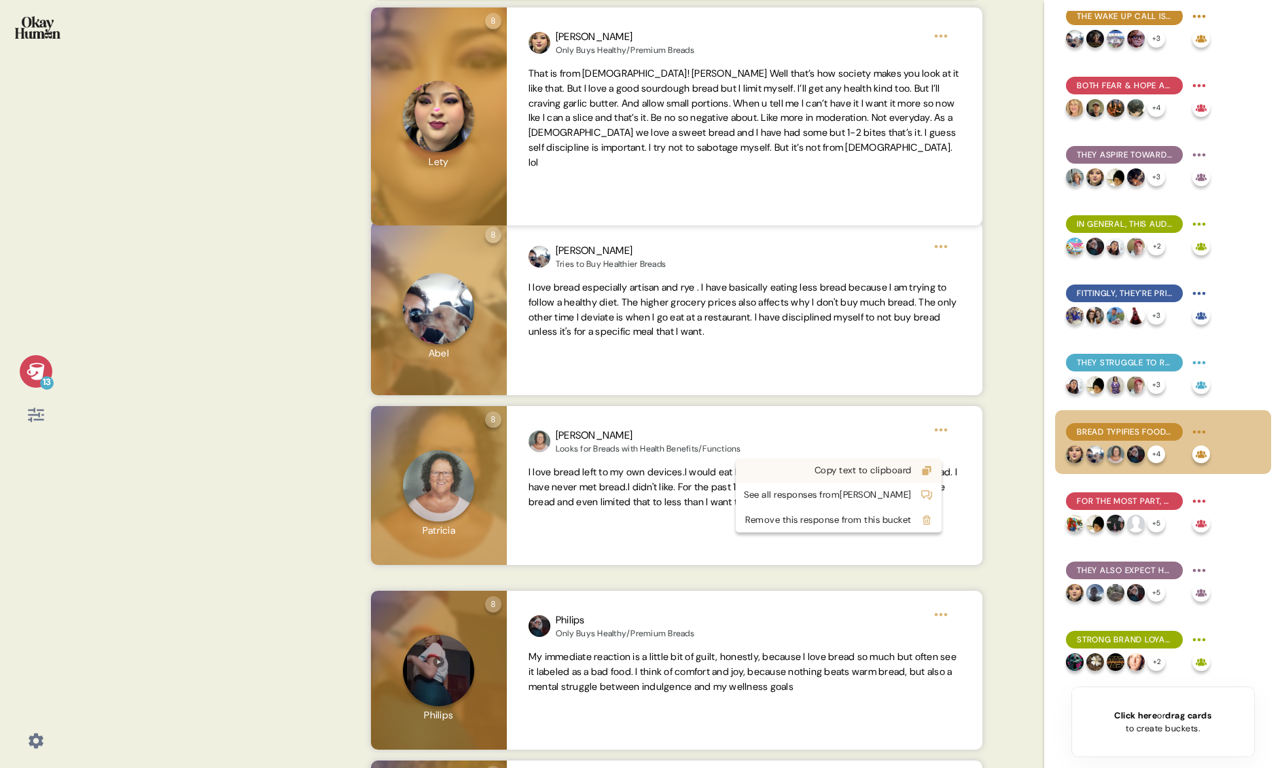
click at [889, 471] on div "Copy text to clipboard" at bounding box center [828, 471] width 168 height 14
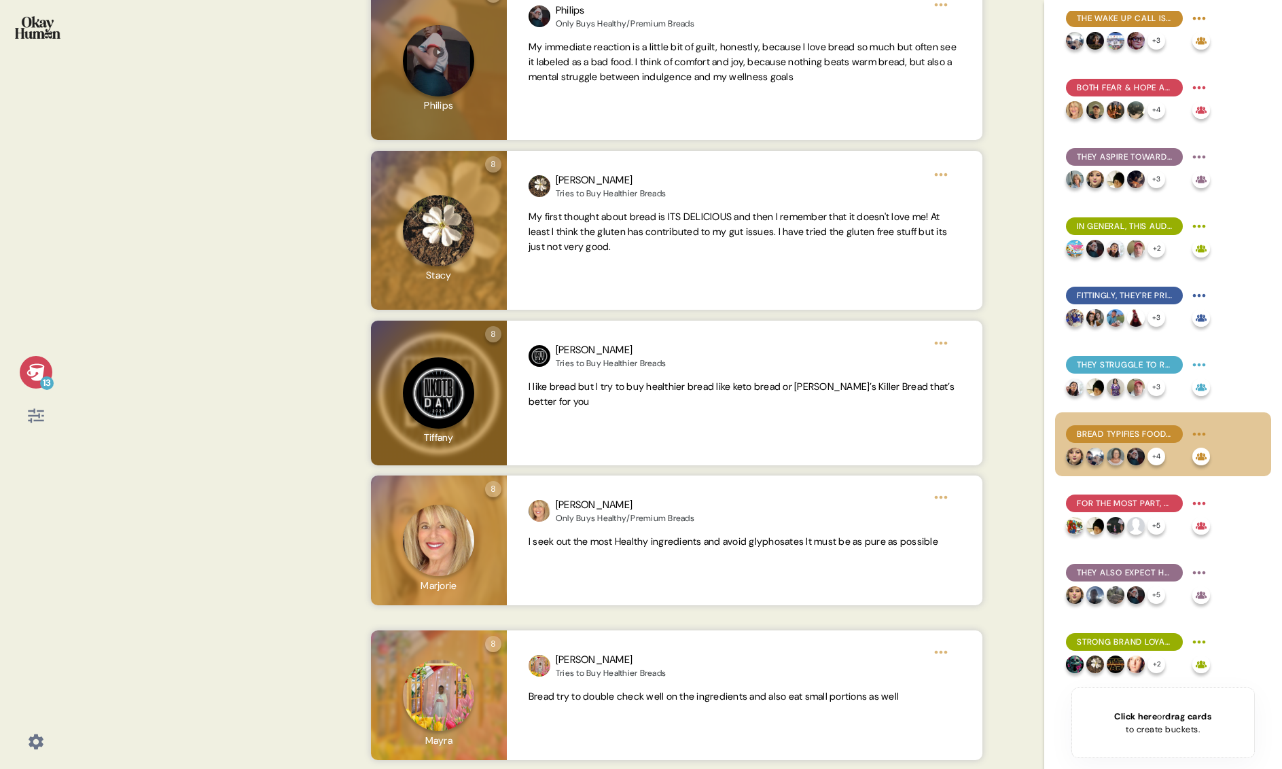
scroll to position [859, 0]
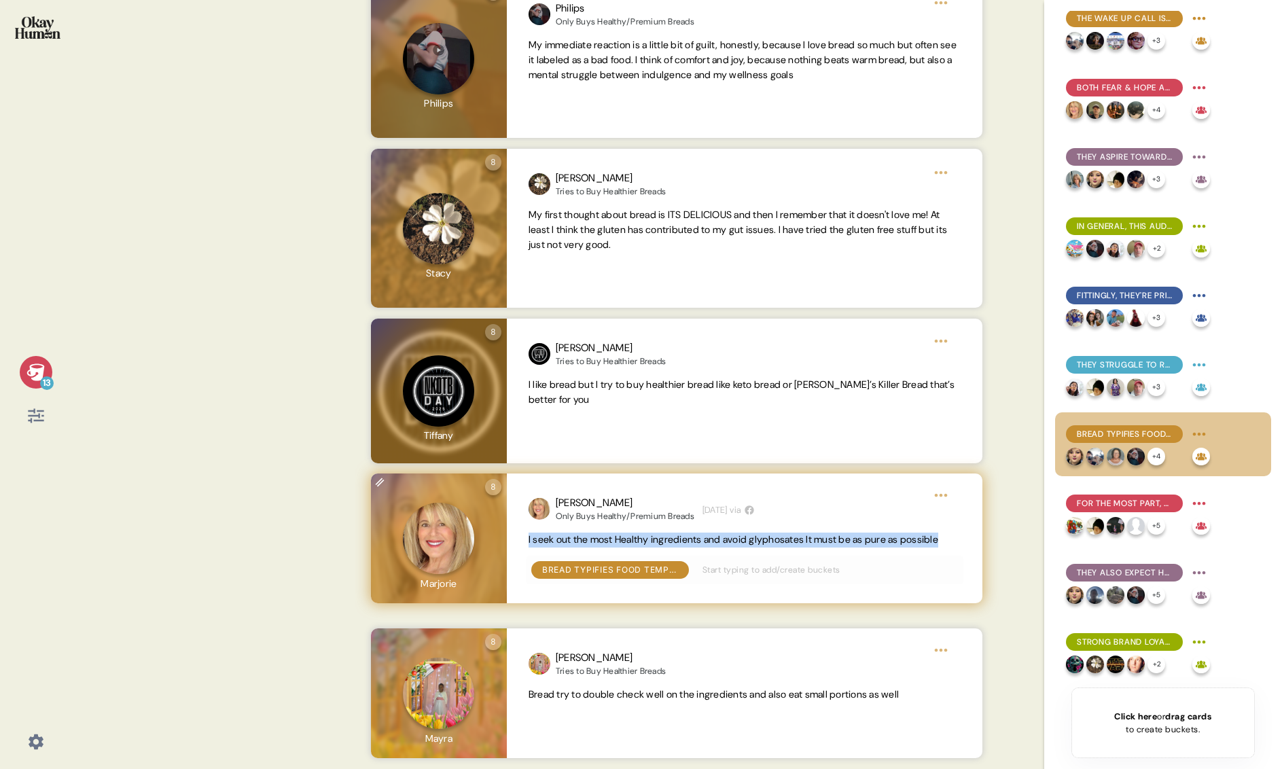
drag, startPoint x: 570, startPoint y: 556, endPoint x: 544, endPoint y: 539, distance: 30.9
click at [526, 539] on div "[PERSON_NAME] Only Buys Healthy/Premium Breads [DATE] via I seek out the most H…" at bounding box center [745, 538] width 476 height 130
copy span "I seek out the most Healthy ingredients and avoid glyphosates It must be as pur…"
